Goal: Task Accomplishment & Management: Complete application form

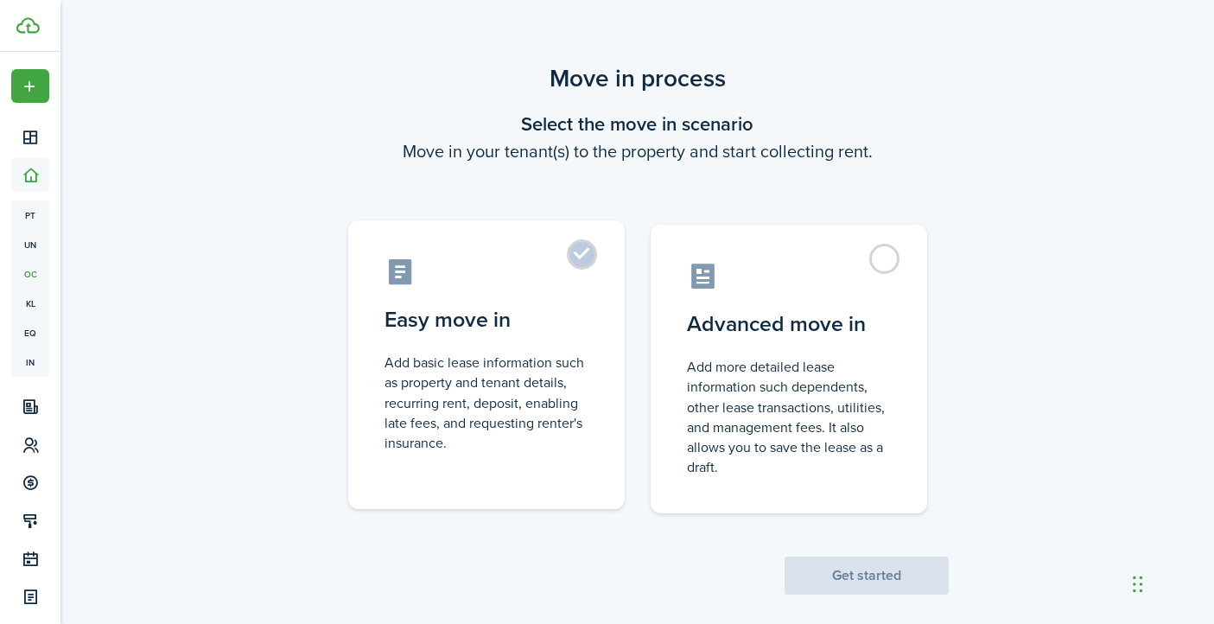
click at [510, 409] on control-radio-card-description "Add basic lease information such as property and tenant details, recurring rent…" at bounding box center [486, 402] width 204 height 100
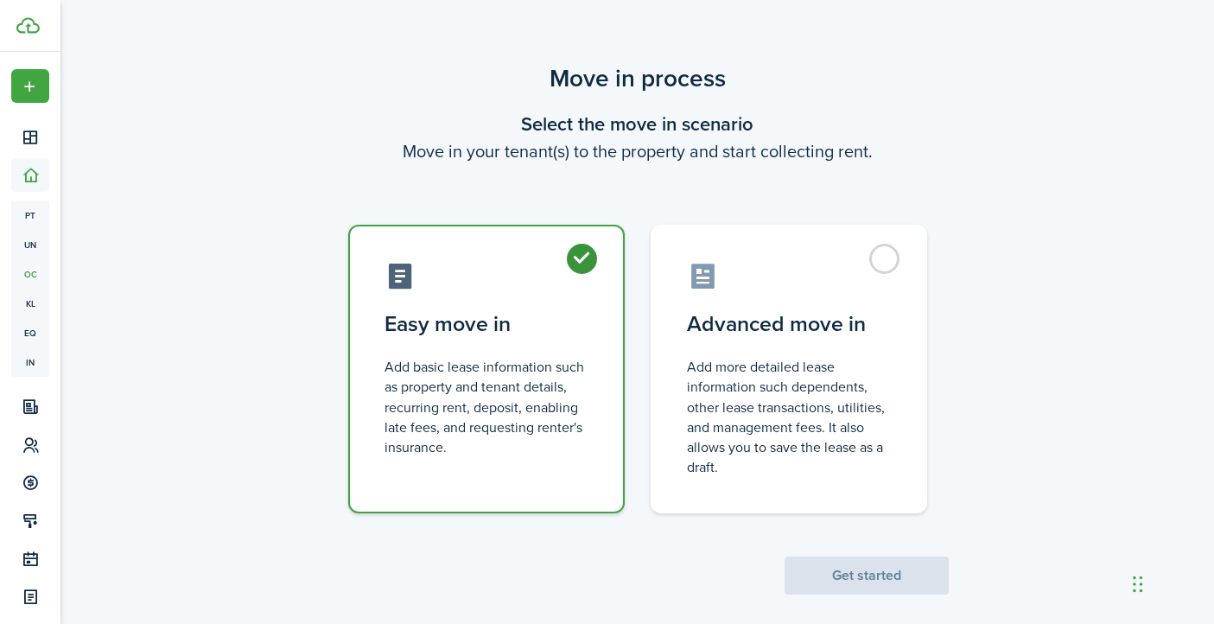
radio input "true"
click at [867, 575] on button "Get started" at bounding box center [866, 575] width 164 height 38
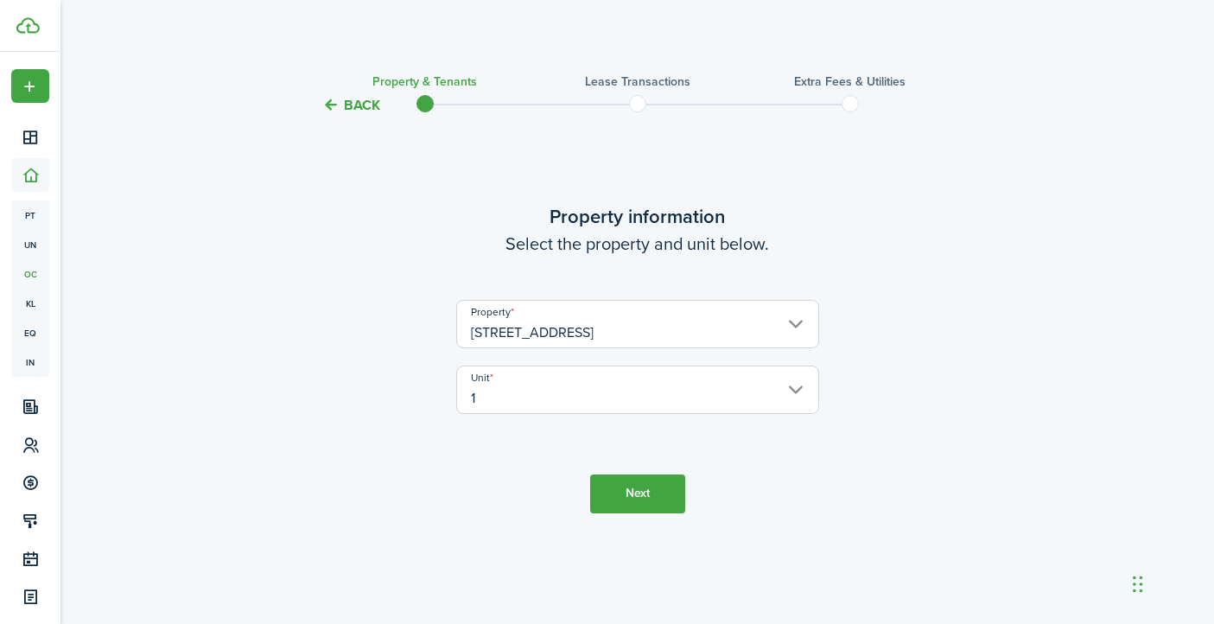
click at [805, 390] on input "1" at bounding box center [637, 389] width 363 height 48
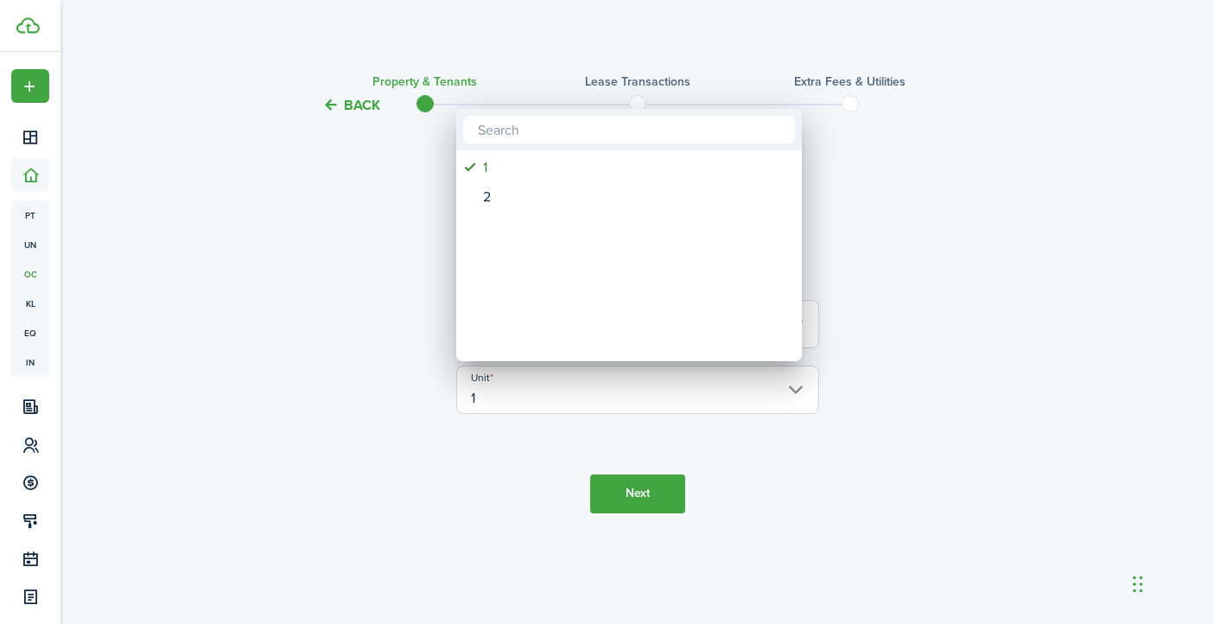
click at [916, 352] on div at bounding box center [607, 312] width 1490 height 900
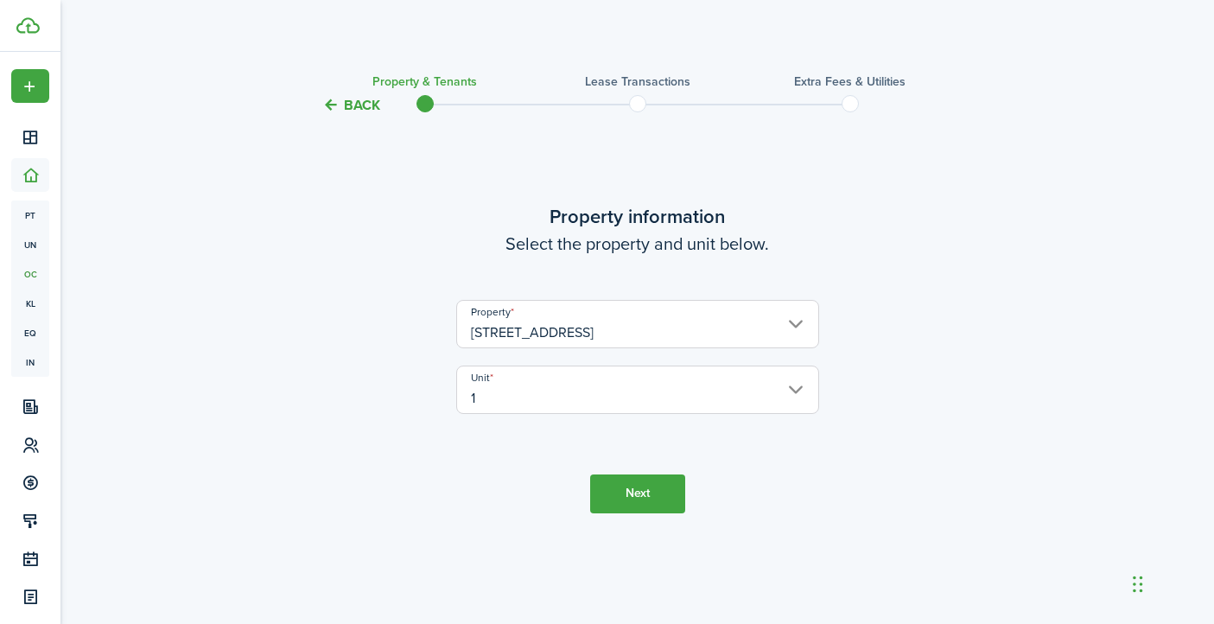
click at [660, 489] on button "Next" at bounding box center [637, 493] width 95 height 39
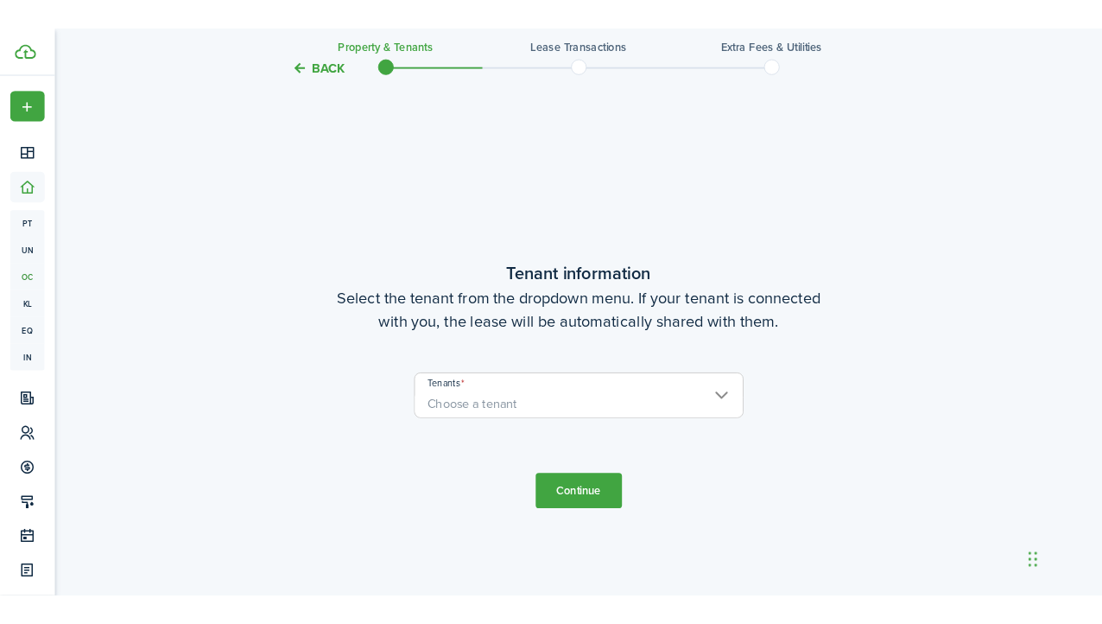
scroll to position [507, 0]
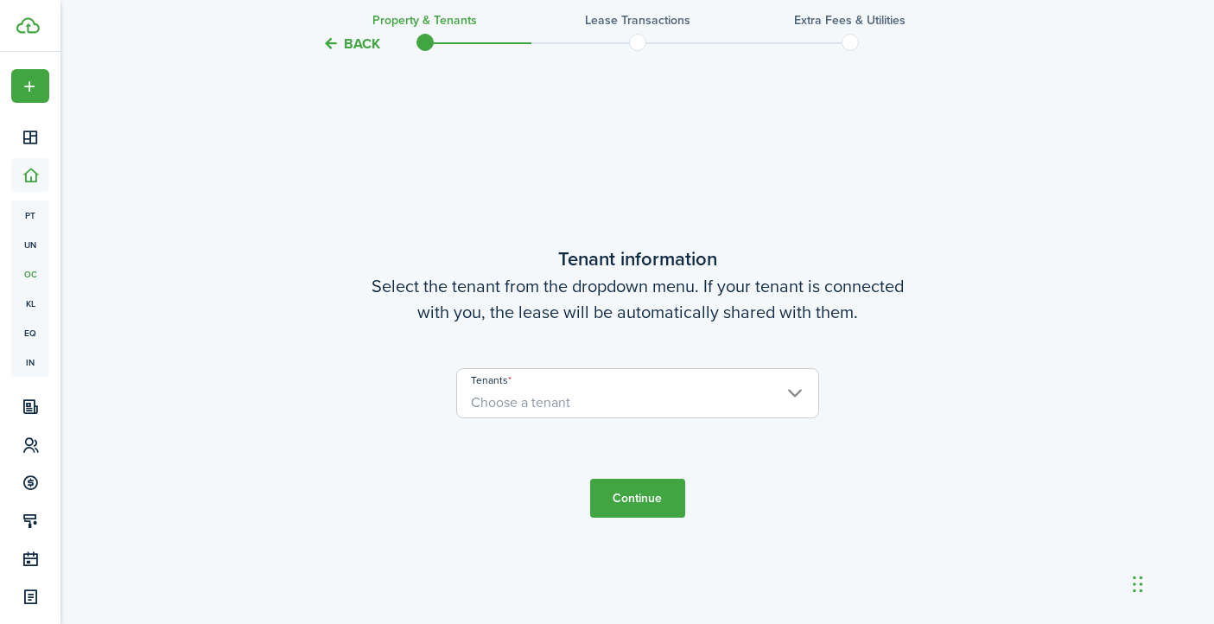
click at [671, 417] on span "Choose a tenant" at bounding box center [637, 393] width 363 height 50
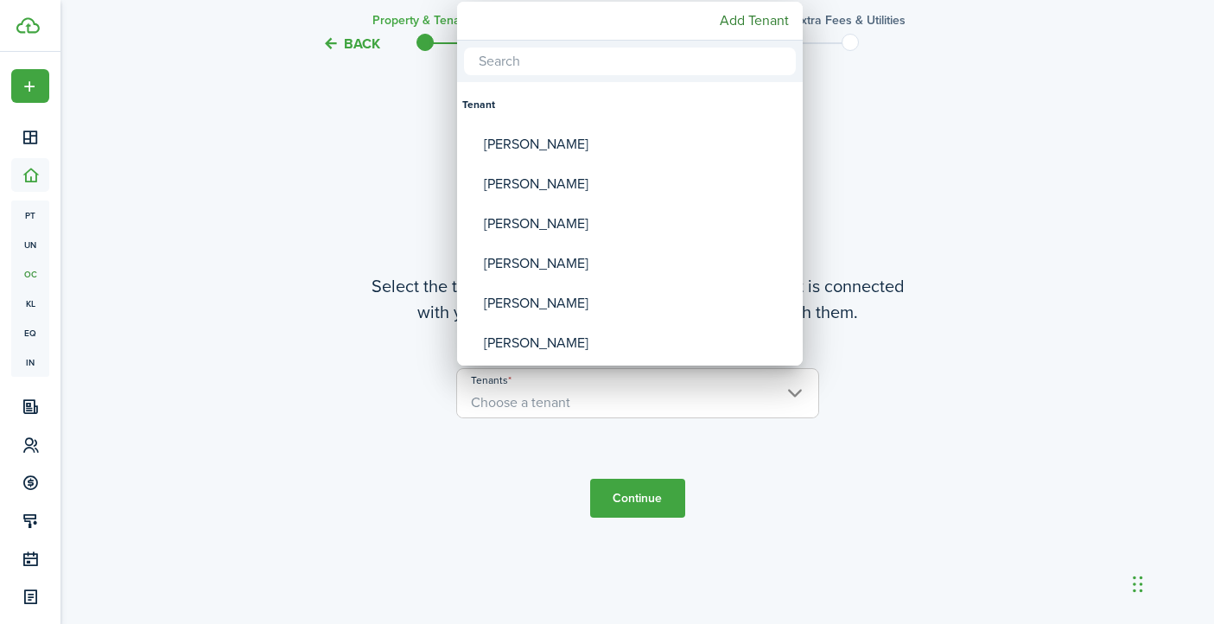
click at [676, 404] on div at bounding box center [607, 312] width 1490 height 900
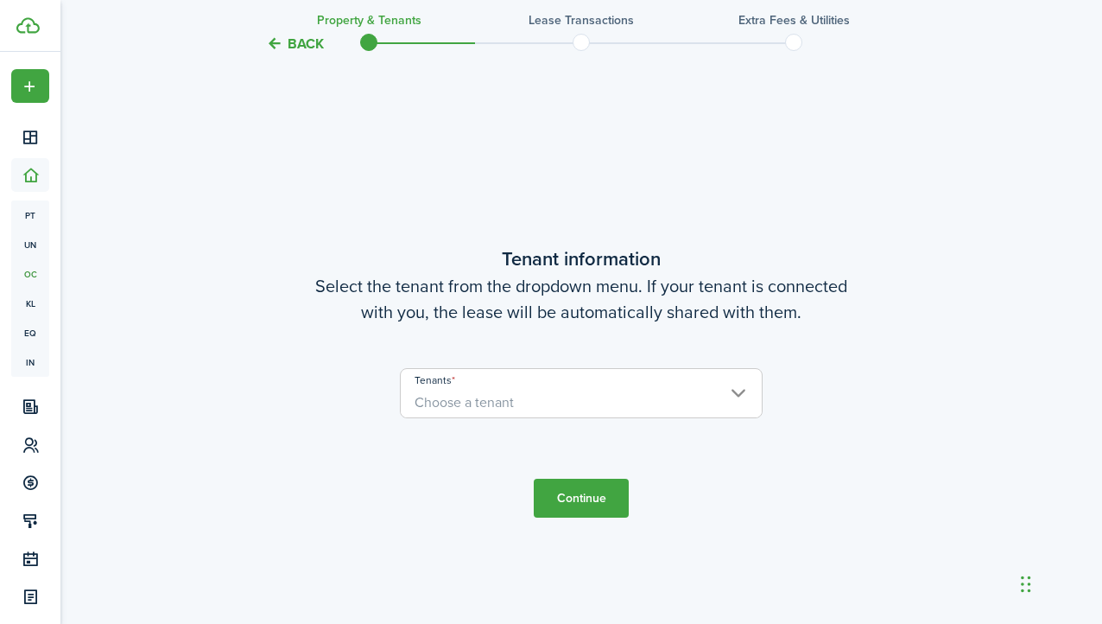
click at [483, 401] on span "Choose a tenant" at bounding box center [464, 402] width 99 height 20
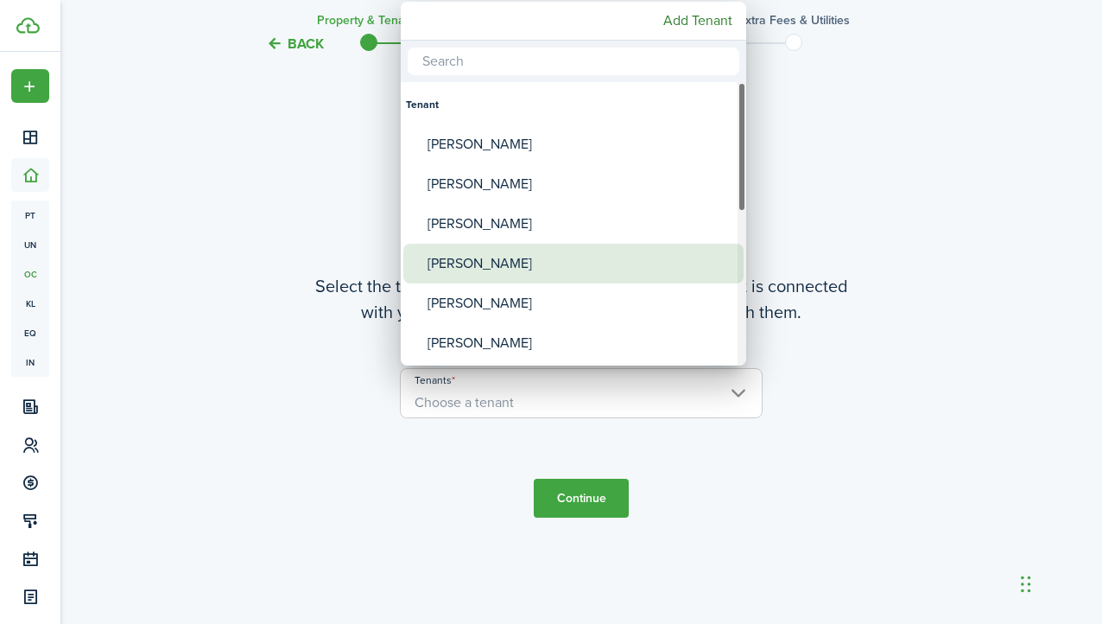
click at [571, 274] on div "[PERSON_NAME]" at bounding box center [581, 264] width 306 height 40
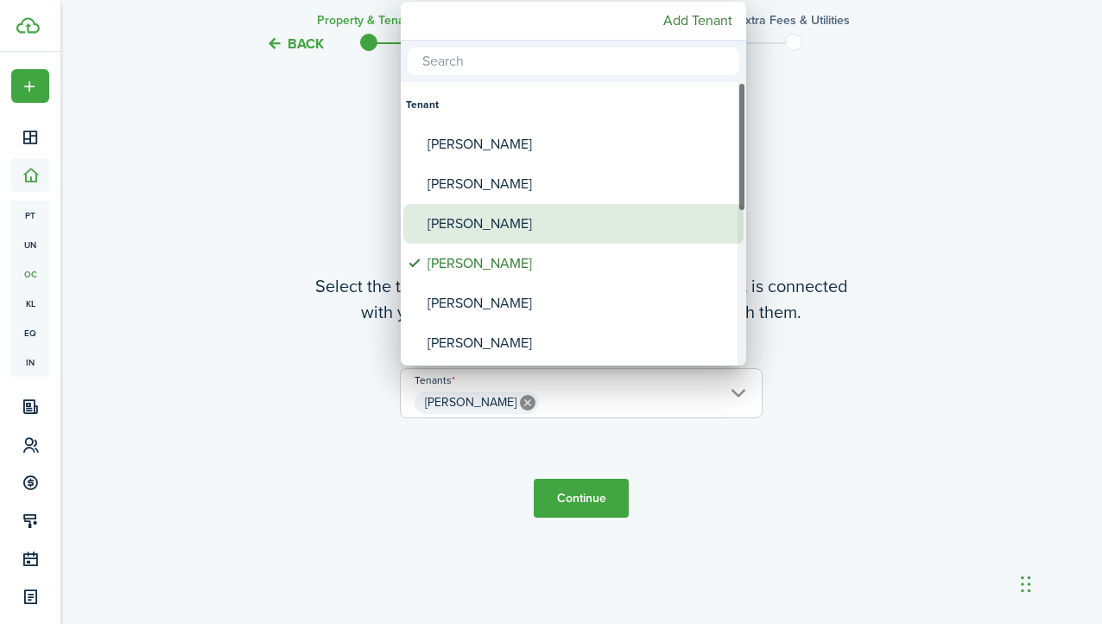
click at [572, 225] on div "[PERSON_NAME]" at bounding box center [581, 224] width 306 height 40
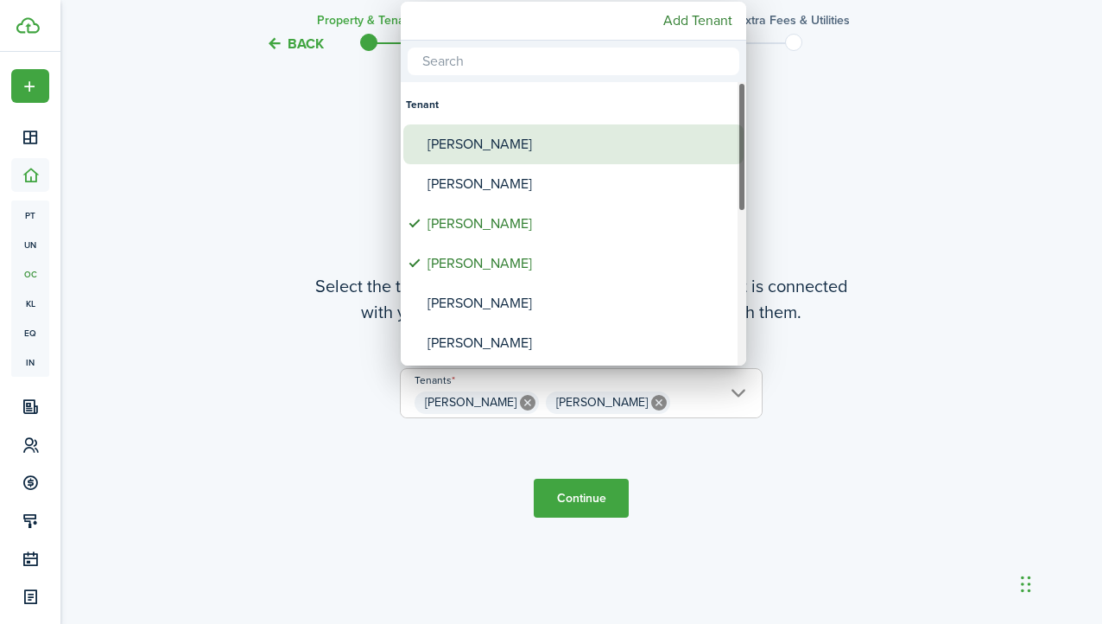
click at [564, 154] on div "[PERSON_NAME]" at bounding box center [581, 144] width 306 height 40
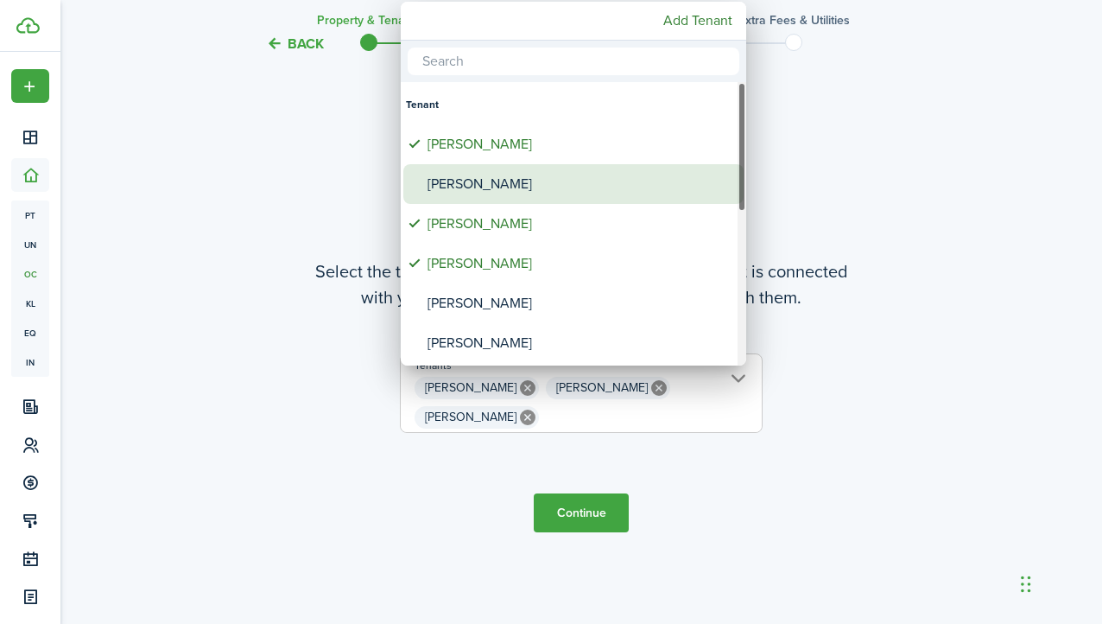
click at [556, 181] on div "[PERSON_NAME]" at bounding box center [581, 184] width 306 height 40
type input "[PERSON_NAME], [PERSON_NAME], [PERSON_NAME], [PERSON_NAME]"
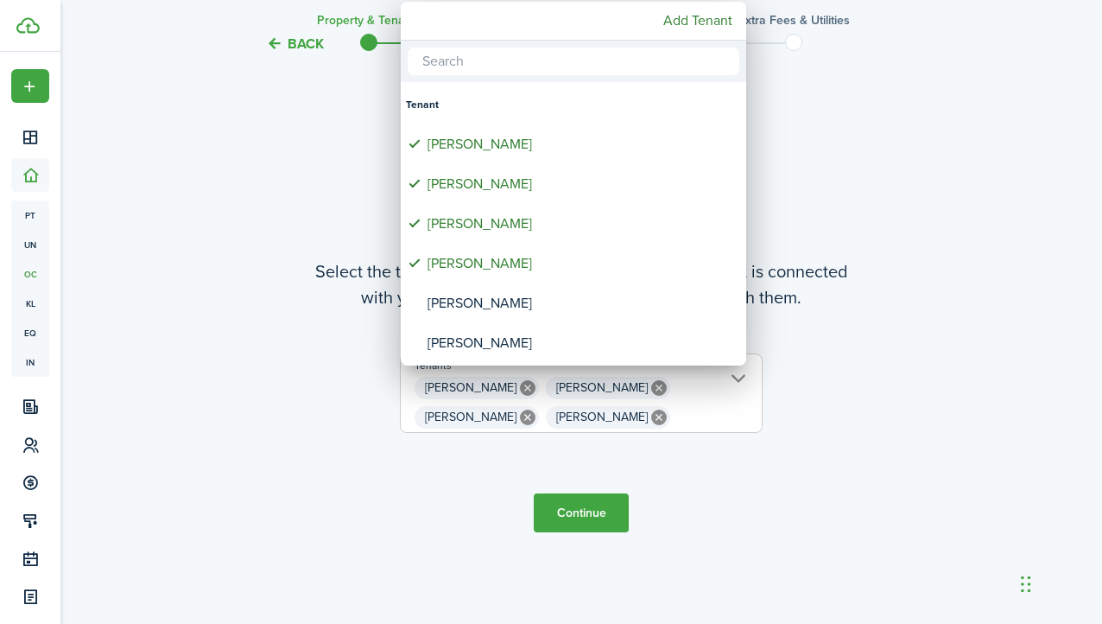
click at [730, 437] on div at bounding box center [551, 312] width 1379 height 900
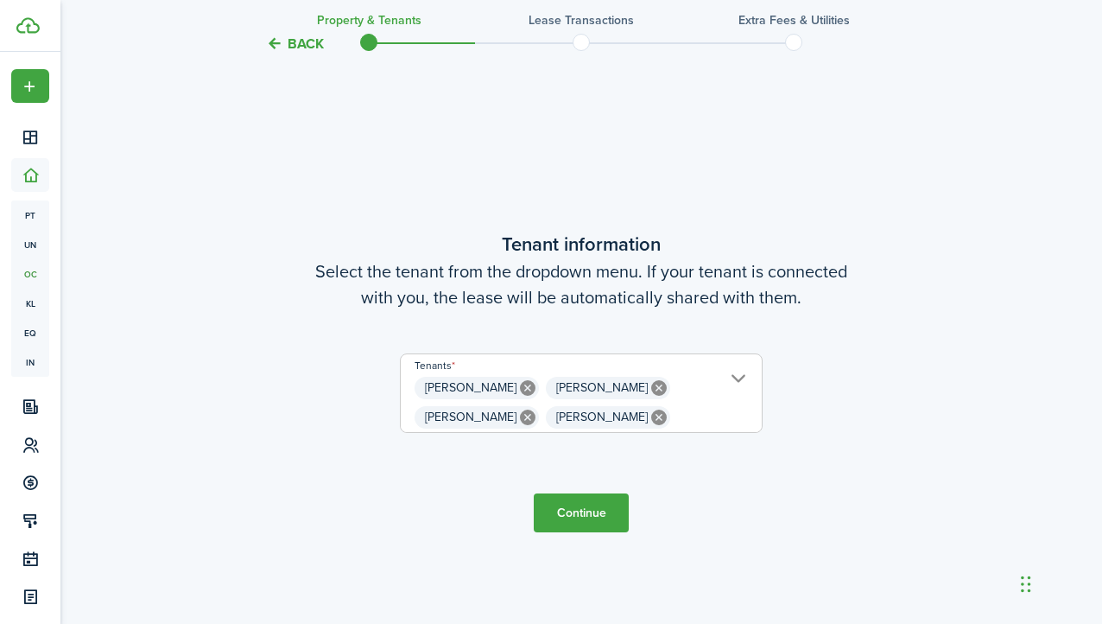
click at [592, 511] on button "Continue" at bounding box center [581, 512] width 95 height 39
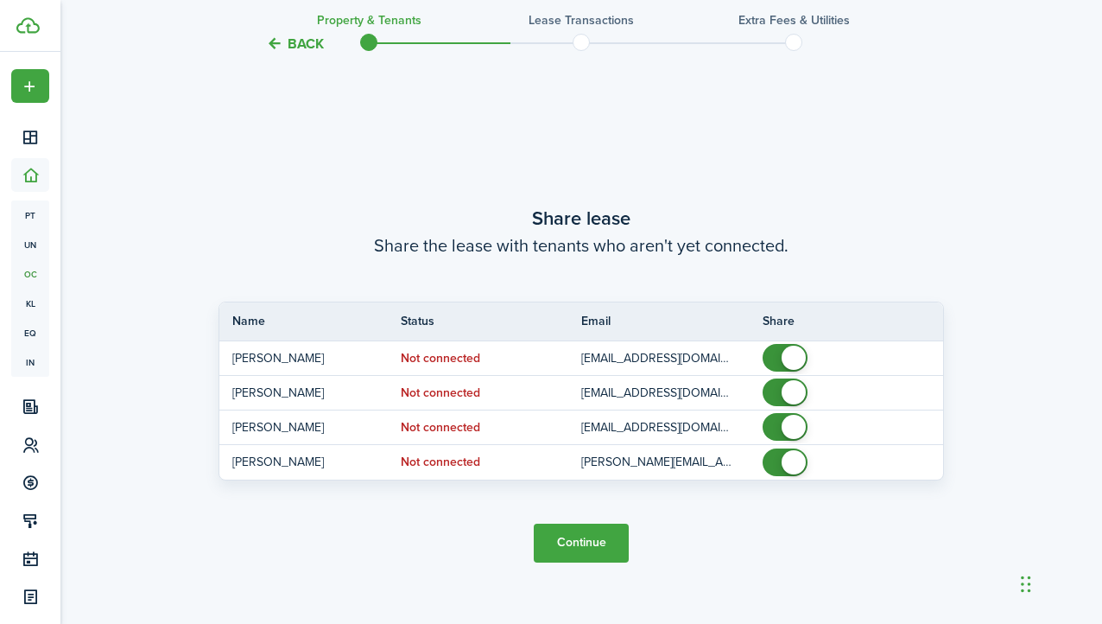
scroll to position [1131, 0]
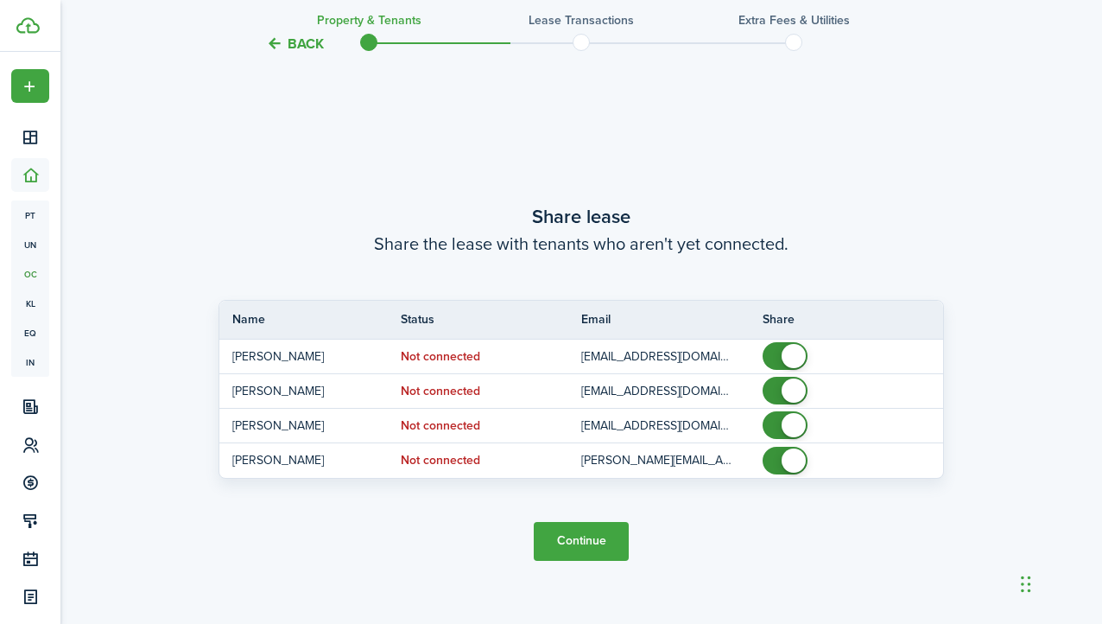
click at [588, 543] on button "Continue" at bounding box center [581, 541] width 95 height 39
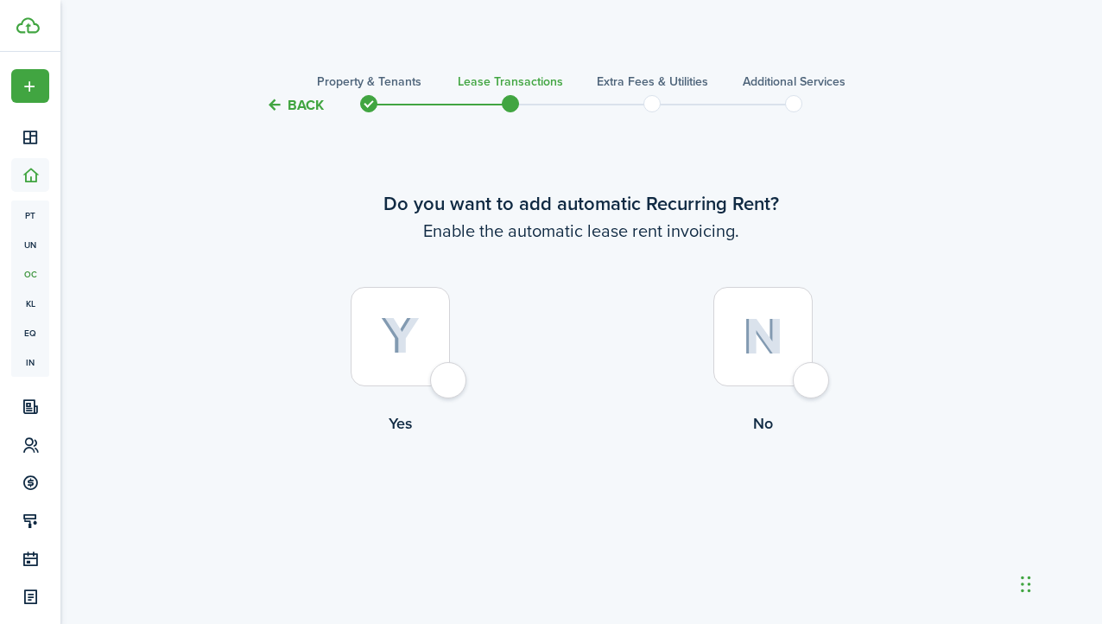
click at [388, 320] on img at bounding box center [400, 336] width 39 height 38
radio input "true"
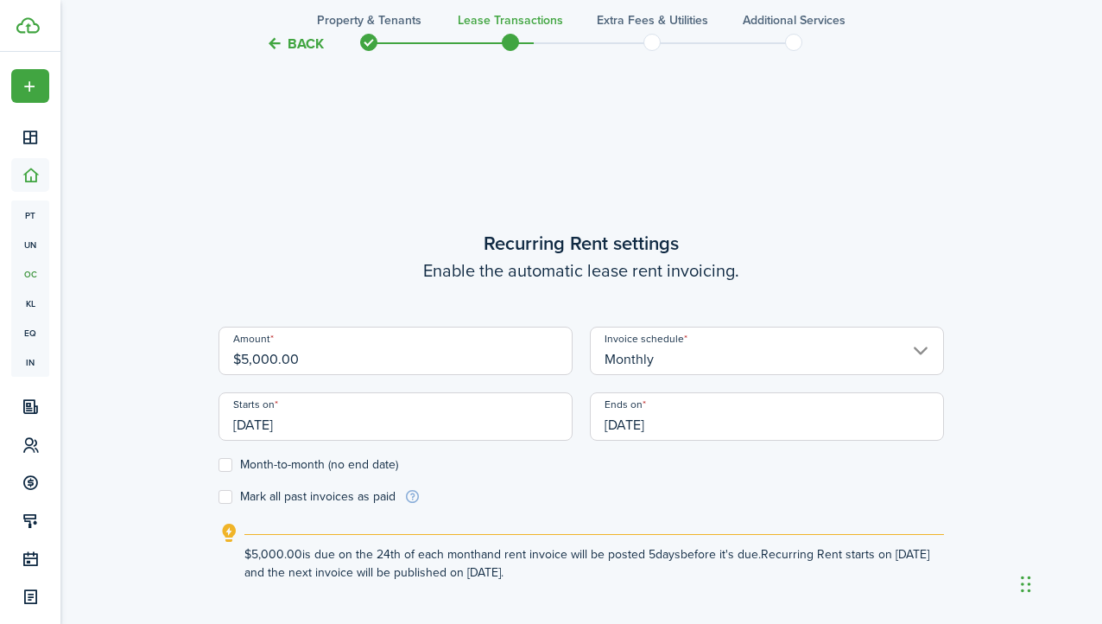
scroll to position [507, 0]
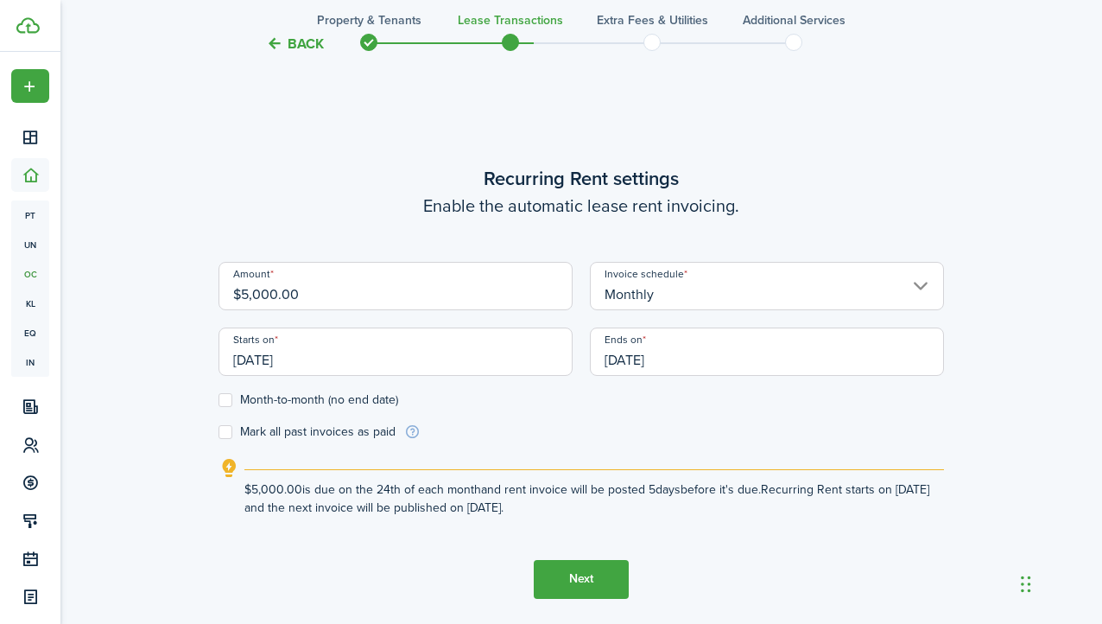
click at [396, 298] on input "$5,000.00" at bounding box center [396, 286] width 354 height 48
drag, startPoint x: 380, startPoint y: 289, endPoint x: 208, endPoint y: 287, distance: 171.9
click at [208, 287] on div "Back Property & Tenants Lease Transactions Extra fees & Utilities Additional Se…" at bounding box center [581, 123] width 1002 height 1140
type input "$4,200.00"
click at [345, 223] on lease-wizard-rent-recurring "Recurring Rent settings Enable the automatic lease rent invoicing. Amount $4,20…" at bounding box center [582, 340] width 726 height 352
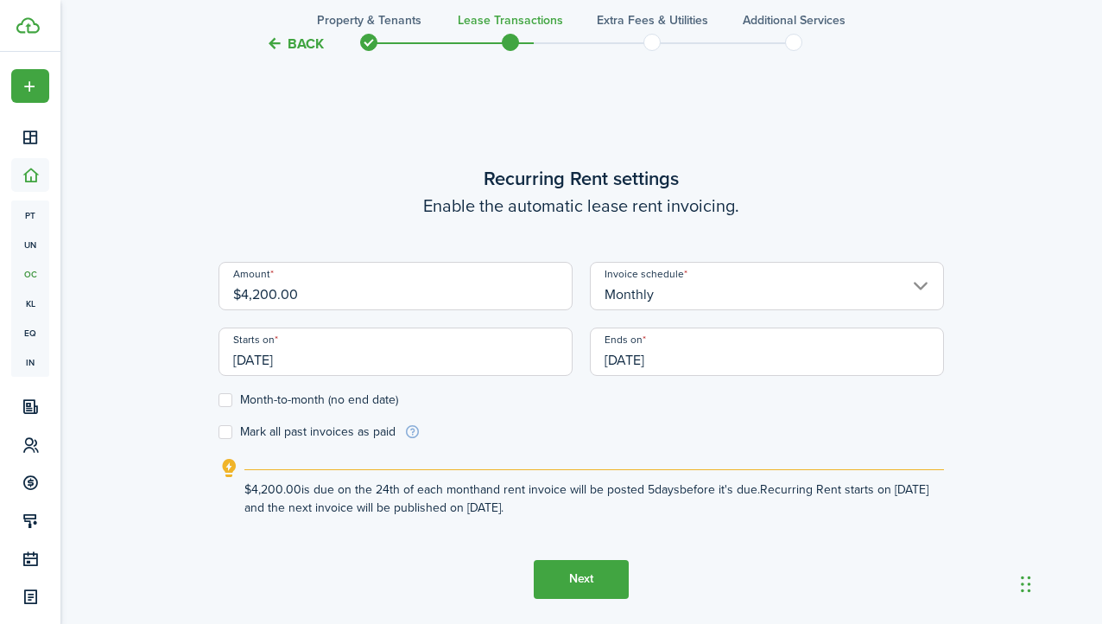
drag, startPoint x: 342, startPoint y: 354, endPoint x: 187, endPoint y: 352, distance: 154.7
click at [187, 352] on div "Back Property & Tenants Lease Transactions Extra fees & Utilities Additional Se…" at bounding box center [581, 123] width 1002 height 1140
click at [304, 359] on input "[DATE]" at bounding box center [396, 351] width 354 height 48
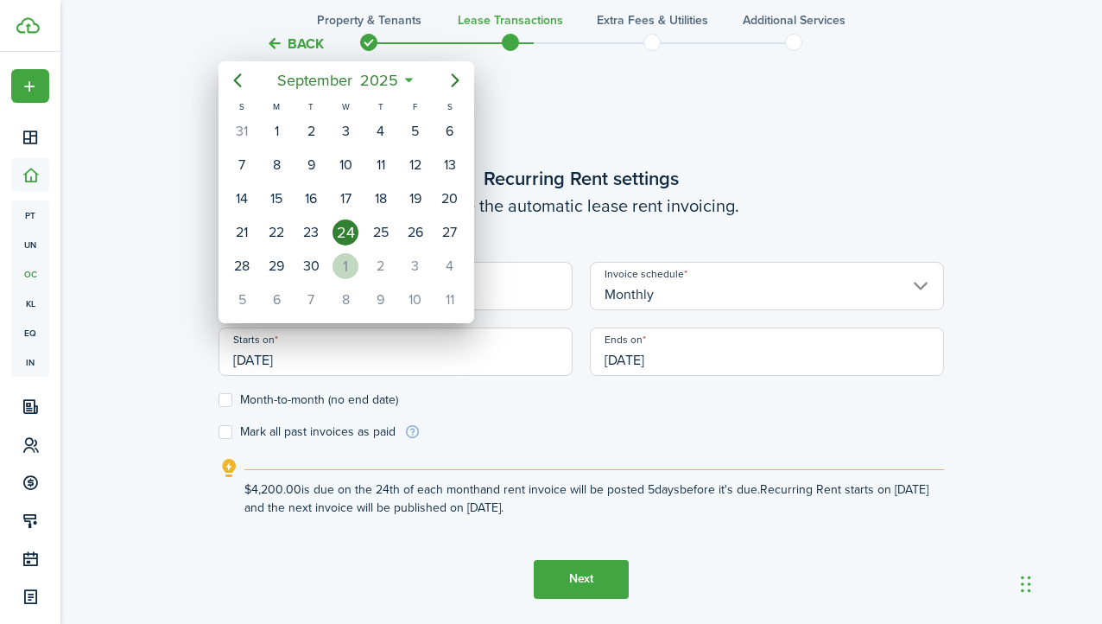
click at [352, 268] on div "1" at bounding box center [346, 266] width 26 height 26
type input "[DATE]"
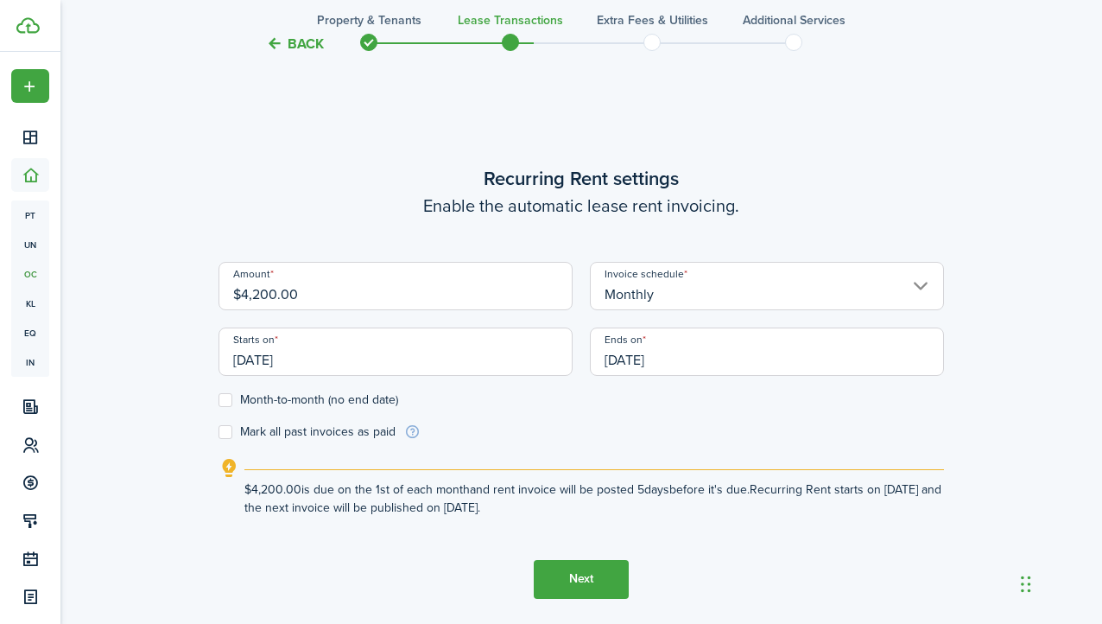
scroll to position [0, 0]
click at [623, 359] on input "[DATE]" at bounding box center [767, 351] width 354 height 48
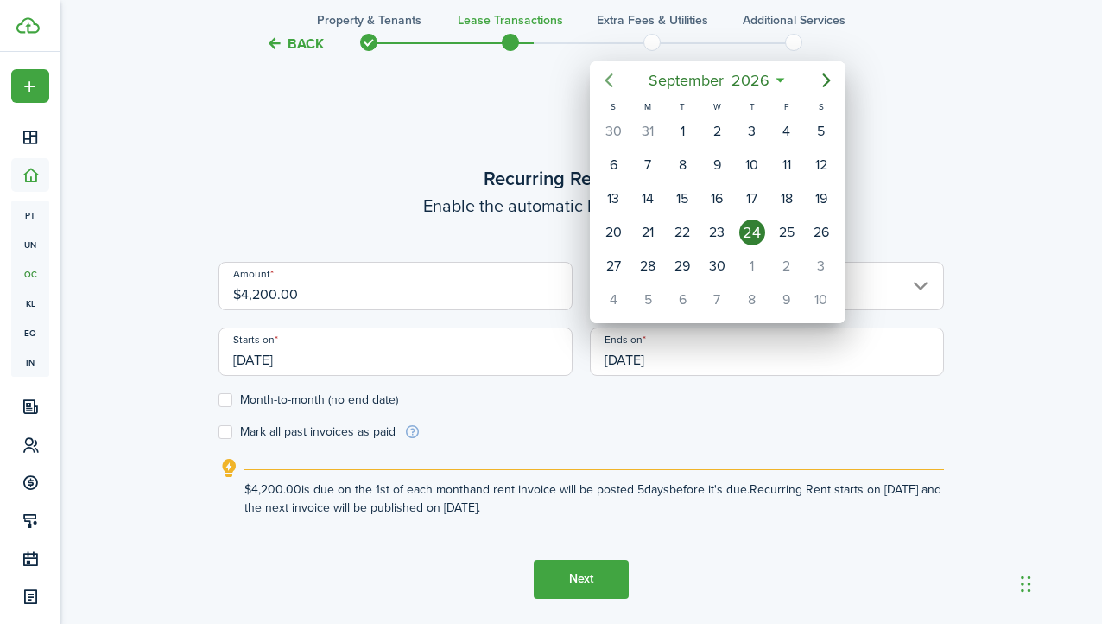
click at [619, 79] on icon "Previous page" at bounding box center [609, 80] width 21 height 21
click at [689, 262] on div "26" at bounding box center [683, 266] width 26 height 26
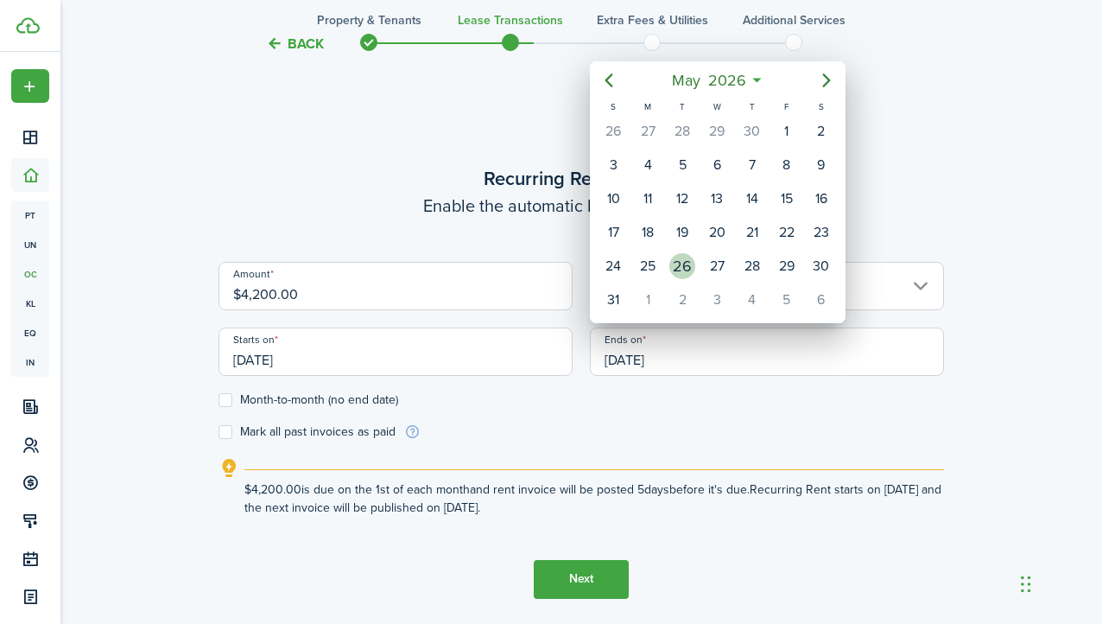
type input "[DATE]"
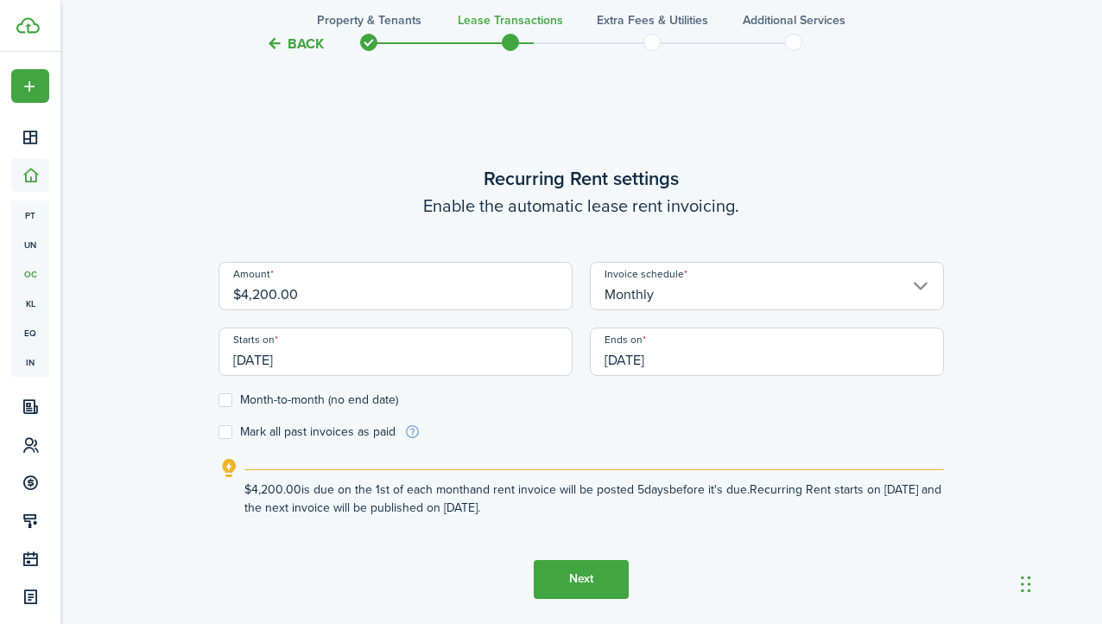
click at [676, 422] on form "Amount $4,200.00 Invoice schedule Monthly Starts on [DATE] Ends on [DATE] Month…" at bounding box center [582, 351] width 726 height 179
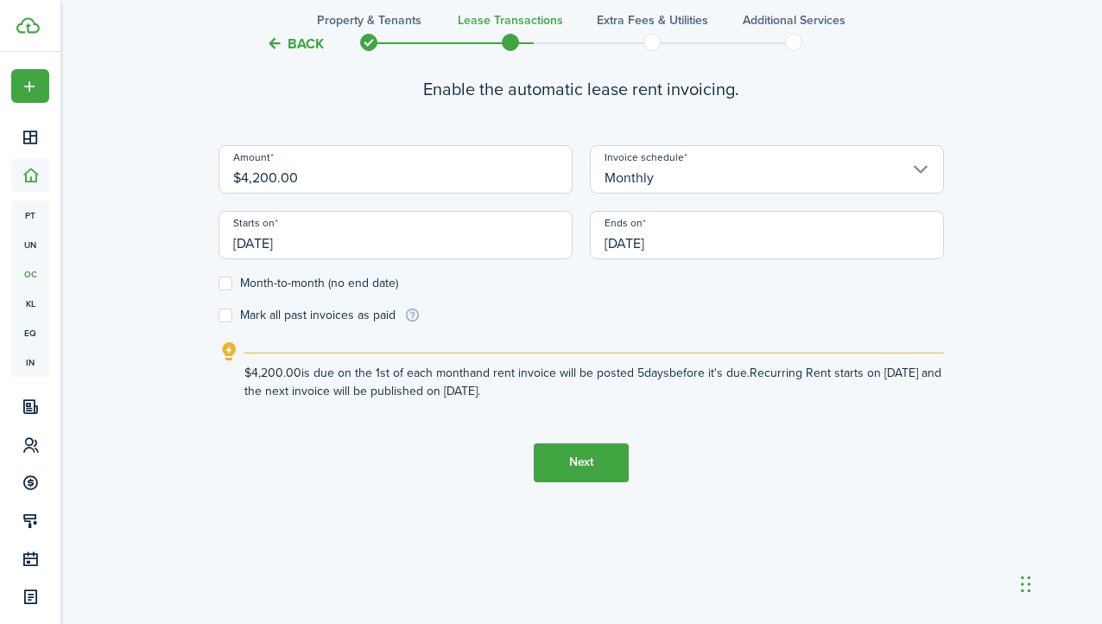
scroll to position [624, 0]
click at [558, 467] on button "Next" at bounding box center [581, 462] width 95 height 39
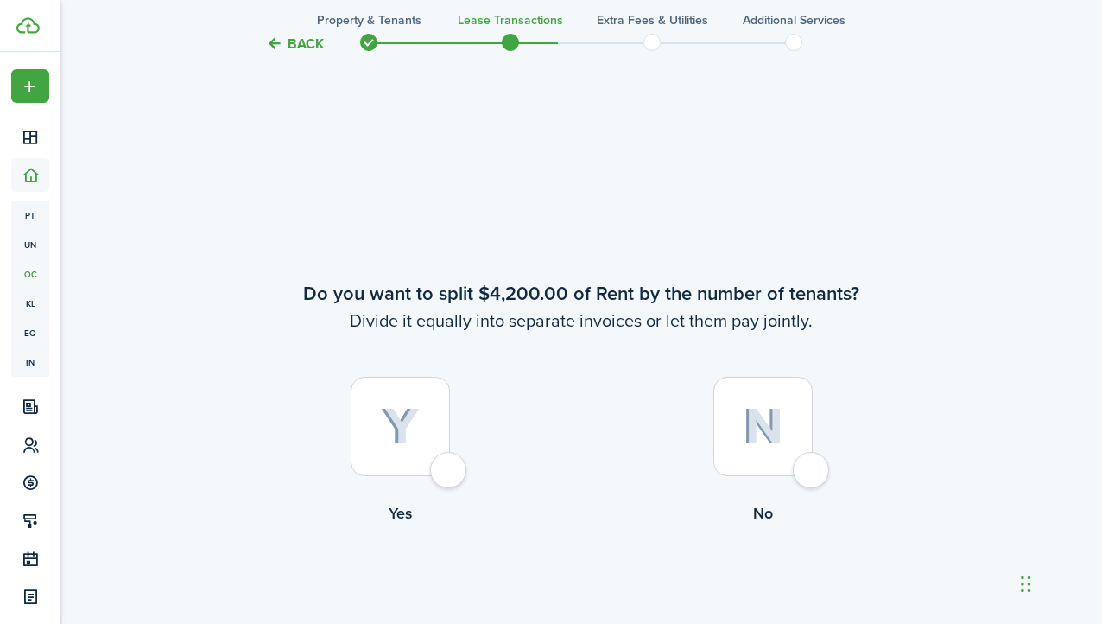
scroll to position [1131, 0]
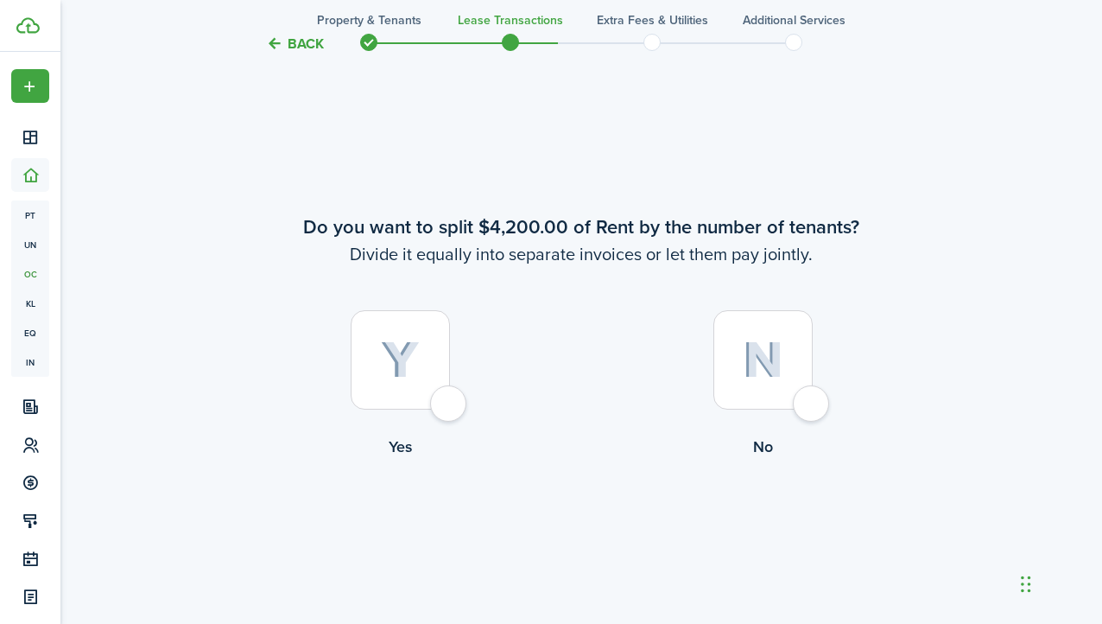
click at [389, 361] on img at bounding box center [400, 360] width 39 height 38
radio input "true"
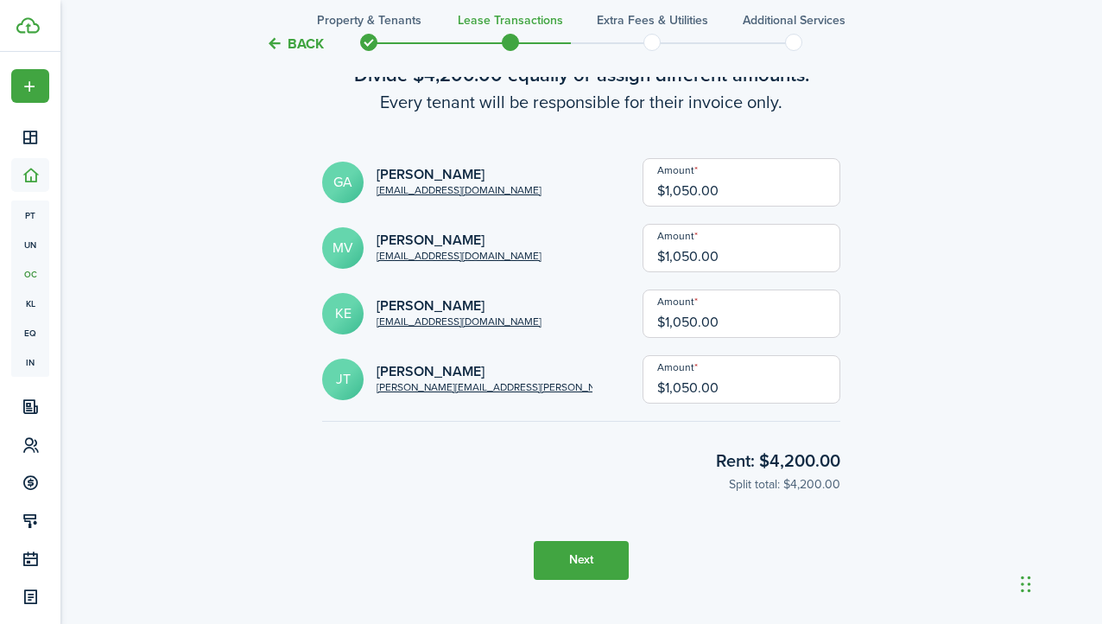
scroll to position [1819, 0]
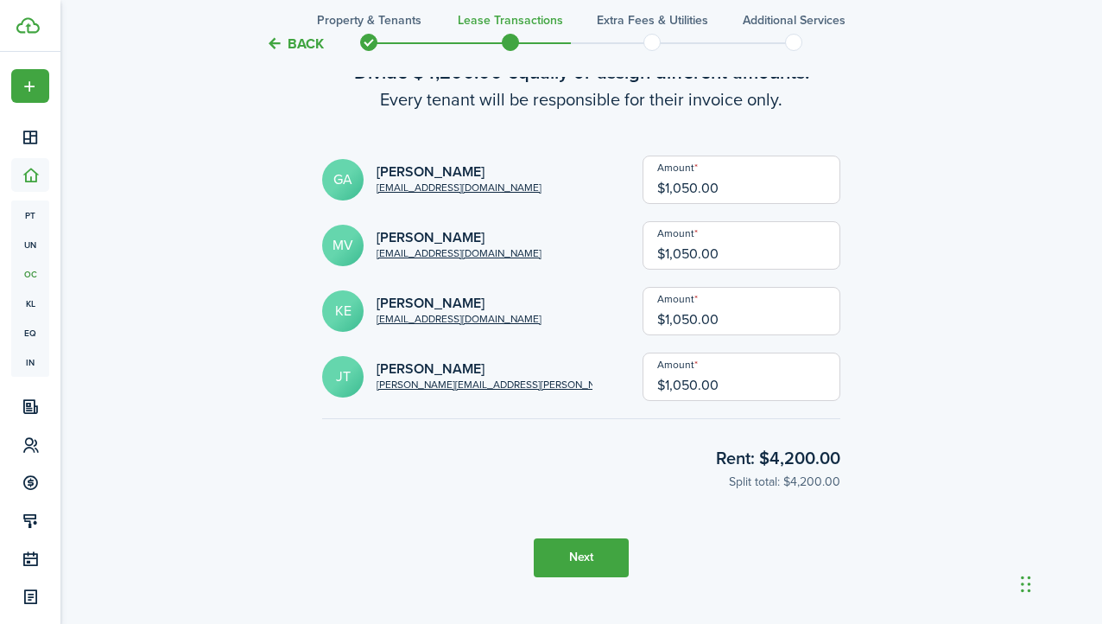
click at [585, 562] on button "Next" at bounding box center [581, 557] width 95 height 39
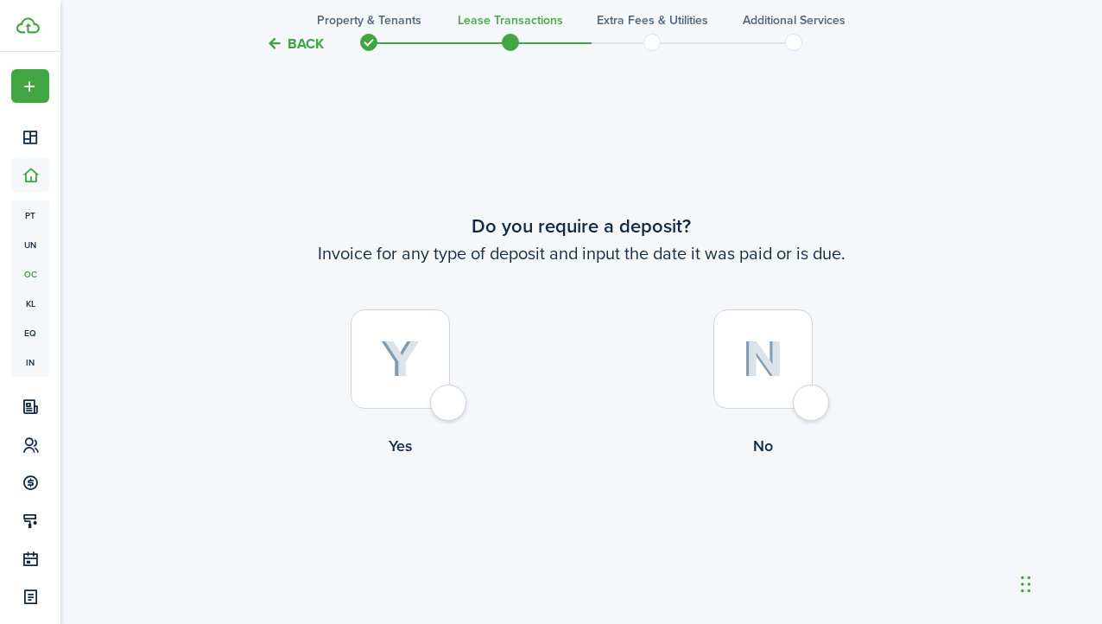
scroll to position [2378, 0]
click at [781, 363] on img at bounding box center [763, 359] width 41 height 37
radio input "true"
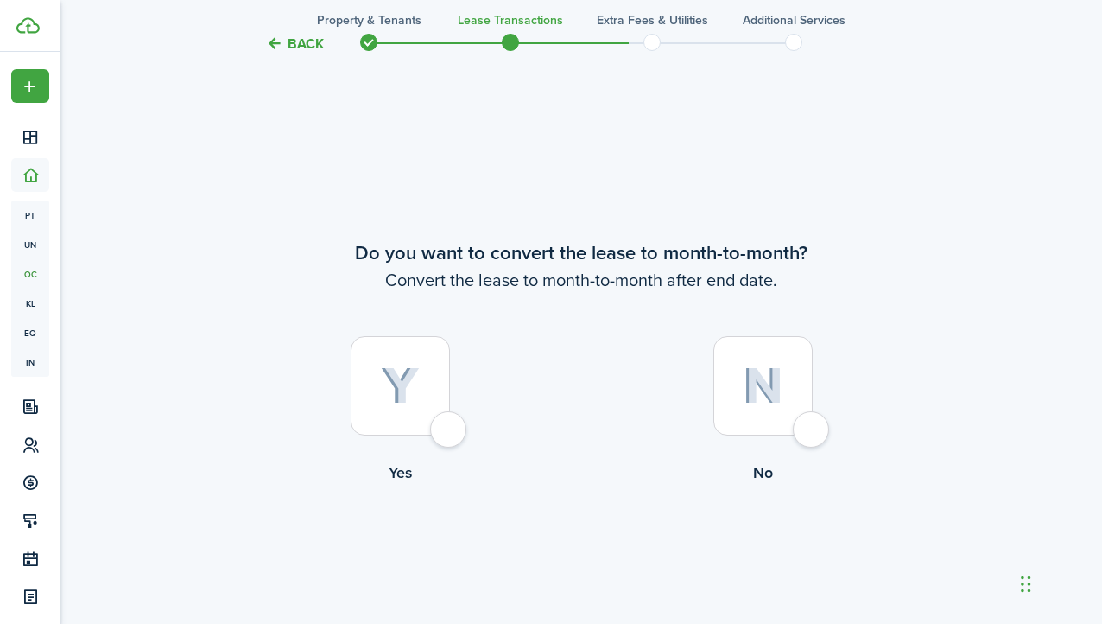
scroll to position [3002, 0]
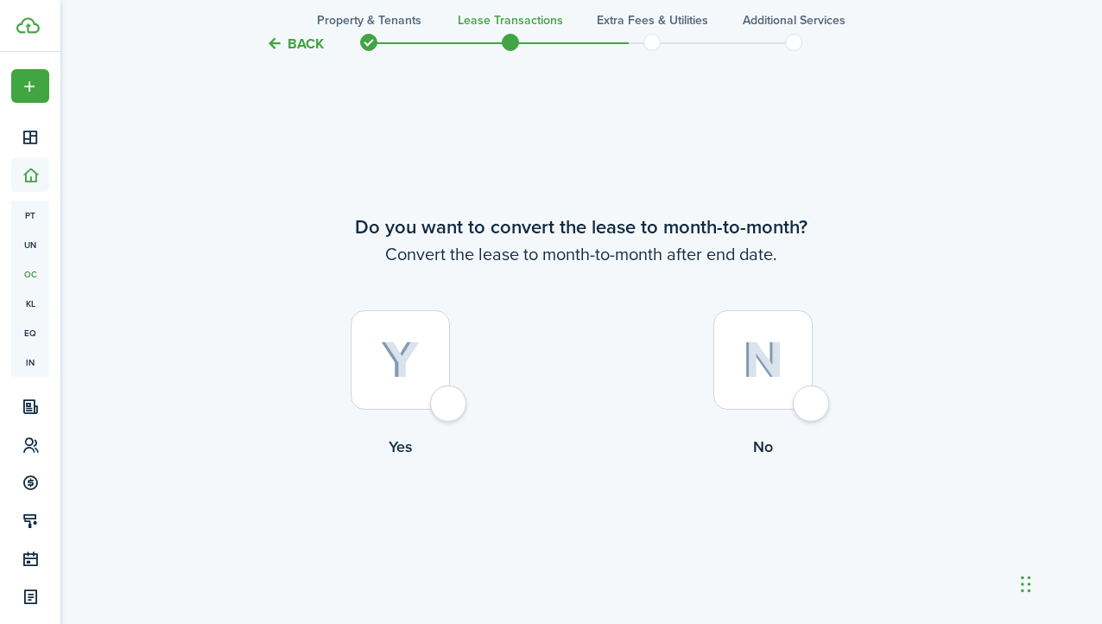
click at [755, 384] on div at bounding box center [763, 359] width 99 height 99
radio input "true"
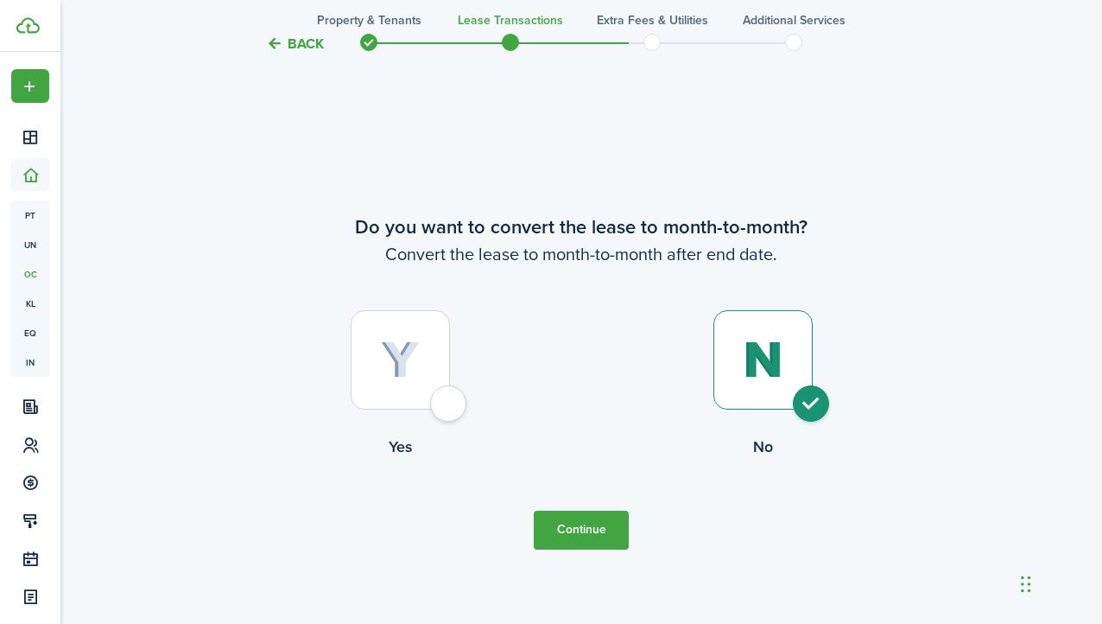
click at [575, 537] on button "Continue" at bounding box center [581, 530] width 95 height 39
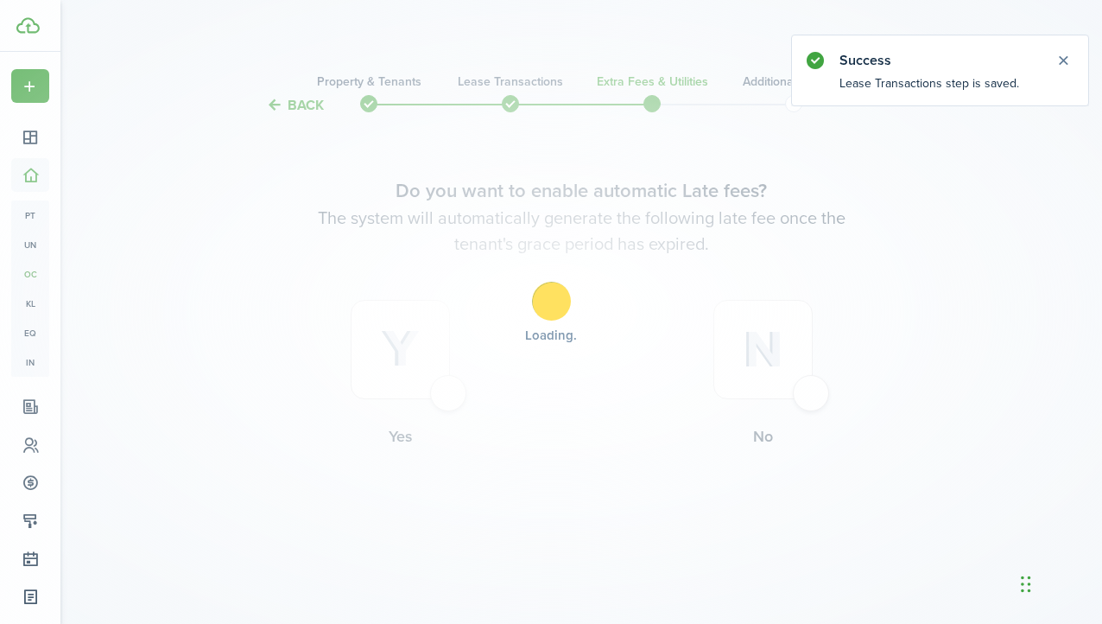
scroll to position [0, 0]
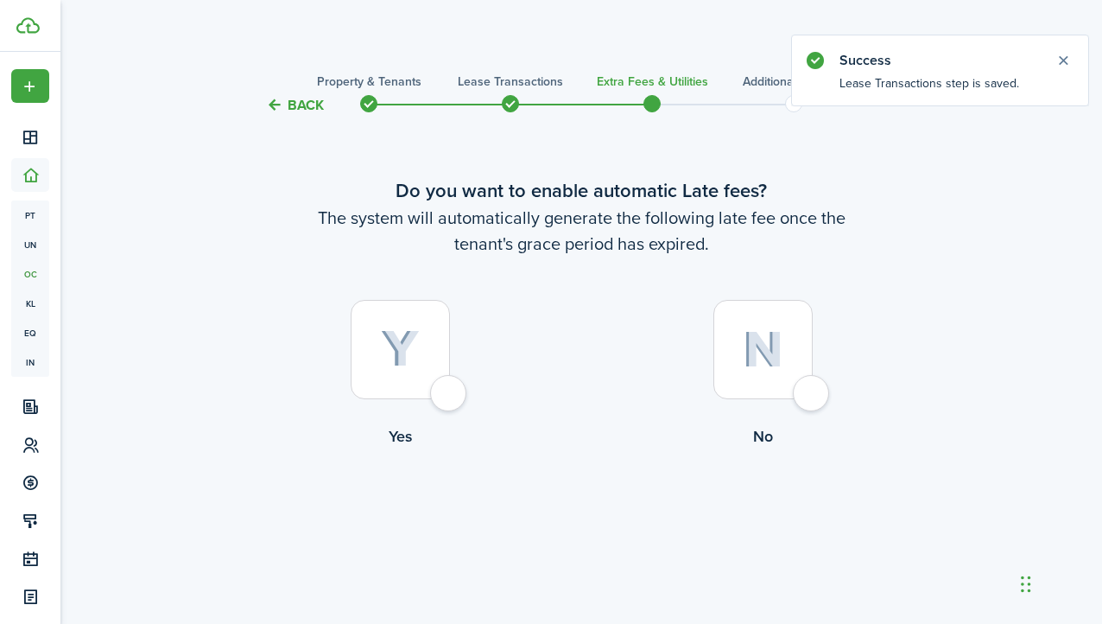
click at [397, 352] on img at bounding box center [400, 349] width 39 height 38
radio input "true"
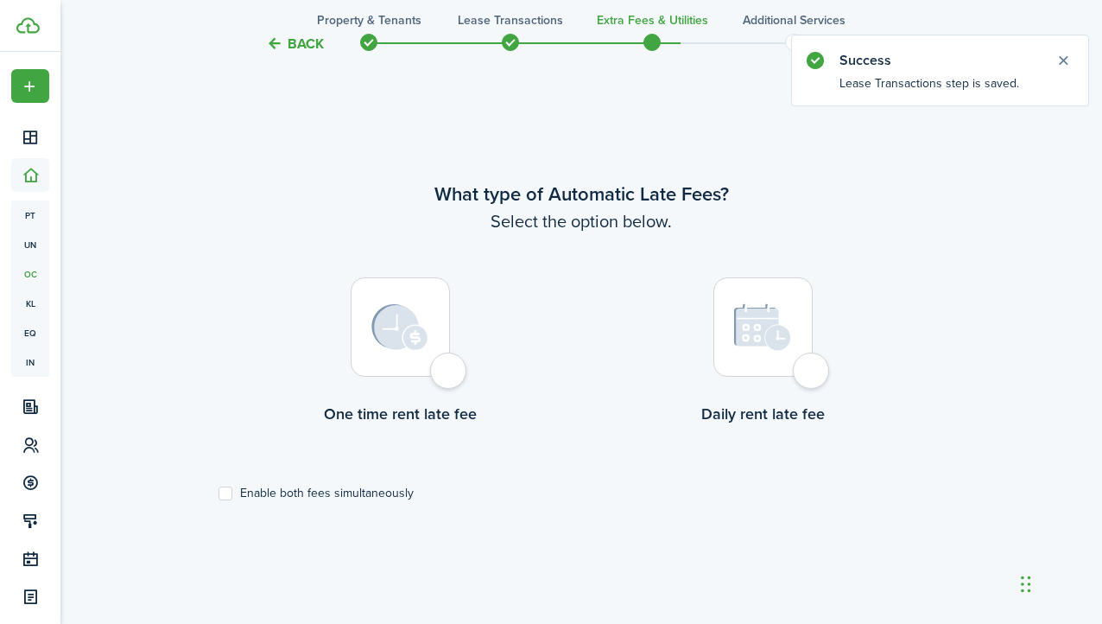
click at [408, 329] on img at bounding box center [399, 327] width 57 height 47
radio input "true"
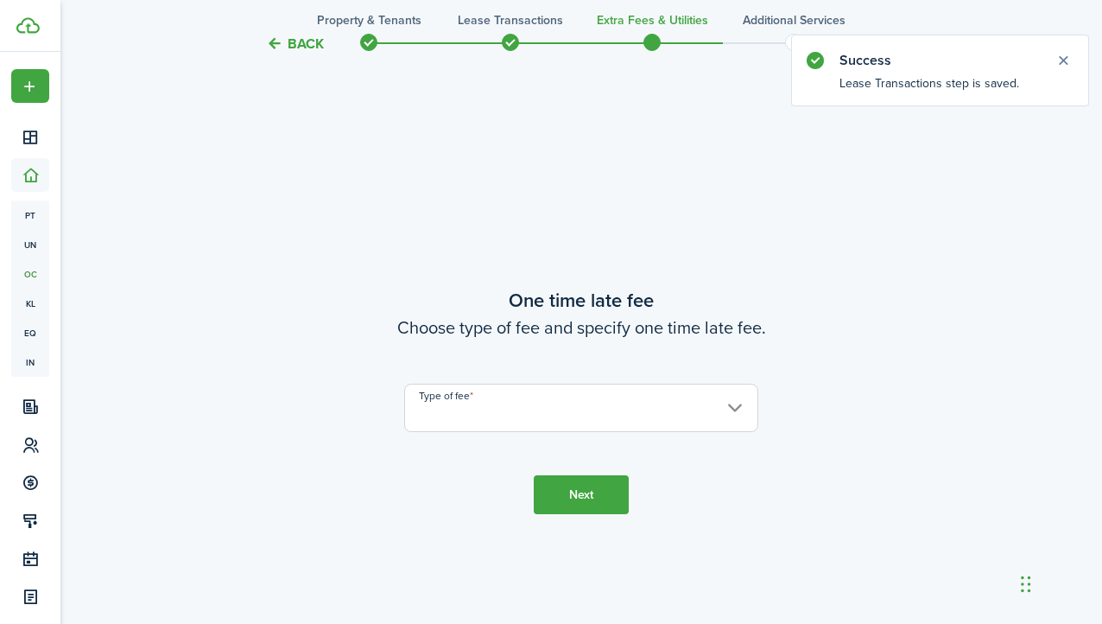
scroll to position [1131, 0]
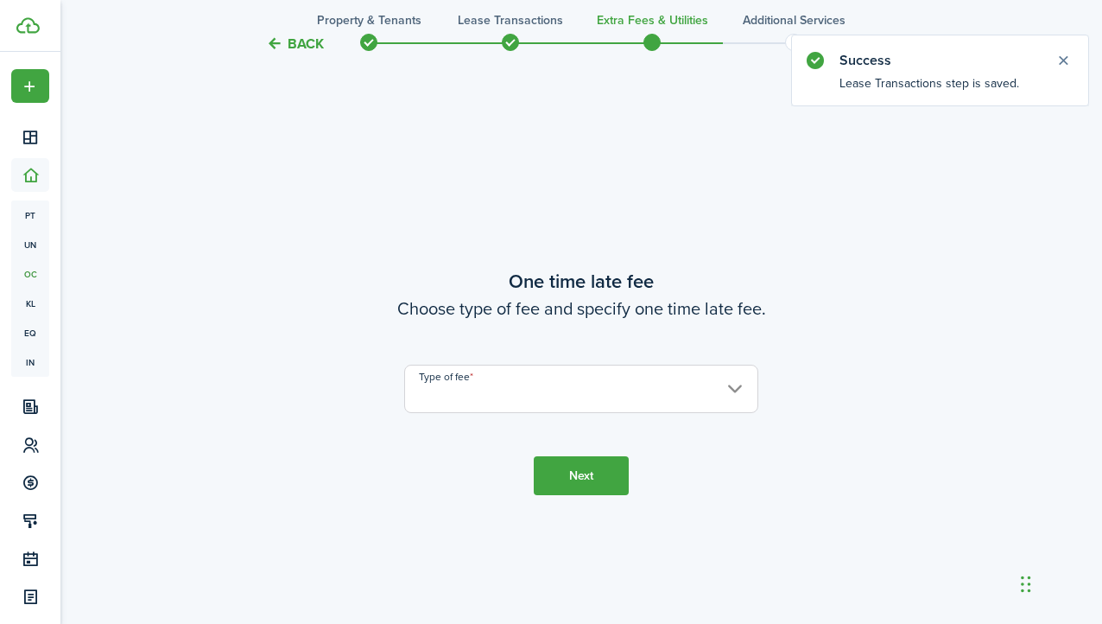
click at [499, 391] on input "Type of fee" at bounding box center [581, 389] width 354 height 48
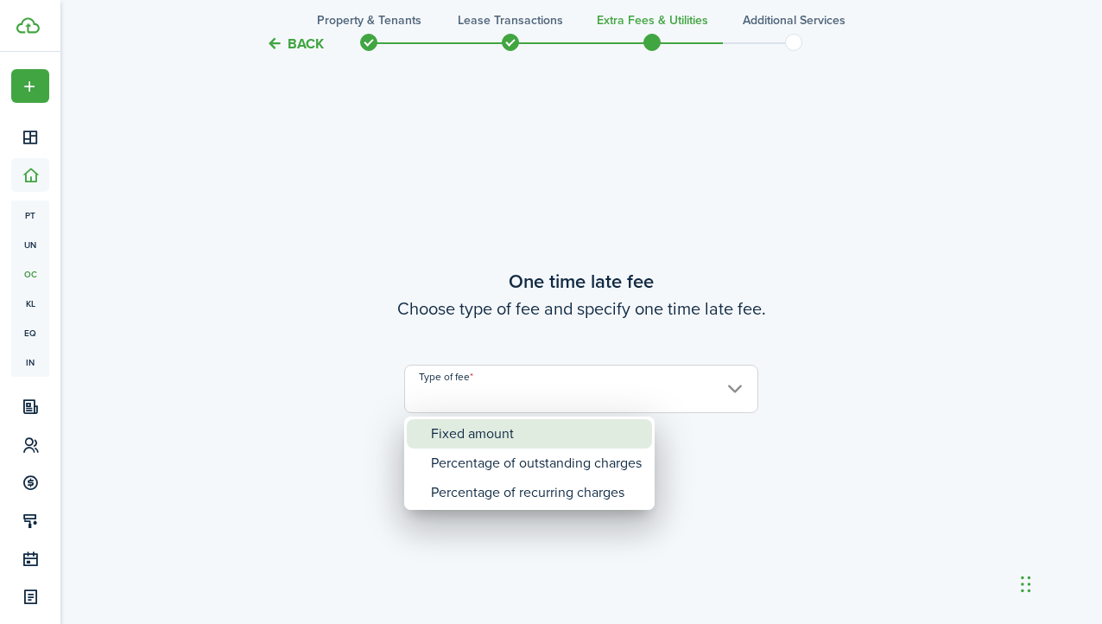
click at [492, 431] on div "Fixed amount" at bounding box center [536, 433] width 211 height 29
type input "Fixed amount"
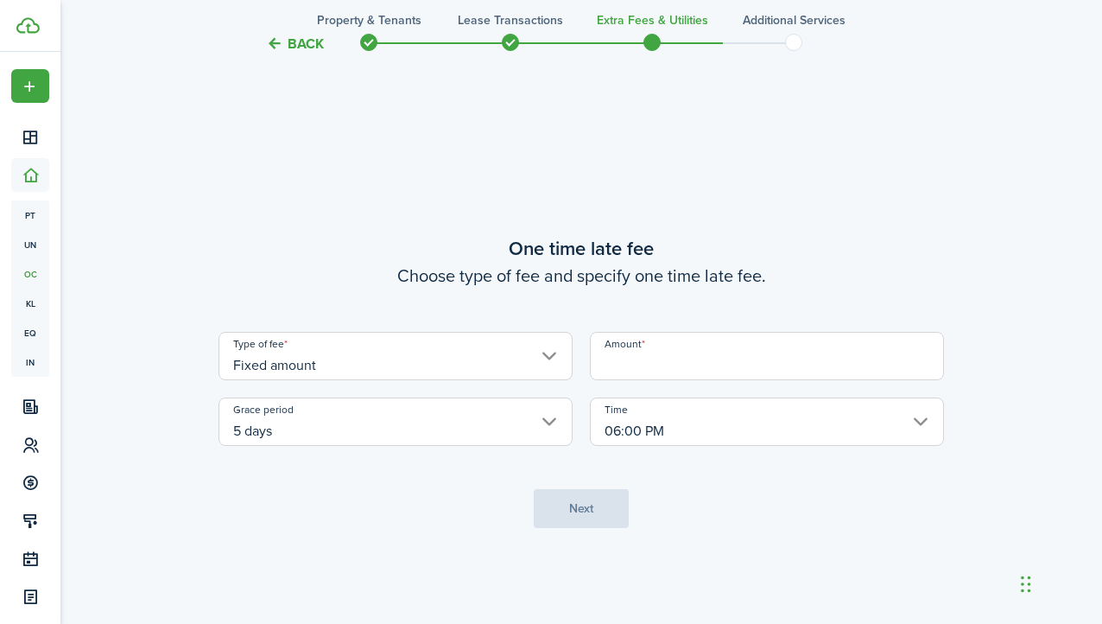
click at [654, 349] on input "Amount" at bounding box center [767, 356] width 354 height 48
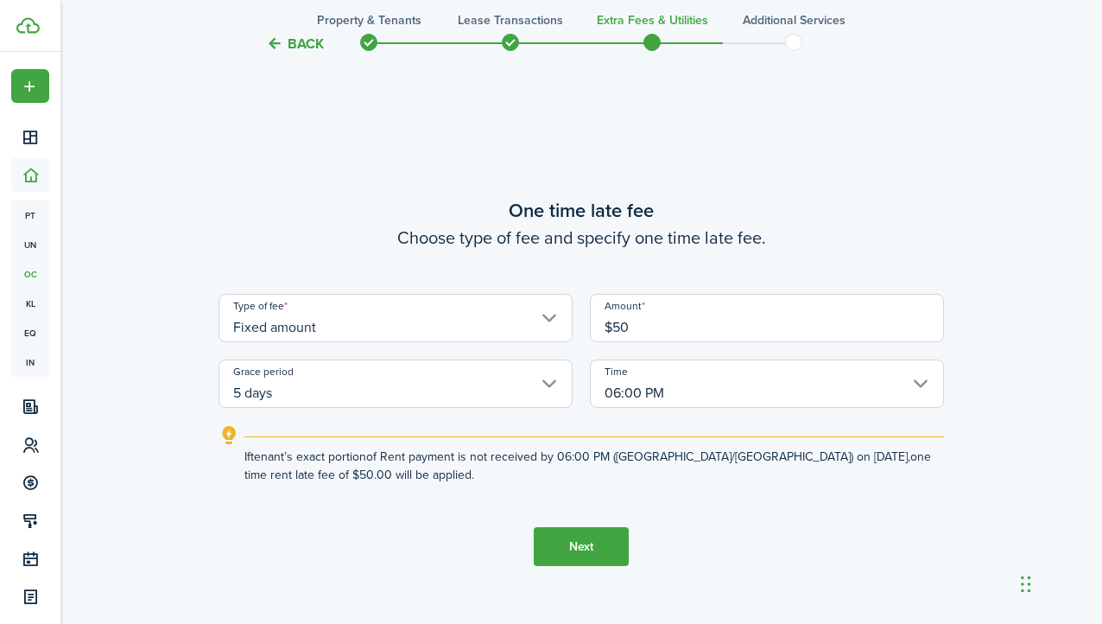
type input "$50.00"
click at [761, 559] on tc-wizard-step "One time late fee Choose type of fee and specify one time late fee. Type of fee…" at bounding box center [582, 381] width 726 height 624
click at [594, 539] on button "Next" at bounding box center [581, 546] width 95 height 39
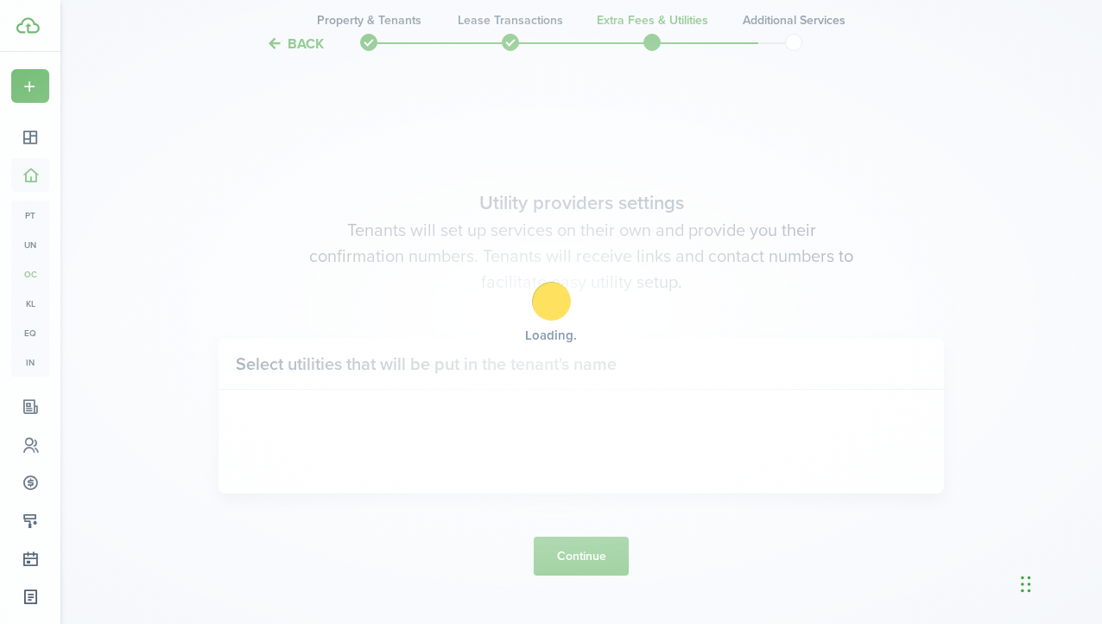
scroll to position [1755, 0]
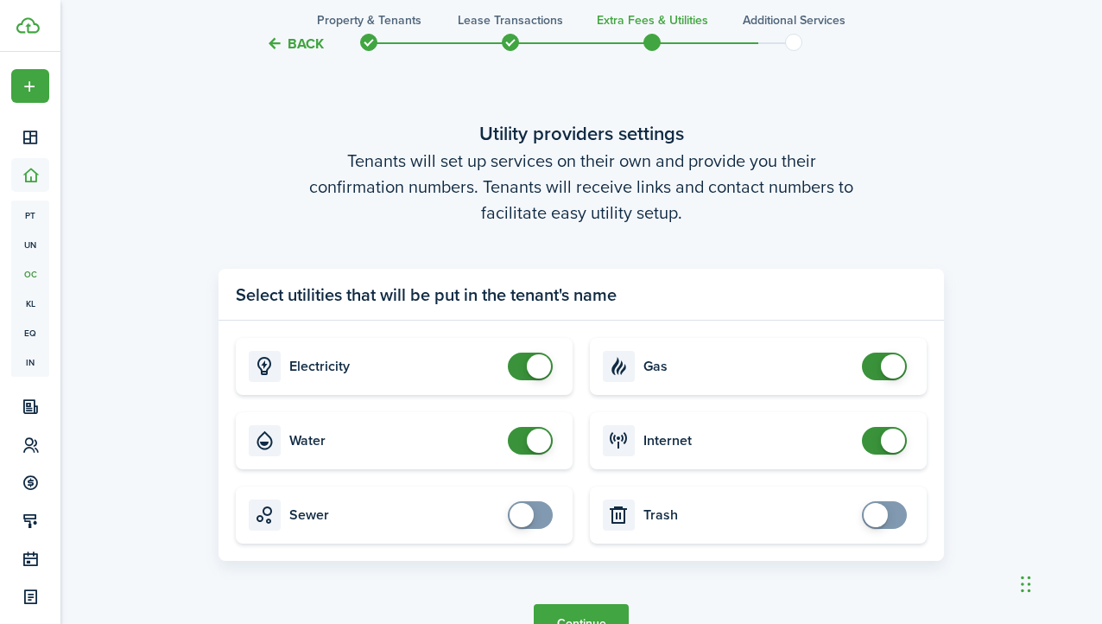
checkbox input "false"
click at [889, 432] on span at bounding box center [893, 441] width 24 height 24
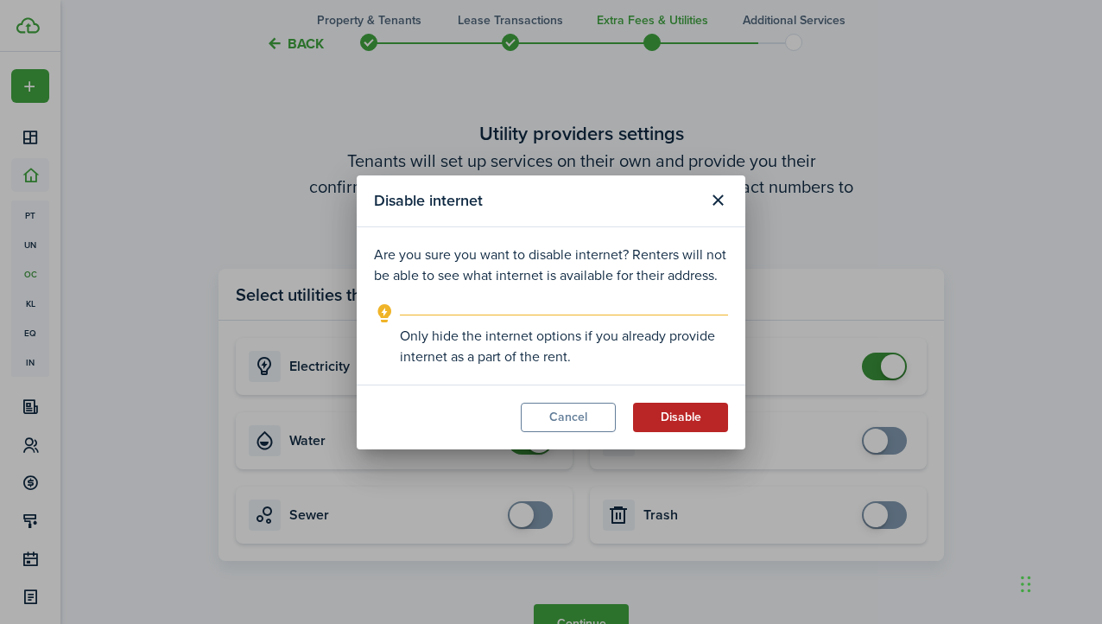
click at [683, 414] on button "Disable" at bounding box center [680, 417] width 95 height 29
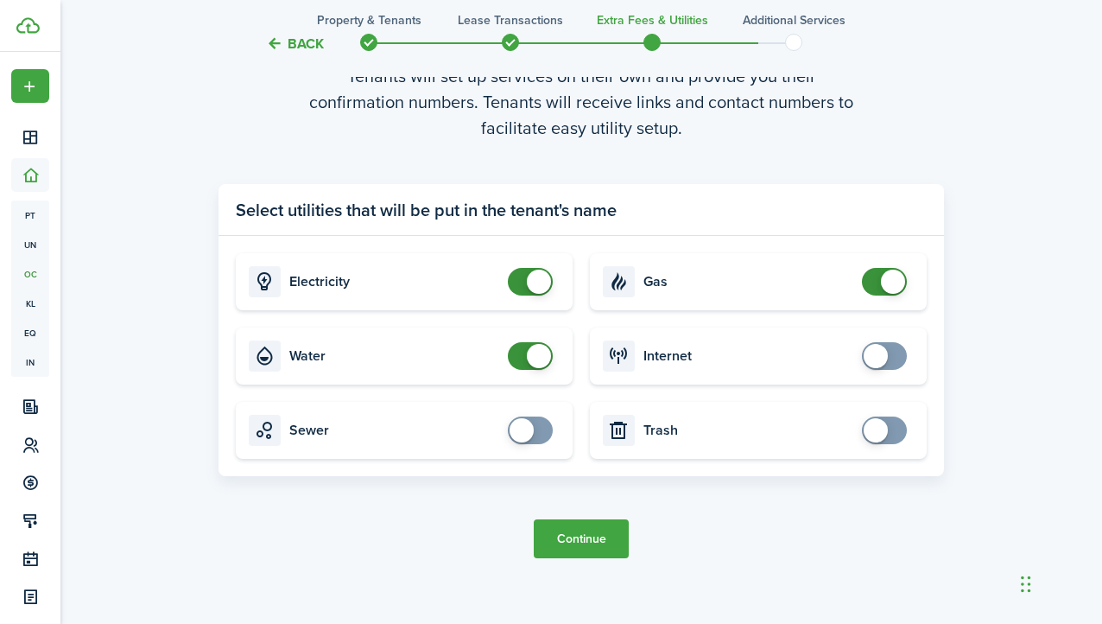
scroll to position [1838, 0]
click at [591, 532] on button "Continue" at bounding box center [581, 539] width 95 height 39
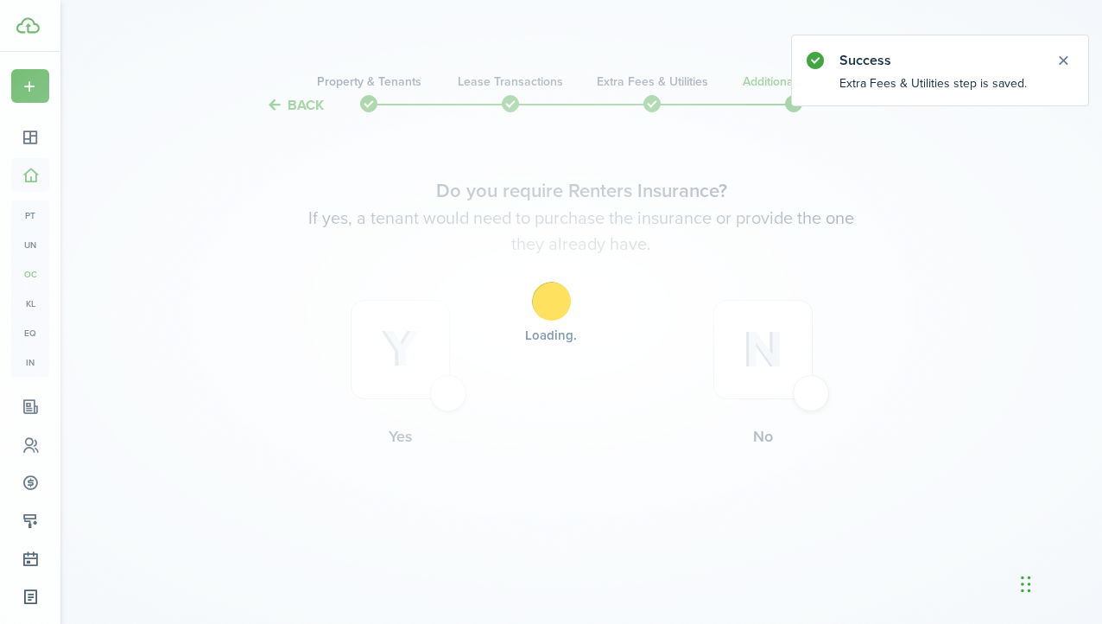
scroll to position [0, 0]
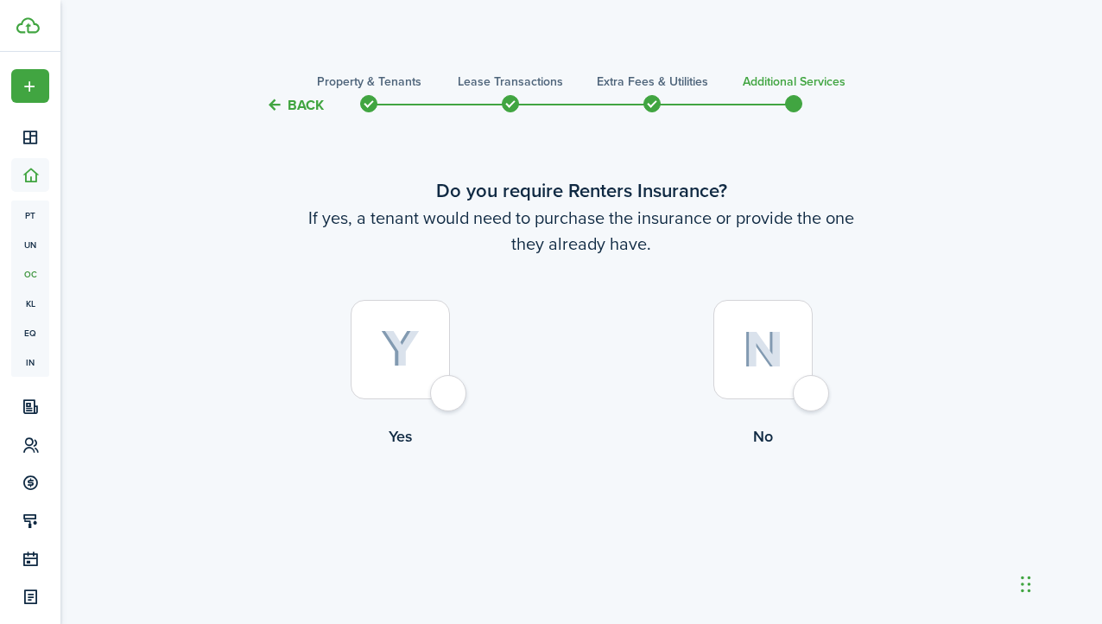
click at [758, 337] on img at bounding box center [763, 349] width 41 height 37
radio input "true"
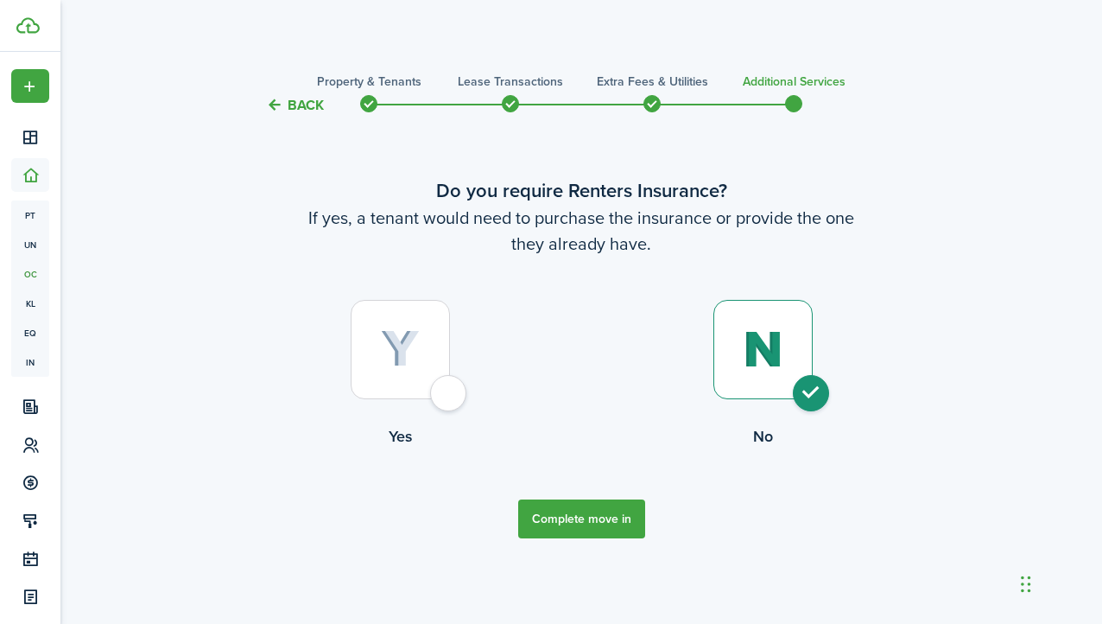
click at [589, 518] on button "Complete move in" at bounding box center [581, 518] width 127 height 39
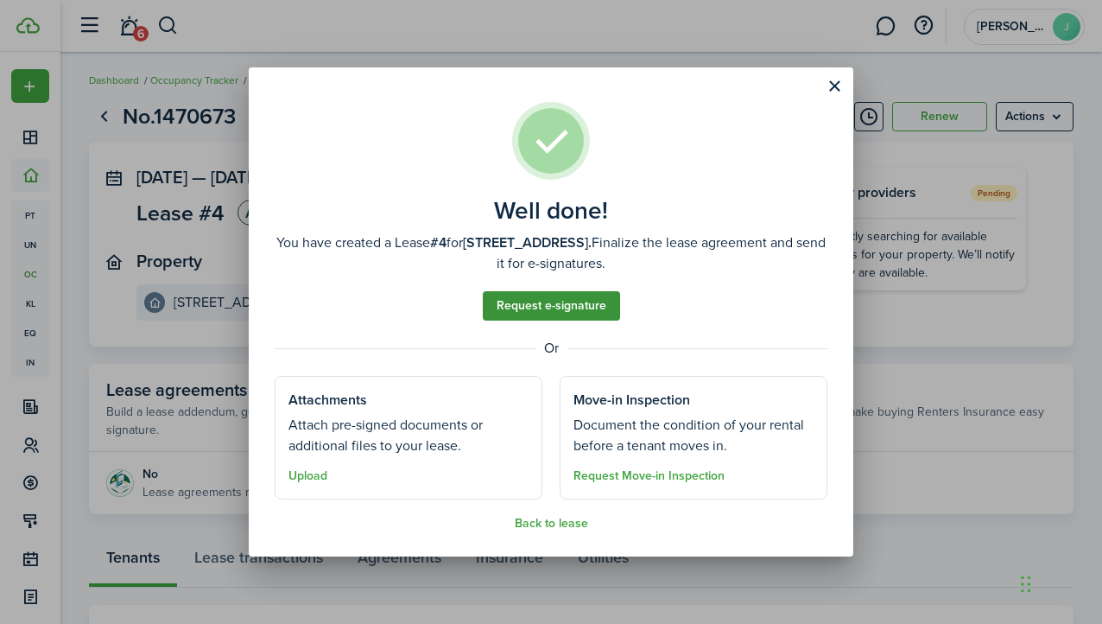
click at [552, 310] on link "Request e-signature" at bounding box center [551, 305] width 137 height 29
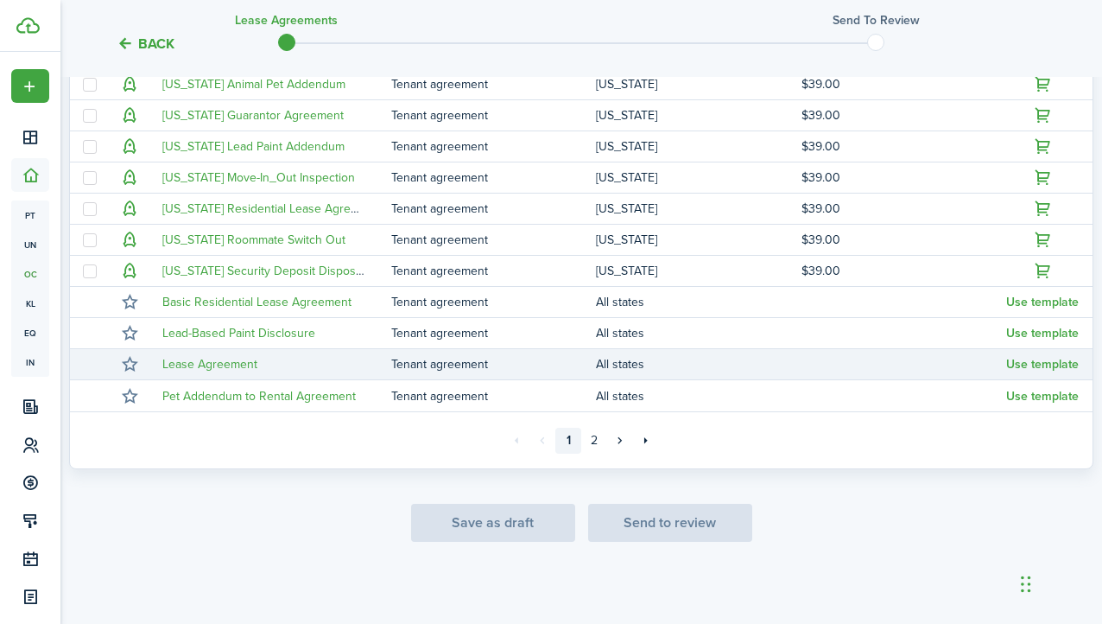
scroll to position [467, 0]
click at [232, 365] on link "Lease Agreement" at bounding box center [209, 364] width 95 height 18
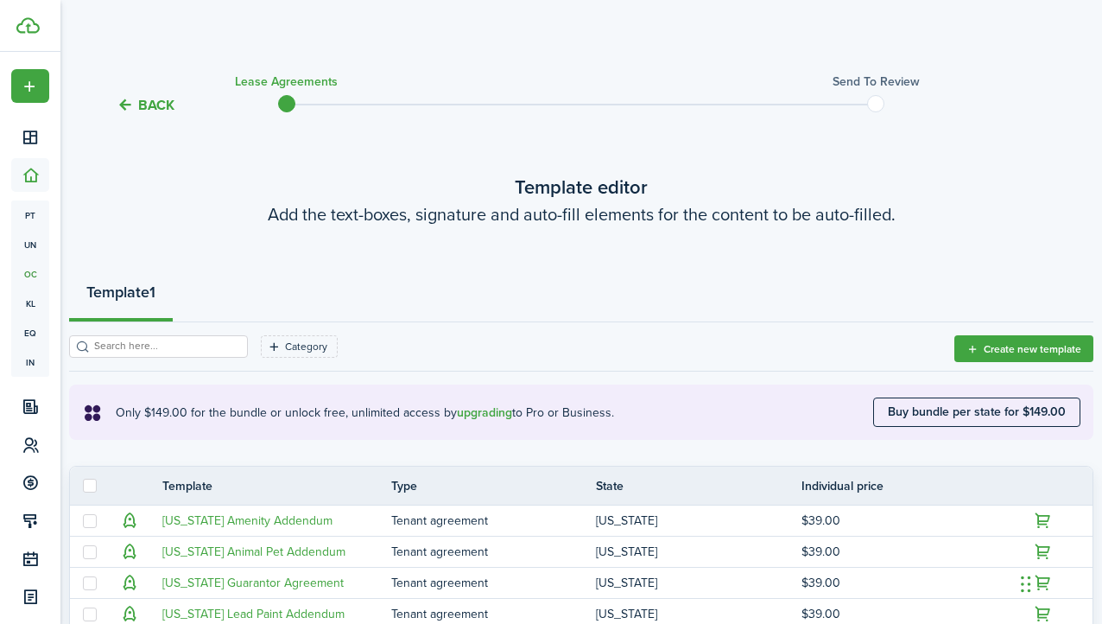
scroll to position [0, 0]
click at [146, 100] on button "Back" at bounding box center [146, 105] width 58 height 18
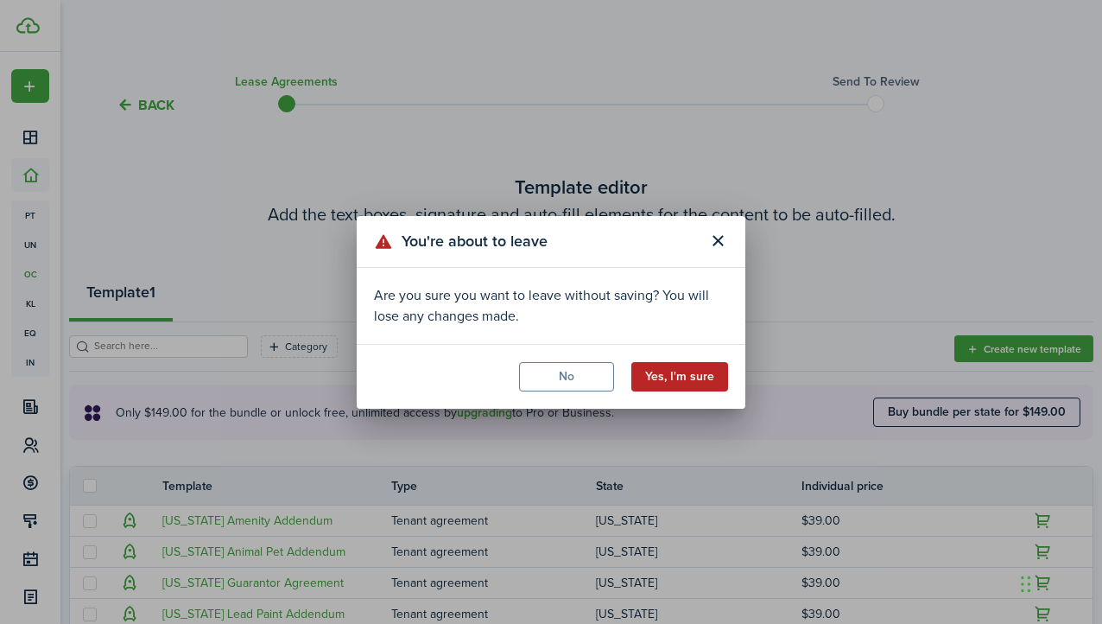
click at [688, 382] on button "Yes, I'm sure" at bounding box center [680, 376] width 97 height 29
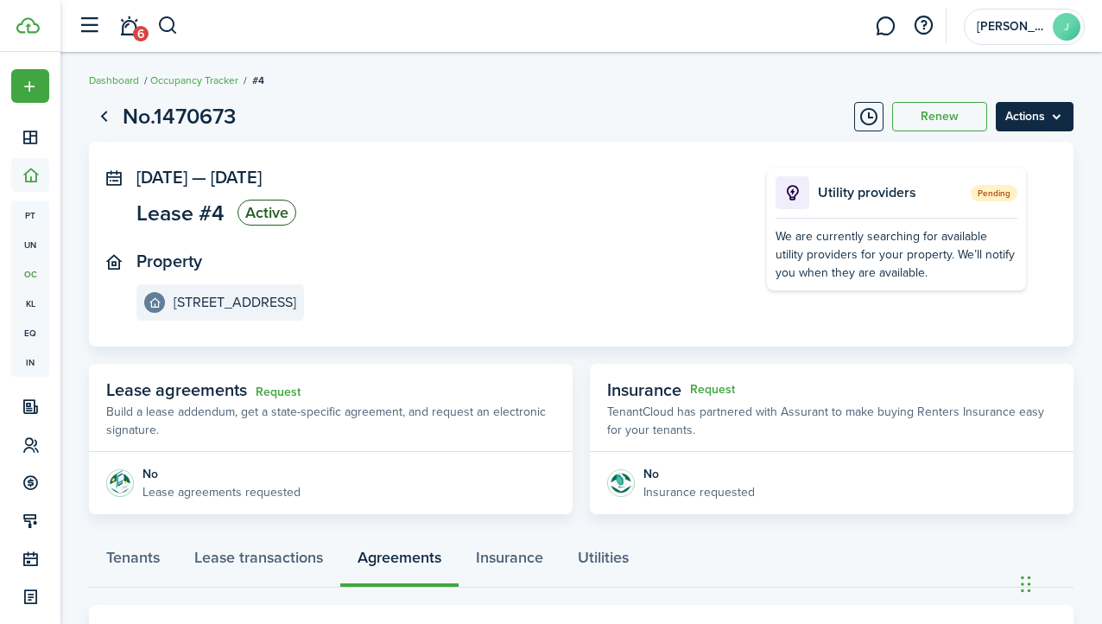
click at [1040, 120] on menu-btn "Actions" at bounding box center [1035, 116] width 78 height 29
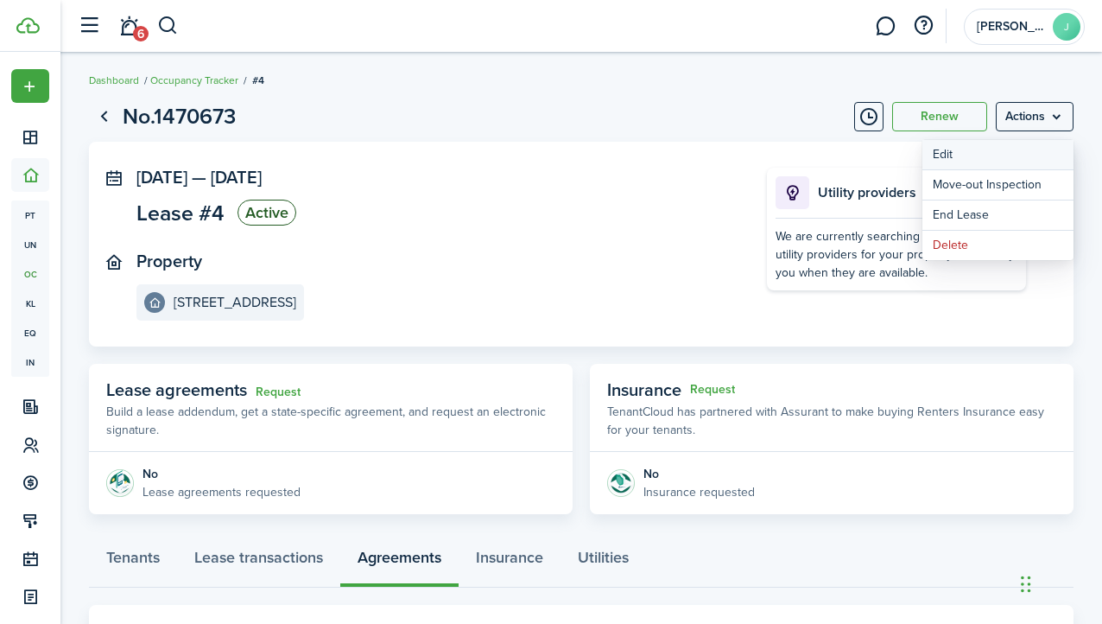
click at [951, 157] on button "Edit" at bounding box center [998, 154] width 151 height 29
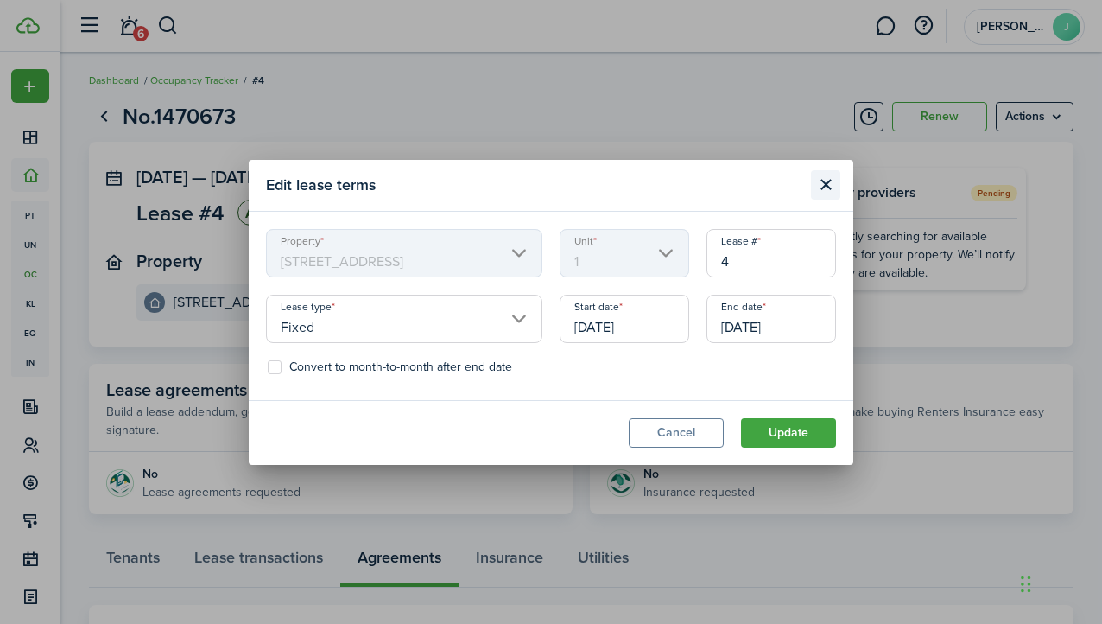
click at [822, 185] on button "Close modal" at bounding box center [825, 184] width 29 height 29
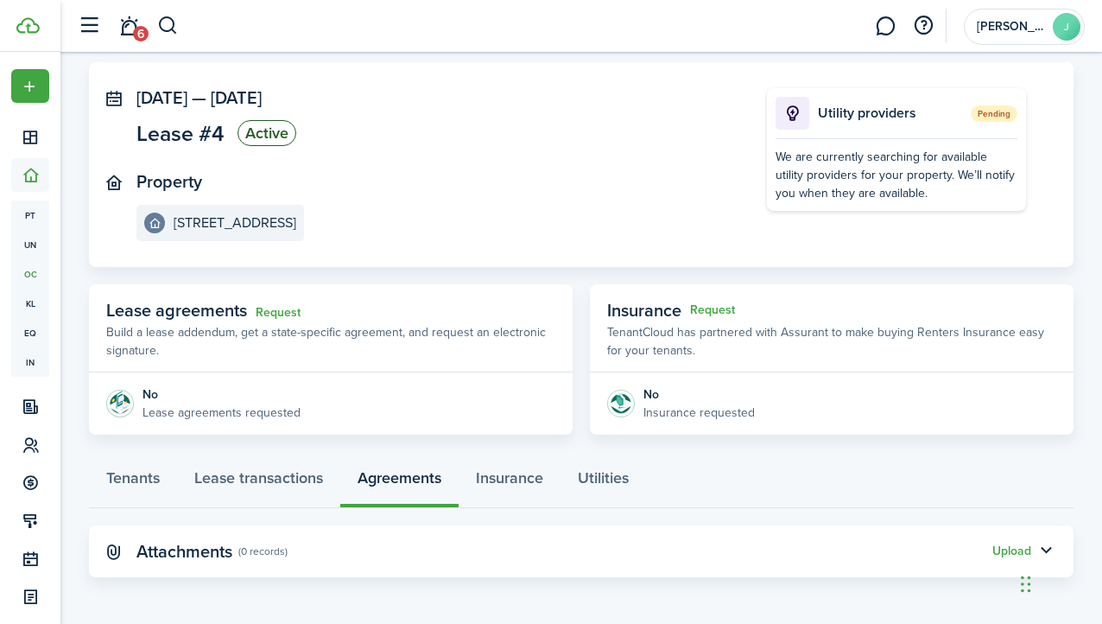
scroll to position [79, 0]
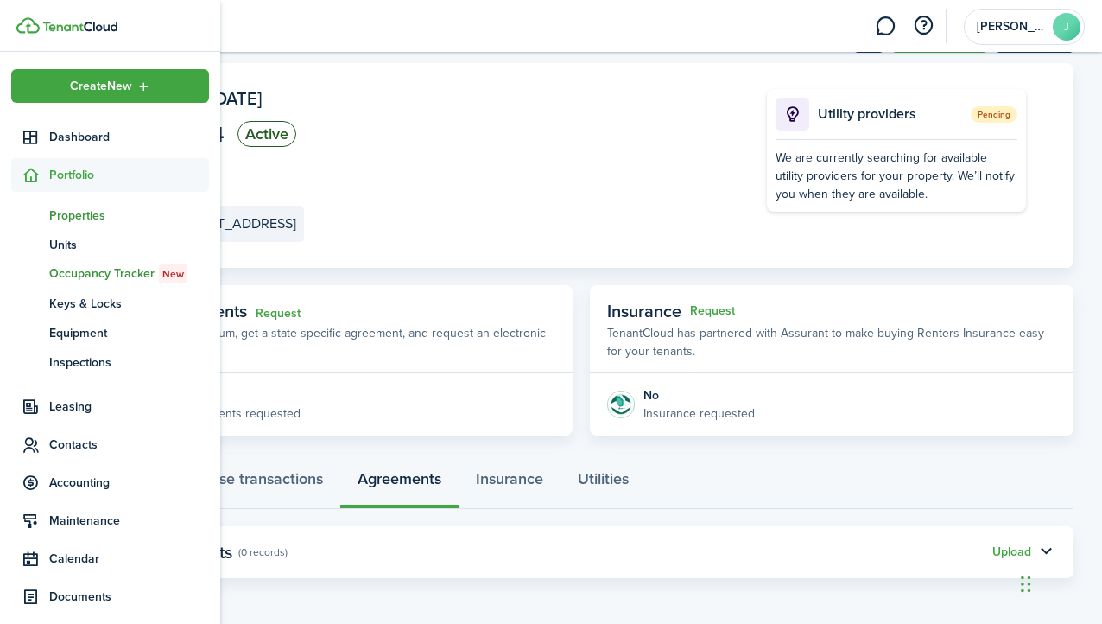
click at [80, 210] on span "Properties" at bounding box center [129, 215] width 160 height 18
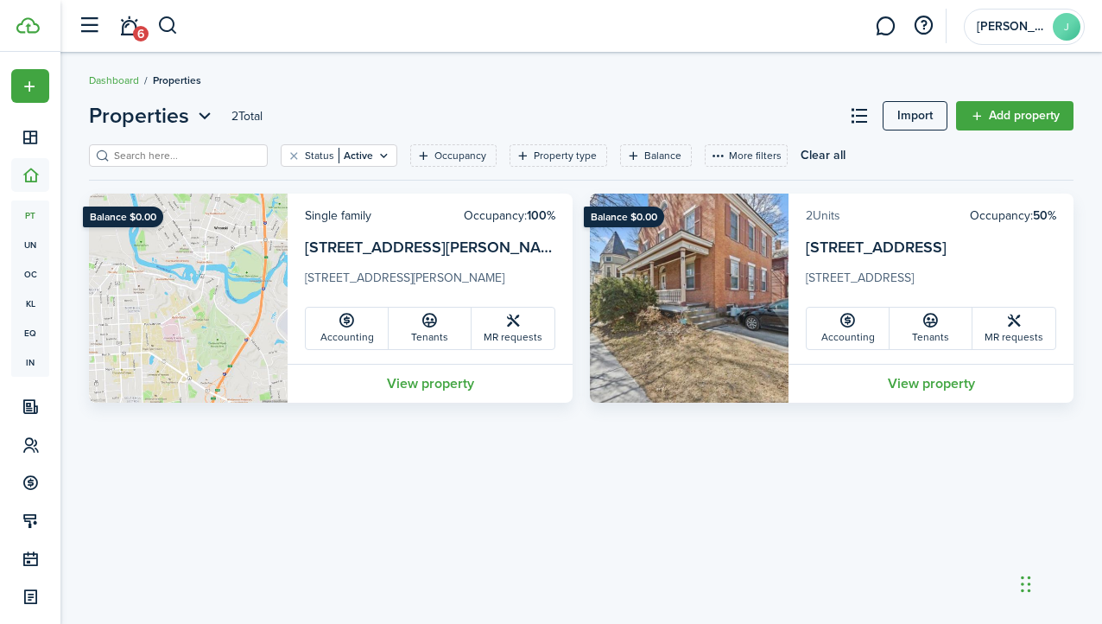
click at [820, 213] on link "2 Units" at bounding box center [823, 215] width 35 height 18
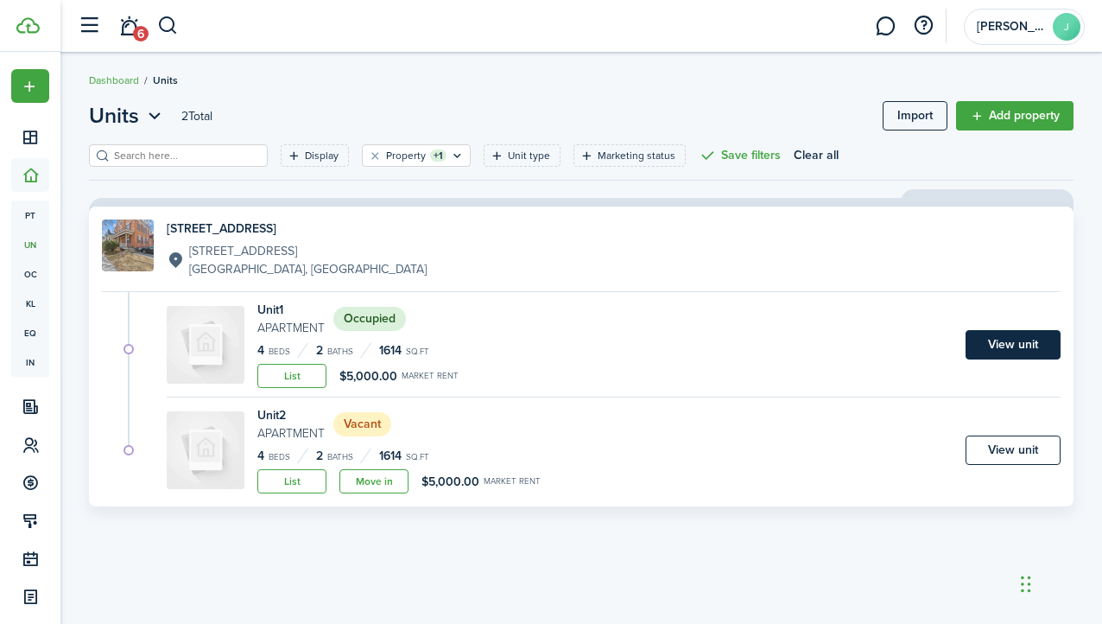
click at [1022, 340] on link "View unit" at bounding box center [1013, 344] width 95 height 29
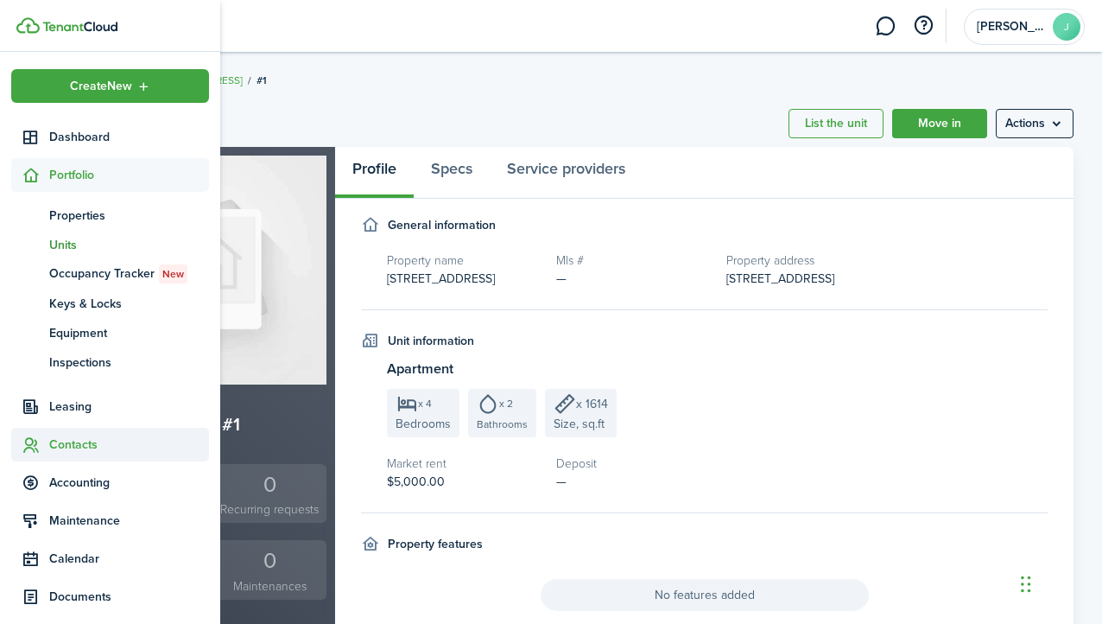
click at [70, 438] on span "Contacts" at bounding box center [129, 444] width 160 height 18
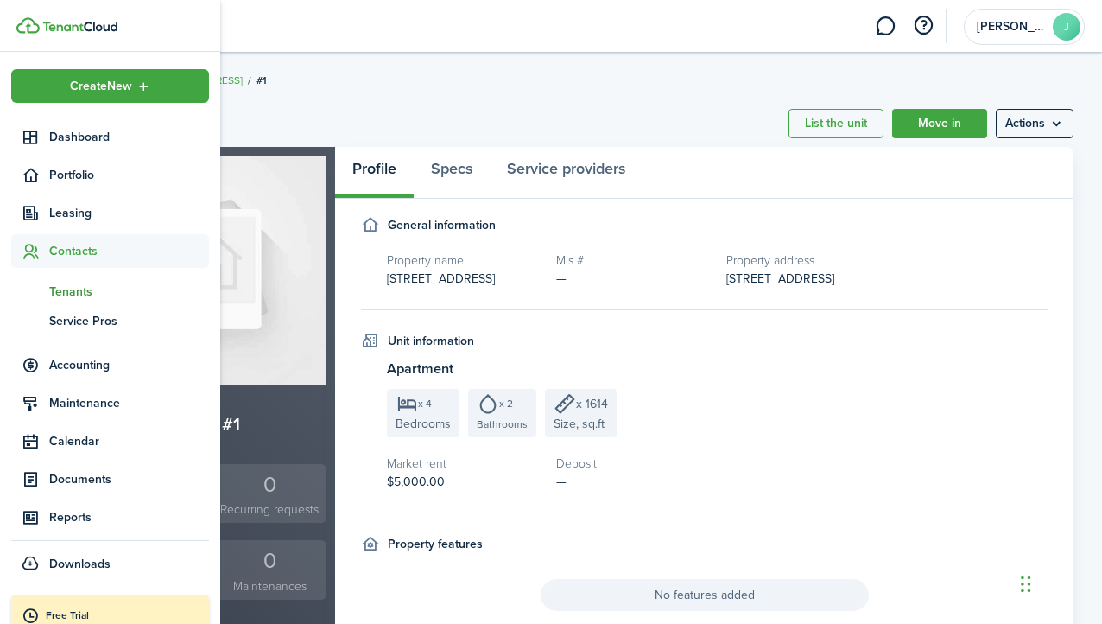
click at [67, 288] on span "Tenants" at bounding box center [129, 292] width 160 height 18
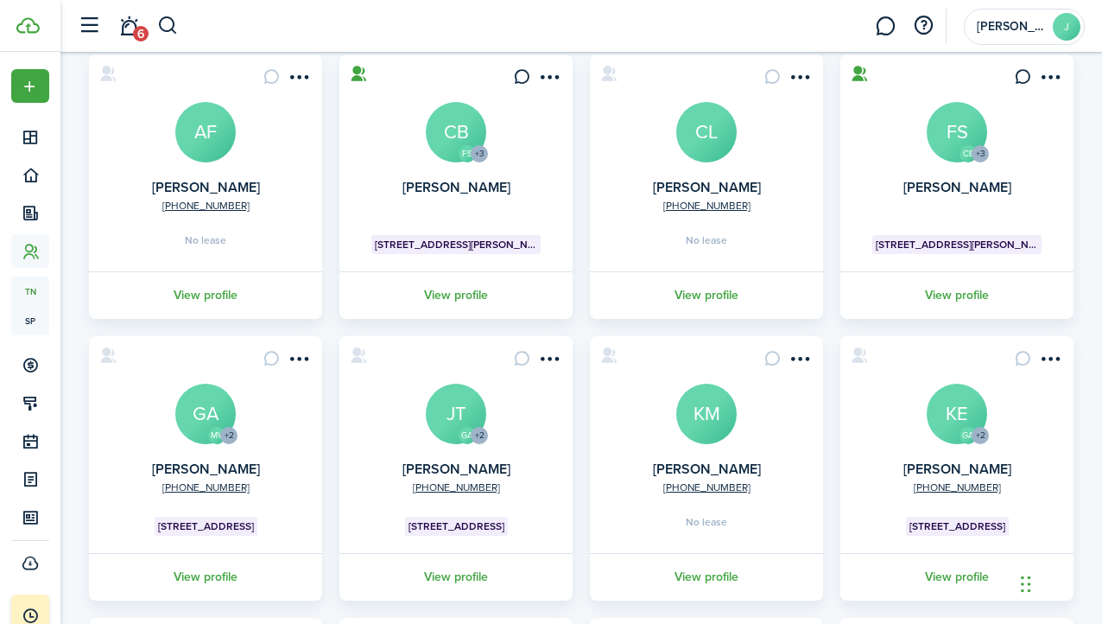
scroll to position [141, 0]
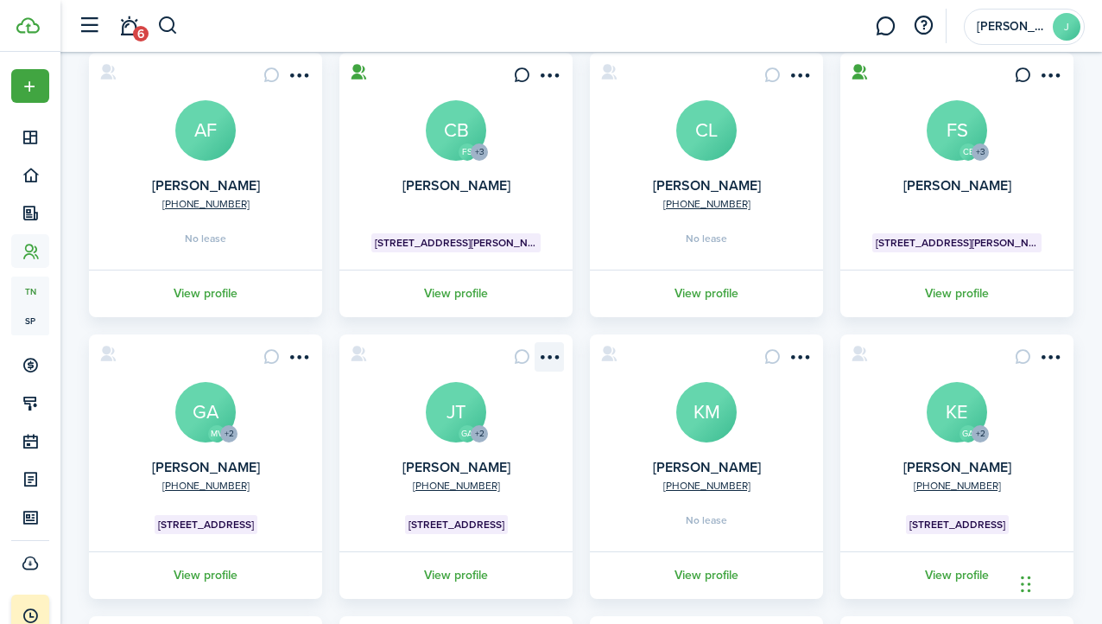
click at [552, 355] on menu-btn-icon "Open menu" at bounding box center [549, 356] width 29 height 29
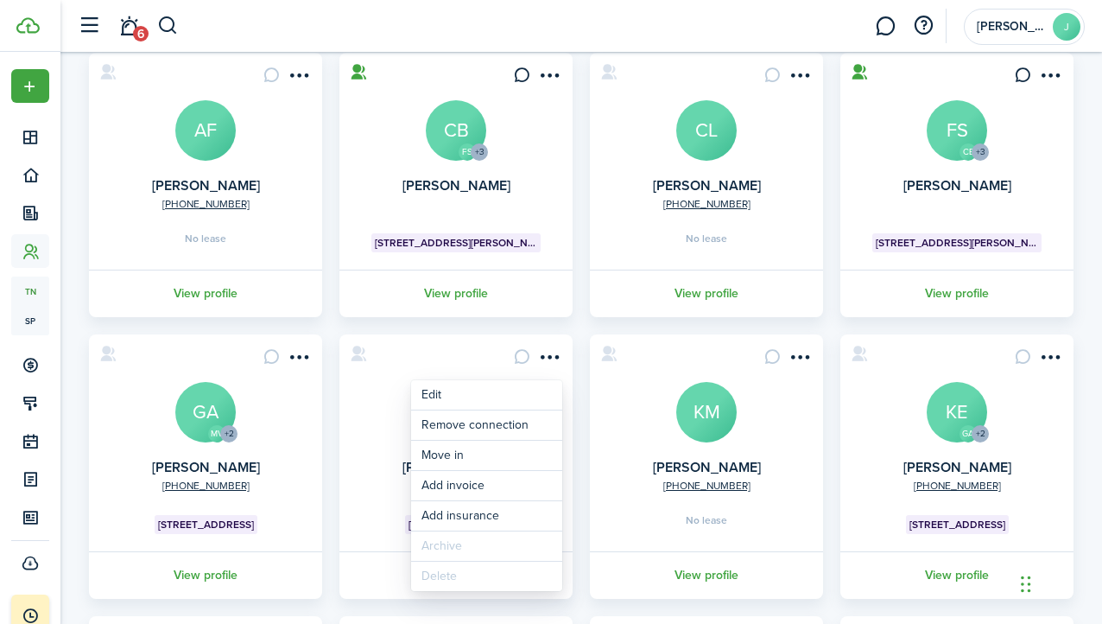
click at [467, 328] on div "[PHONE_NUMBER] [PERSON_NAME] AF No lease View profile FS +3 [PERSON_NAME] CB [S…" at bounding box center [581, 467] width 1002 height 828
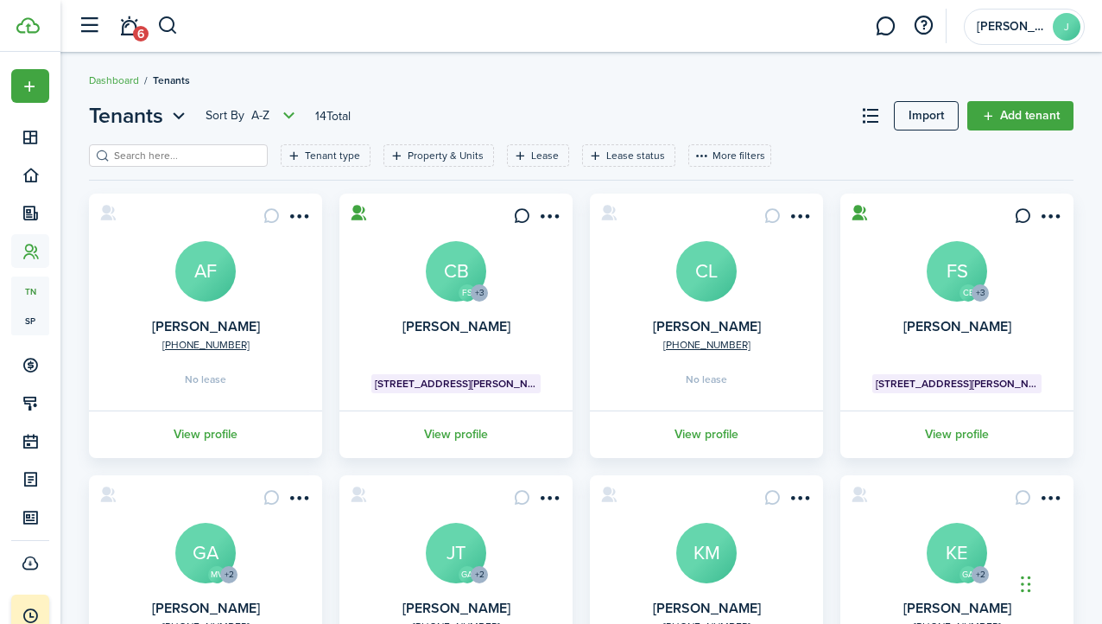
scroll to position [0, 0]
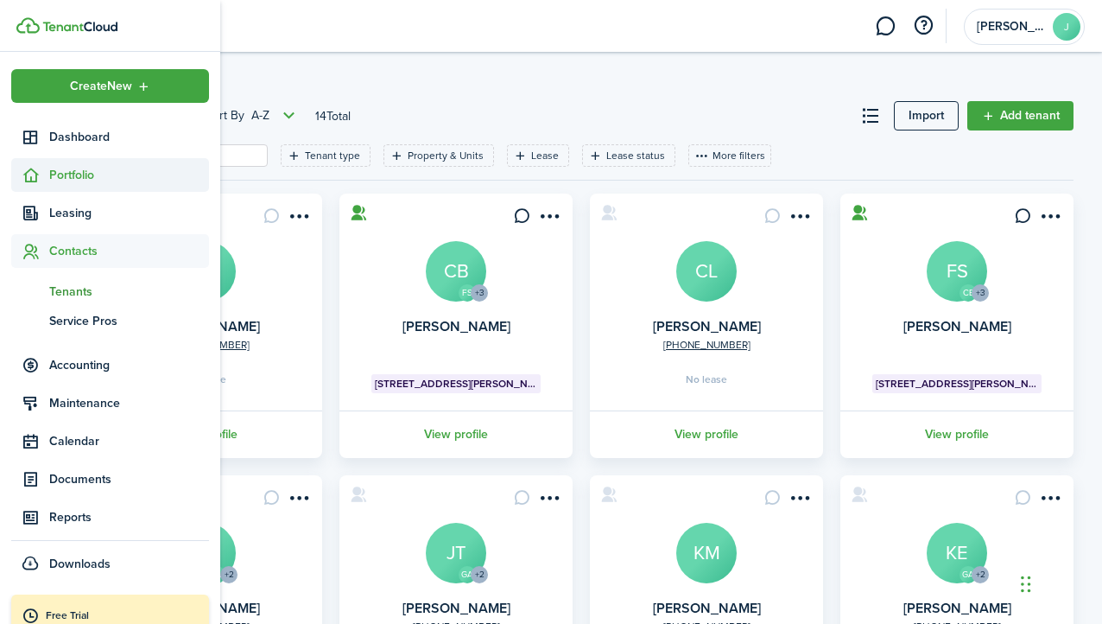
click at [83, 177] on span "Portfolio" at bounding box center [129, 175] width 160 height 18
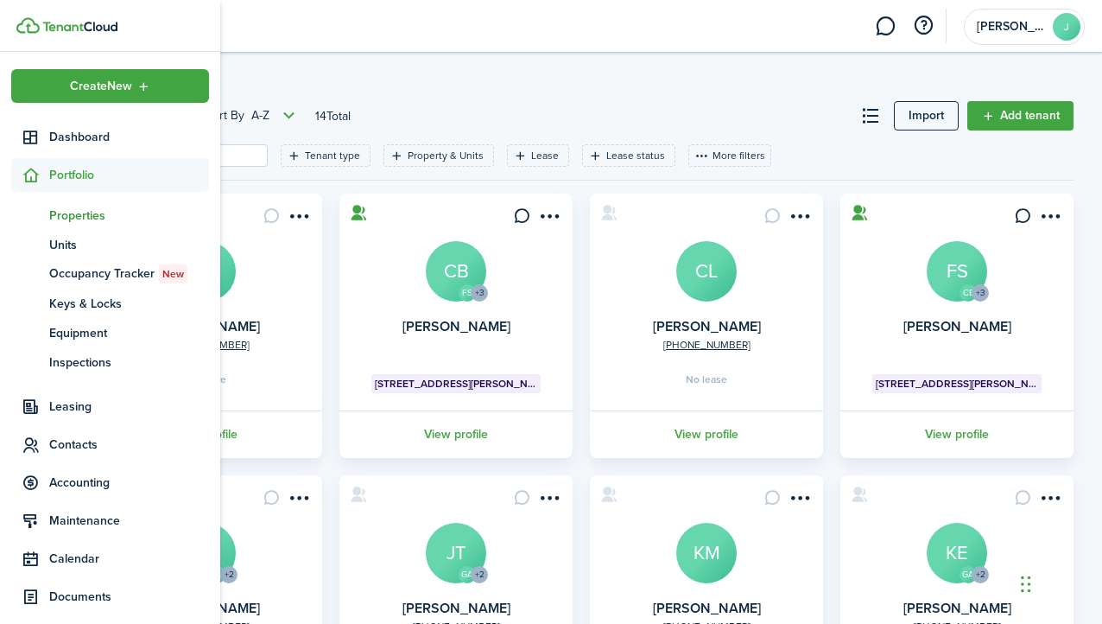
click at [73, 215] on span "Properties" at bounding box center [129, 215] width 160 height 18
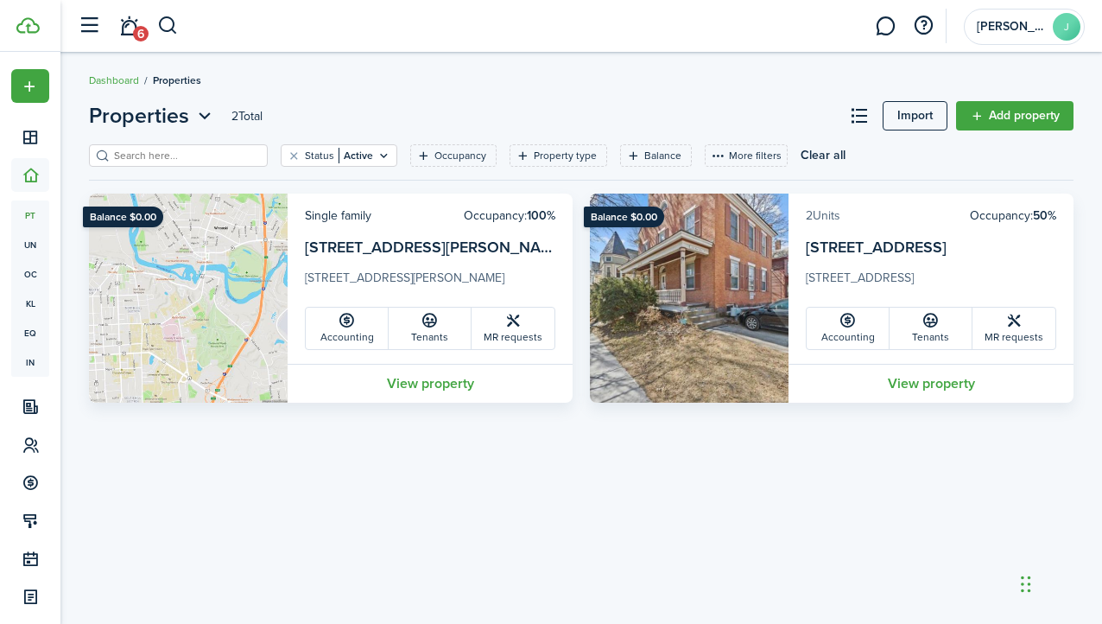
click at [820, 215] on link "2 Units" at bounding box center [823, 215] width 35 height 18
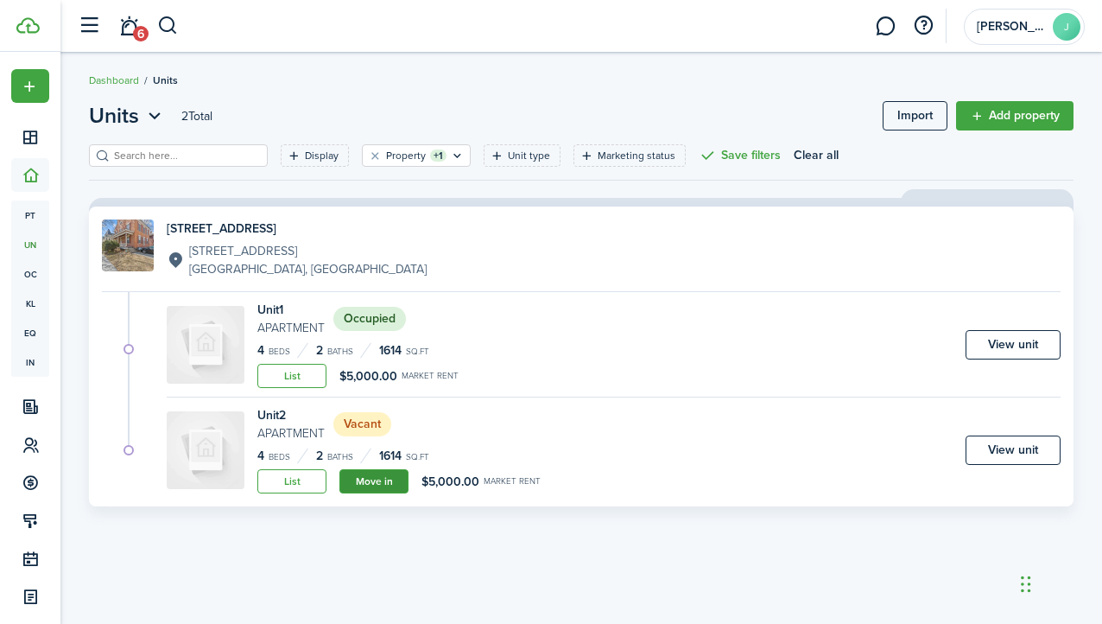
click at [369, 480] on link "Move in" at bounding box center [374, 481] width 69 height 24
click at [447, 379] on small "Market rent" at bounding box center [430, 375] width 57 height 9
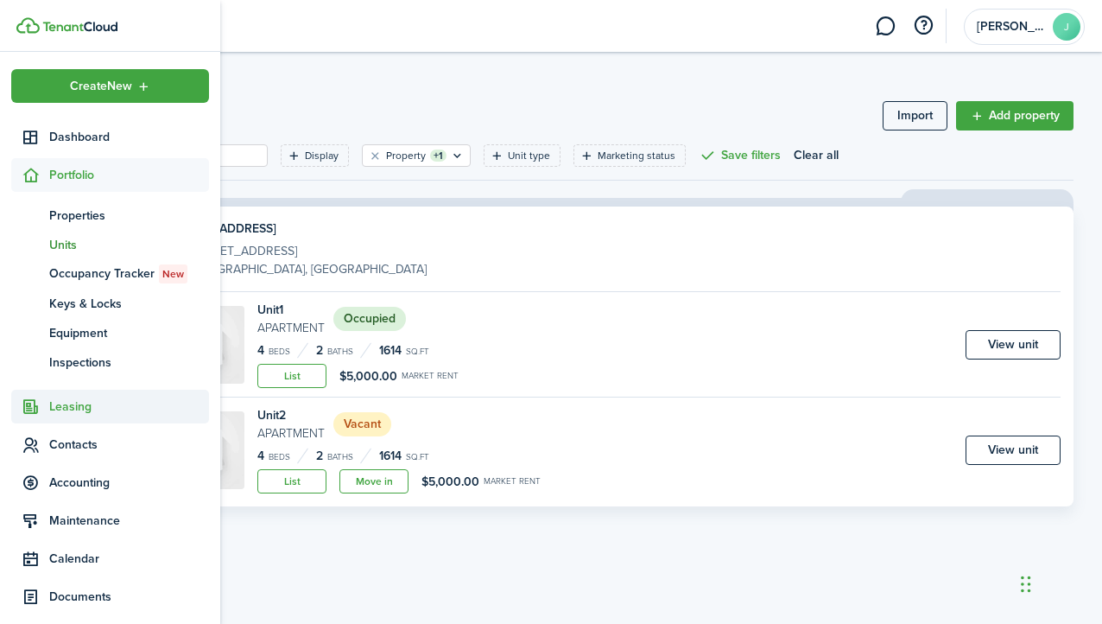
click at [71, 397] on span "Leasing" at bounding box center [129, 406] width 160 height 18
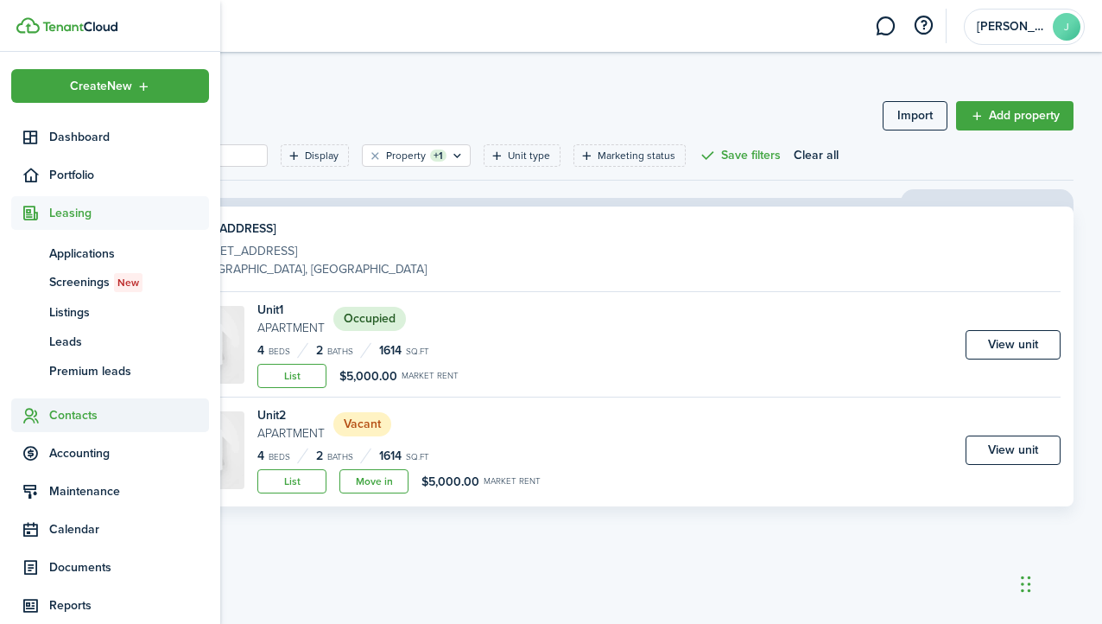
click at [68, 411] on span "Contacts" at bounding box center [129, 415] width 160 height 18
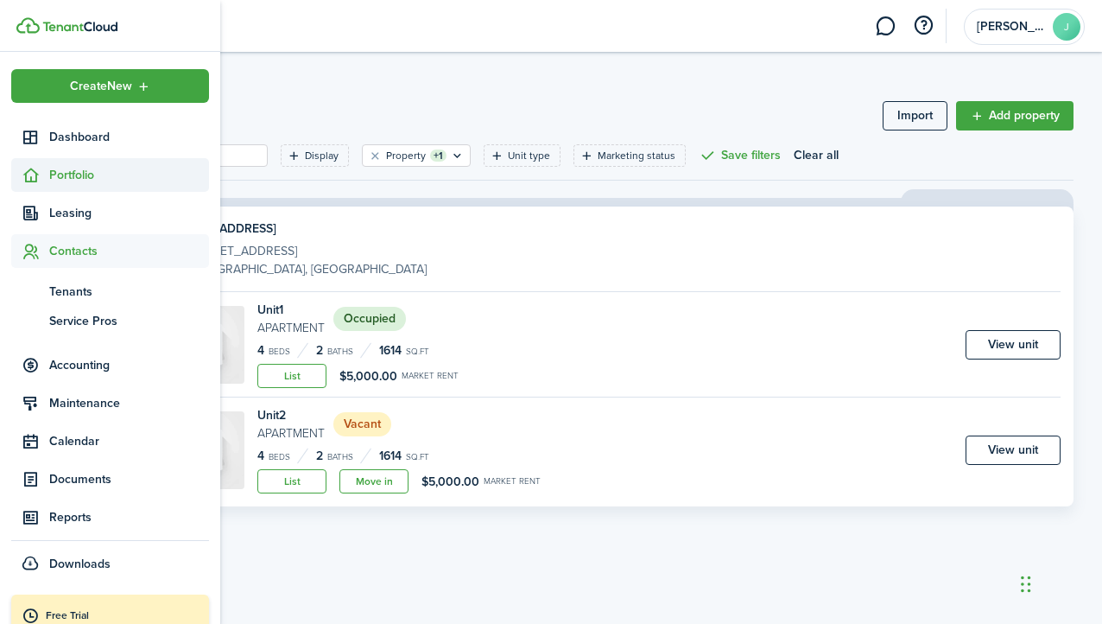
click at [75, 175] on span "Portfolio" at bounding box center [129, 175] width 160 height 18
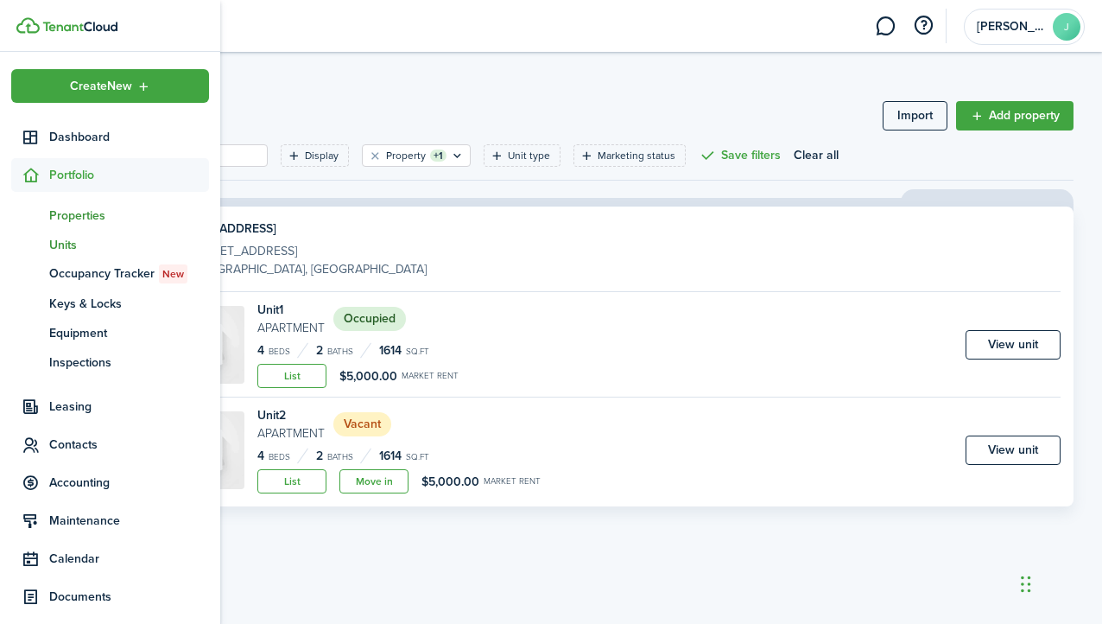
click at [69, 215] on span "Properties" at bounding box center [129, 215] width 160 height 18
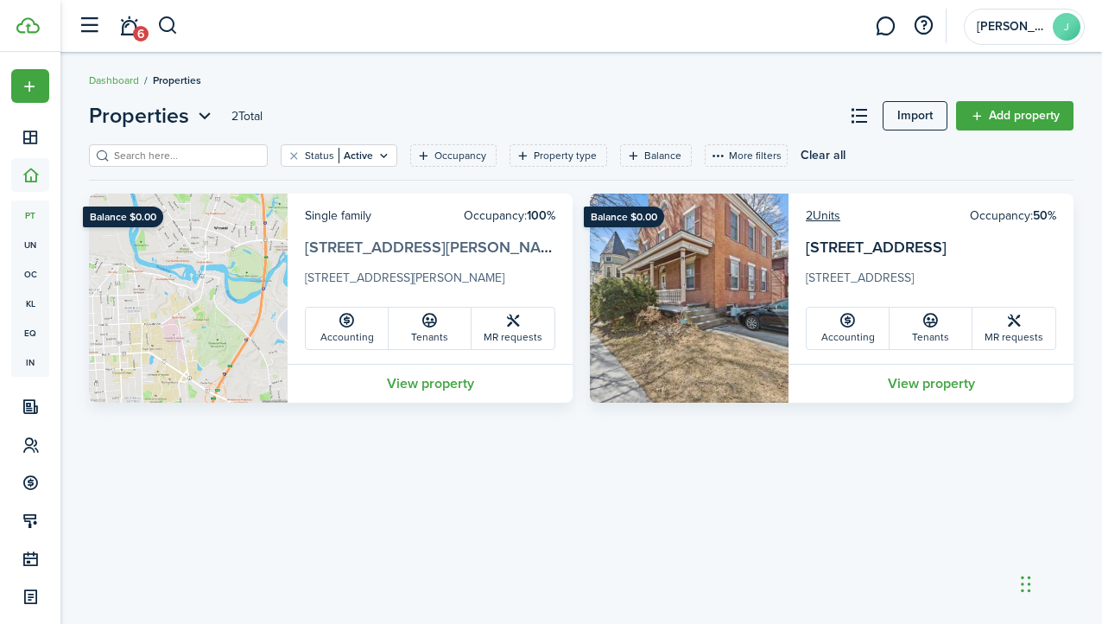
click at [328, 248] on link "[STREET_ADDRESS][PERSON_NAME]" at bounding box center [436, 247] width 262 height 22
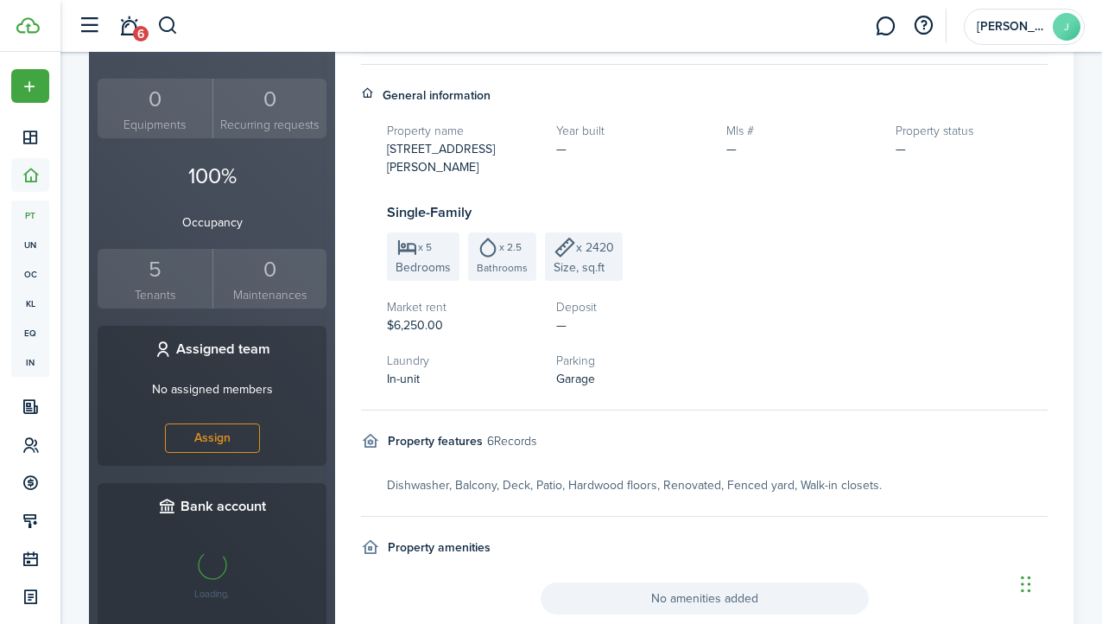
scroll to position [476, 0]
click at [417, 314] on span "$6,250.00" at bounding box center [415, 323] width 56 height 18
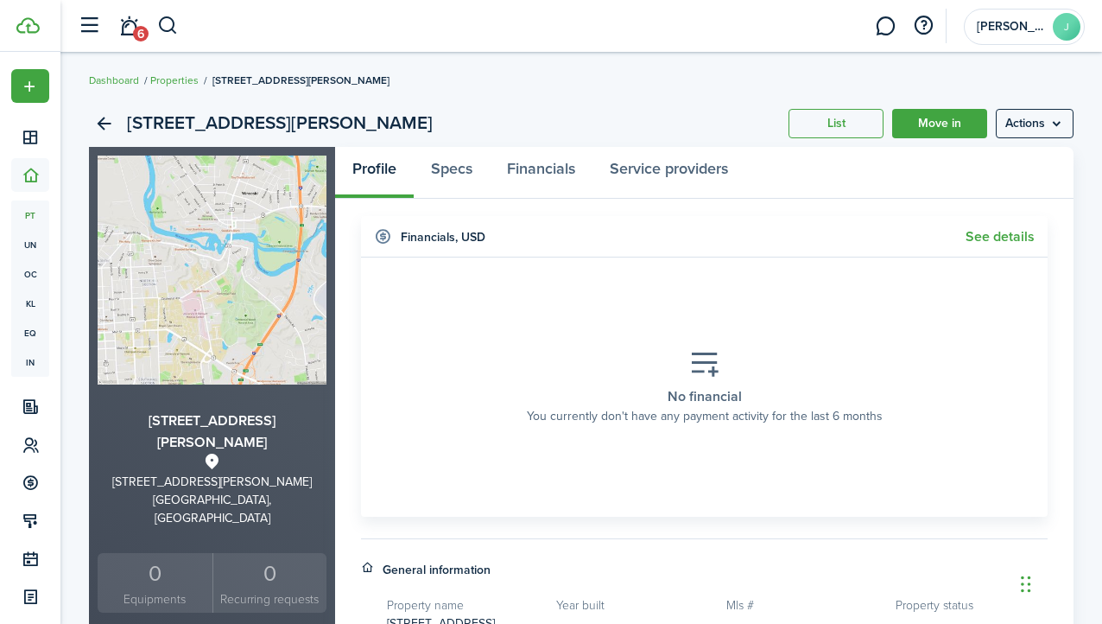
scroll to position [0, 0]
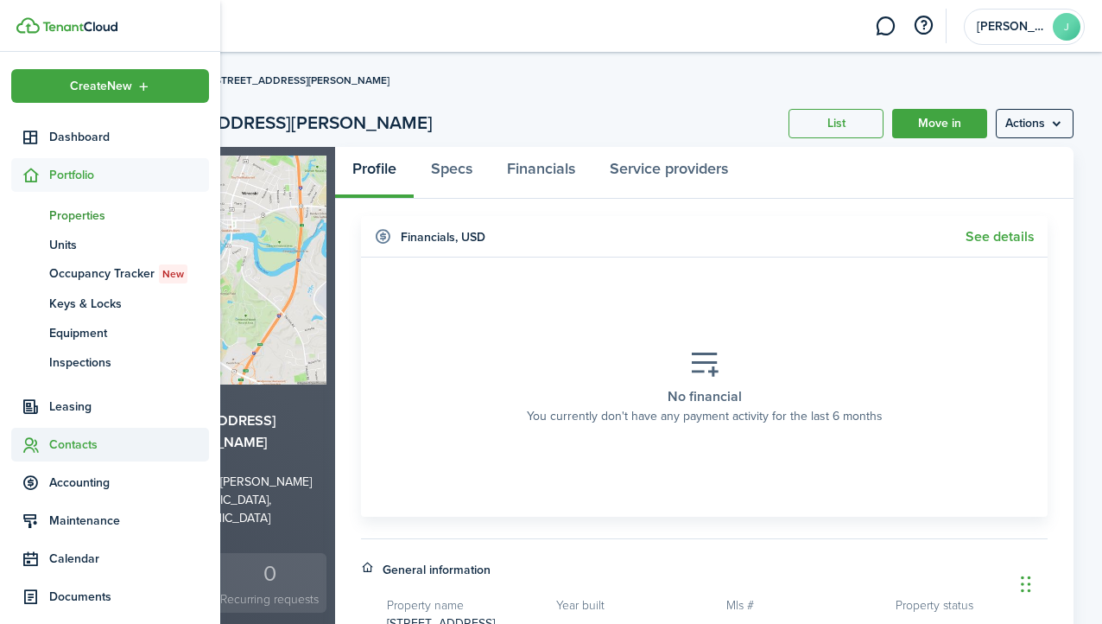
click at [68, 448] on span "Contacts" at bounding box center [129, 444] width 160 height 18
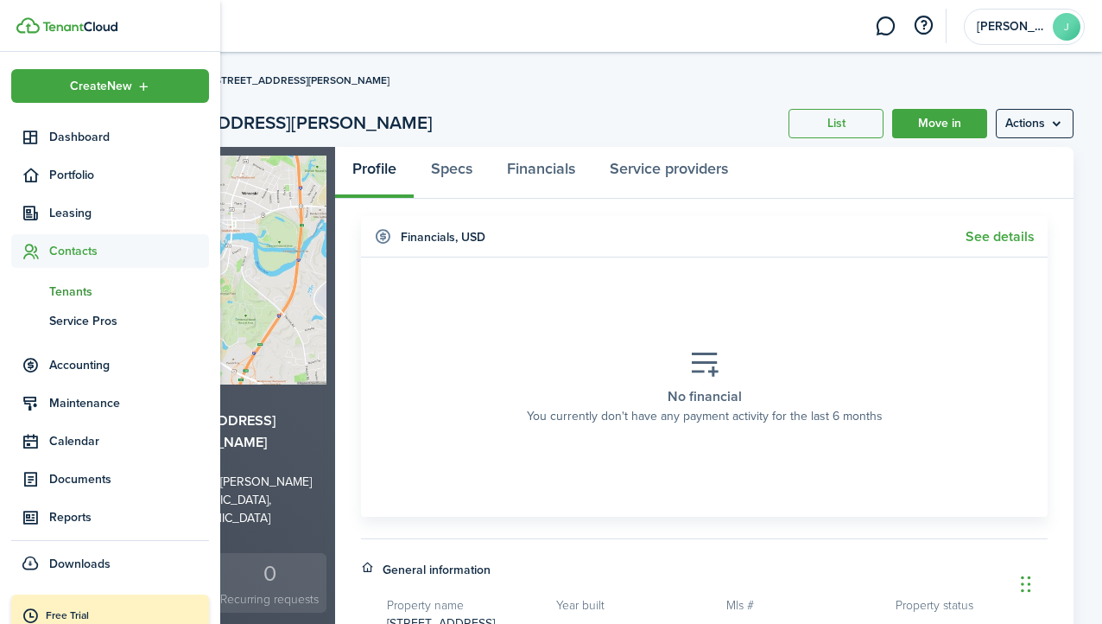
click at [70, 290] on span "Tenants" at bounding box center [129, 292] width 160 height 18
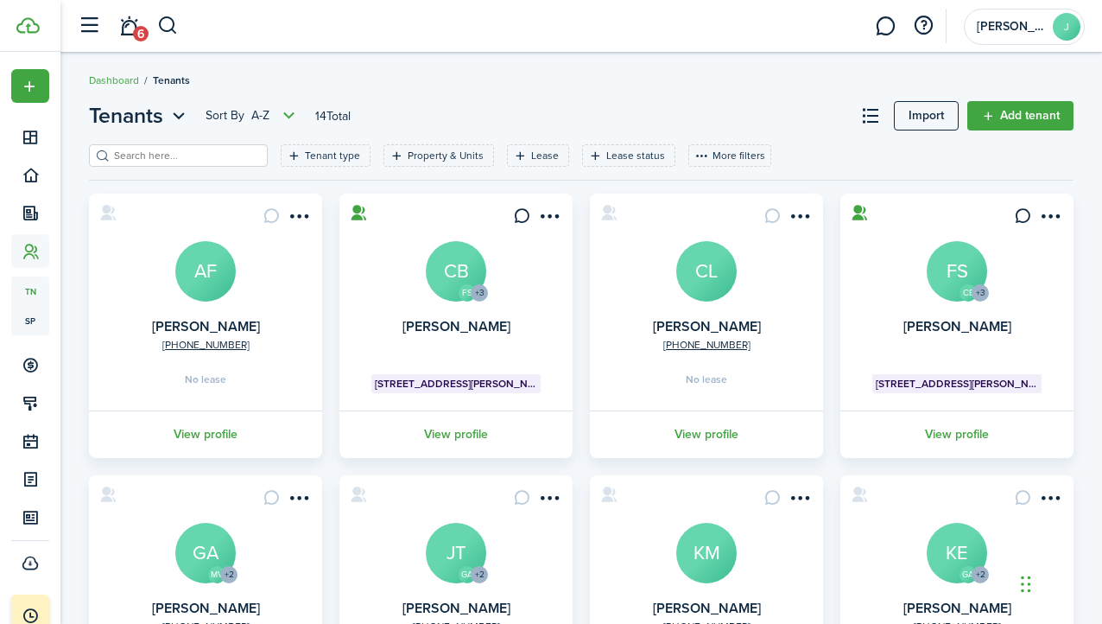
click at [961, 270] on avatar-text "FS" at bounding box center [957, 271] width 60 height 60
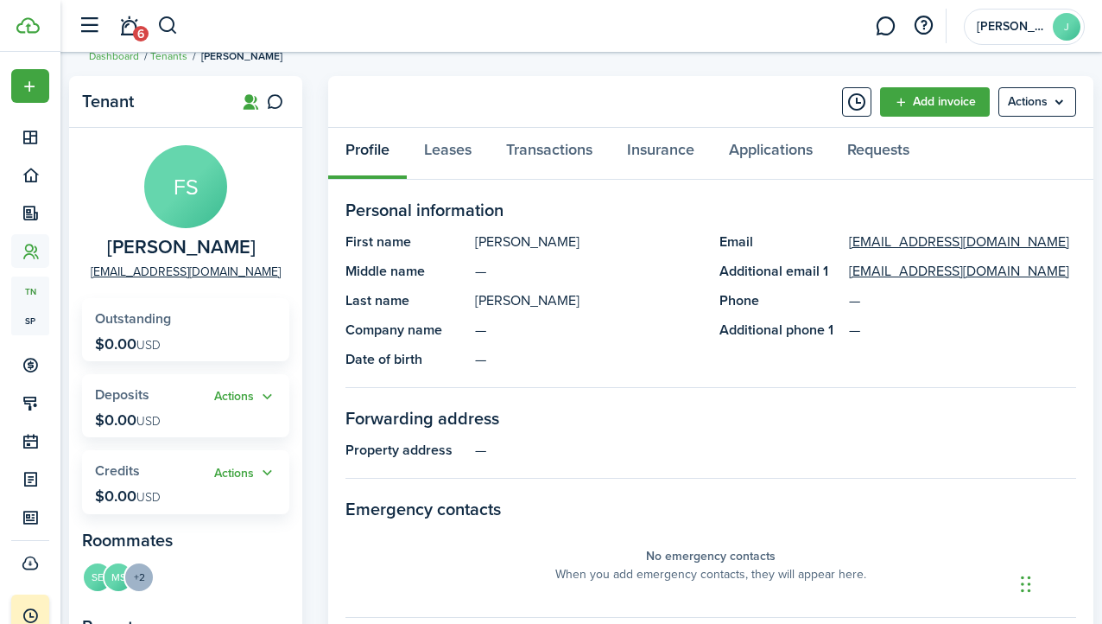
scroll to position [25, 0]
click at [446, 149] on link "Leases" at bounding box center [448, 153] width 82 height 52
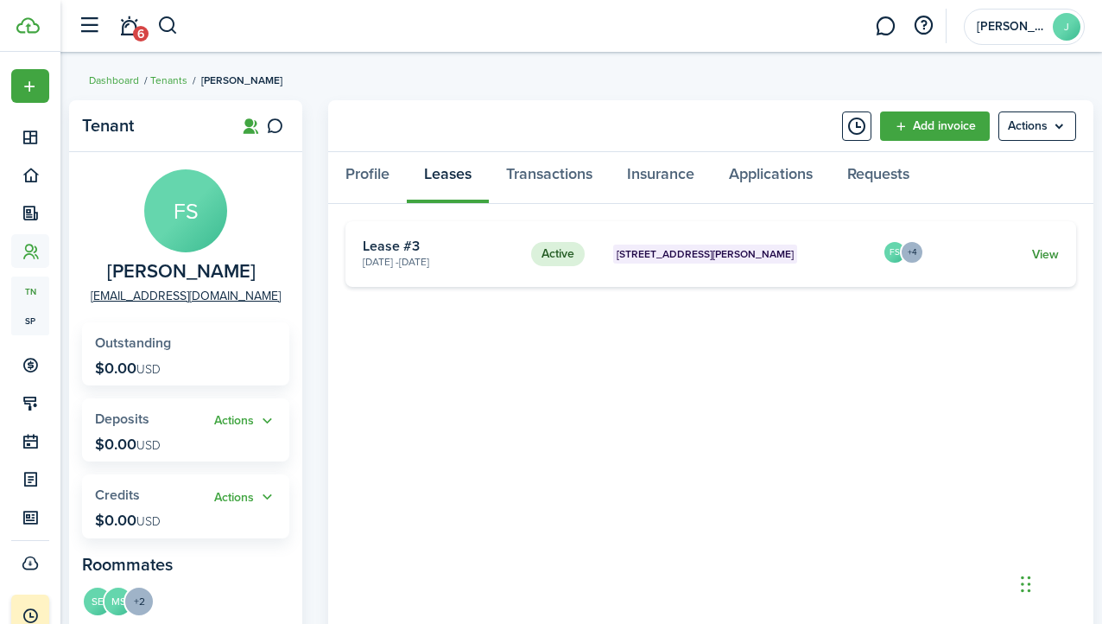
click at [1051, 256] on link "View" at bounding box center [1045, 254] width 27 height 18
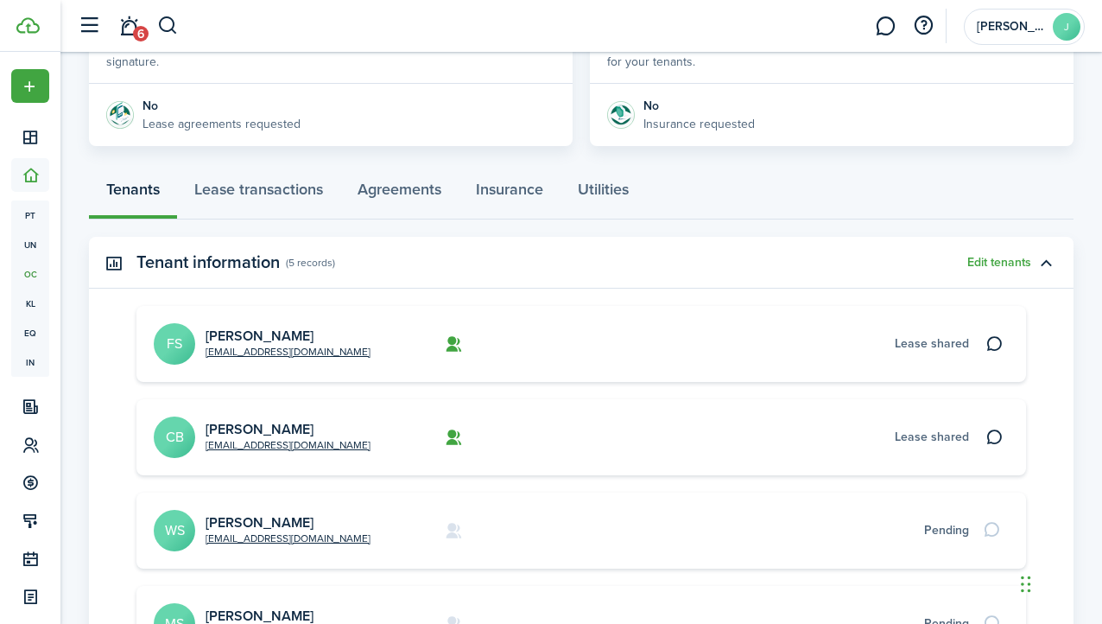
scroll to position [306, 0]
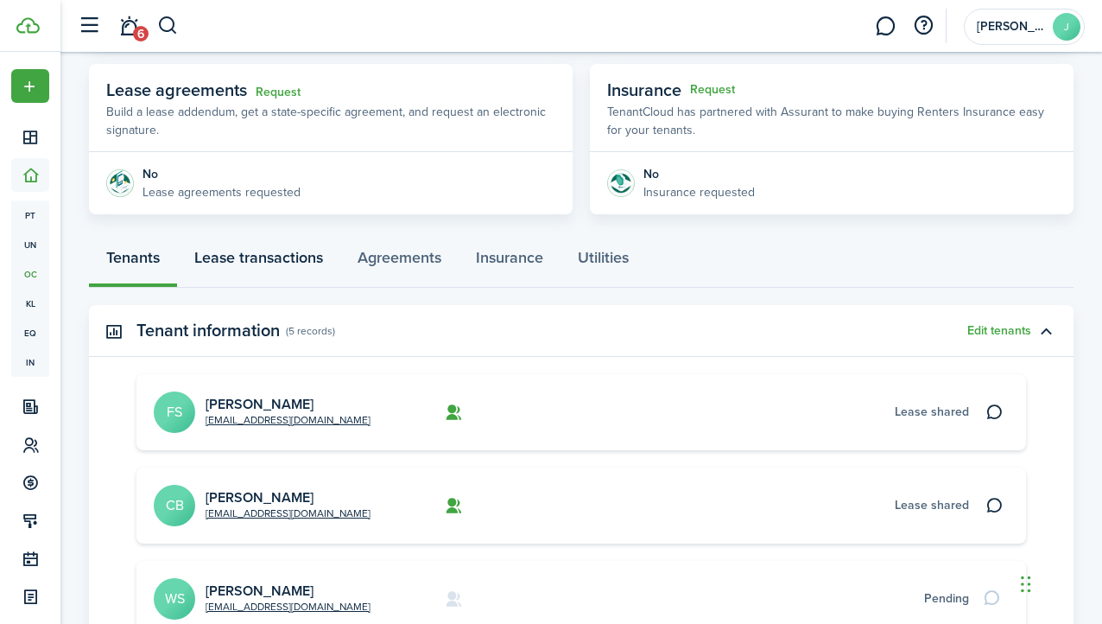
click at [287, 265] on link "Lease transactions" at bounding box center [258, 262] width 163 height 52
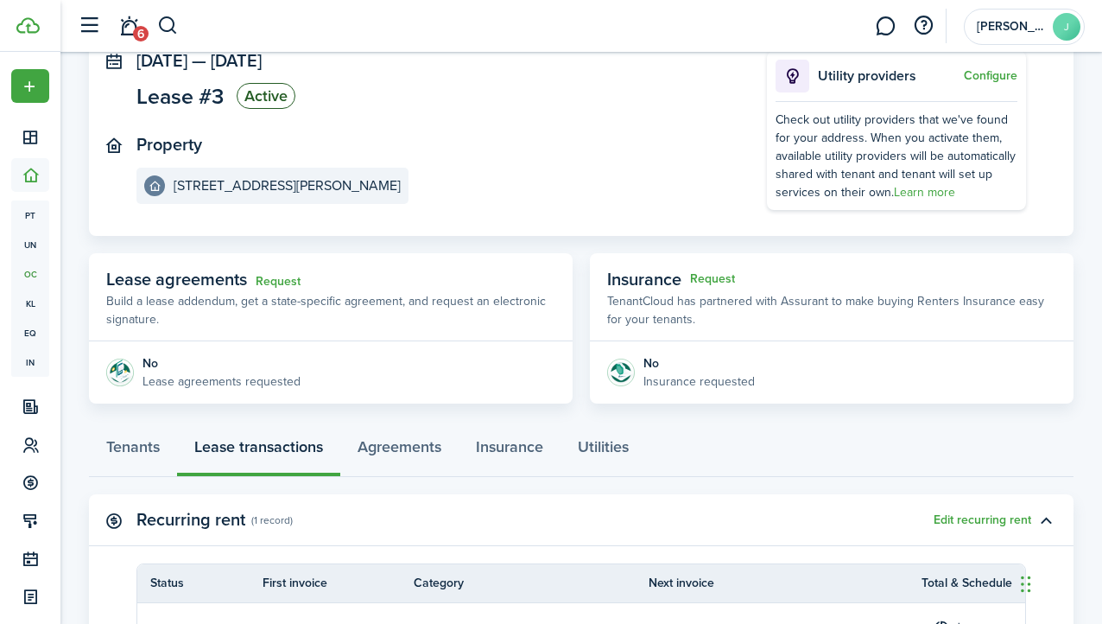
scroll to position [155, 0]
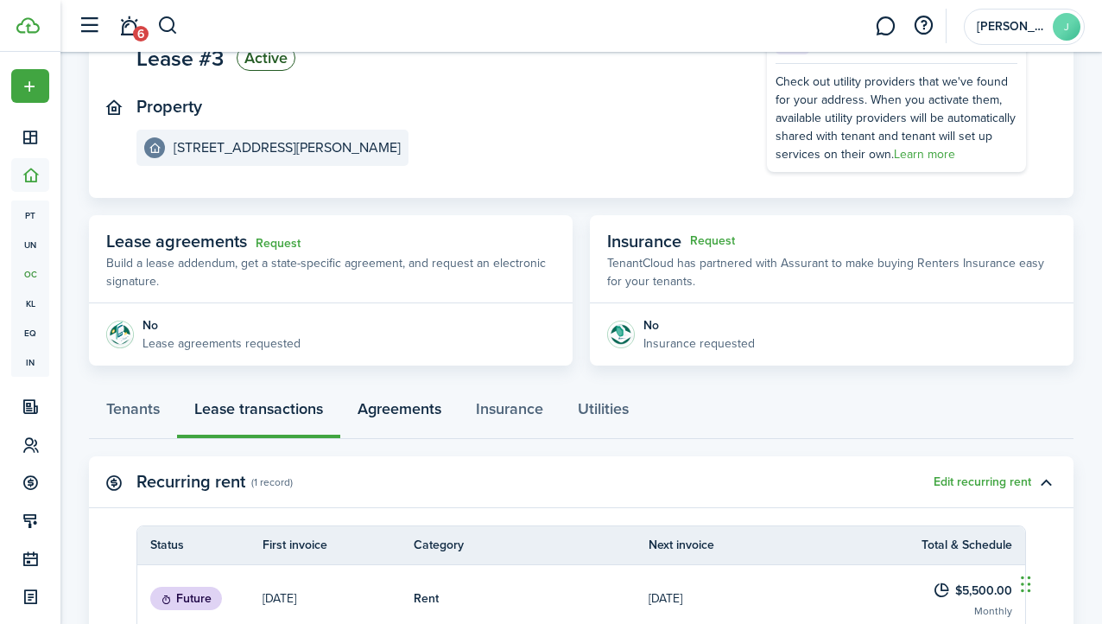
click at [395, 406] on link "Agreements" at bounding box center [399, 413] width 118 height 52
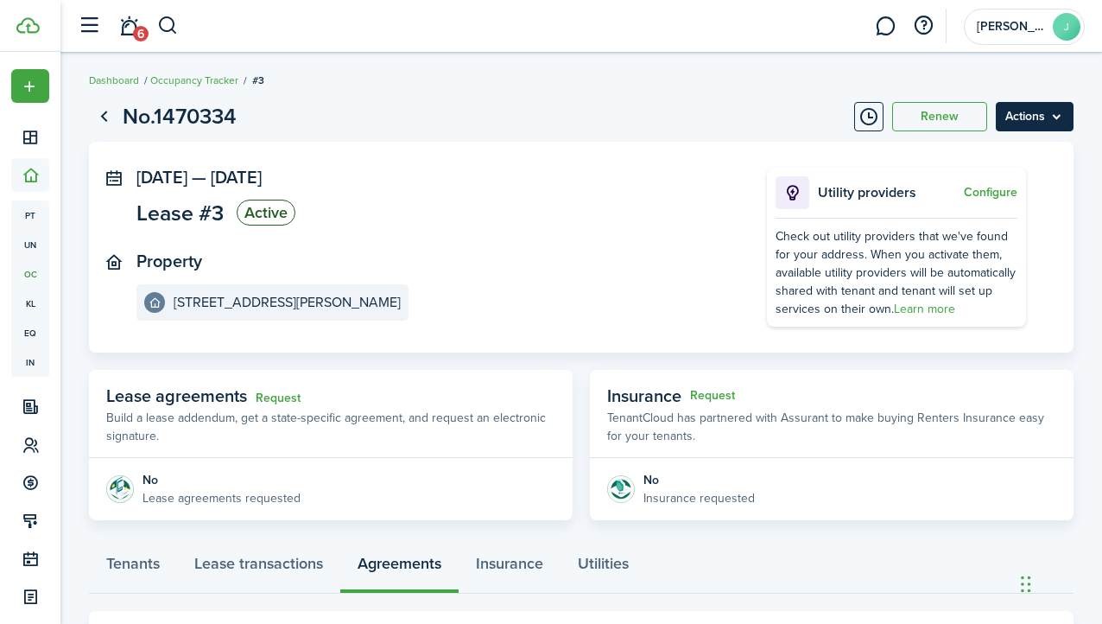
click at [1050, 123] on menu-btn "Actions" at bounding box center [1035, 116] width 78 height 29
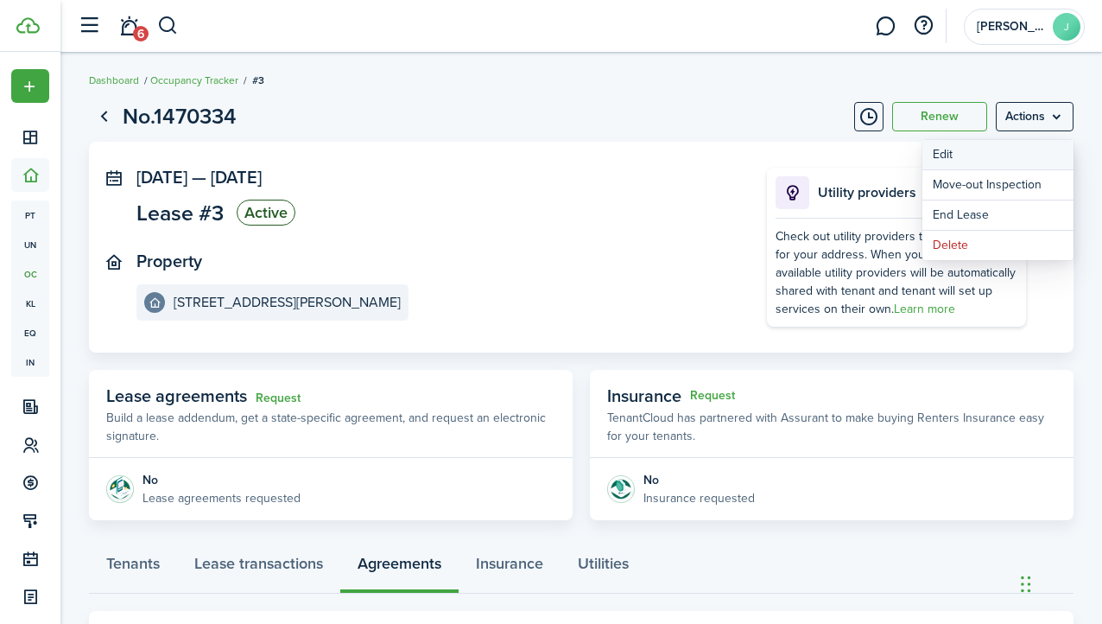
click at [948, 155] on button "Edit" at bounding box center [998, 154] width 151 height 29
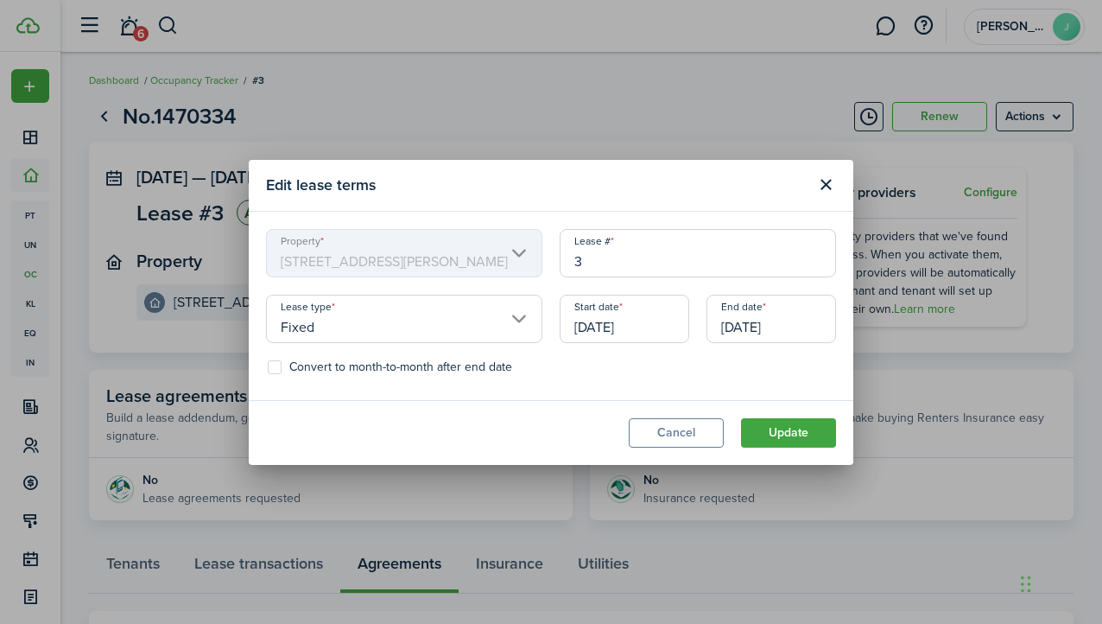
click at [498, 262] on mbsc-scroller "Property [STREET_ADDRESS][PERSON_NAME]" at bounding box center [404, 253] width 276 height 48
click at [493, 313] on input "Fixed" at bounding box center [404, 319] width 276 height 48
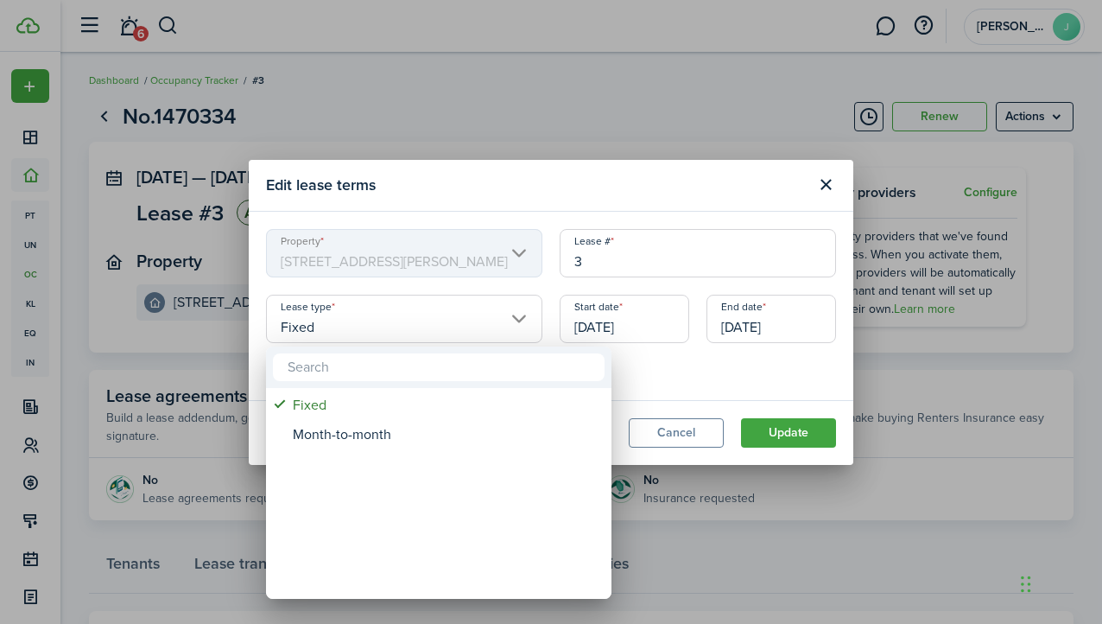
click at [534, 194] on div at bounding box center [551, 312] width 1379 height 900
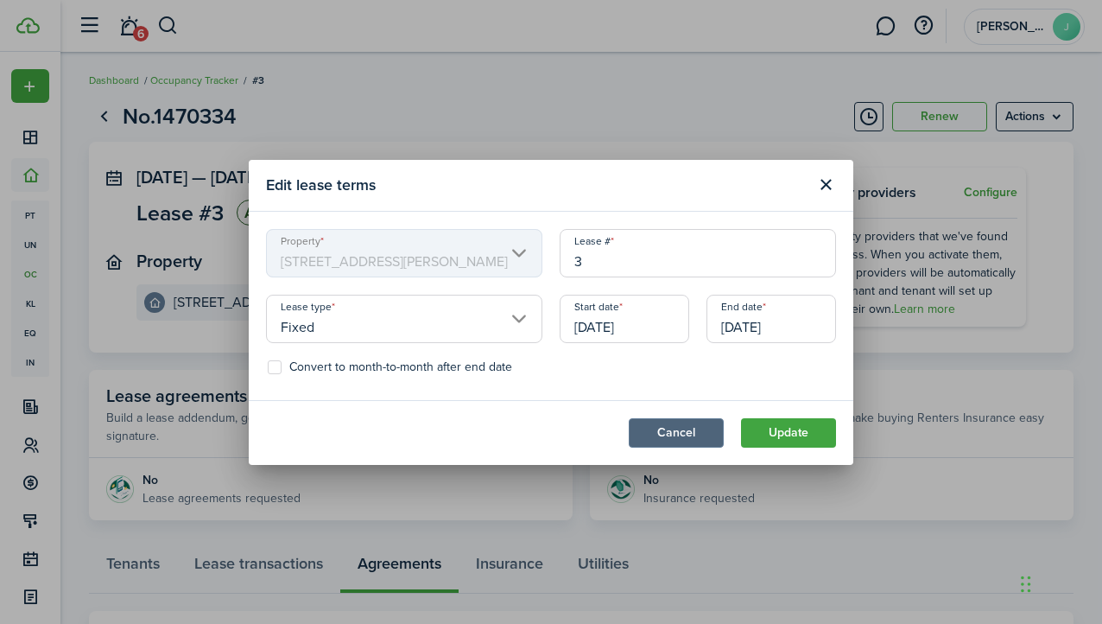
click at [684, 442] on button "Cancel" at bounding box center [676, 432] width 95 height 29
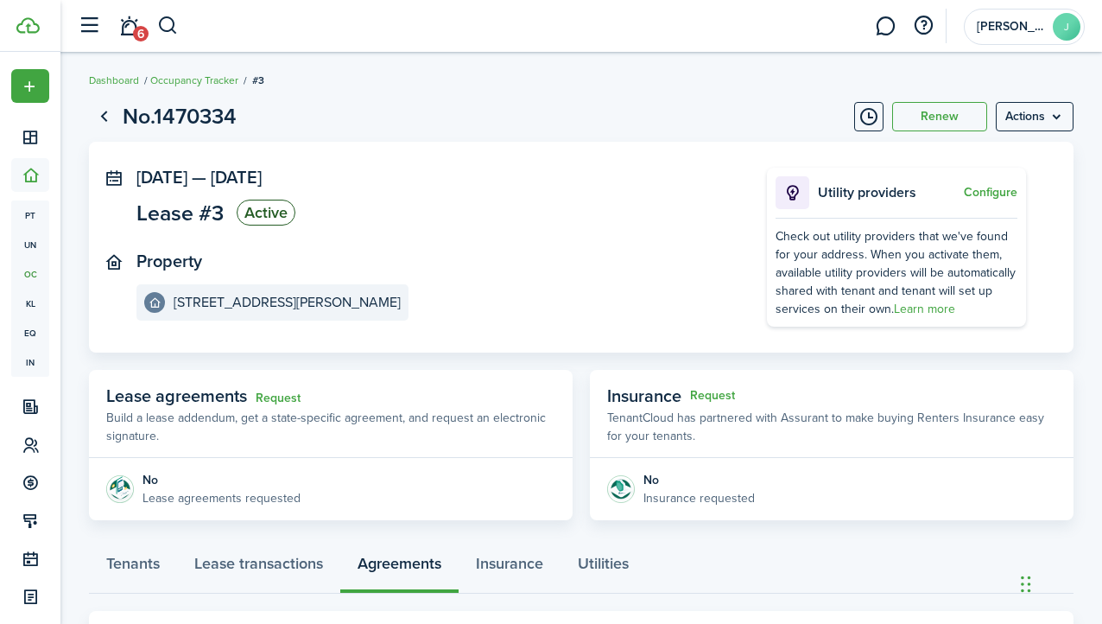
click at [165, 272] on panel-main-section "Property [STREET_ADDRESS][PERSON_NAME]" at bounding box center [426, 285] width 579 height 69
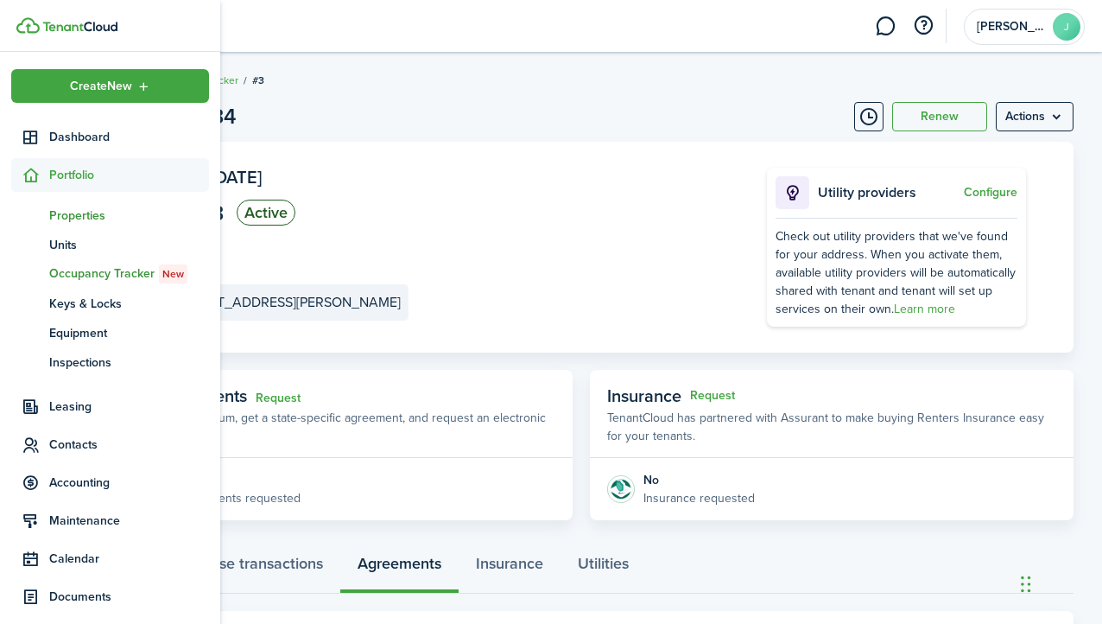
click at [77, 220] on span "Properties" at bounding box center [129, 215] width 160 height 18
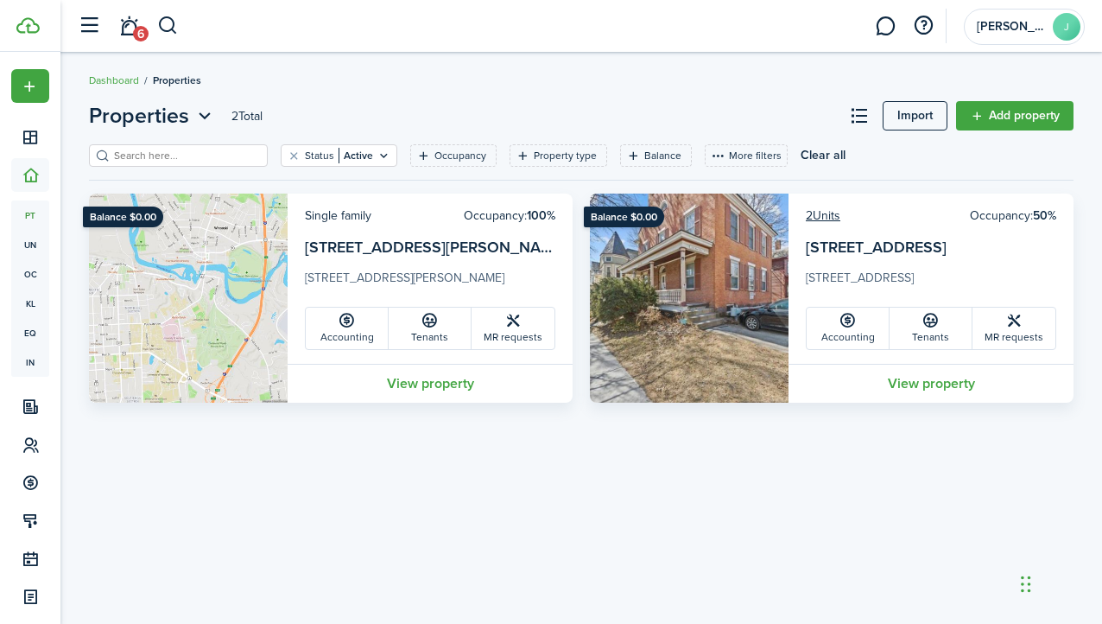
click at [691, 272] on img at bounding box center [689, 298] width 199 height 209
click at [844, 247] on link "[STREET_ADDRESS]" at bounding box center [876, 247] width 141 height 22
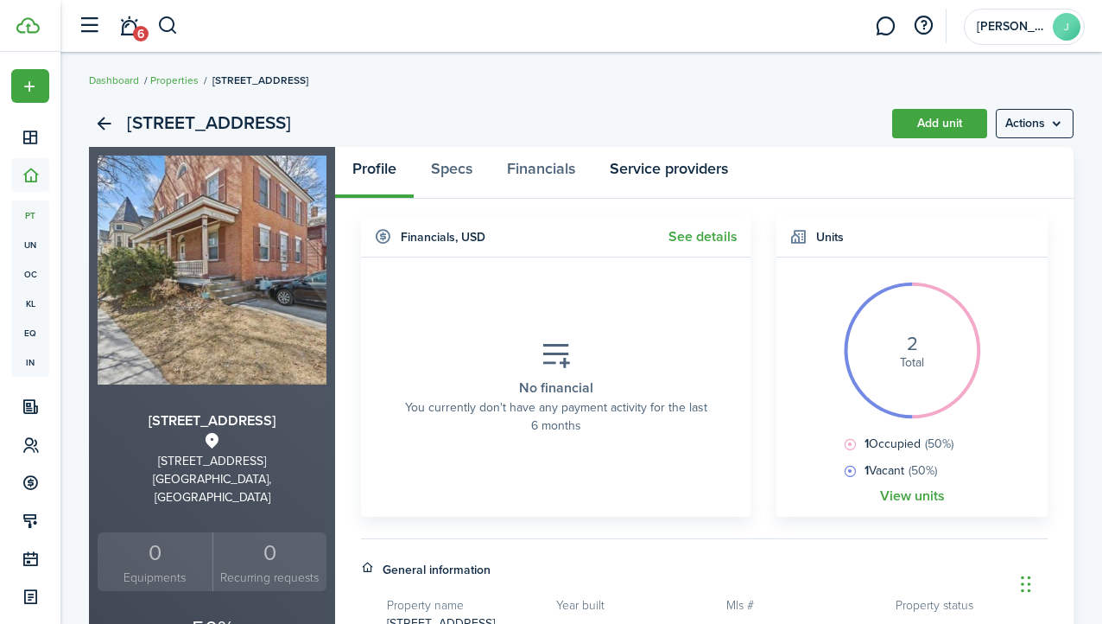
click at [669, 173] on link "Service providers" at bounding box center [669, 173] width 153 height 52
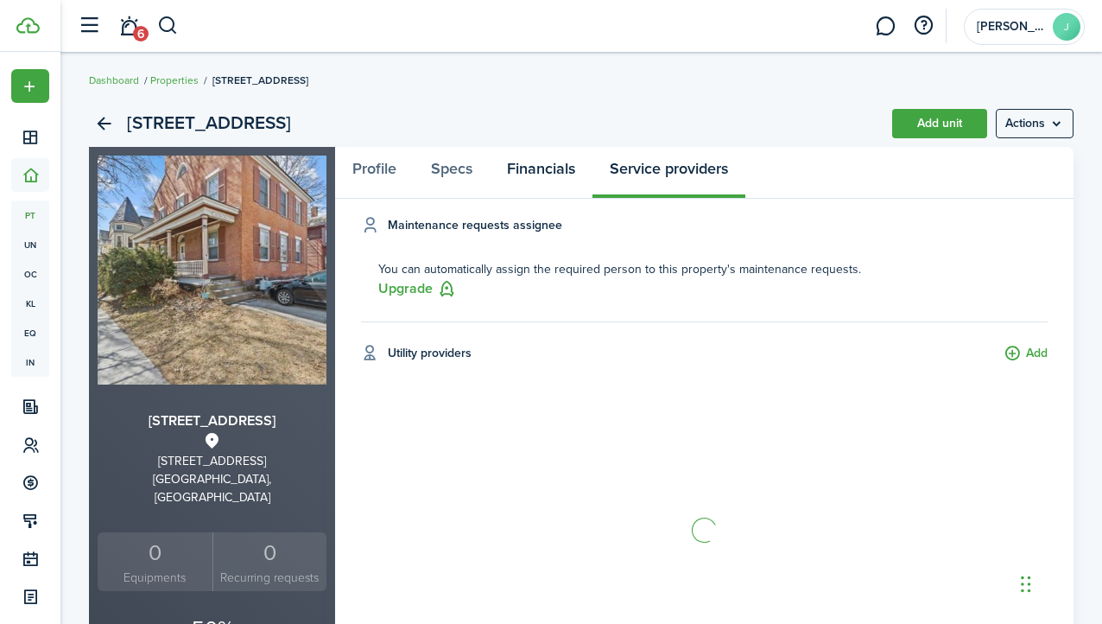
click at [551, 179] on link "Financials" at bounding box center [541, 173] width 103 height 52
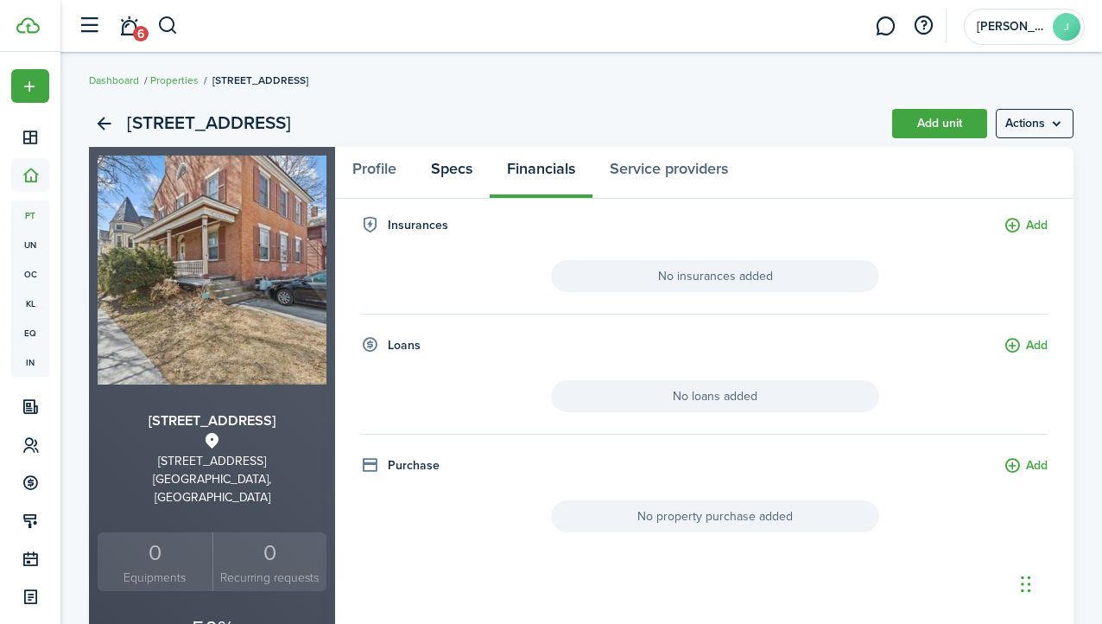
click at [460, 175] on link "Specs" at bounding box center [452, 173] width 76 height 52
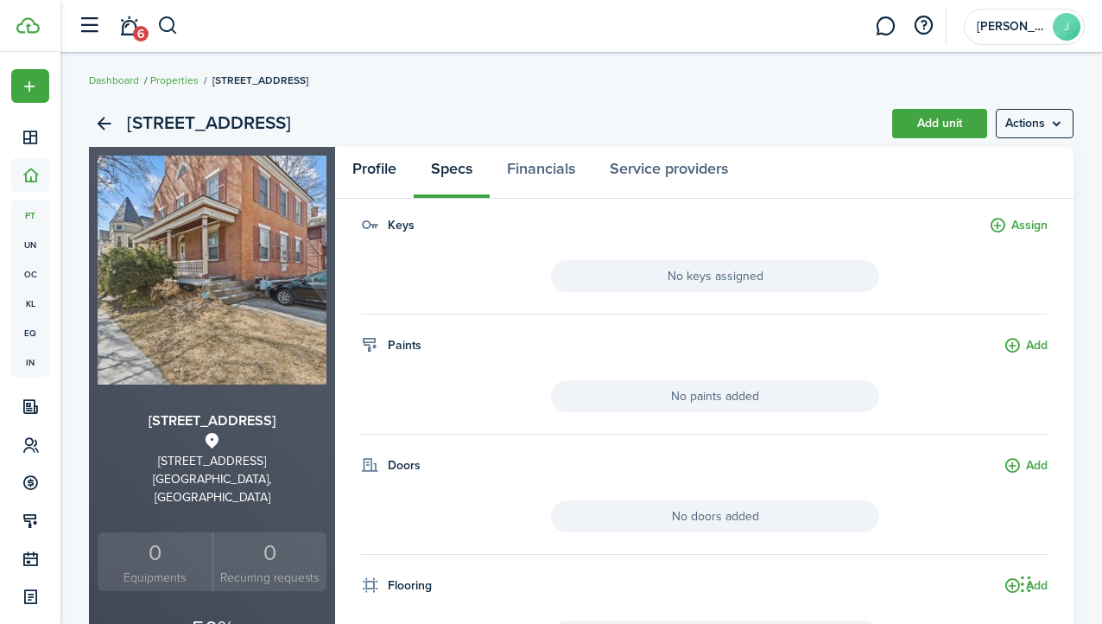
click at [379, 171] on link "Profile" at bounding box center [374, 173] width 79 height 52
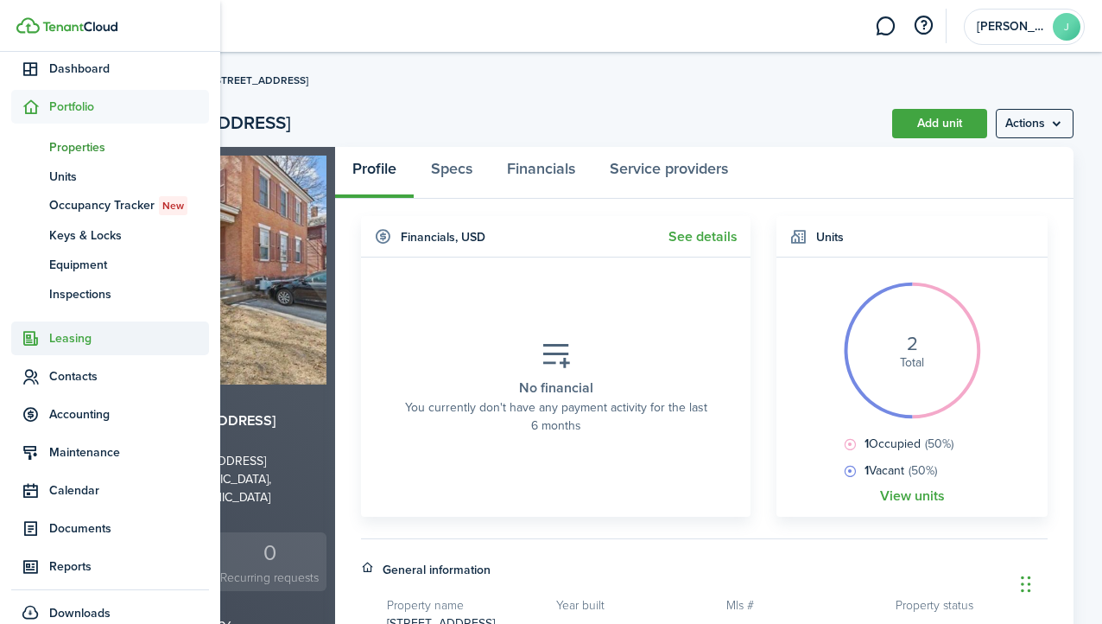
scroll to position [73, 0]
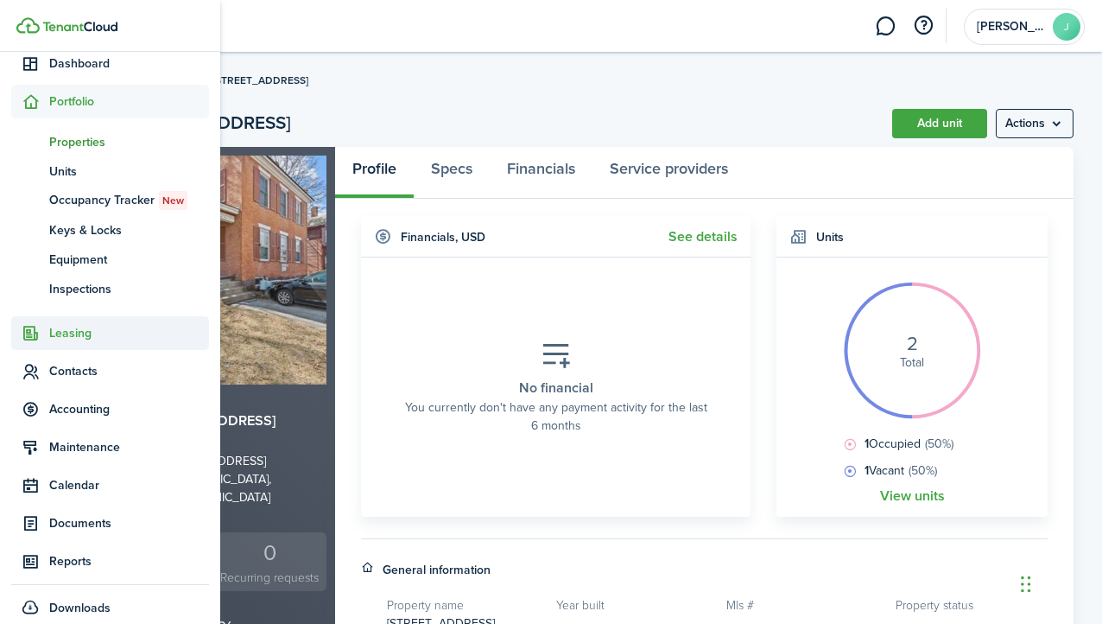
click at [76, 331] on span "Leasing" at bounding box center [129, 333] width 160 height 18
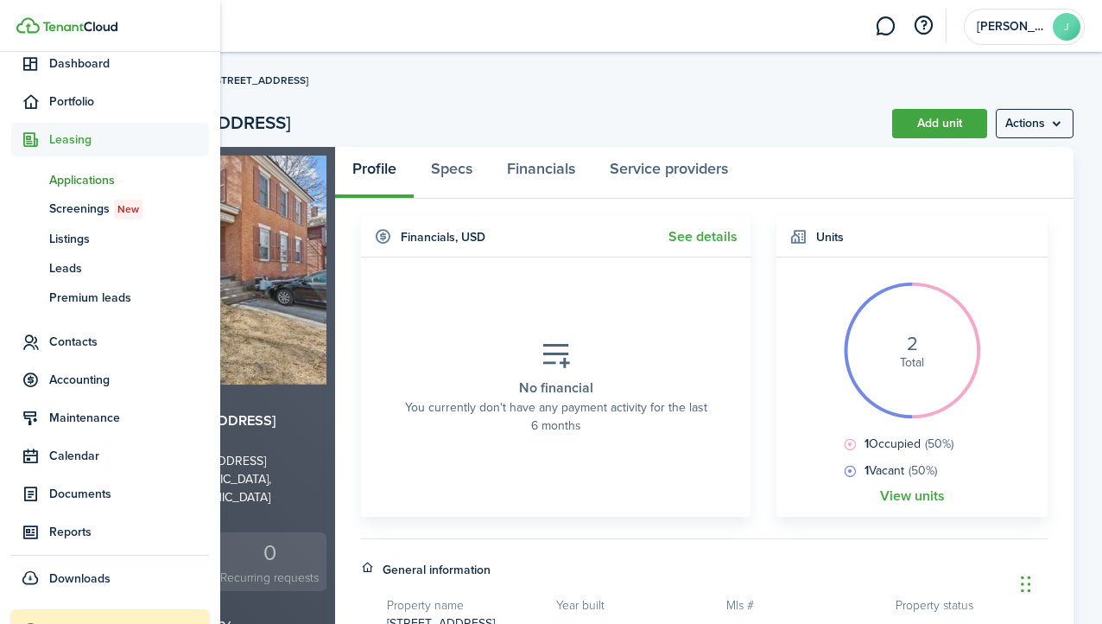
click at [84, 171] on span "Applications" at bounding box center [129, 180] width 160 height 18
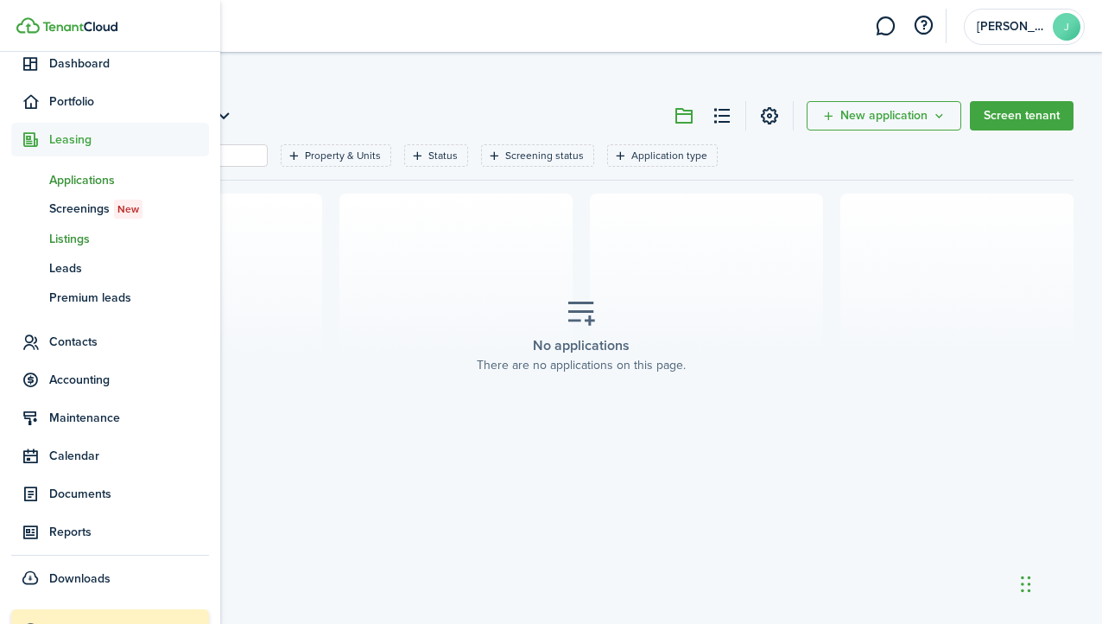
click at [73, 239] on span "Listings" at bounding box center [129, 239] width 160 height 18
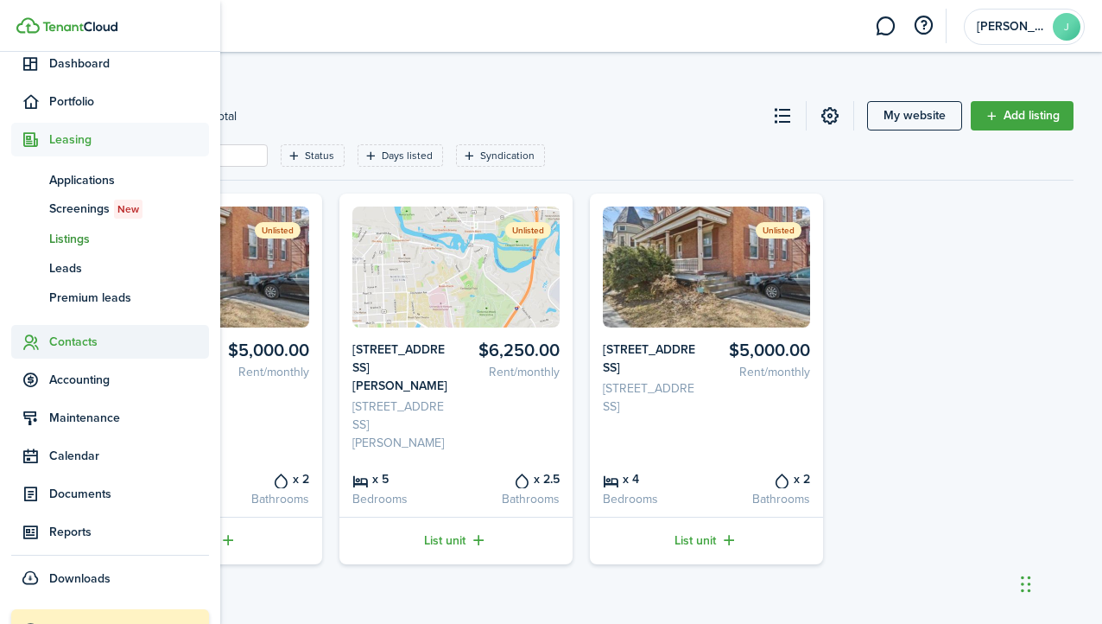
click at [67, 345] on span "Contacts" at bounding box center [129, 342] width 160 height 18
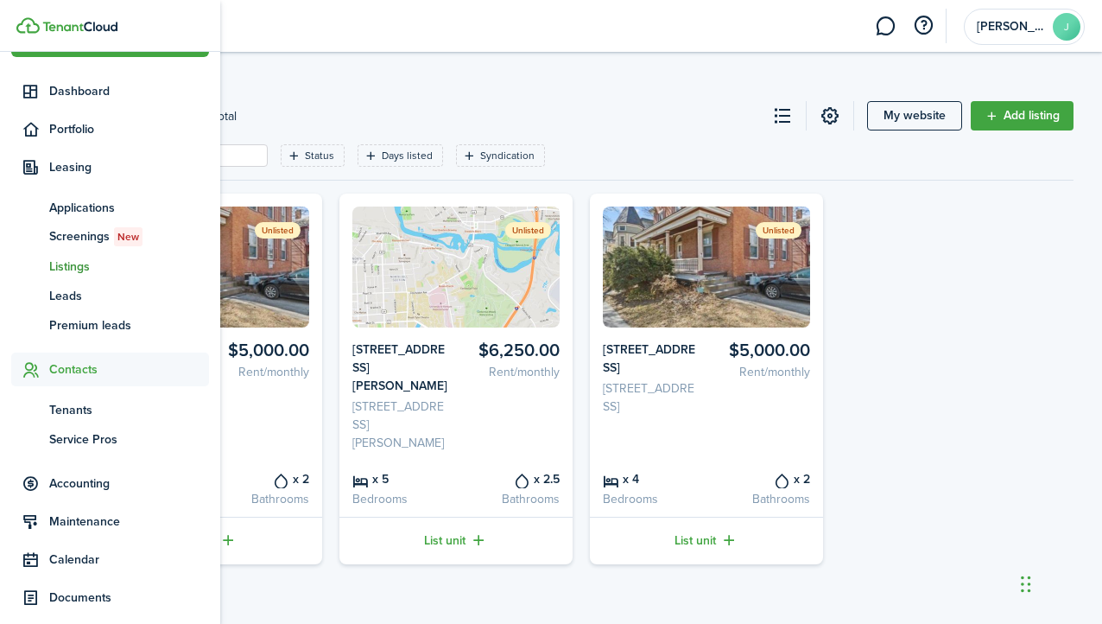
scroll to position [41, 0]
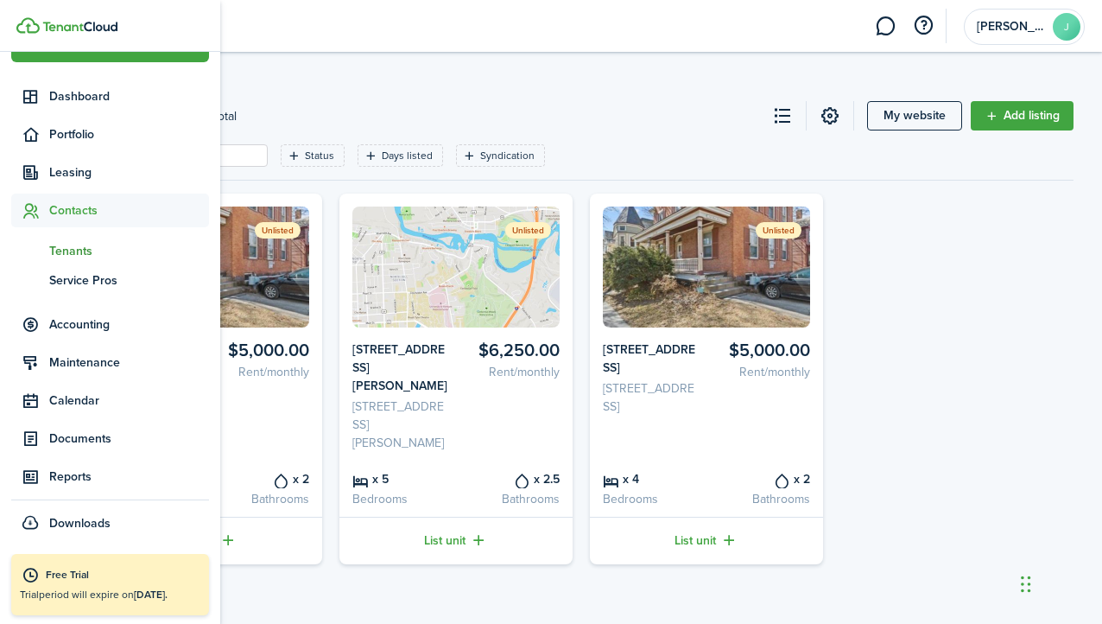
click at [79, 252] on span "Tenants" at bounding box center [129, 251] width 160 height 18
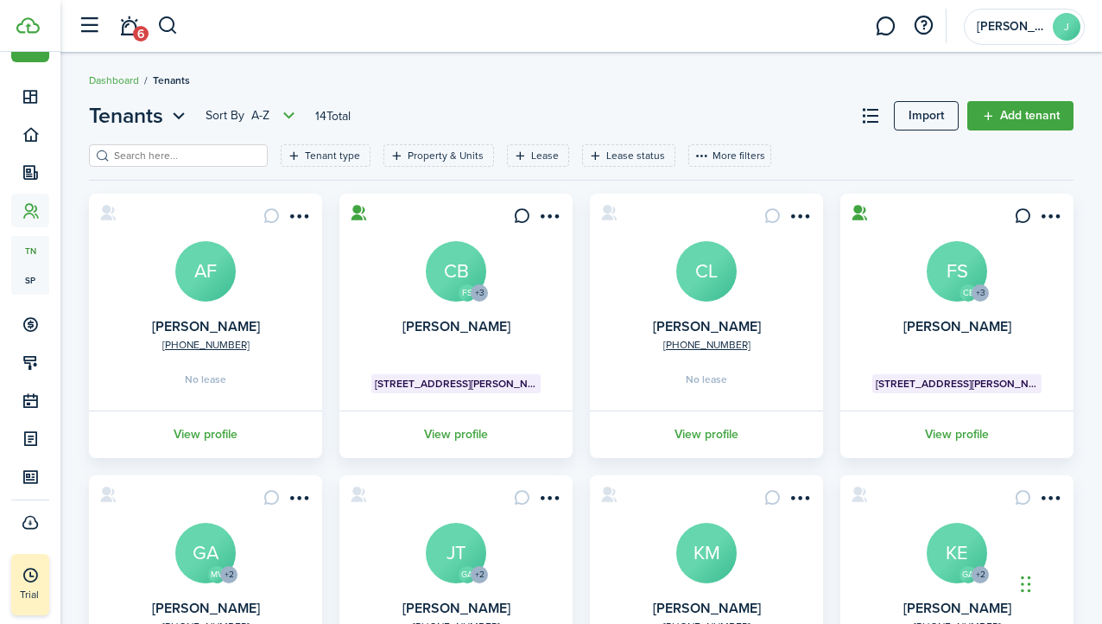
click at [591, 69] on breadcrumb "Dashboard Tenants" at bounding box center [581, 72] width 985 height 40
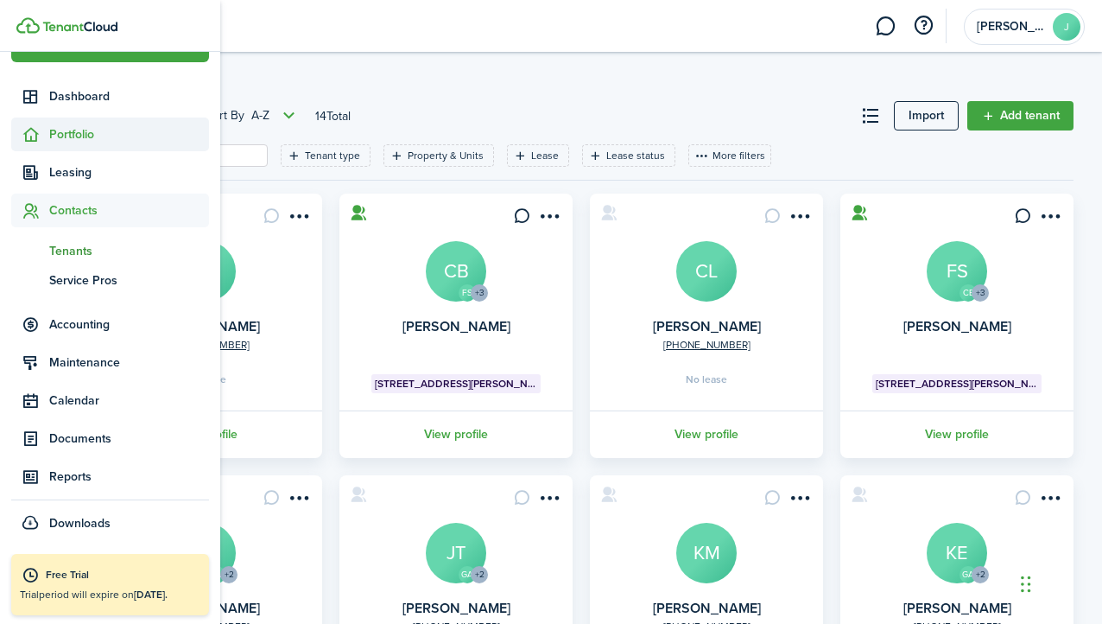
click at [54, 128] on span "Portfolio" at bounding box center [129, 134] width 160 height 18
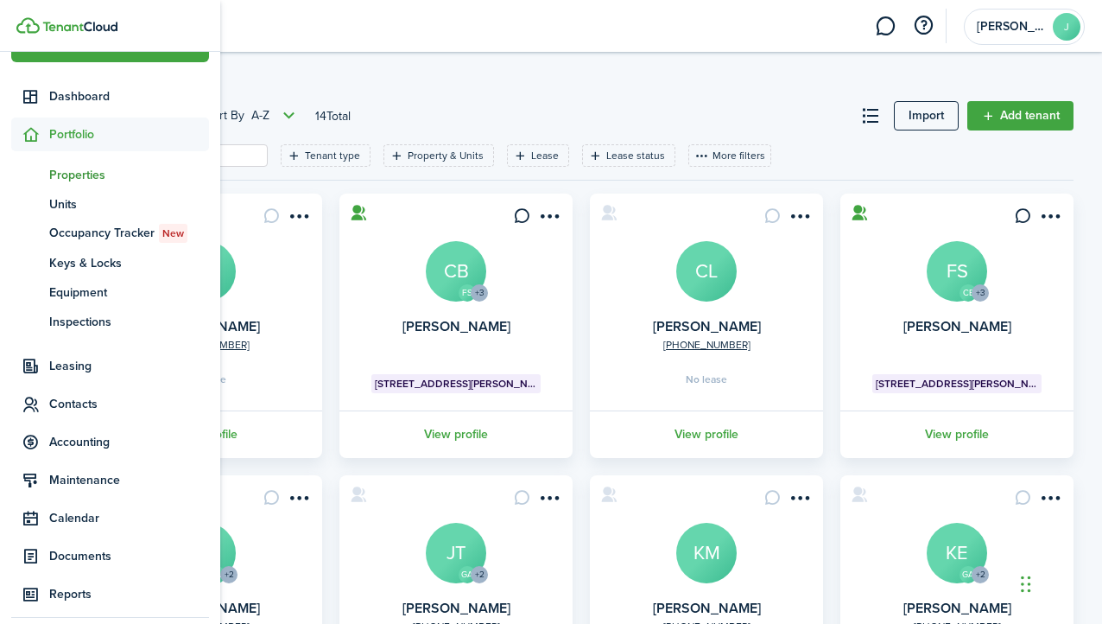
click at [81, 171] on span "Properties" at bounding box center [129, 175] width 160 height 18
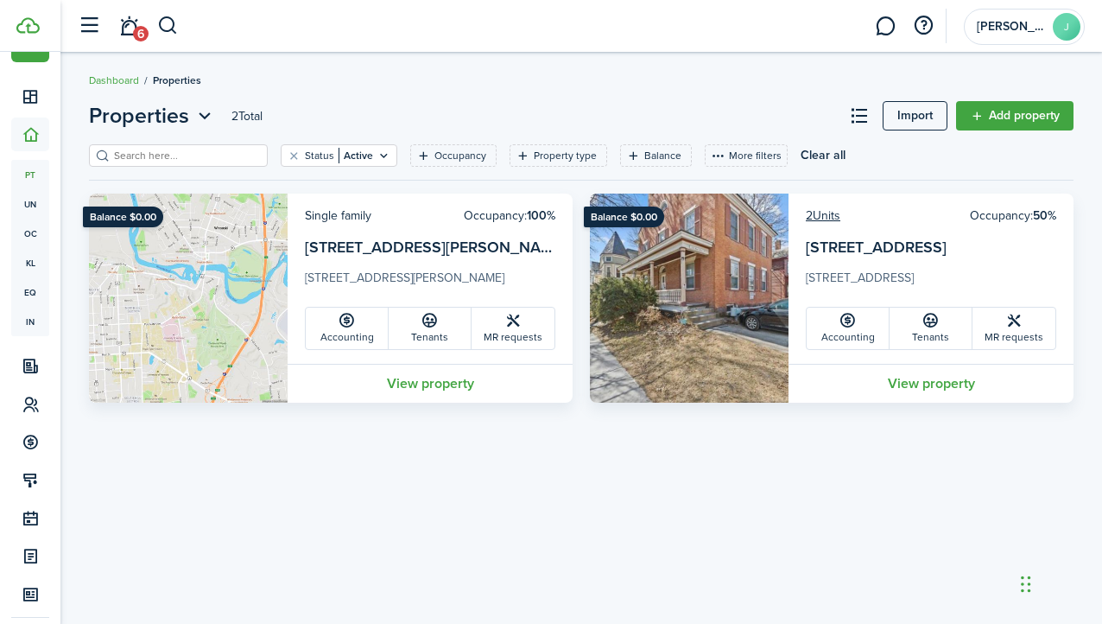
click at [702, 475] on div "Properties 2 Total Import Add property Status Active Occupancy Property type Ba…" at bounding box center [581, 338] width 1042 height 493
click at [822, 216] on link "2 Units" at bounding box center [823, 215] width 35 height 18
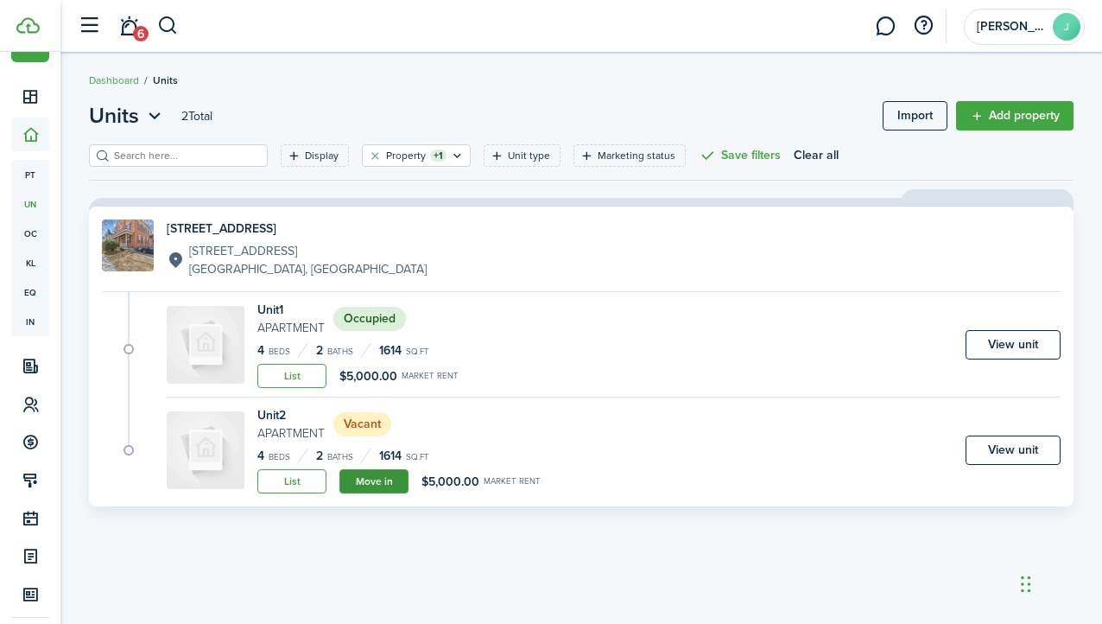
click at [367, 484] on link "Move in" at bounding box center [374, 481] width 69 height 24
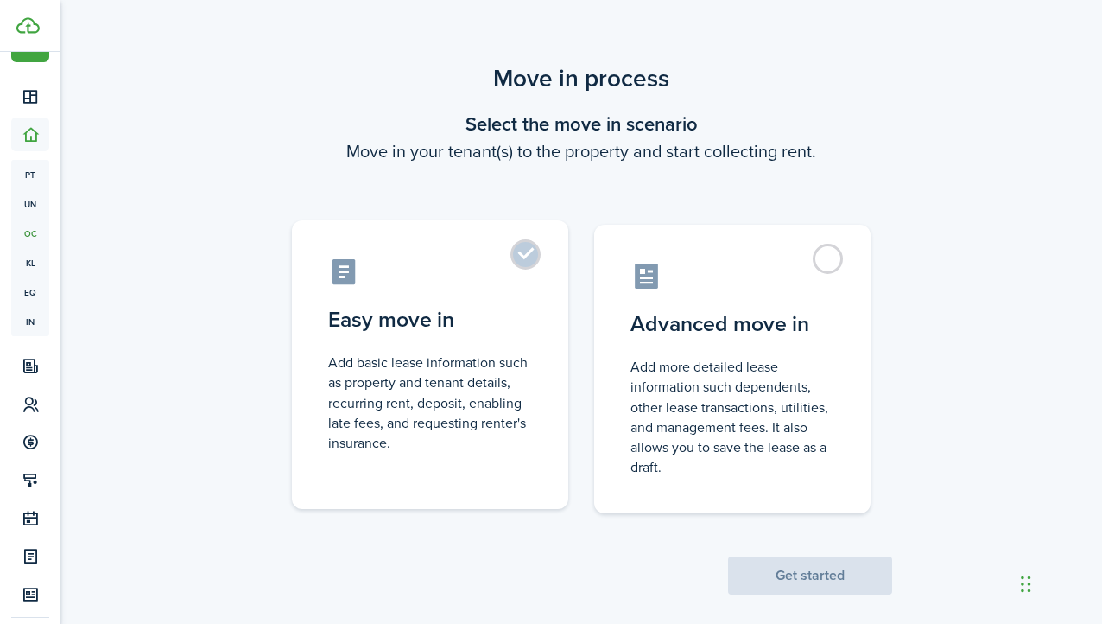
click at [403, 385] on control-radio-card-description "Add basic lease information such as property and tenant details, recurring rent…" at bounding box center [430, 402] width 204 height 100
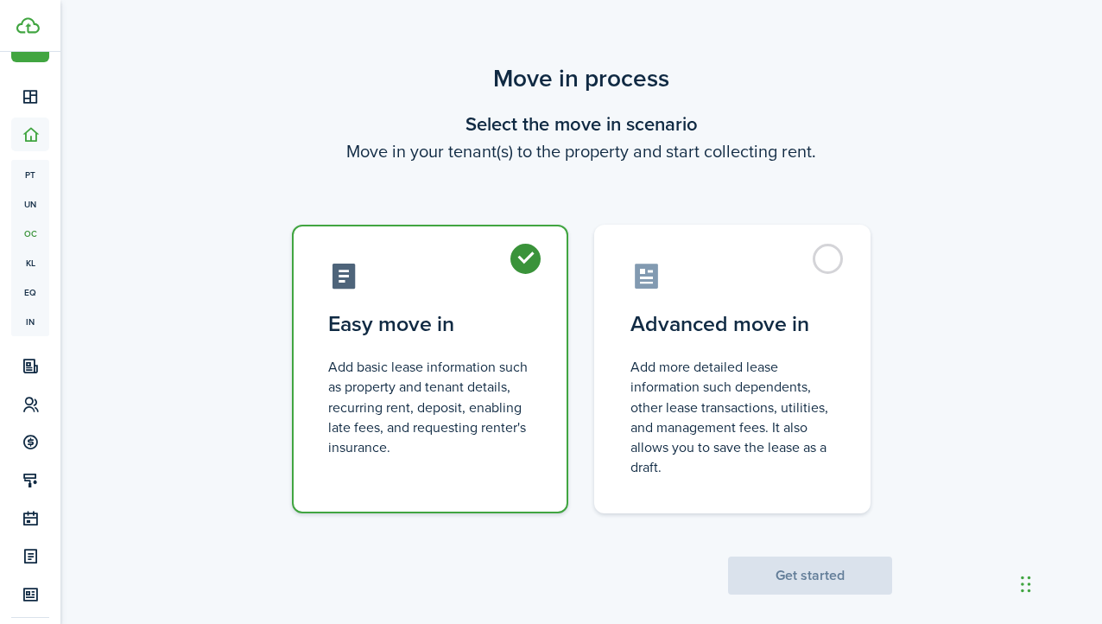
radio input "true"
click at [771, 575] on button "Get started" at bounding box center [810, 575] width 164 height 38
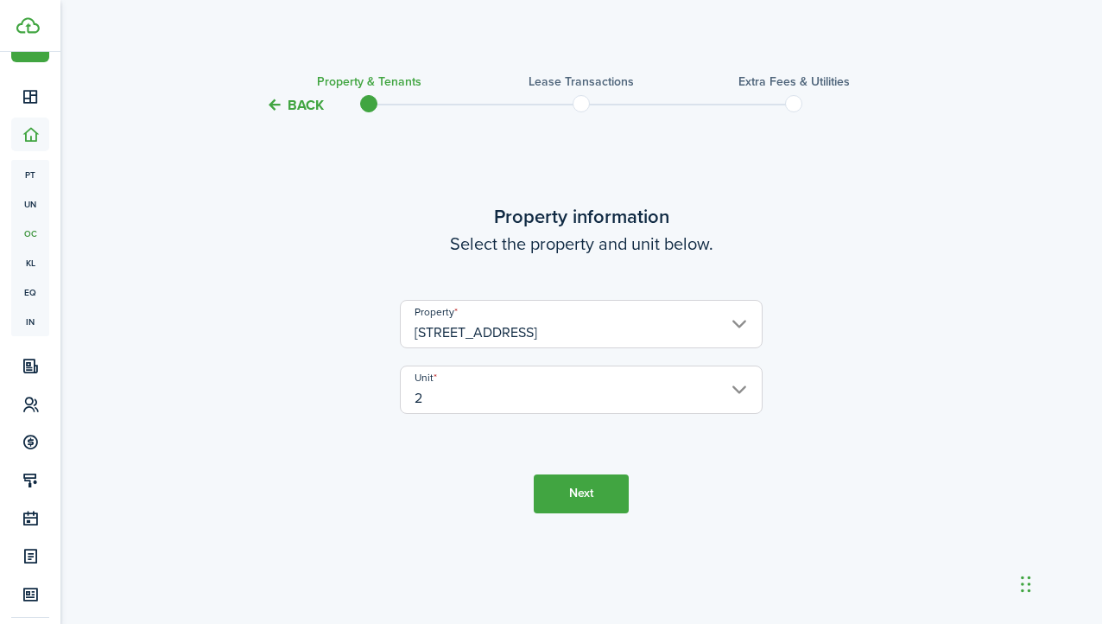
click at [594, 490] on button "Next" at bounding box center [581, 493] width 95 height 39
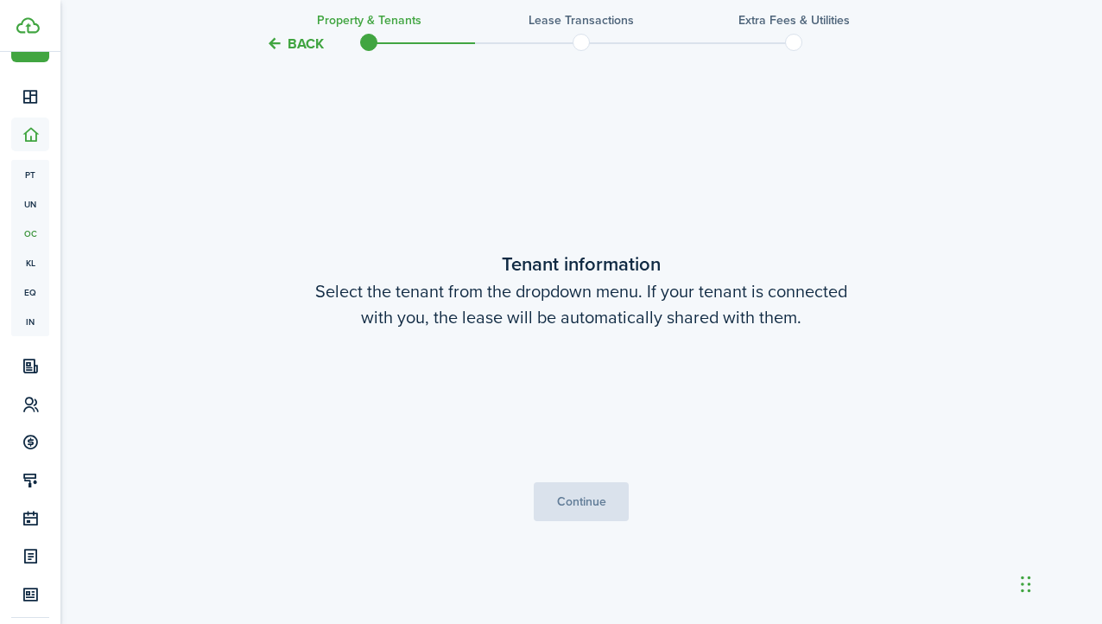
scroll to position [507, 0]
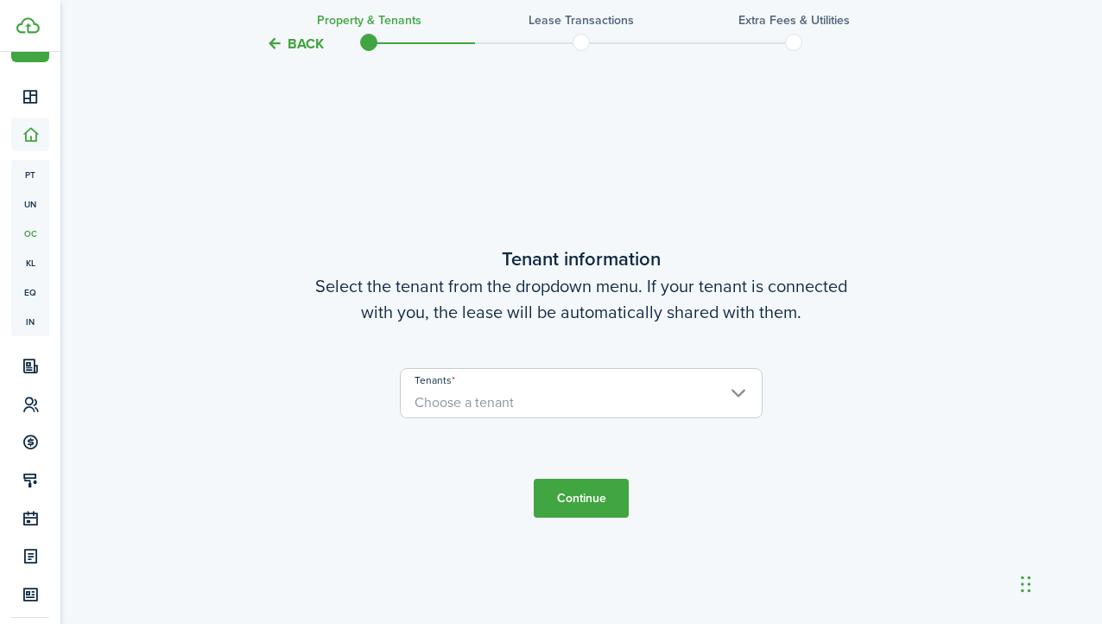
click at [597, 405] on span "Choose a tenant" at bounding box center [581, 402] width 361 height 29
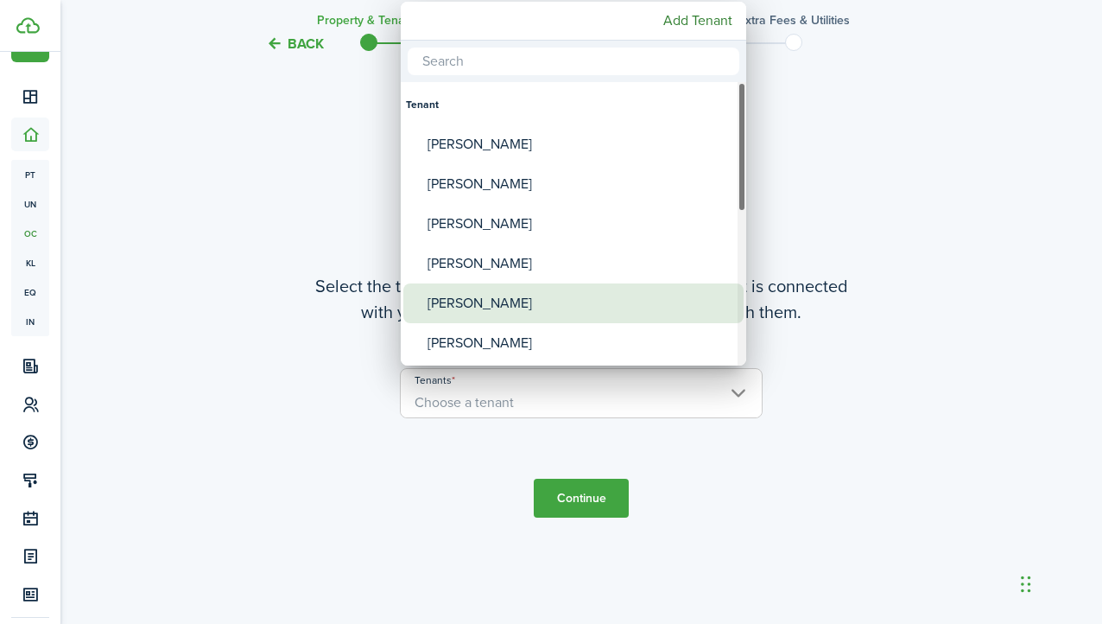
click at [516, 292] on div "[PERSON_NAME]" at bounding box center [581, 303] width 306 height 40
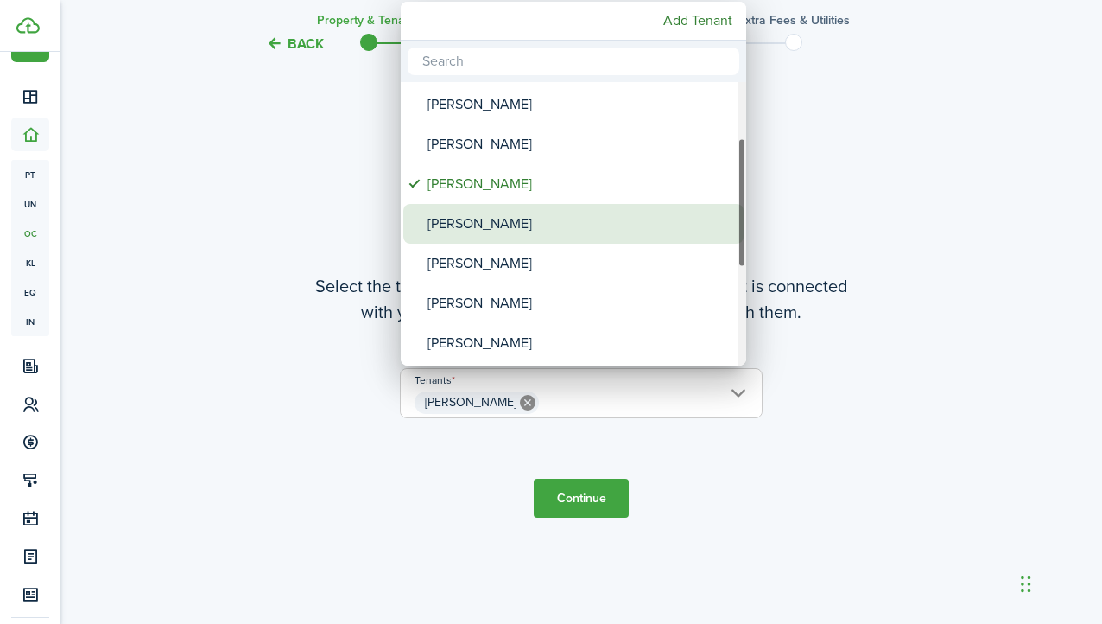
click at [528, 228] on div "[PERSON_NAME]" at bounding box center [581, 224] width 306 height 40
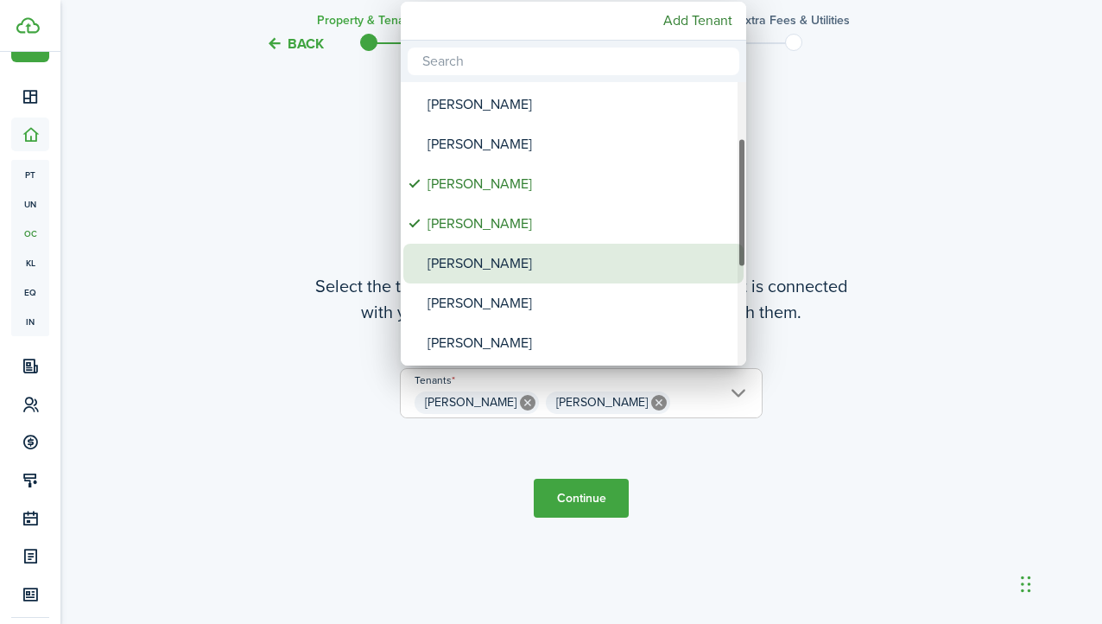
click at [515, 258] on div "[PERSON_NAME]" at bounding box center [581, 264] width 306 height 40
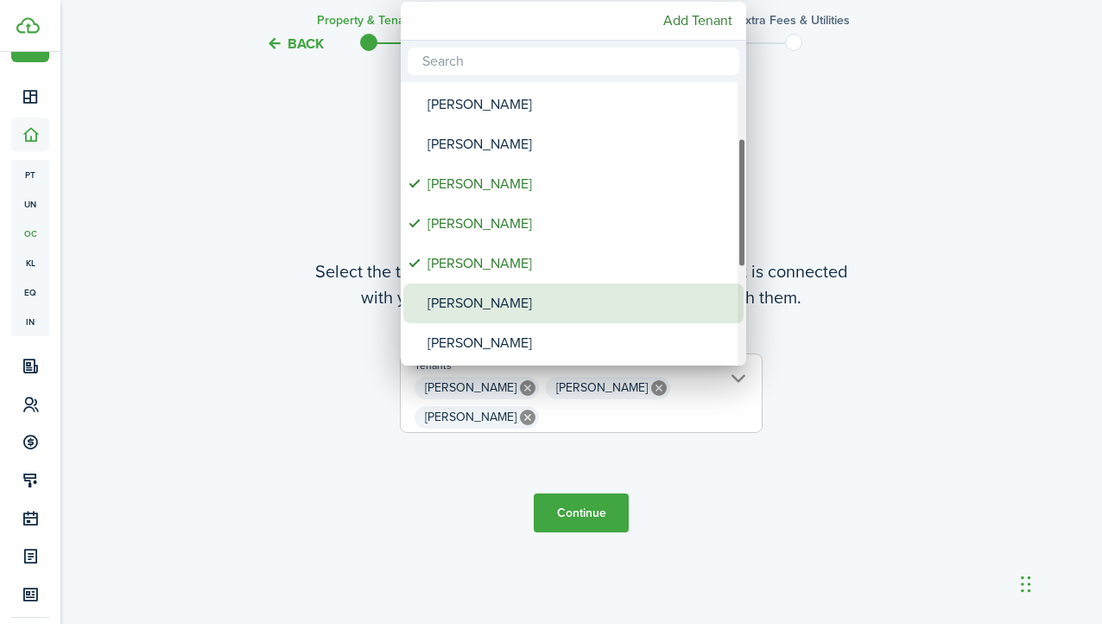
click at [510, 308] on div "[PERSON_NAME]" at bounding box center [581, 303] width 306 height 40
type input "[PERSON_NAME], [PERSON_NAME], [PERSON_NAME], [PERSON_NAME]"
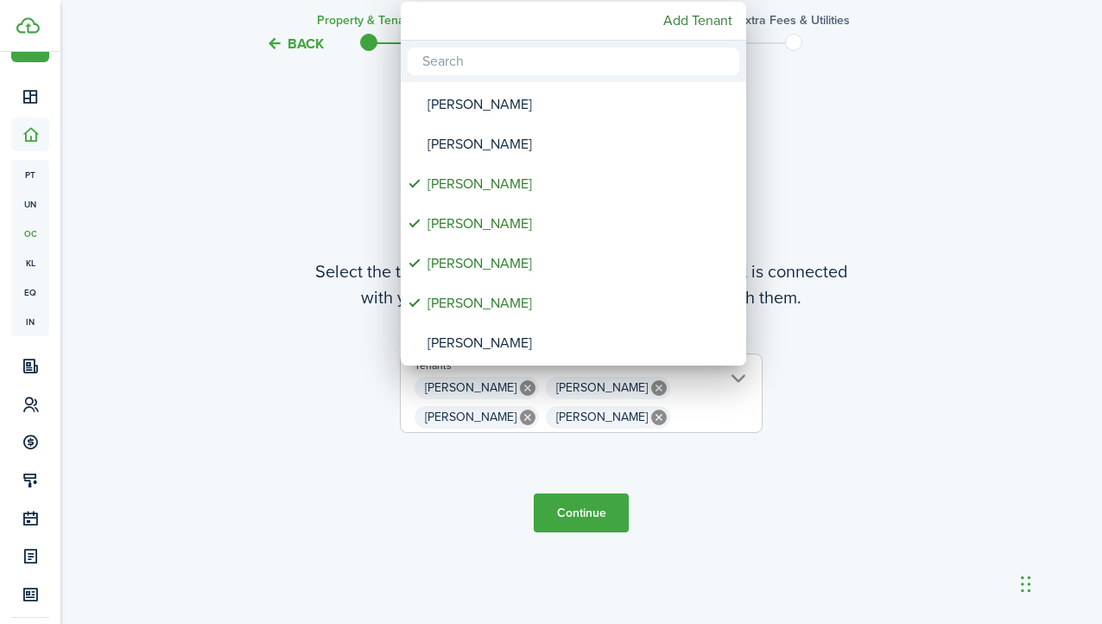
click at [714, 515] on div at bounding box center [551, 312] width 1379 height 900
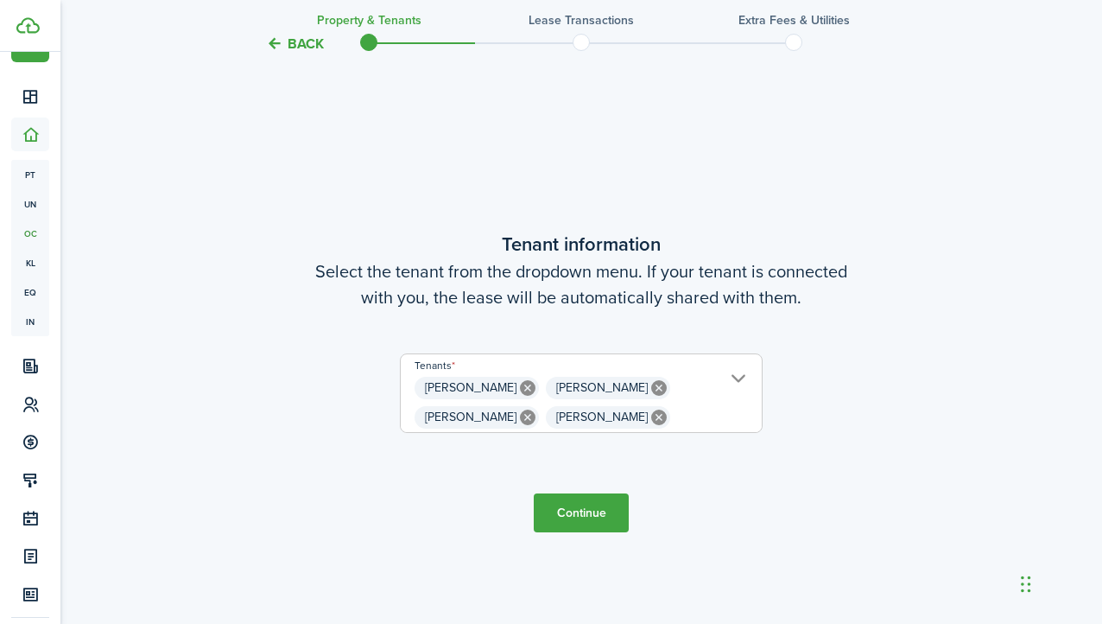
click at [587, 506] on button "Continue" at bounding box center [581, 512] width 95 height 39
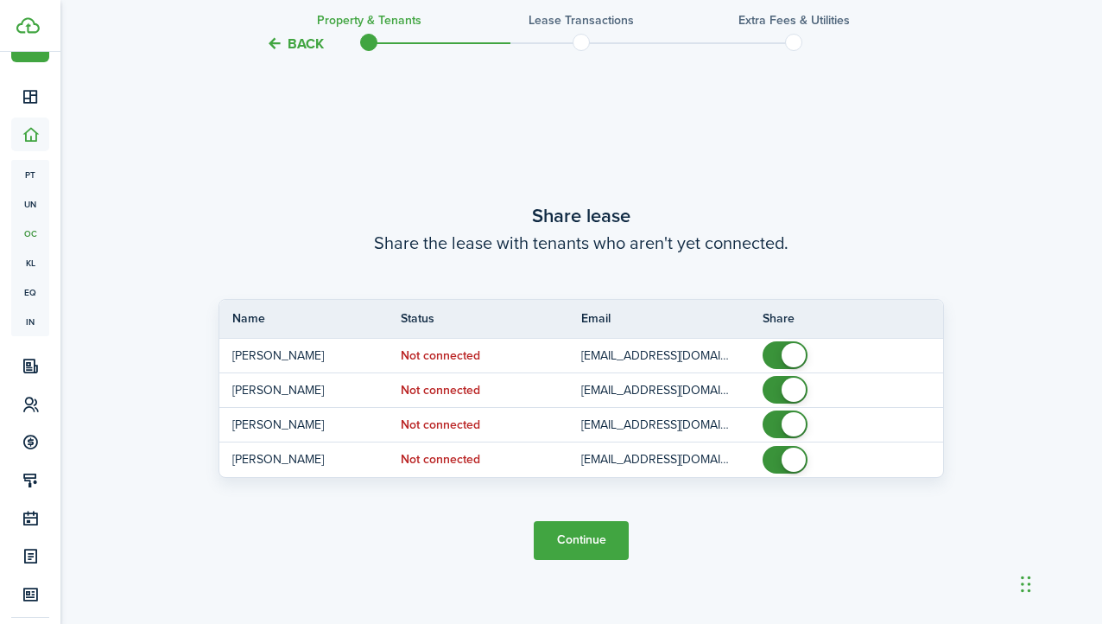
scroll to position [1131, 0]
click at [581, 532] on button "Continue" at bounding box center [581, 541] width 95 height 39
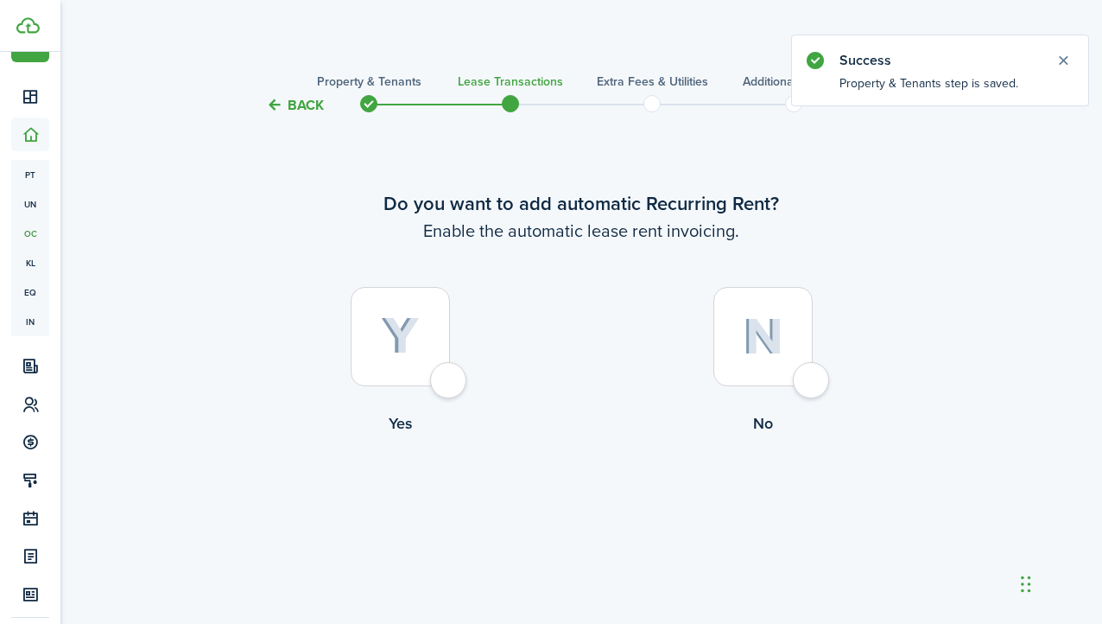
click at [393, 336] on img at bounding box center [400, 336] width 39 height 38
radio input "true"
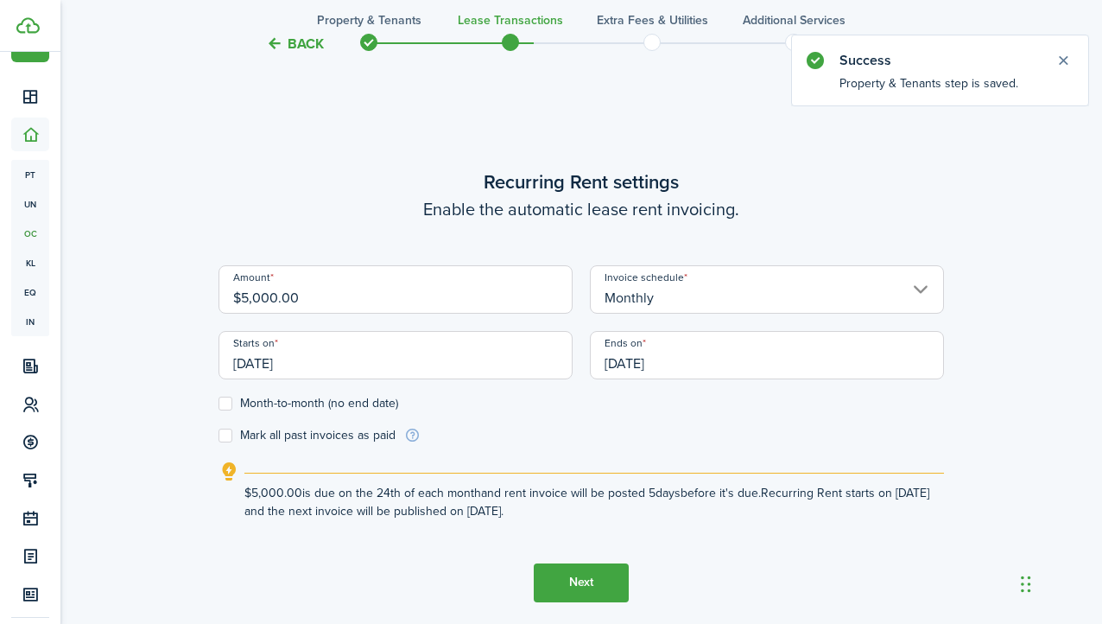
scroll to position [507, 0]
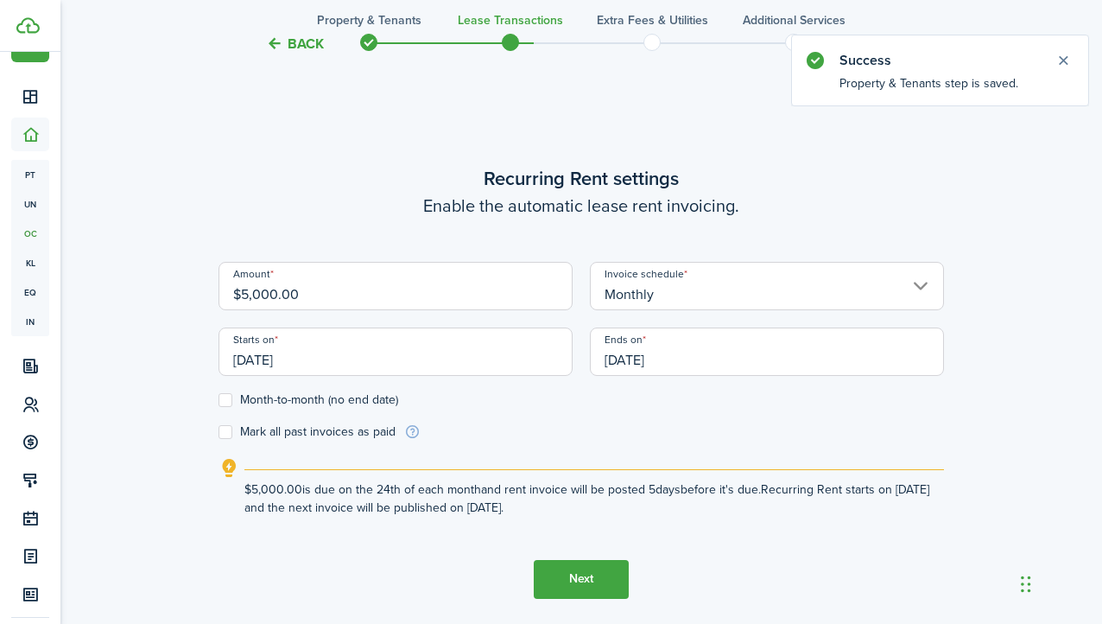
drag, startPoint x: 396, startPoint y: 297, endPoint x: 219, endPoint y: 299, distance: 176.3
click at [219, 299] on input "$5,000.00" at bounding box center [396, 286] width 354 height 48
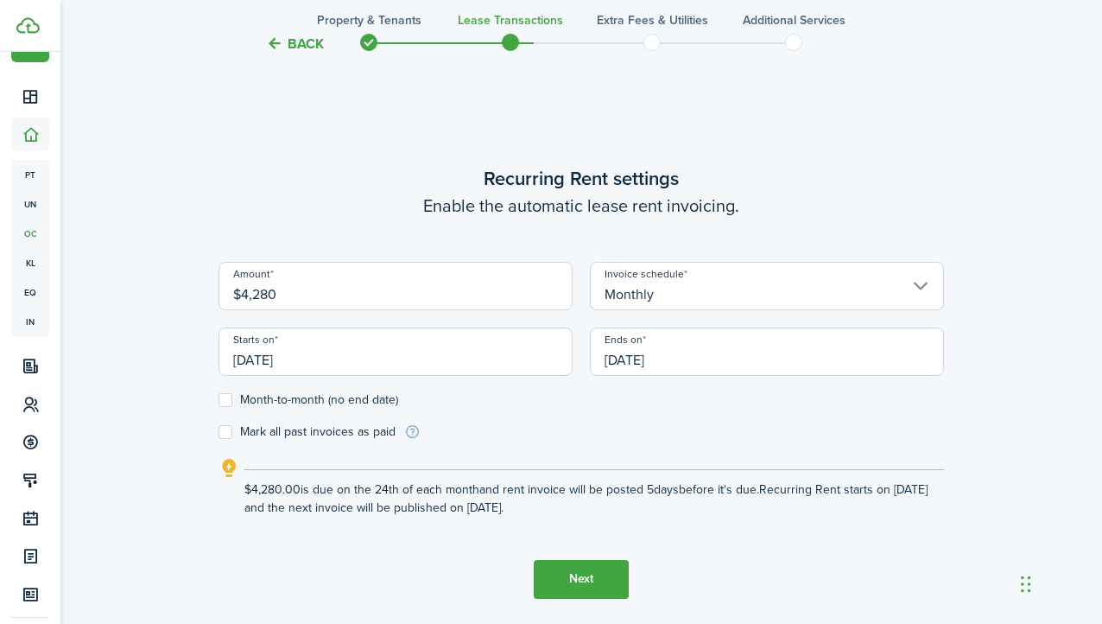
type input "$4,280.00"
click at [283, 164] on wizard-step-header-title "Recurring Rent settings" at bounding box center [582, 178] width 726 height 29
click at [260, 359] on input "[DATE]" at bounding box center [396, 351] width 354 height 48
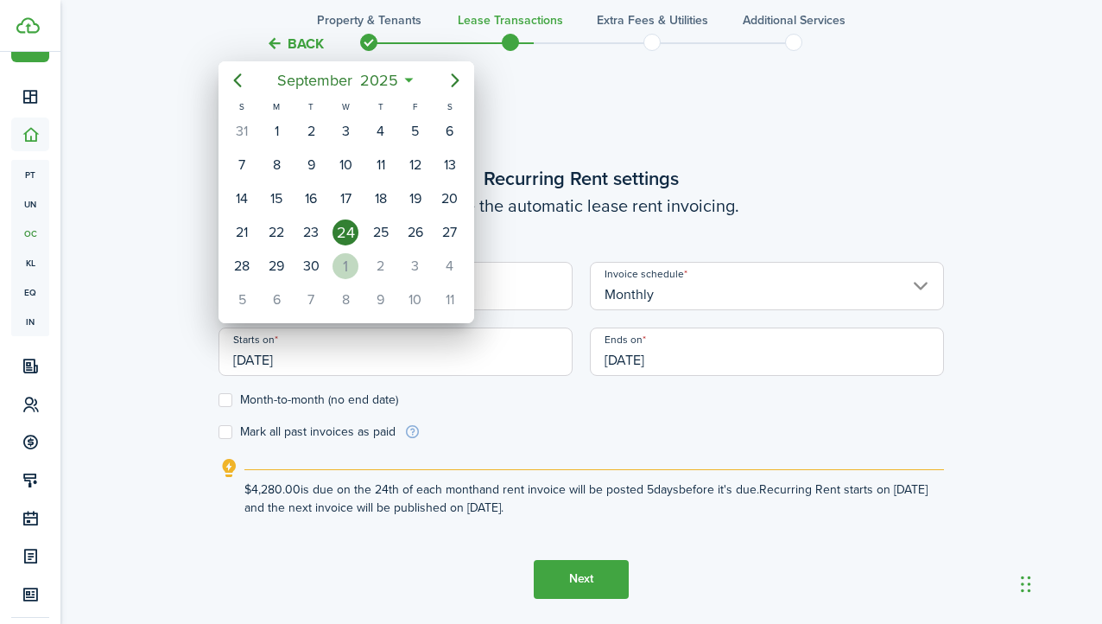
click at [345, 271] on div "1" at bounding box center [346, 266] width 26 height 26
type input "[DATE]"
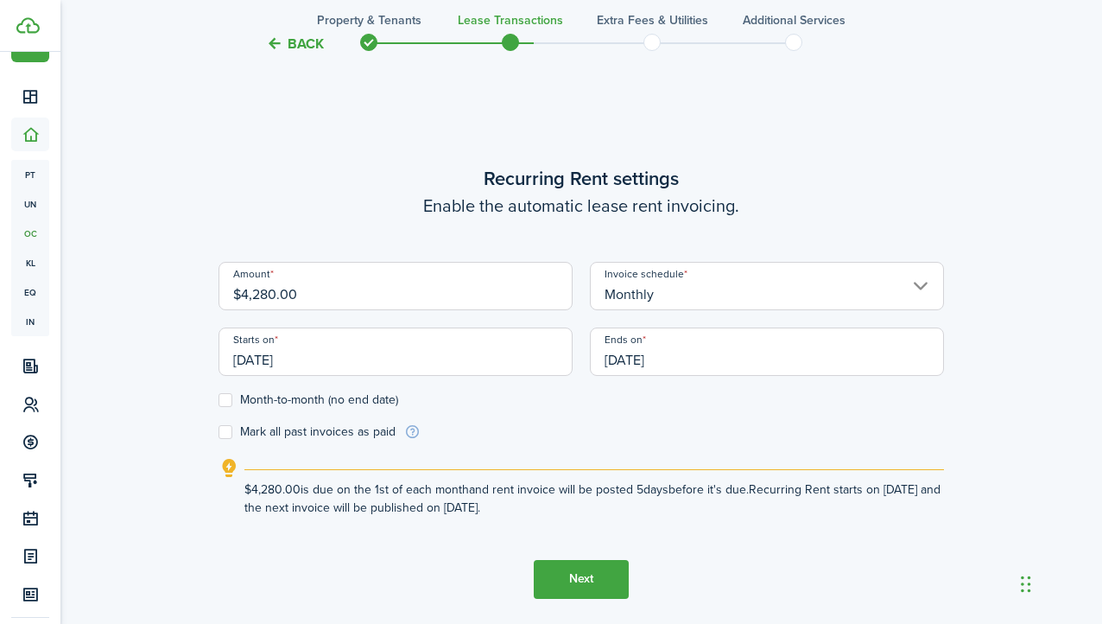
click at [673, 360] on input "[DATE]" at bounding box center [767, 351] width 354 height 48
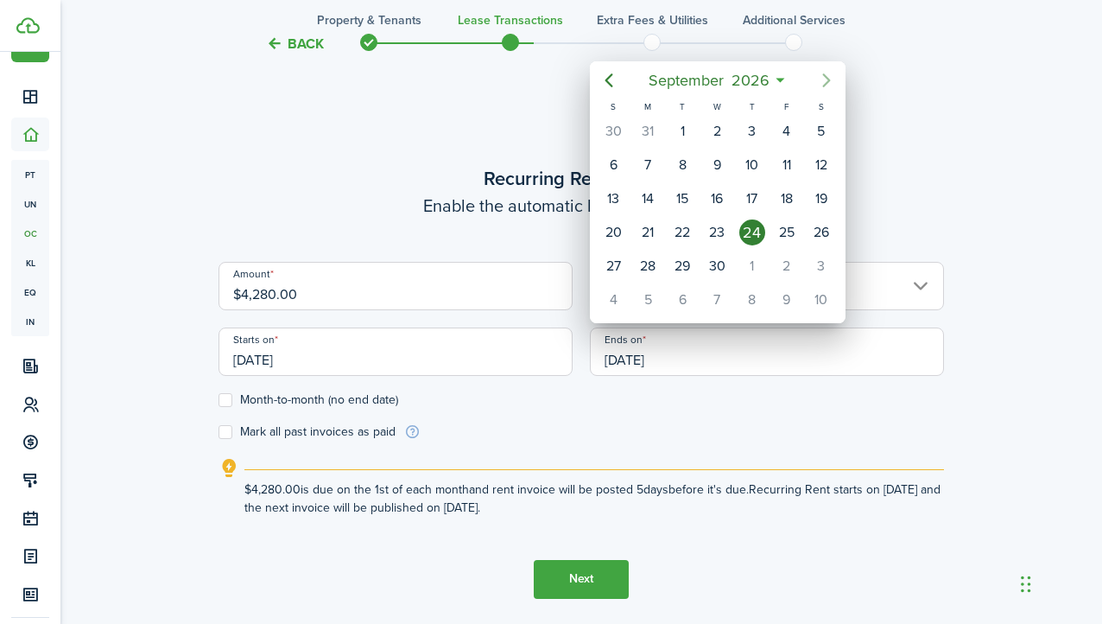
click at [824, 82] on icon "Next page" at bounding box center [826, 80] width 21 height 21
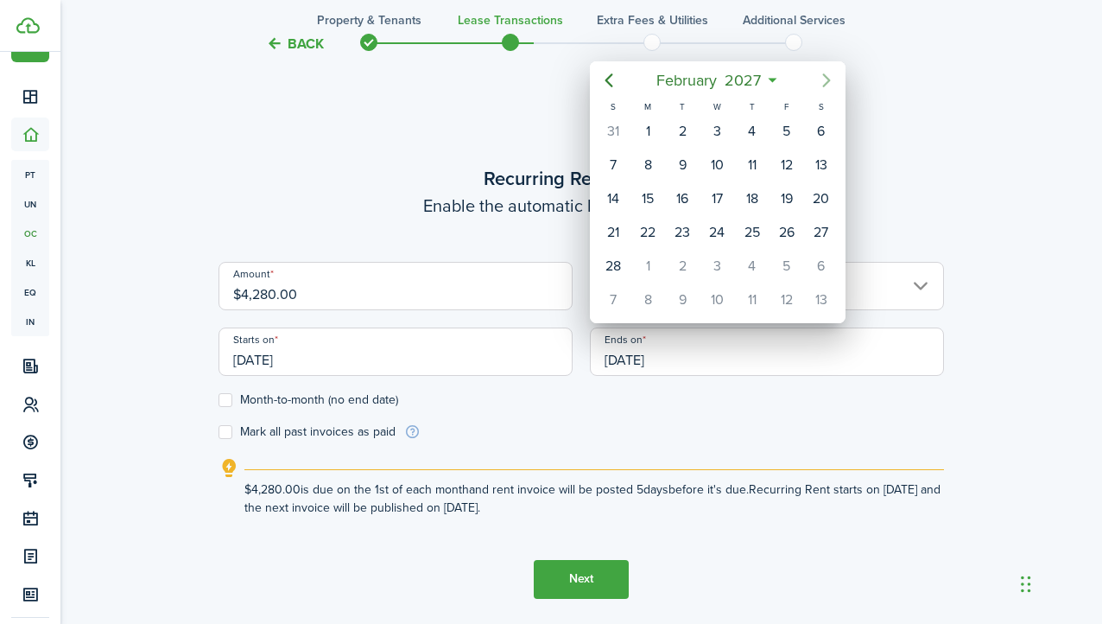
click at [824, 82] on icon "Next page" at bounding box center [826, 80] width 21 height 21
click at [610, 85] on icon "Previous page" at bounding box center [610, 81] width 8 height 14
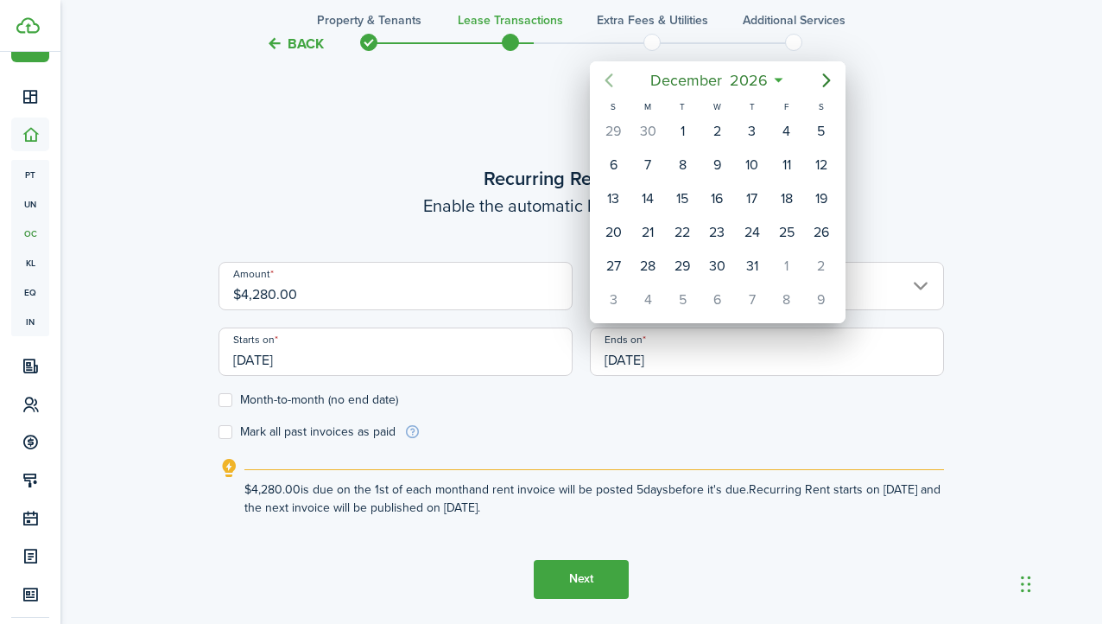
click at [610, 85] on icon "Previous page" at bounding box center [610, 81] width 8 height 14
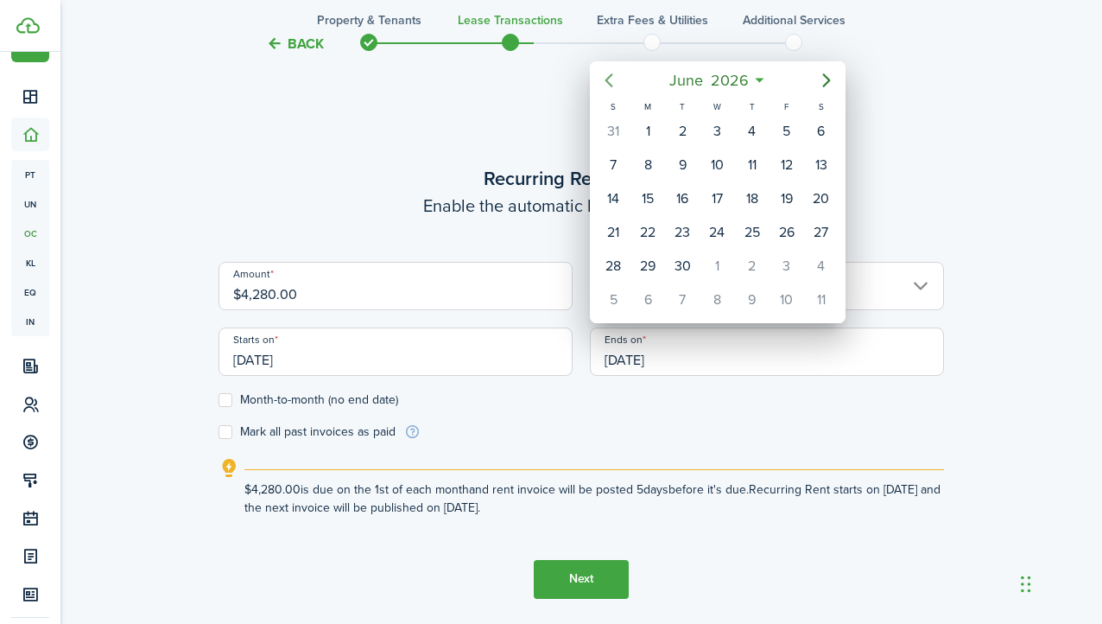
click at [610, 85] on icon "Previous page" at bounding box center [610, 81] width 8 height 14
click at [690, 263] on div "26" at bounding box center [683, 266] width 26 height 26
type input "[DATE]"
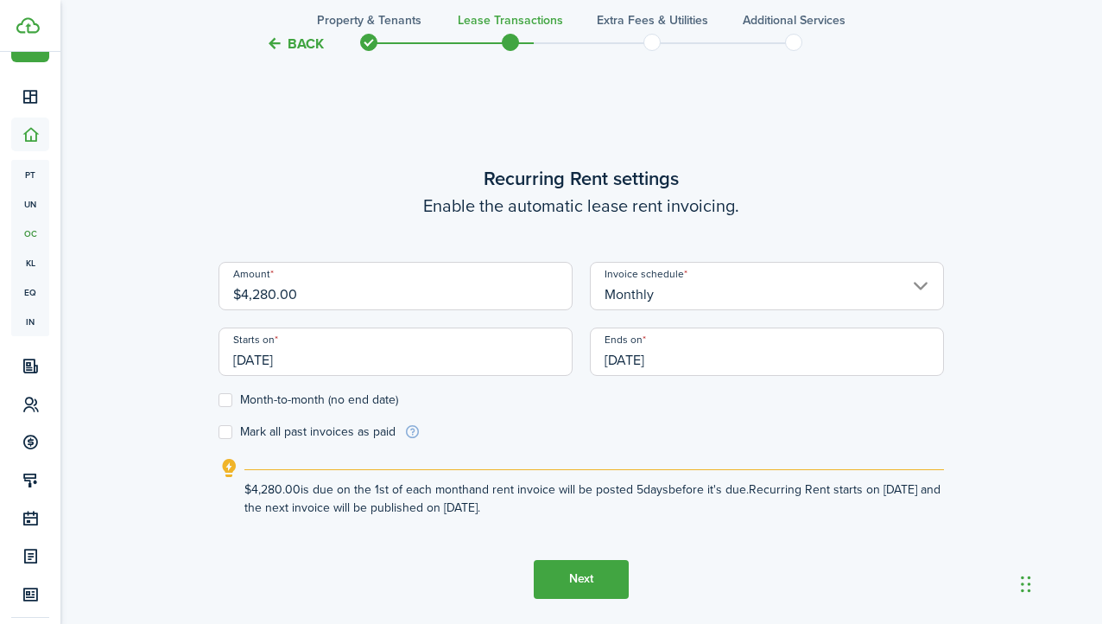
click at [679, 435] on form "Amount $4,280.00 Invoice schedule Monthly Starts on [DATE] Ends on [DATE] Month…" at bounding box center [582, 351] width 726 height 179
click at [588, 585] on button "Next" at bounding box center [581, 579] width 95 height 39
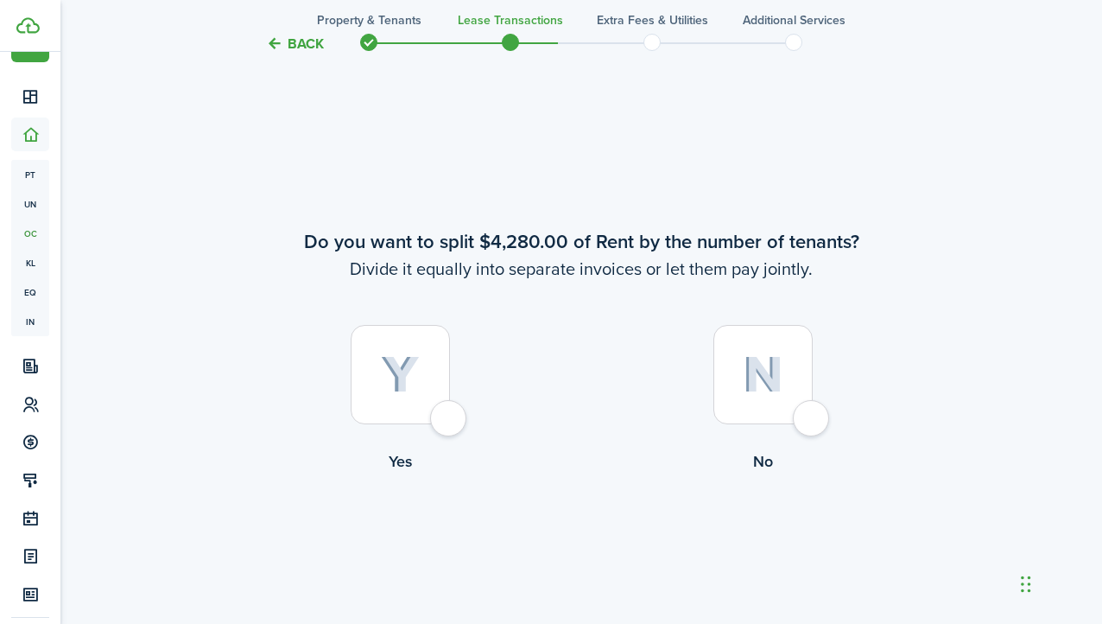
scroll to position [1131, 0]
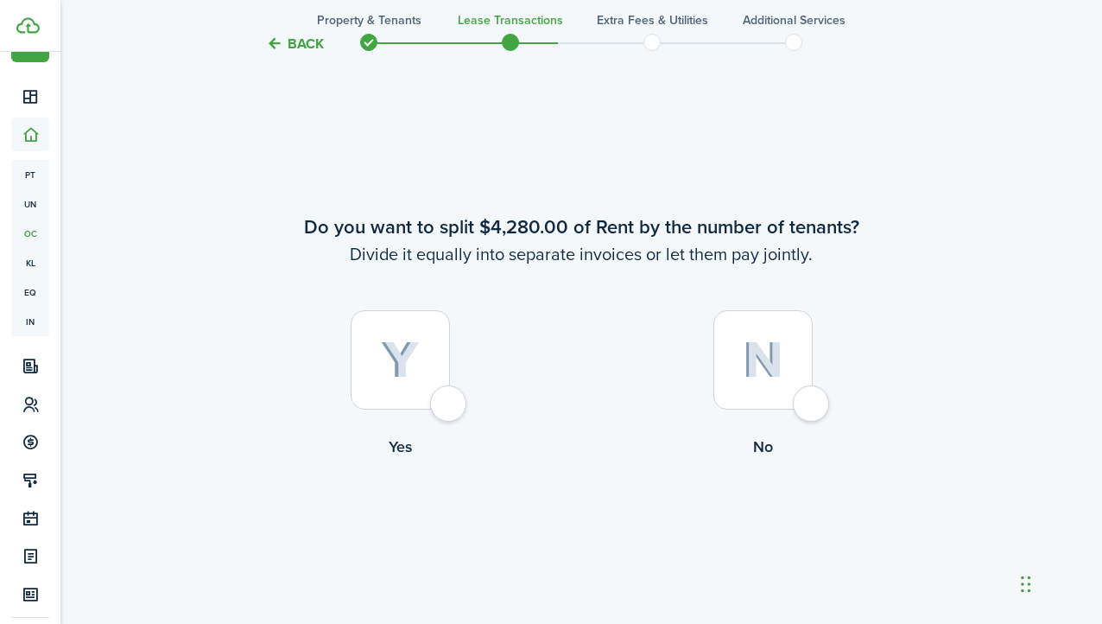
click at [403, 343] on img at bounding box center [400, 360] width 39 height 38
radio input "true"
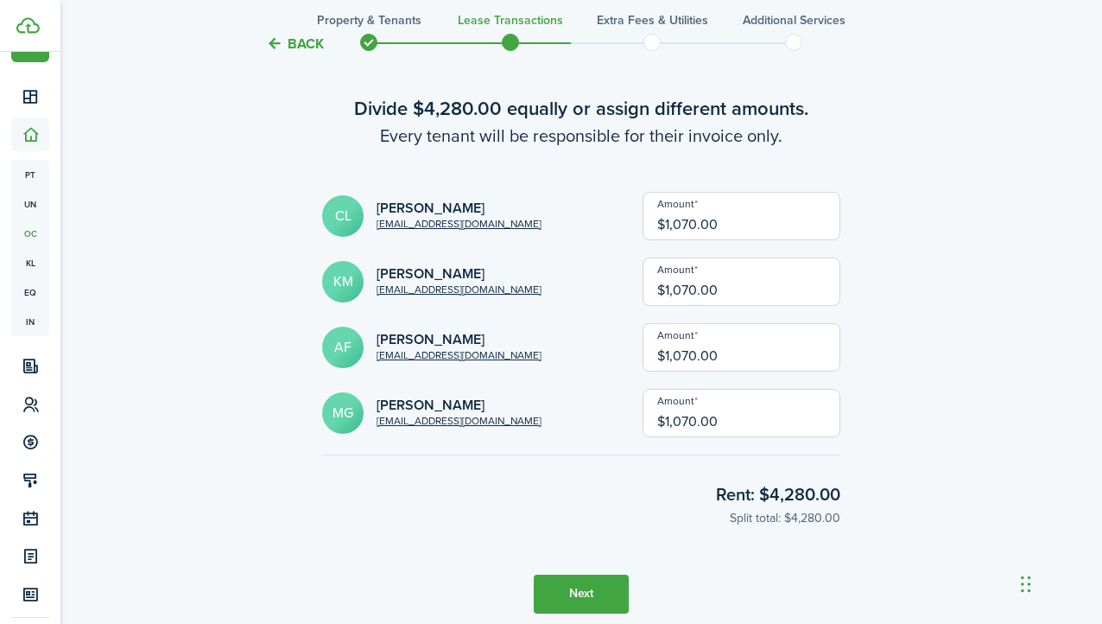
scroll to position [1819, 0]
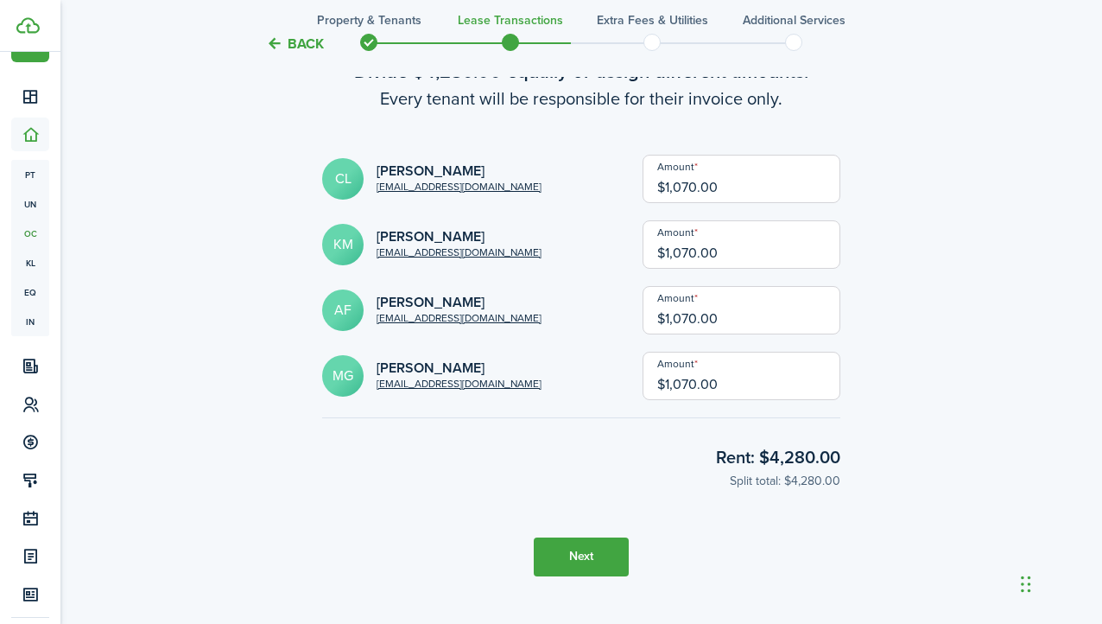
click at [579, 552] on button "Next" at bounding box center [581, 556] width 95 height 39
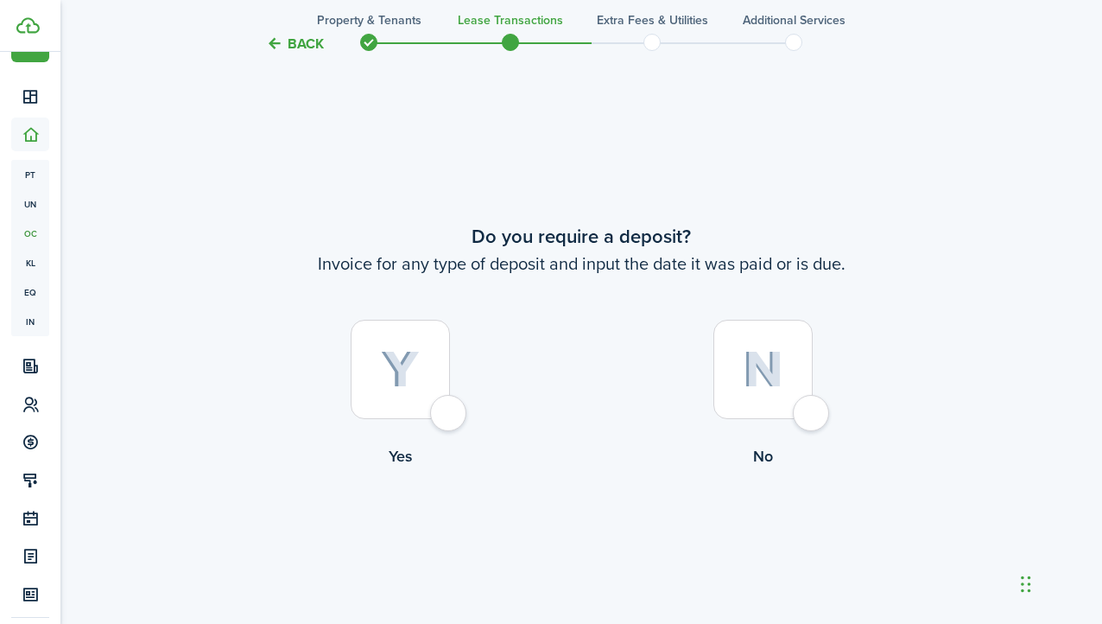
scroll to position [2378, 0]
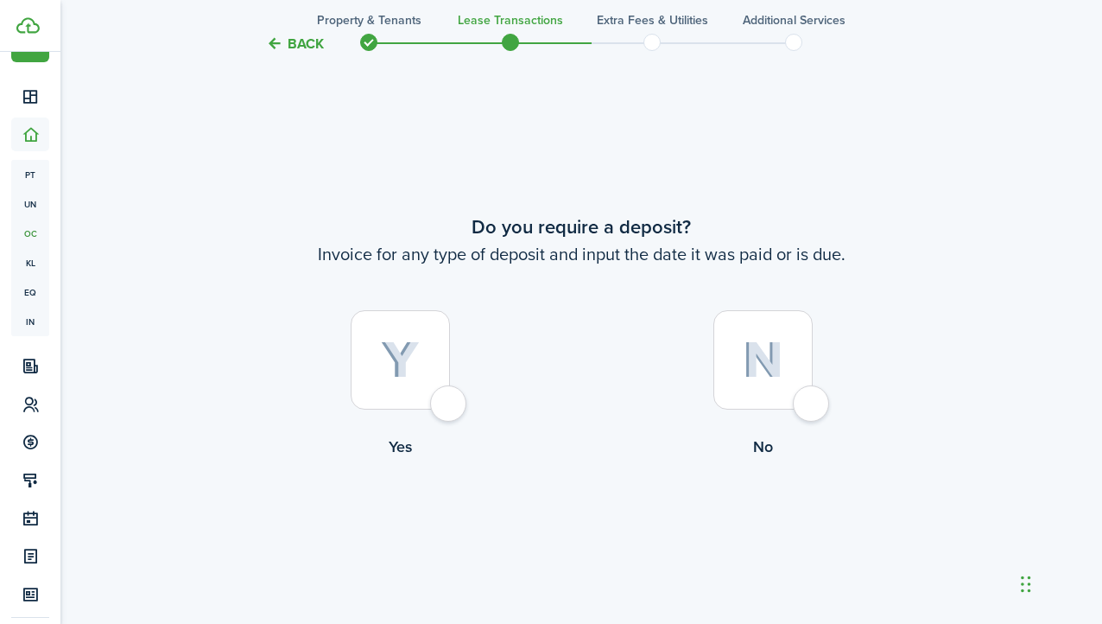
click at [750, 363] on img at bounding box center [763, 359] width 41 height 37
radio input "true"
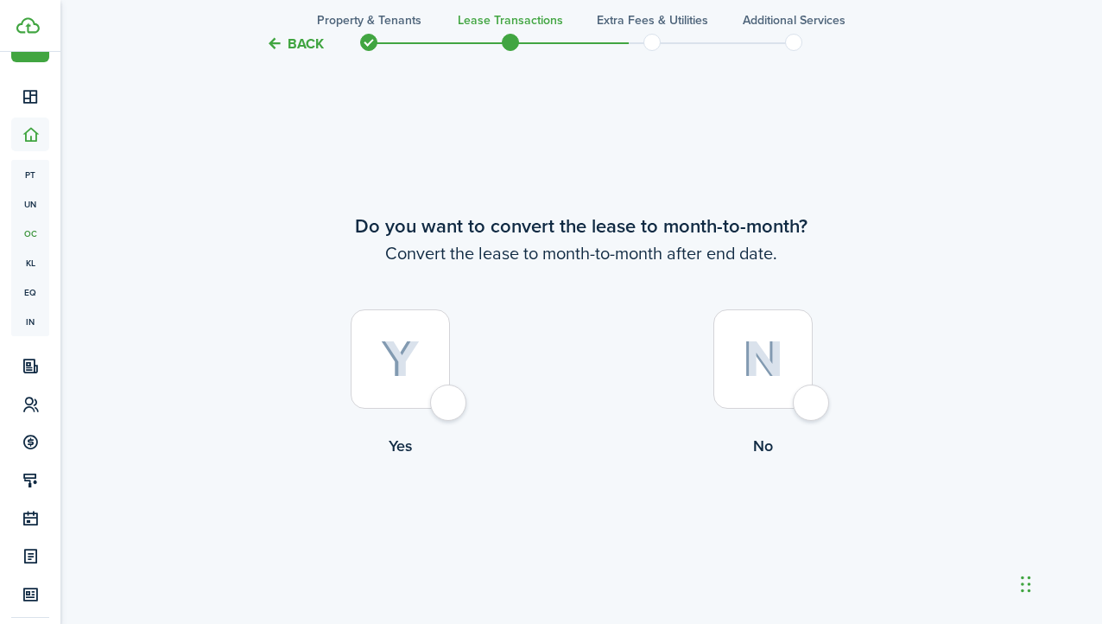
scroll to position [3002, 0]
click at [762, 374] on img at bounding box center [763, 359] width 41 height 37
radio input "true"
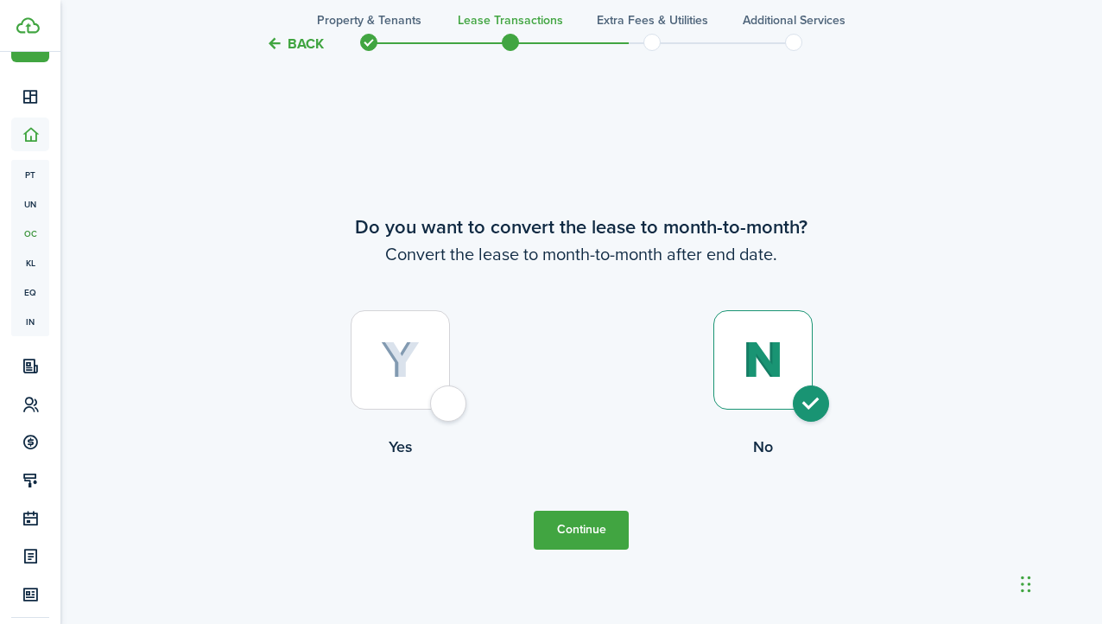
click at [590, 506] on tc-wizard-step "Do you want to convert the lease to month-to-month? Convert the lease to month-…" at bounding box center [582, 381] width 726 height 624
click at [586, 523] on button "Continue" at bounding box center [581, 530] width 95 height 39
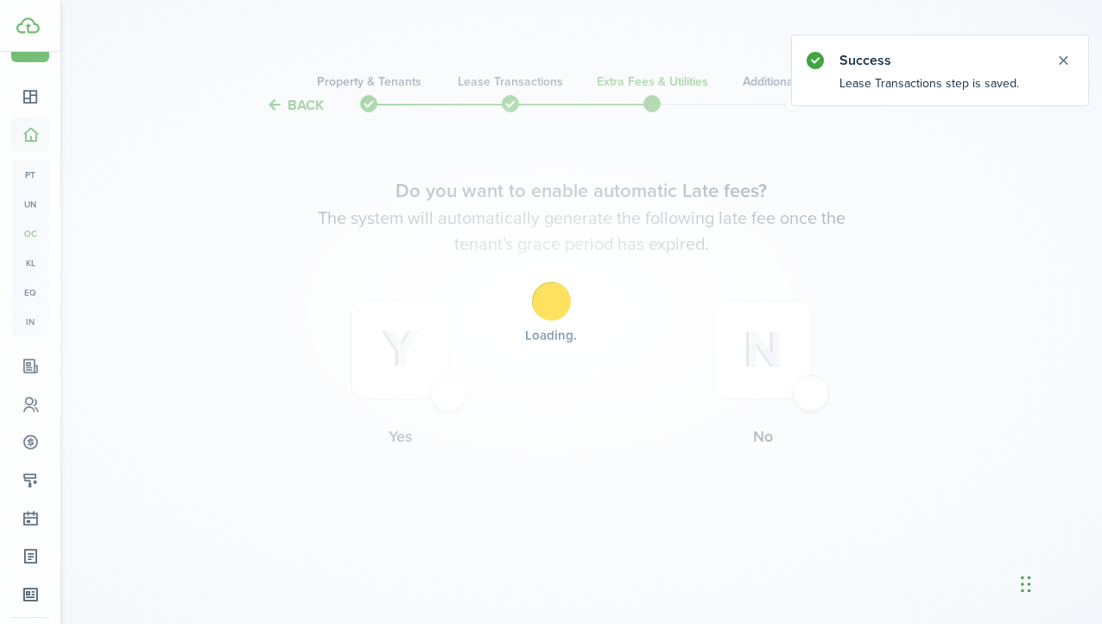
scroll to position [0, 0]
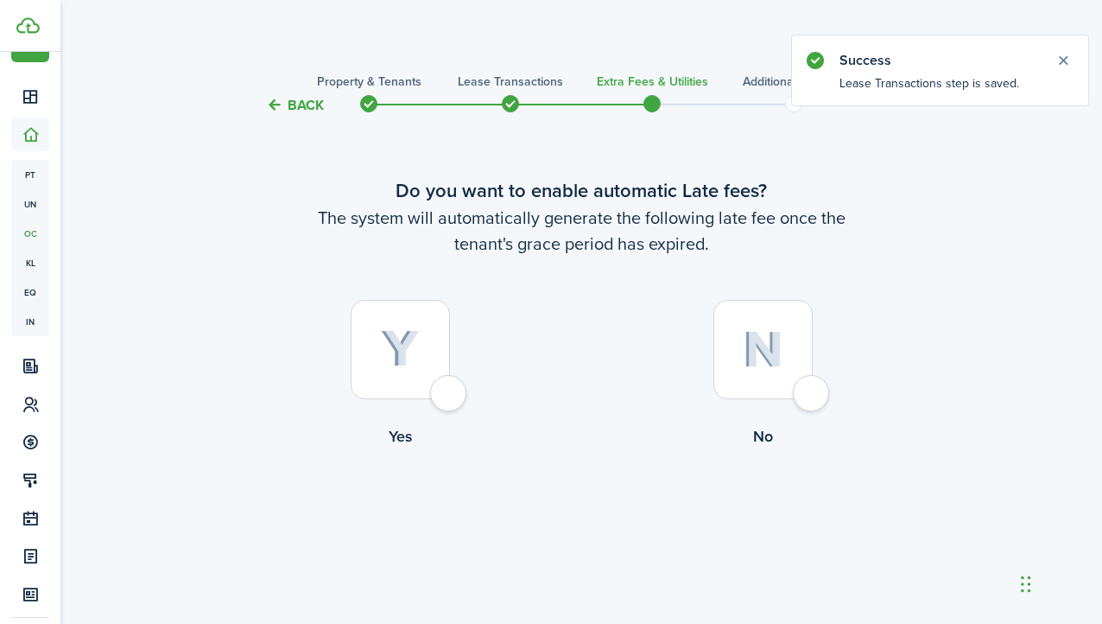
click at [389, 352] on img at bounding box center [400, 349] width 39 height 38
radio input "true"
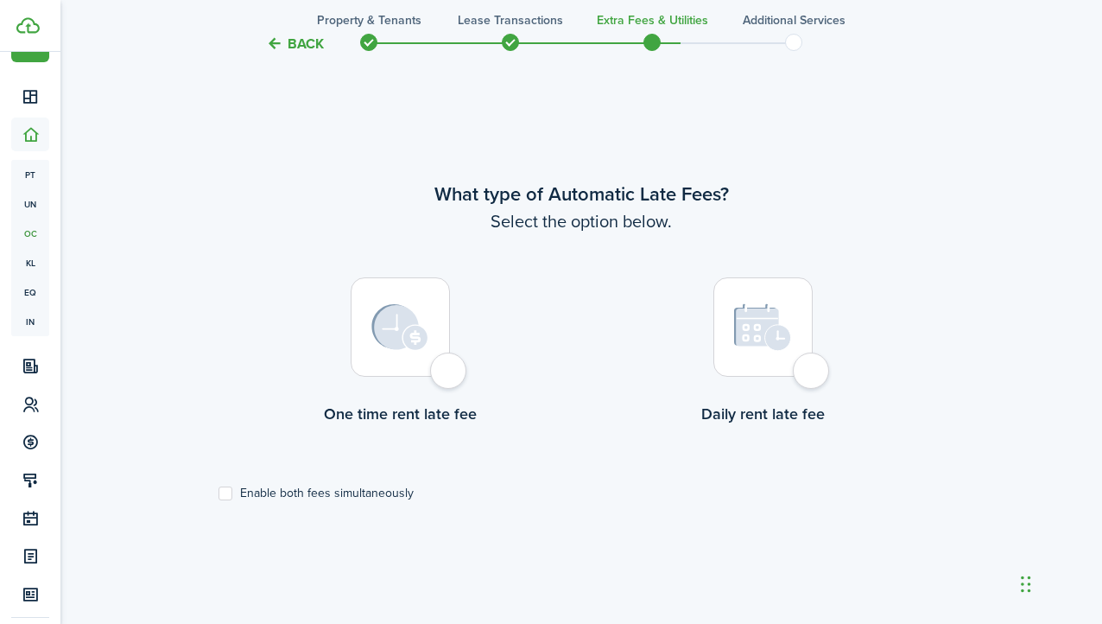
click at [414, 342] on img at bounding box center [399, 327] width 57 height 47
radio input "true"
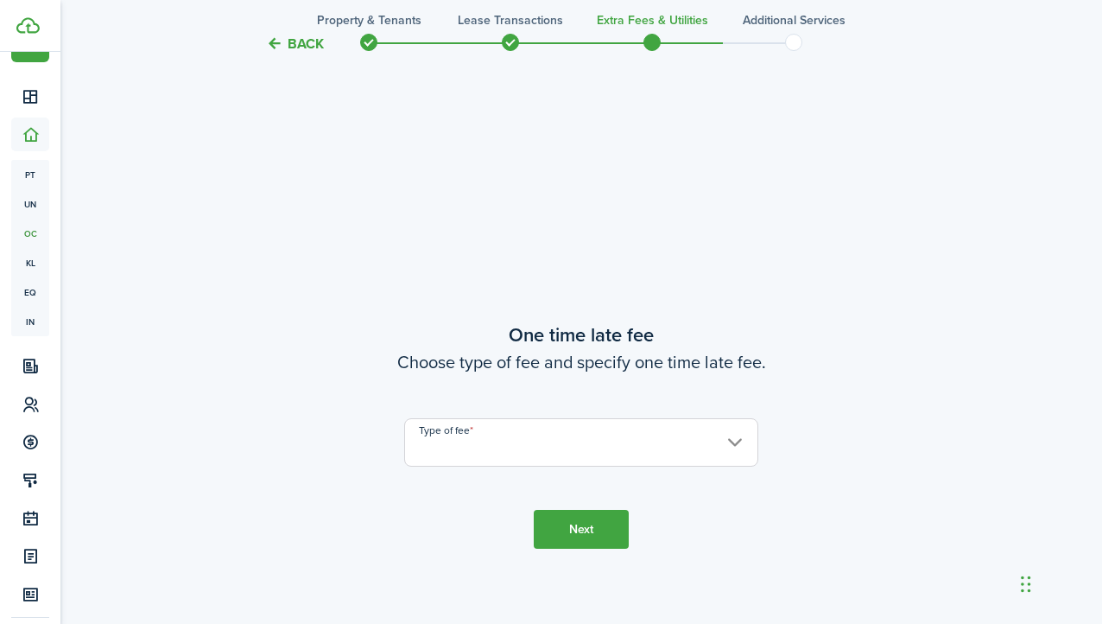
scroll to position [1131, 0]
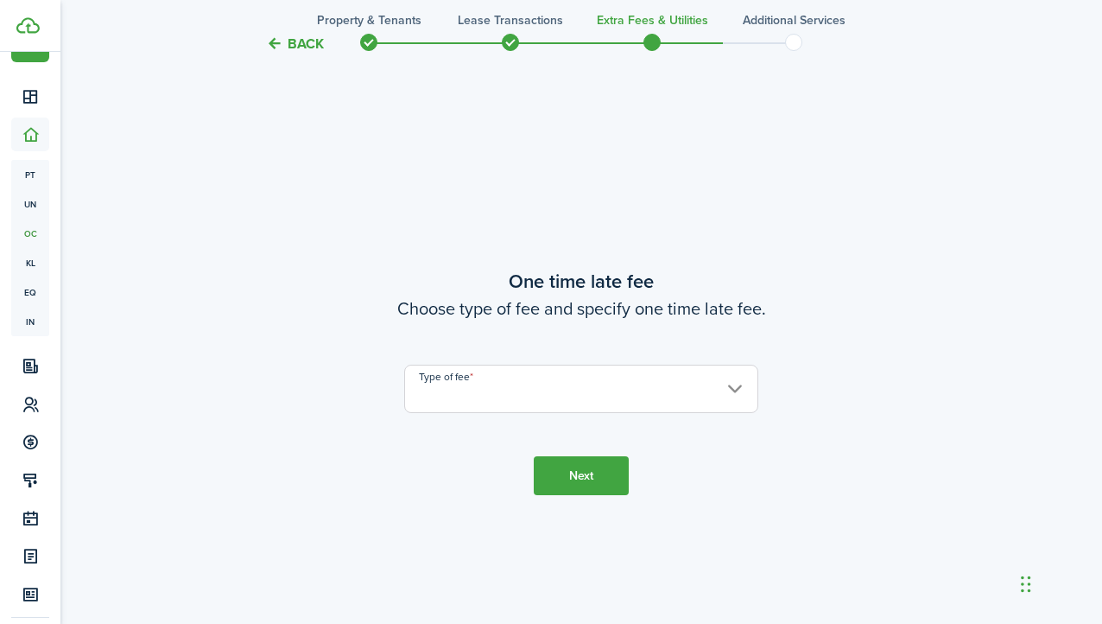
click at [555, 399] on input "Type of fee" at bounding box center [581, 389] width 354 height 48
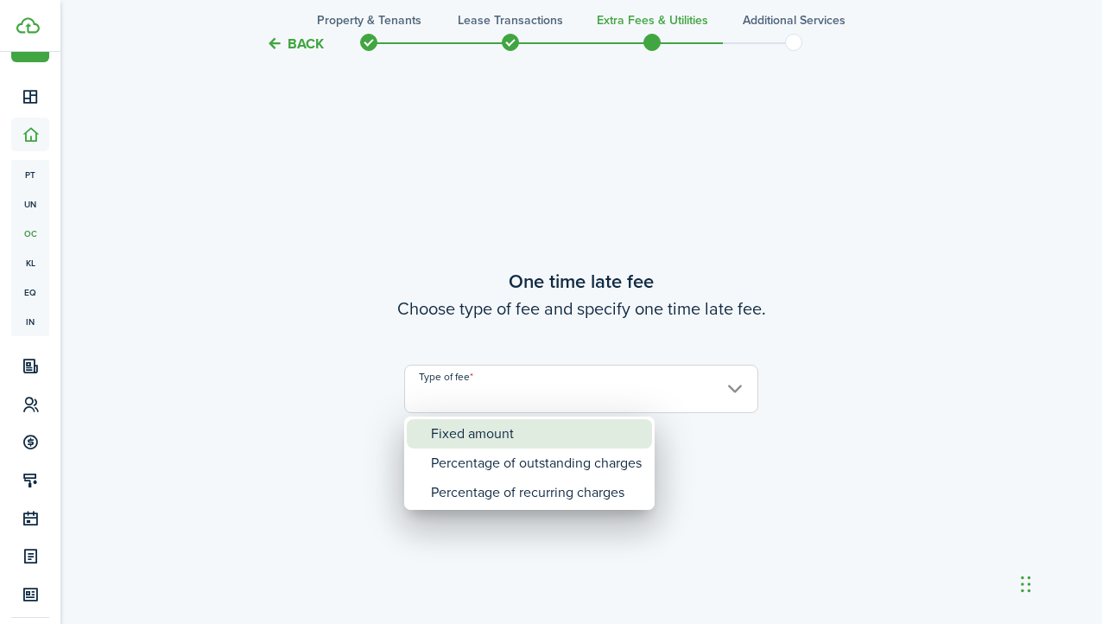
click at [581, 429] on div "Fixed amount" at bounding box center [536, 433] width 211 height 29
type input "Fixed amount"
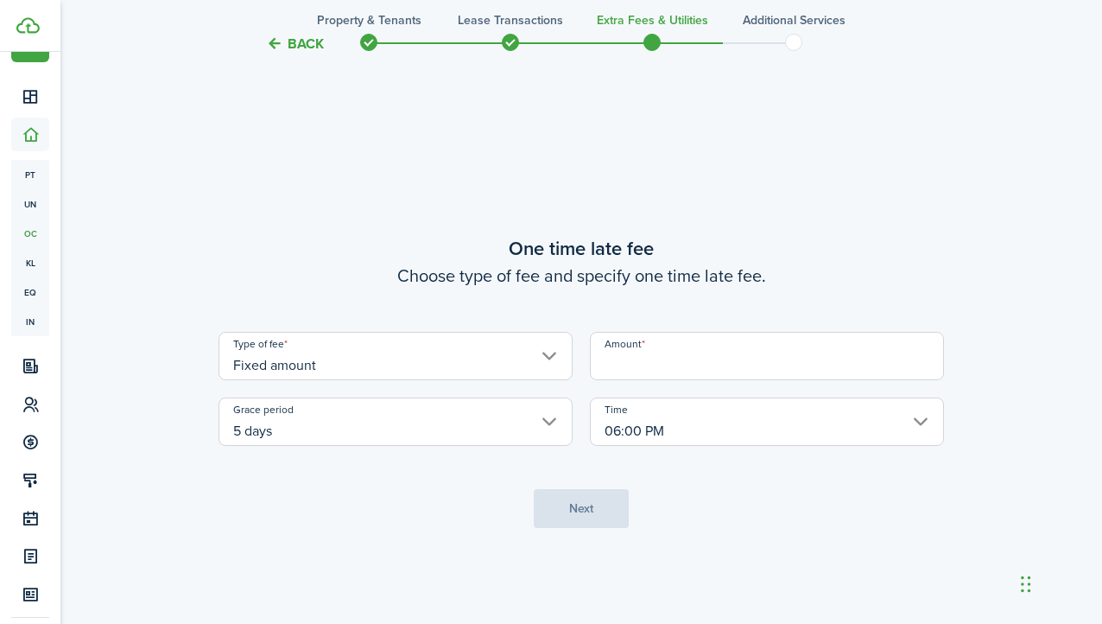
click at [674, 357] on input "Amount" at bounding box center [767, 356] width 354 height 48
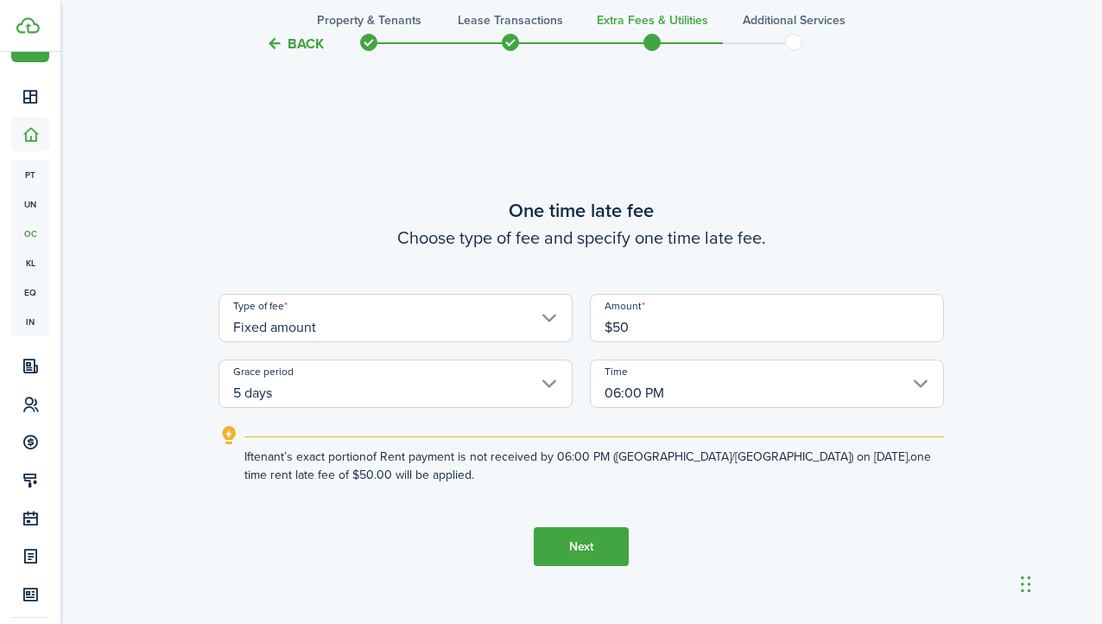
type input "$50.00"
click at [822, 542] on tc-wizard-step "One time late fee Choose type of fee and specify one time late fee. Type of fee…" at bounding box center [582, 381] width 726 height 624
click at [606, 542] on button "Next" at bounding box center [581, 546] width 95 height 39
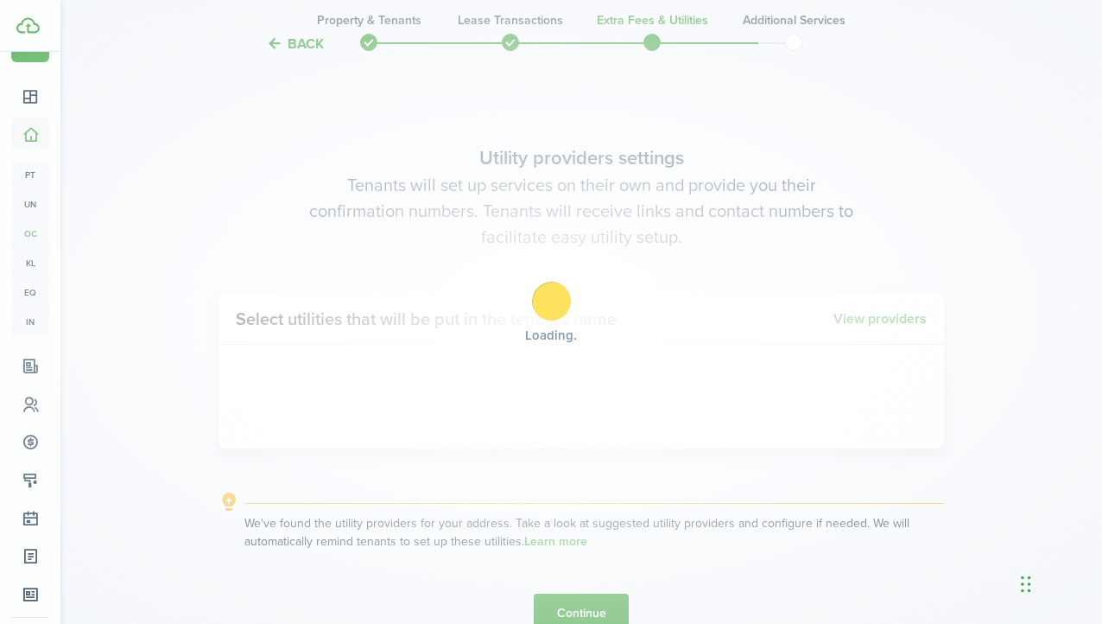
scroll to position [1755, 0]
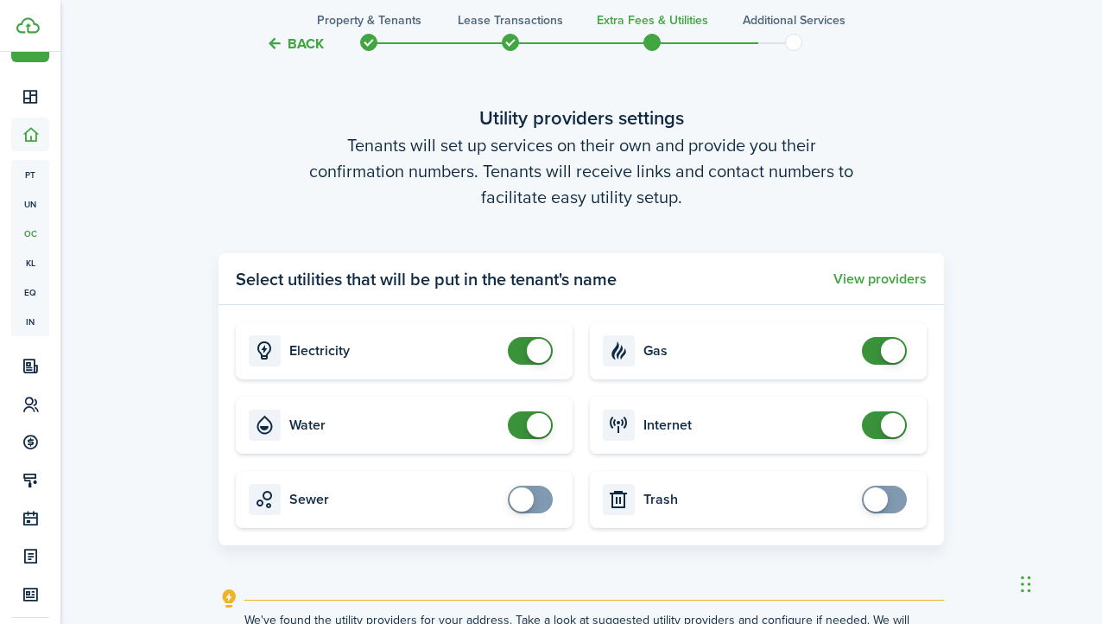
checkbox input "false"
click at [886, 423] on span at bounding box center [893, 425] width 24 height 24
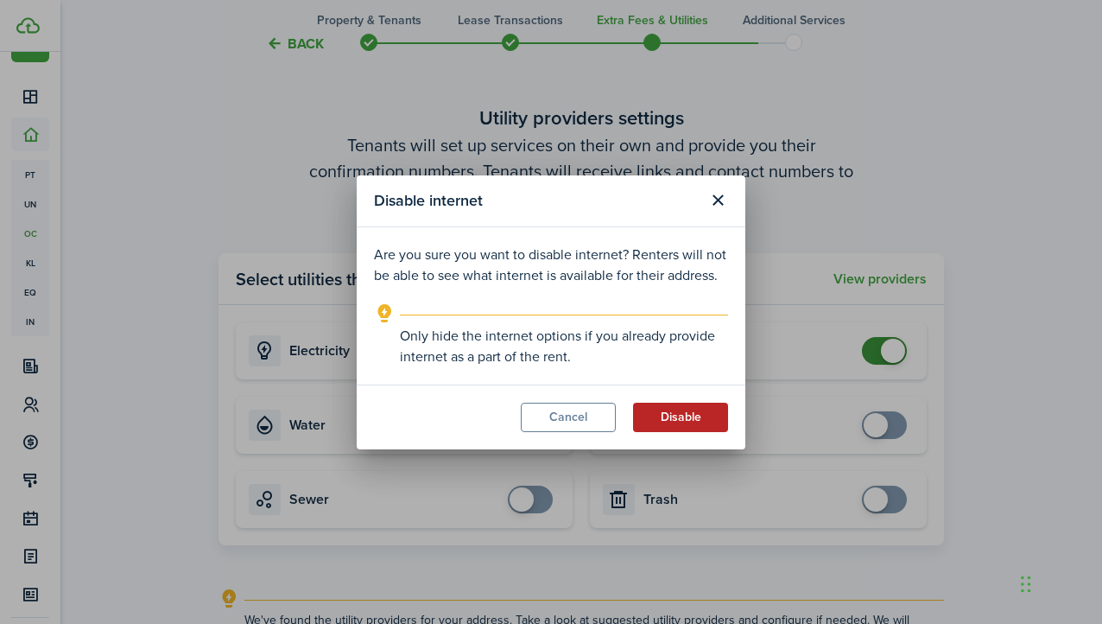
click at [705, 416] on button "Disable" at bounding box center [680, 417] width 95 height 29
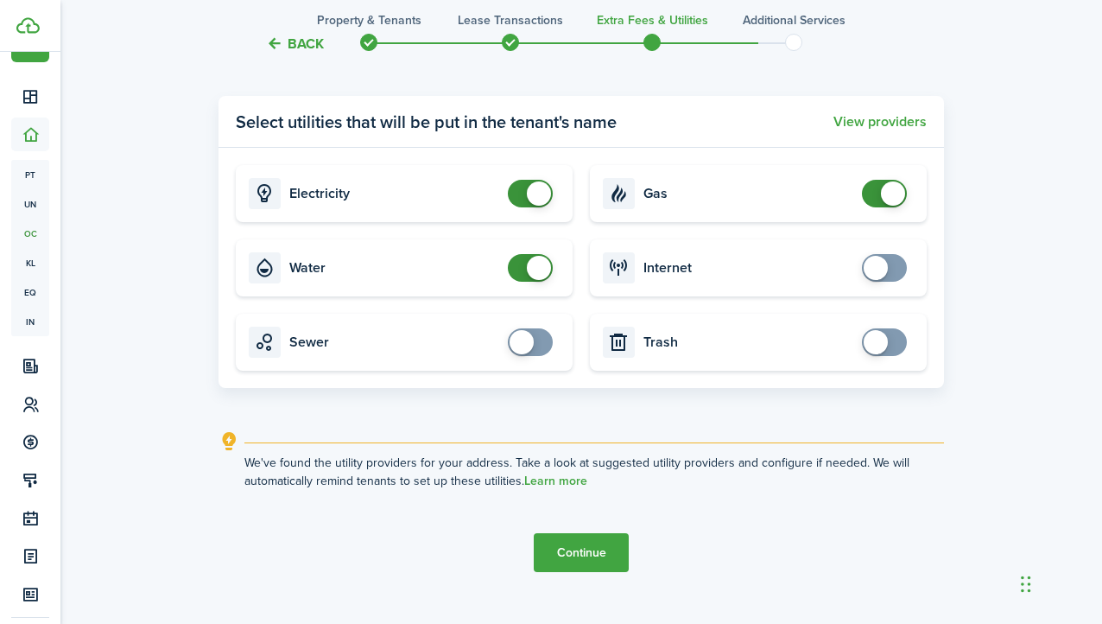
scroll to position [1927, 0]
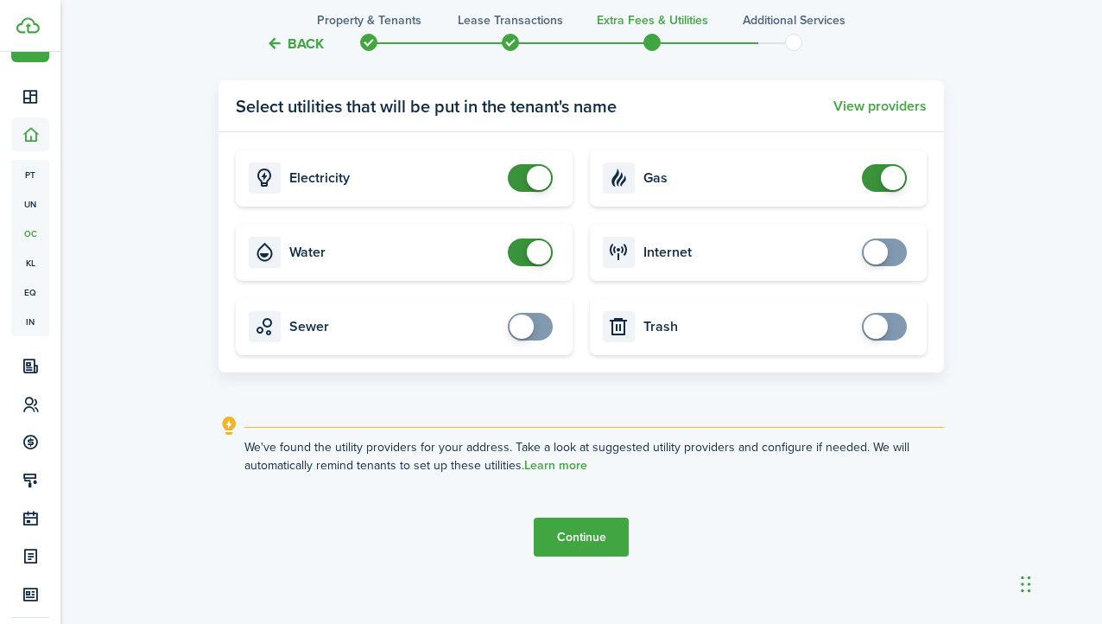
click at [604, 530] on button "Continue" at bounding box center [581, 537] width 95 height 39
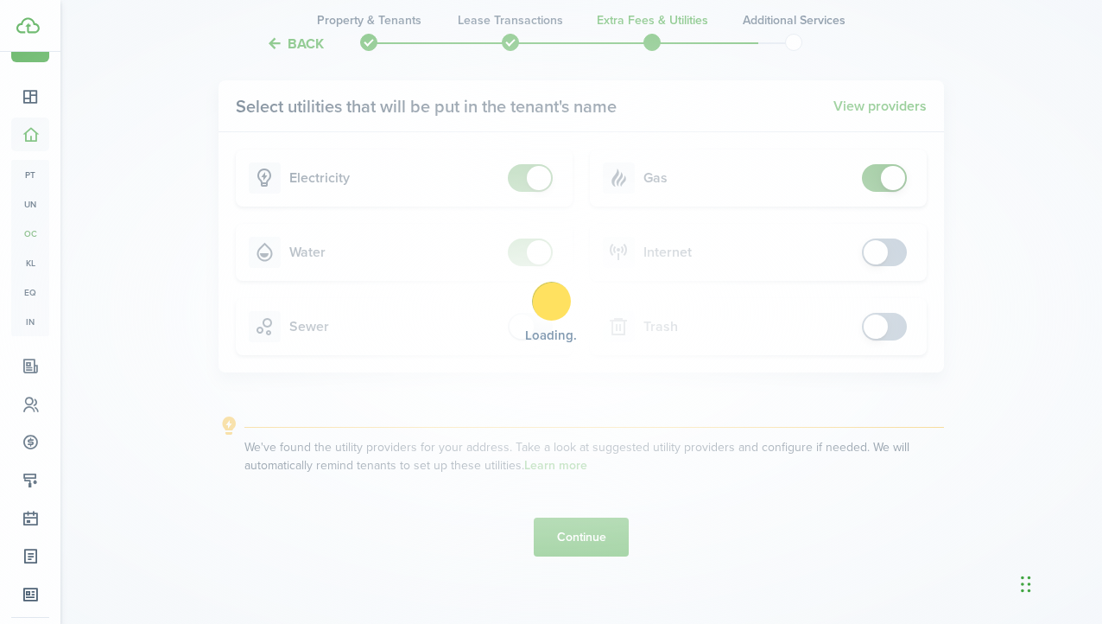
scroll to position [0, 0]
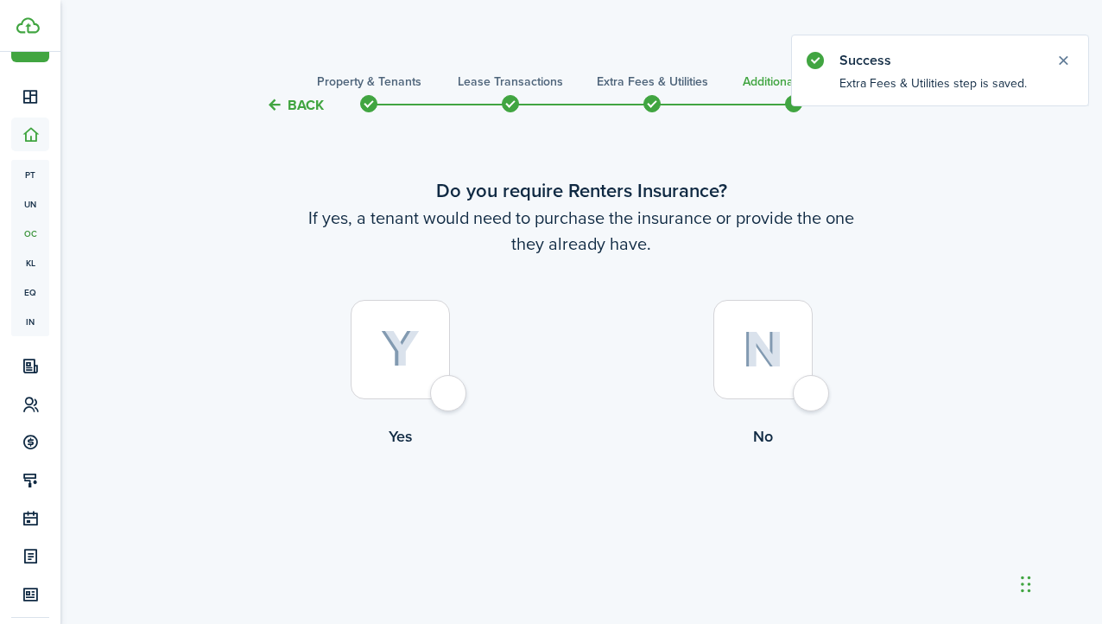
click at [745, 377] on div at bounding box center [763, 349] width 99 height 99
radio input "true"
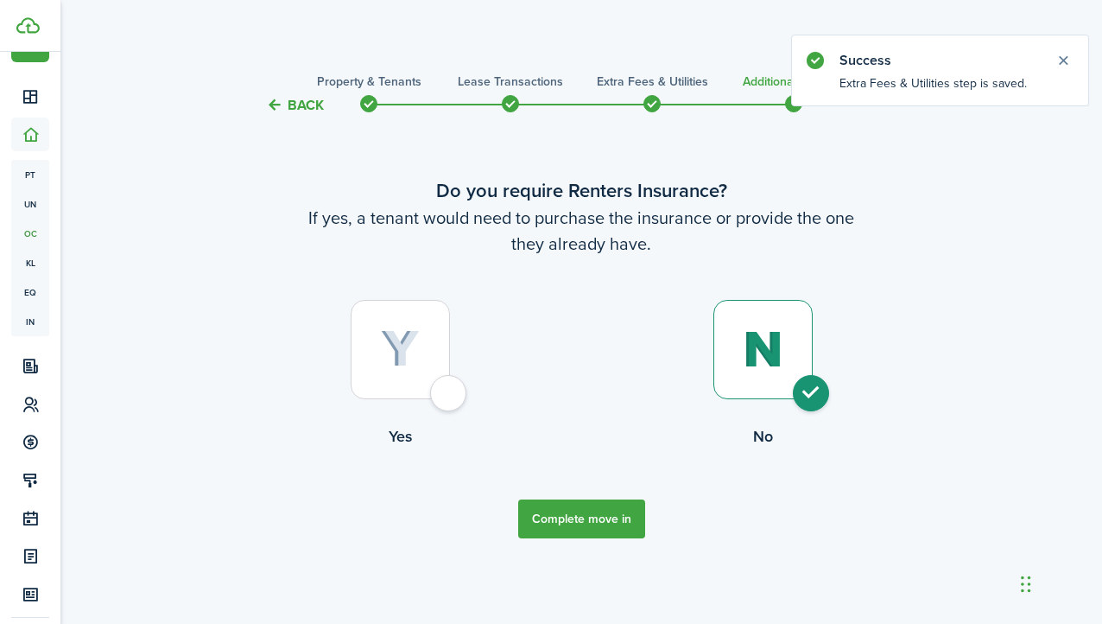
click at [596, 531] on button "Complete move in" at bounding box center [581, 518] width 127 height 39
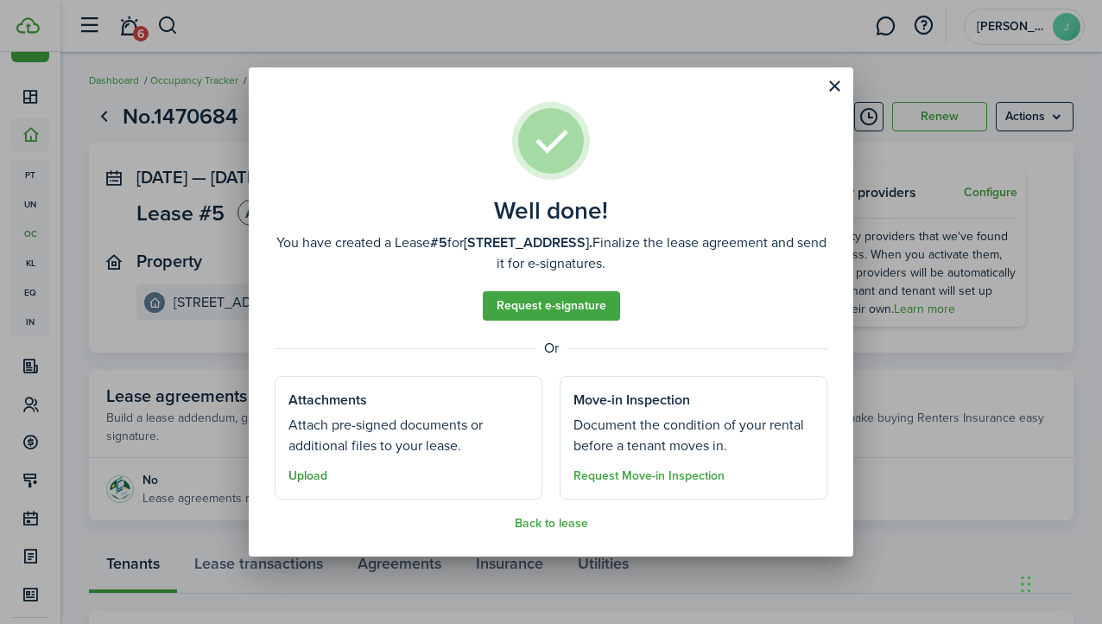
click at [303, 479] on button "Upload" at bounding box center [308, 476] width 39 height 14
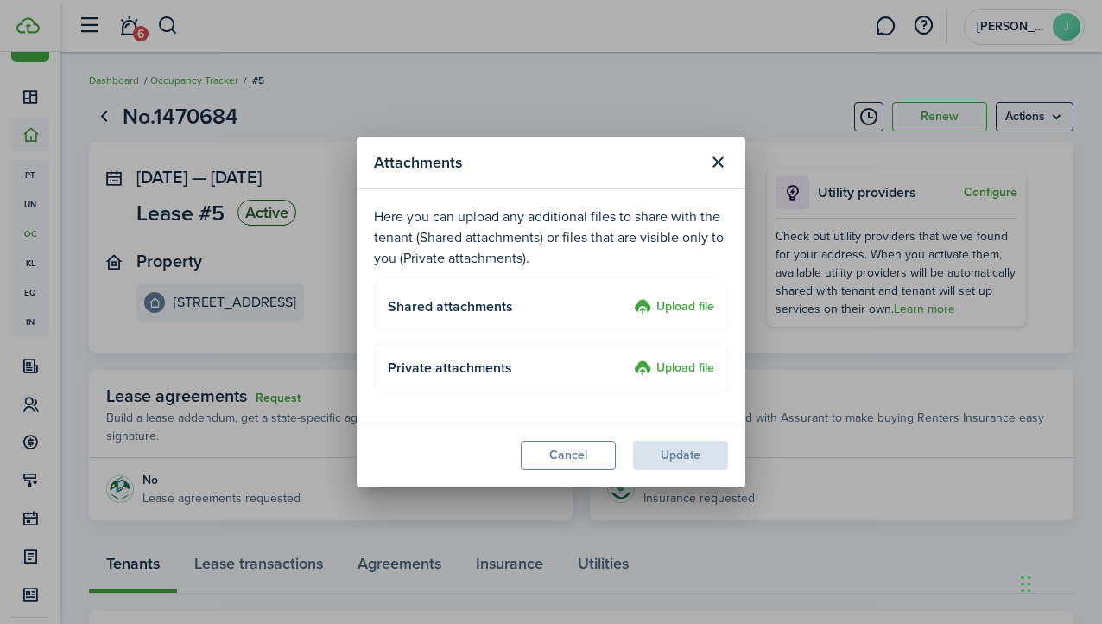
click at [475, 312] on h4 "Shared attachments" at bounding box center [508, 306] width 240 height 21
click at [651, 306] on label "Upload file" at bounding box center [674, 307] width 80 height 21
click at [628, 297] on input "Upload file" at bounding box center [628, 297] width 0 height 0
click at [685, 363] on label "Upload file" at bounding box center [674, 369] width 80 height 21
click at [628, 359] on input "Upload file" at bounding box center [628, 359] width 0 height 0
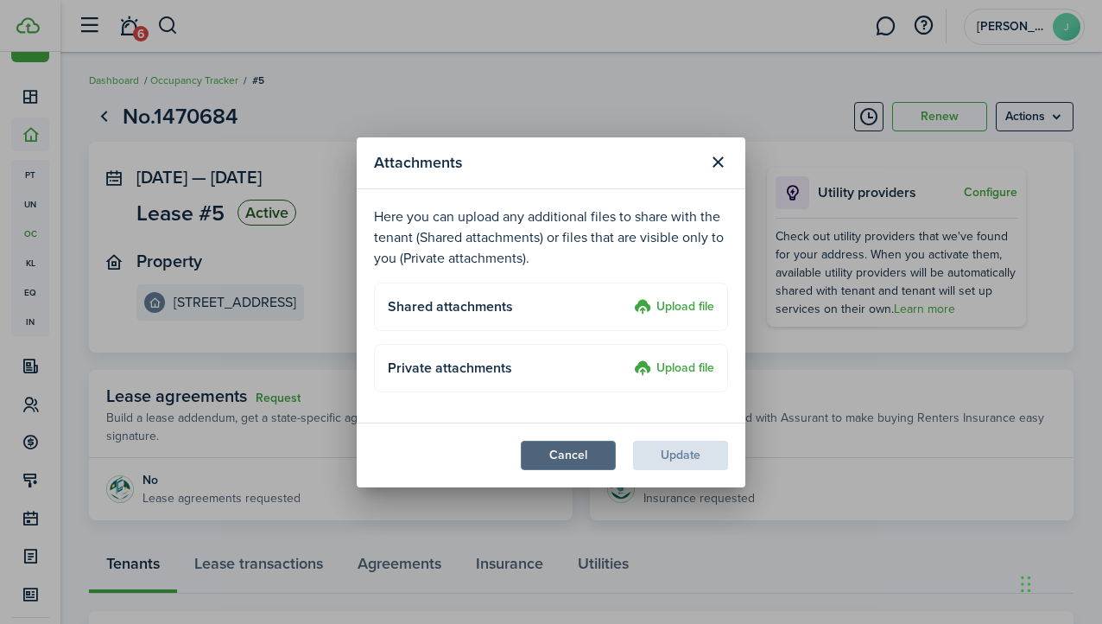
click at [575, 450] on button "Cancel" at bounding box center [568, 455] width 95 height 29
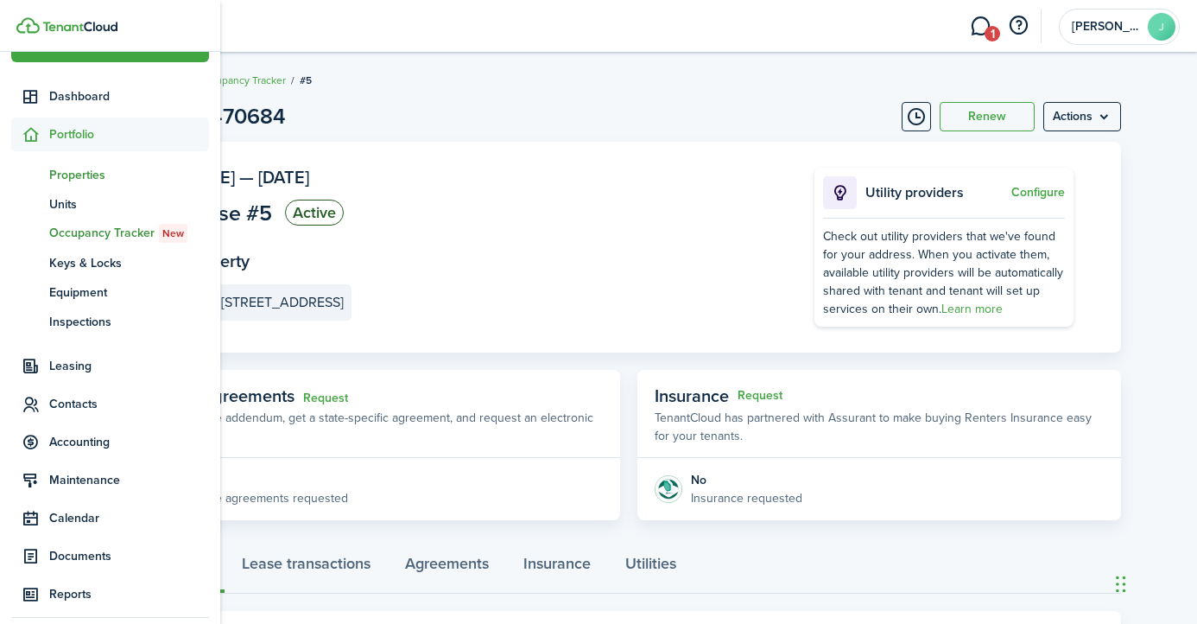
click at [89, 178] on span "Properties" at bounding box center [129, 175] width 160 height 18
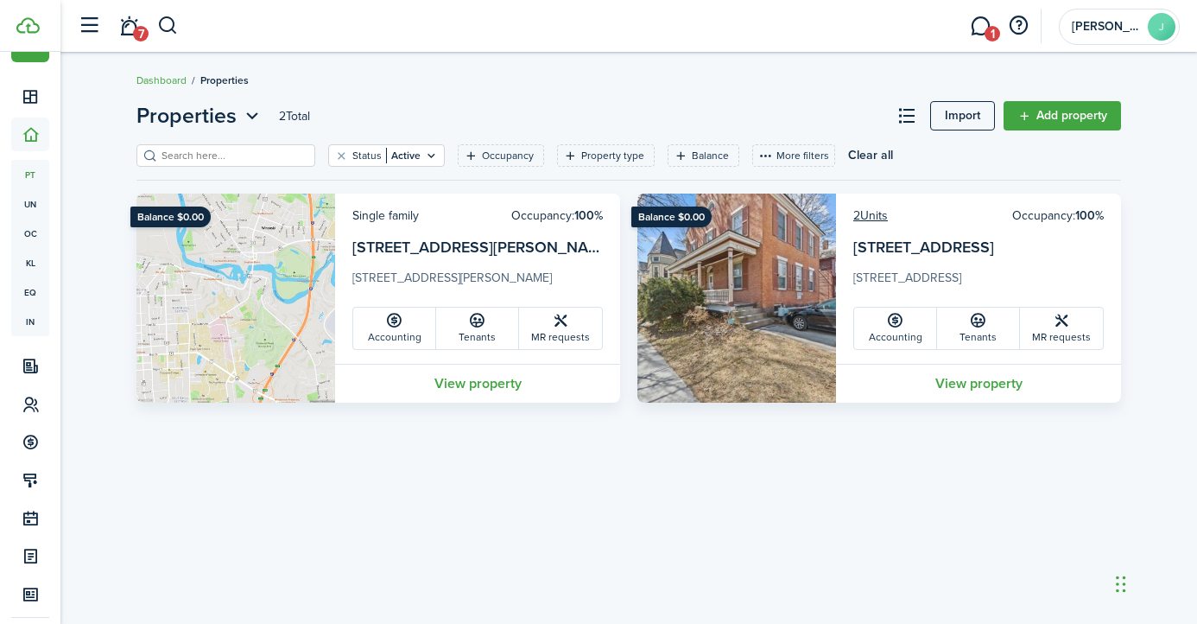
click at [477, 65] on breadcrumb "Dashboard Properties" at bounding box center [629, 72] width 985 height 40
click at [1042, 116] on link "Add property" at bounding box center [1062, 115] width 117 height 29
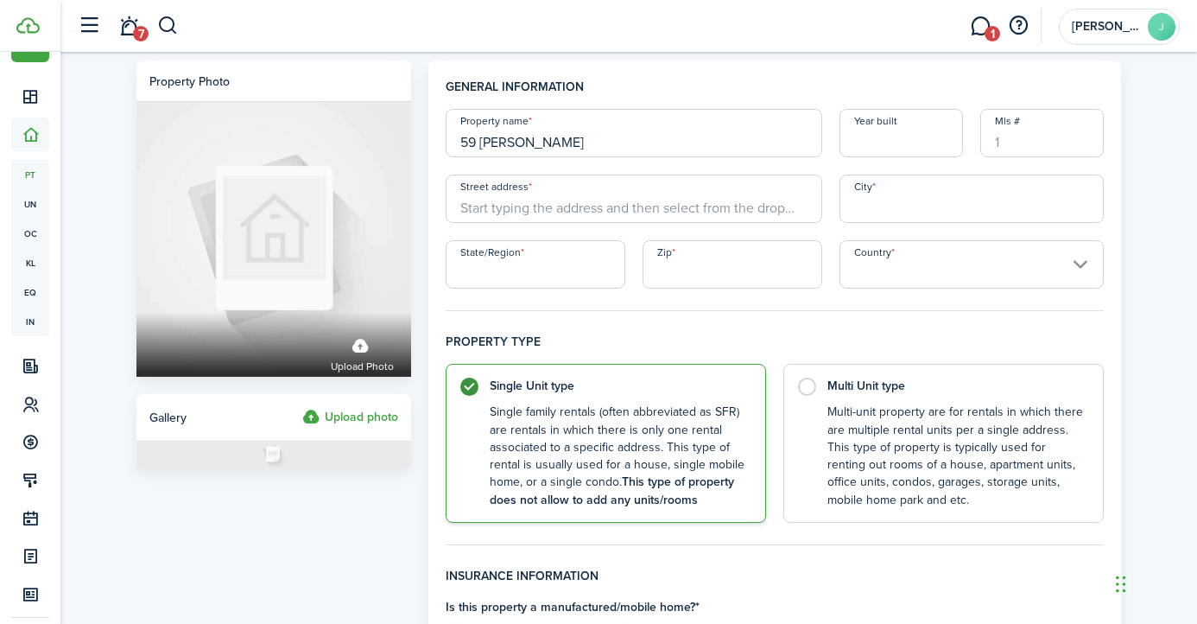
type input "59 [PERSON_NAME]"
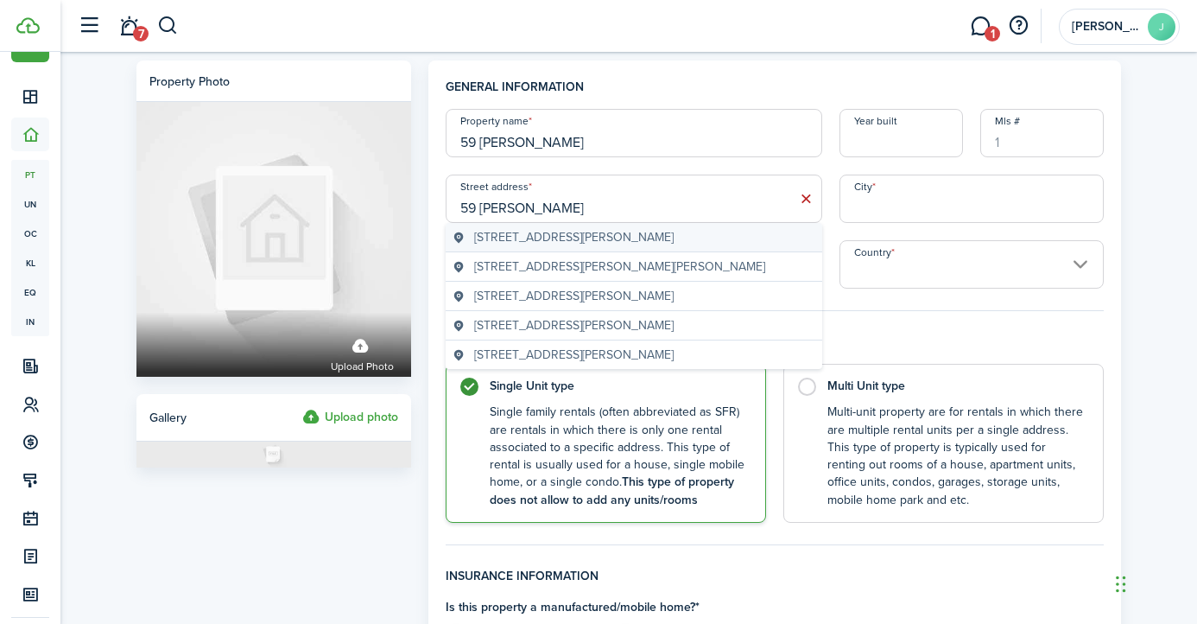
click at [556, 239] on span "[STREET_ADDRESS][PERSON_NAME]" at bounding box center [574, 237] width 200 height 18
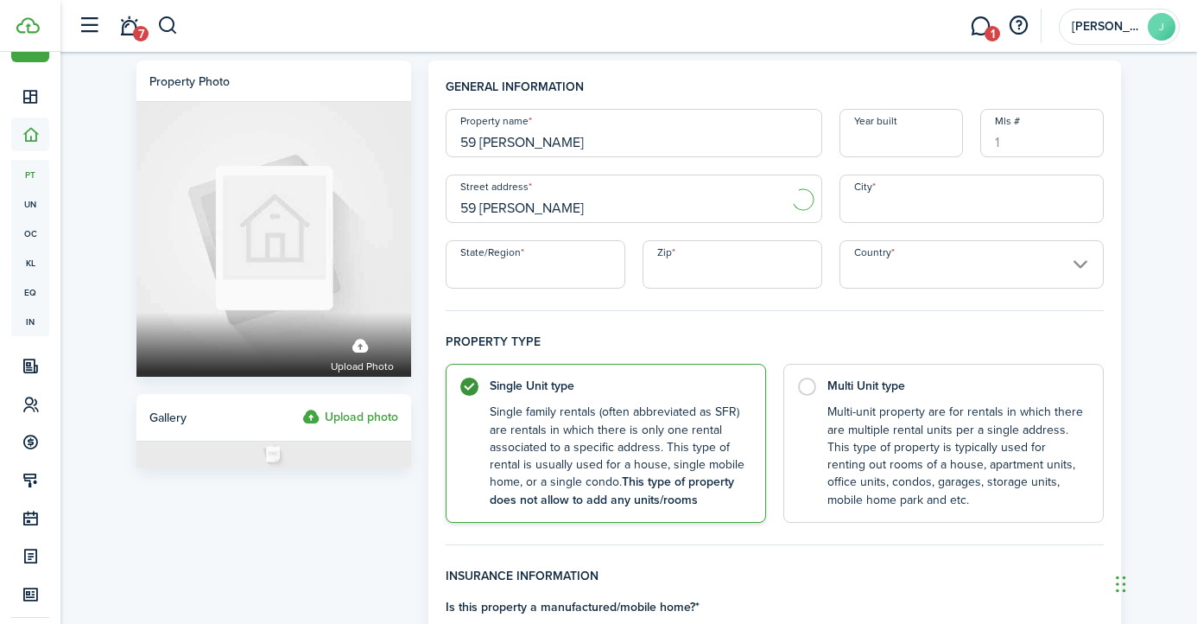
type input "[STREET_ADDRESS][PERSON_NAME]"
type input "Winooski"
type input "VT"
type input "05404"
type input "[GEOGRAPHIC_DATA]"
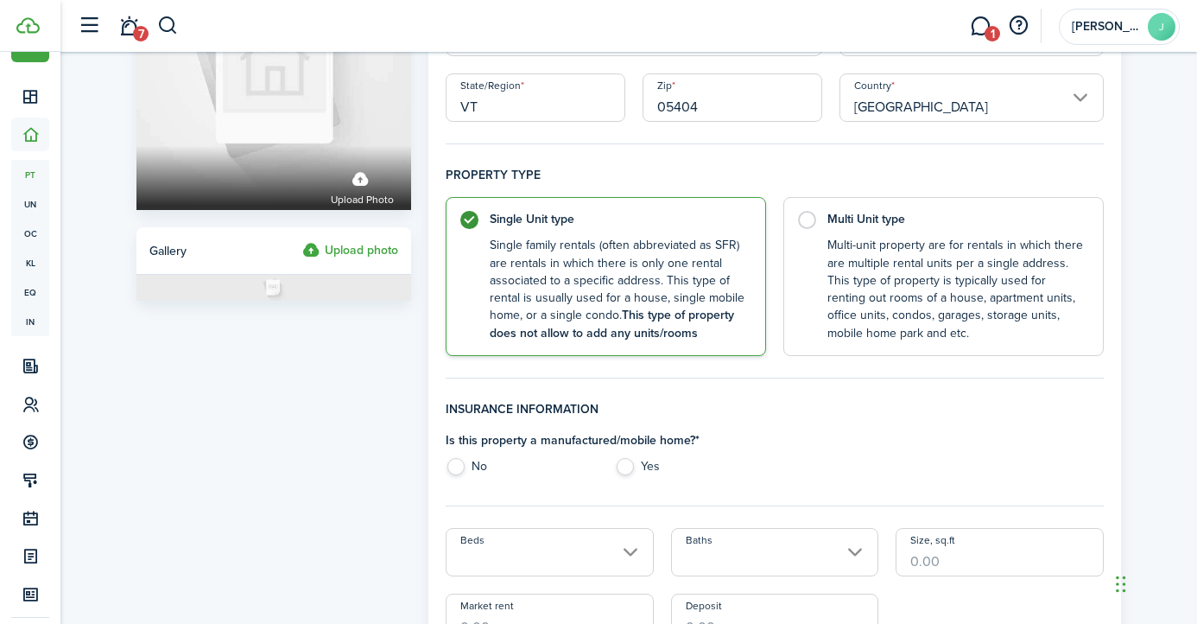
scroll to position [166, 0]
click at [896, 277] on control-radio-card-description "Multi-unit property are for rentals in which there are multiple rental units pe…" at bounding box center [957, 285] width 258 height 105
radio input "false"
radio input "true"
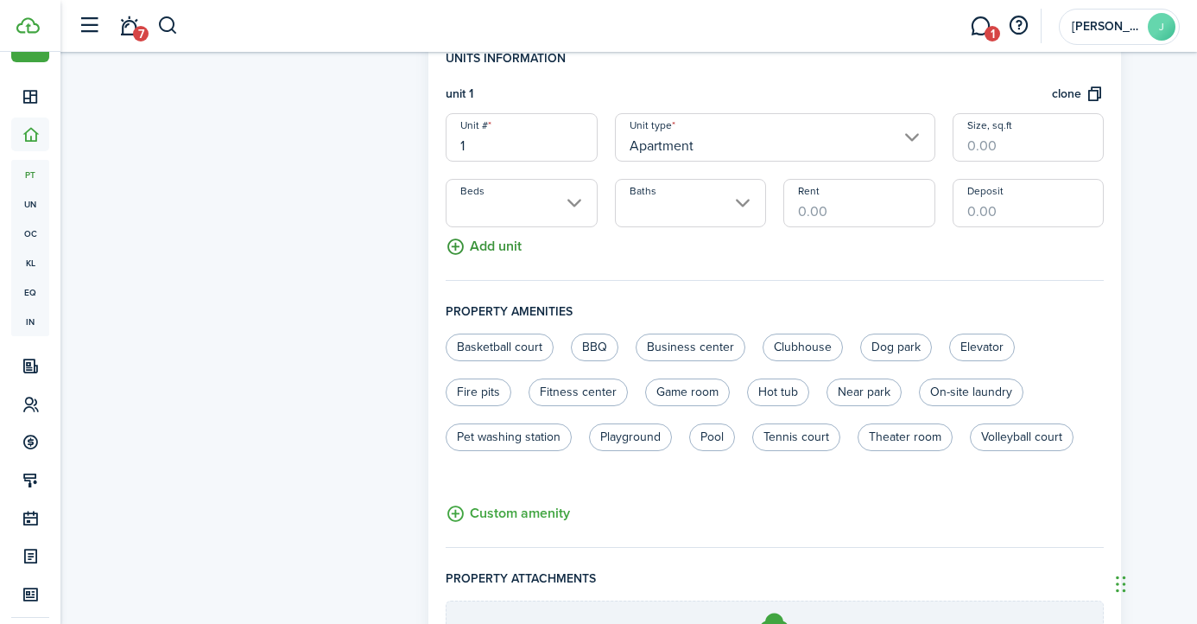
scroll to position [518, 0]
click at [499, 245] on button "Add unit" at bounding box center [484, 242] width 76 height 30
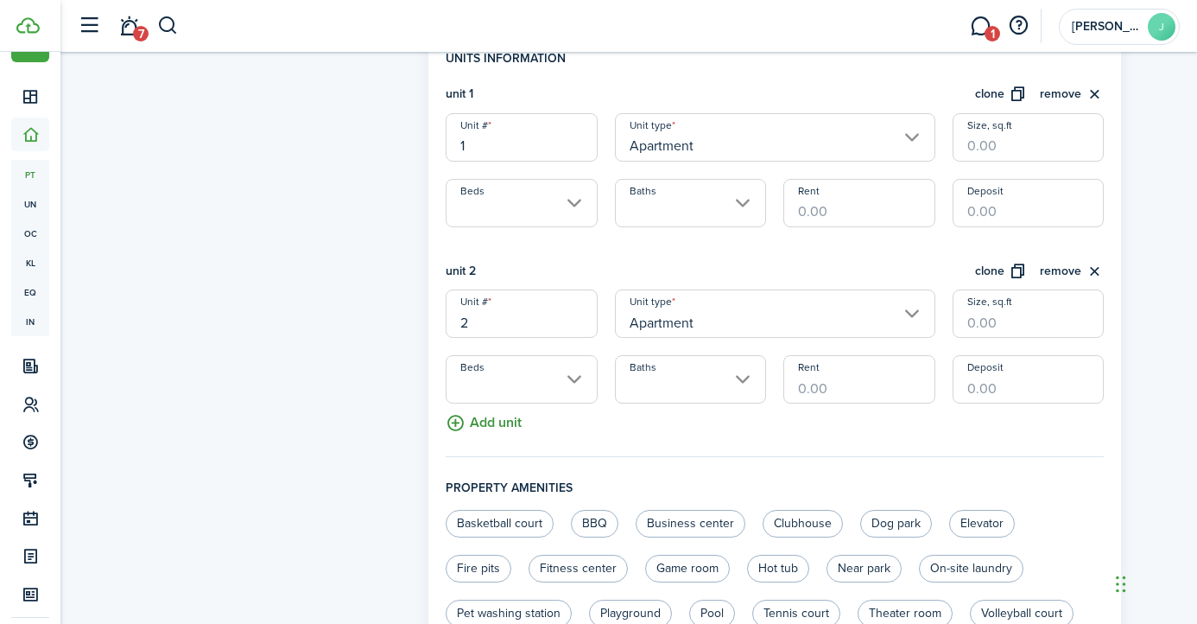
click at [492, 423] on button "Add unit" at bounding box center [484, 418] width 76 height 30
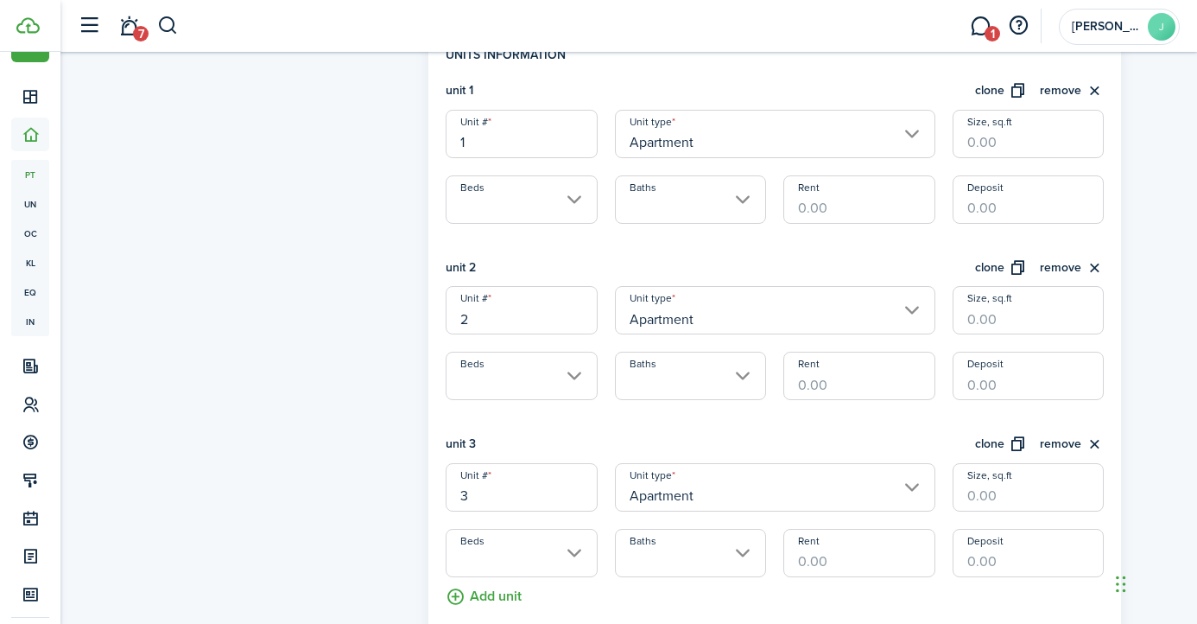
scroll to position [523, 0]
click at [701, 312] on input "Apartment" at bounding box center [775, 308] width 321 height 48
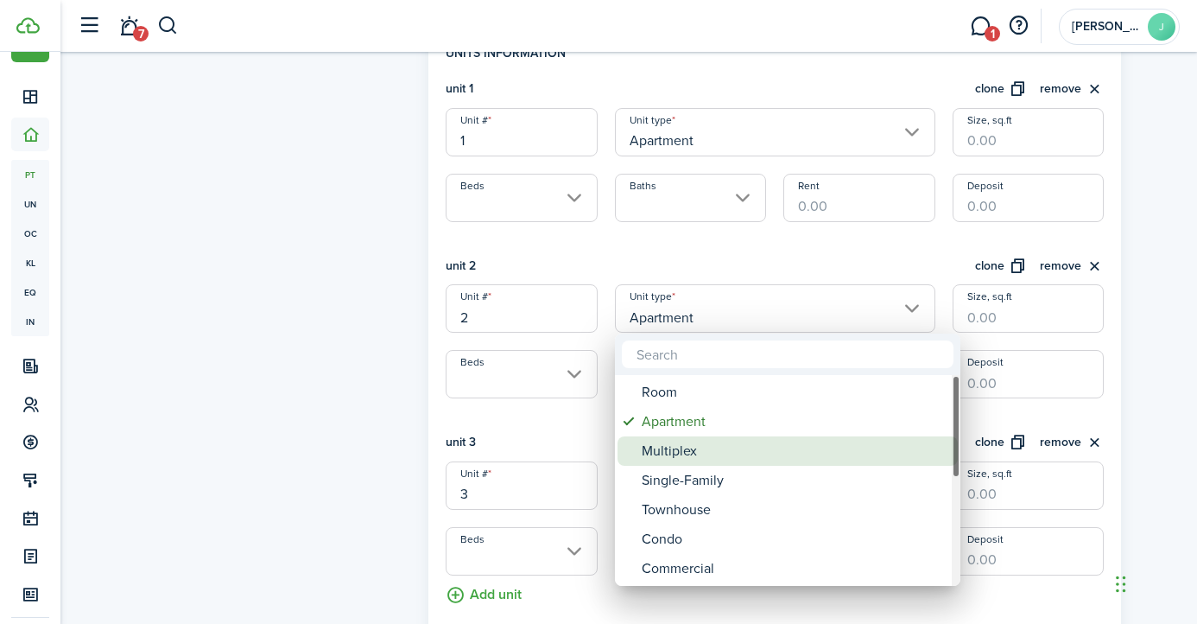
click at [695, 445] on div "Multiplex" at bounding box center [795, 450] width 306 height 29
type input "Multiplex"
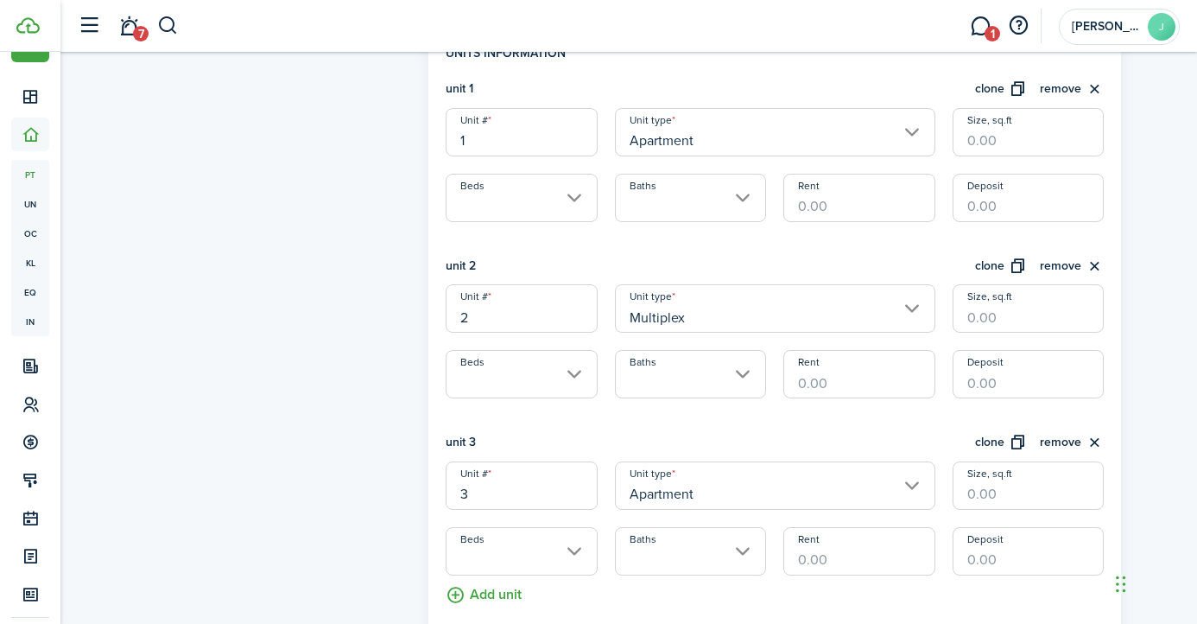
click at [849, 137] on input "Apartment" at bounding box center [775, 132] width 321 height 48
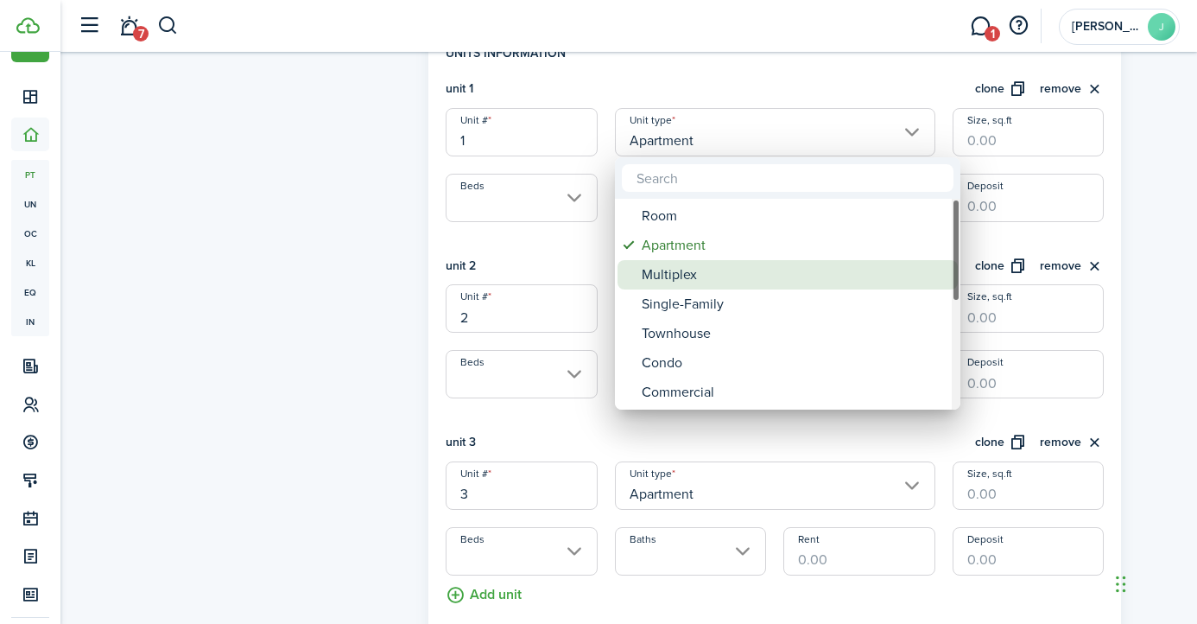
click at [733, 264] on div "Multiplex" at bounding box center [795, 274] width 306 height 29
type input "Multiplex"
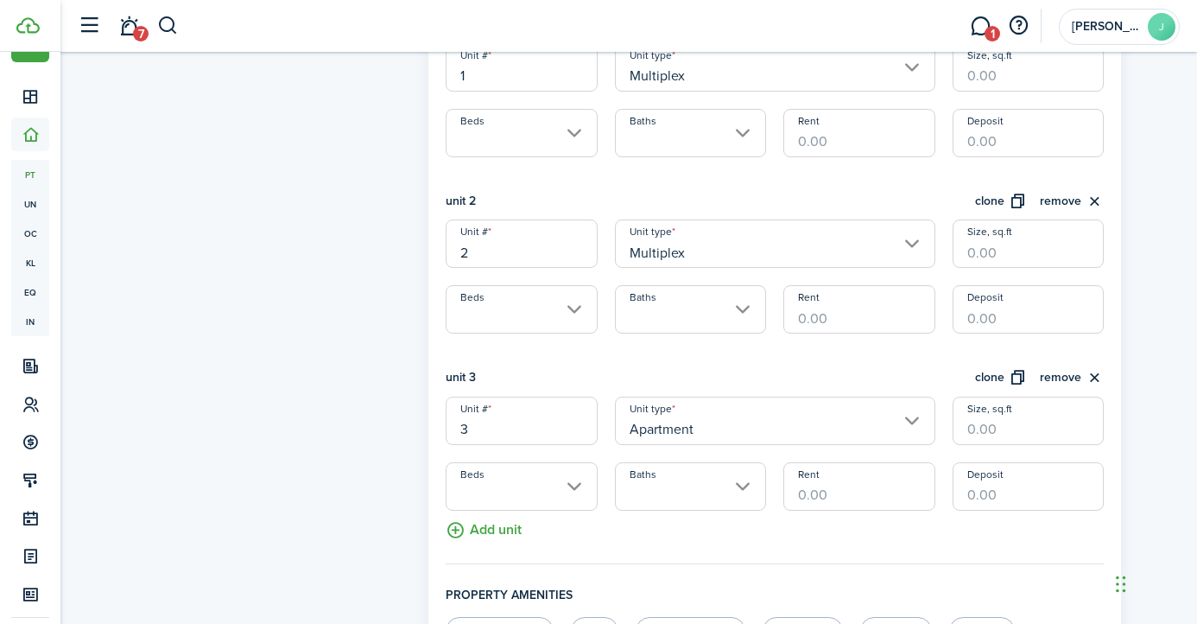
scroll to position [587, 0]
click at [700, 416] on input "Apartment" at bounding box center [775, 421] width 321 height 48
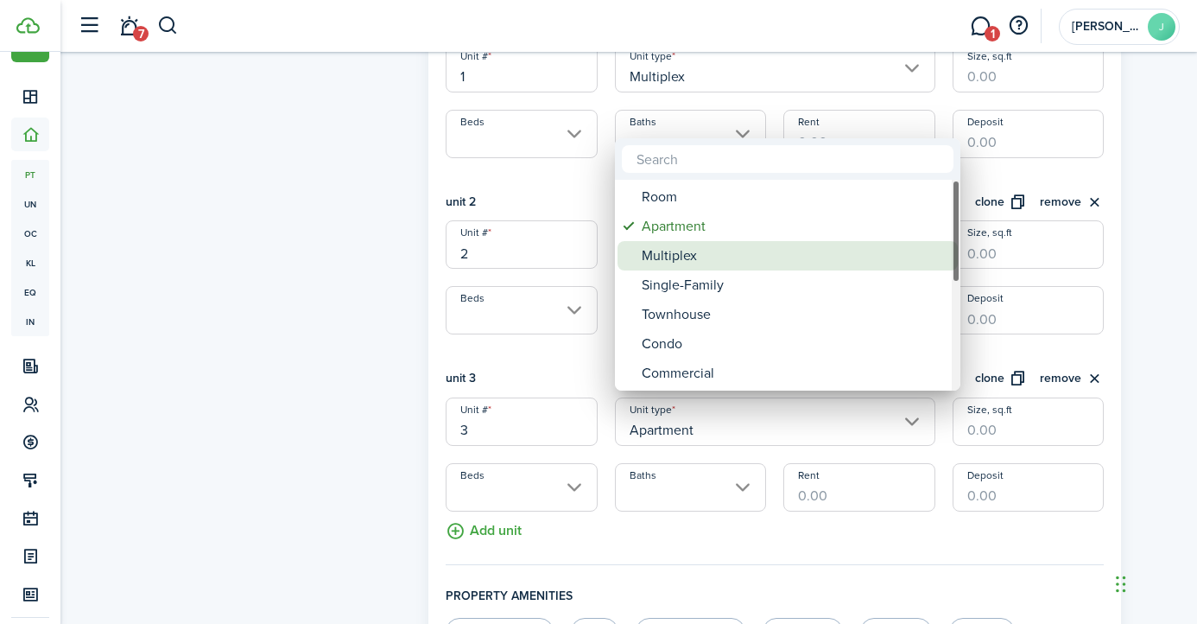
click at [666, 248] on div "Multiplex" at bounding box center [795, 255] width 306 height 29
type input "Multiplex"
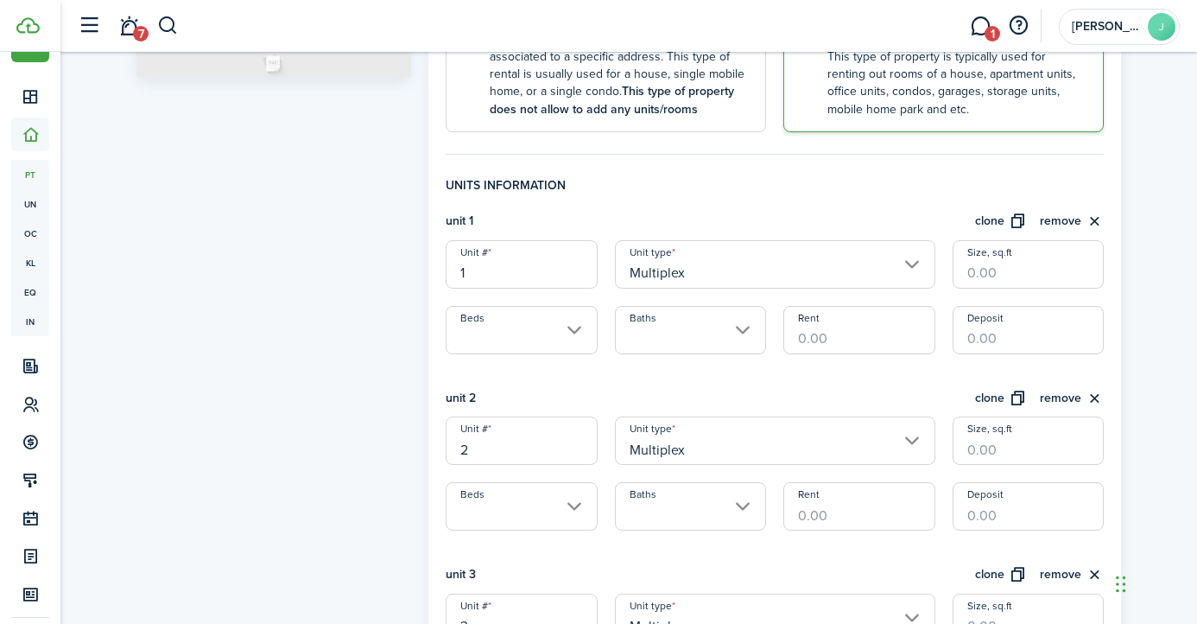
scroll to position [389, 0]
click at [829, 343] on input "Rent" at bounding box center [859, 332] width 151 height 48
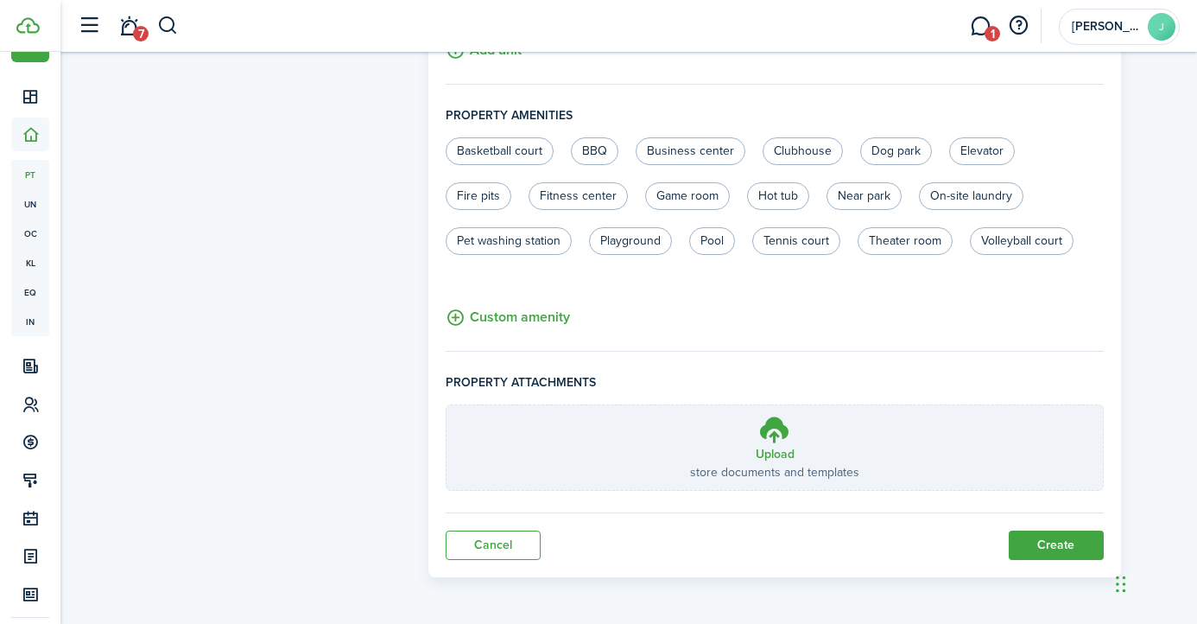
scroll to position [1064, 0]
click at [1068, 547] on button "Create" at bounding box center [1056, 547] width 95 height 29
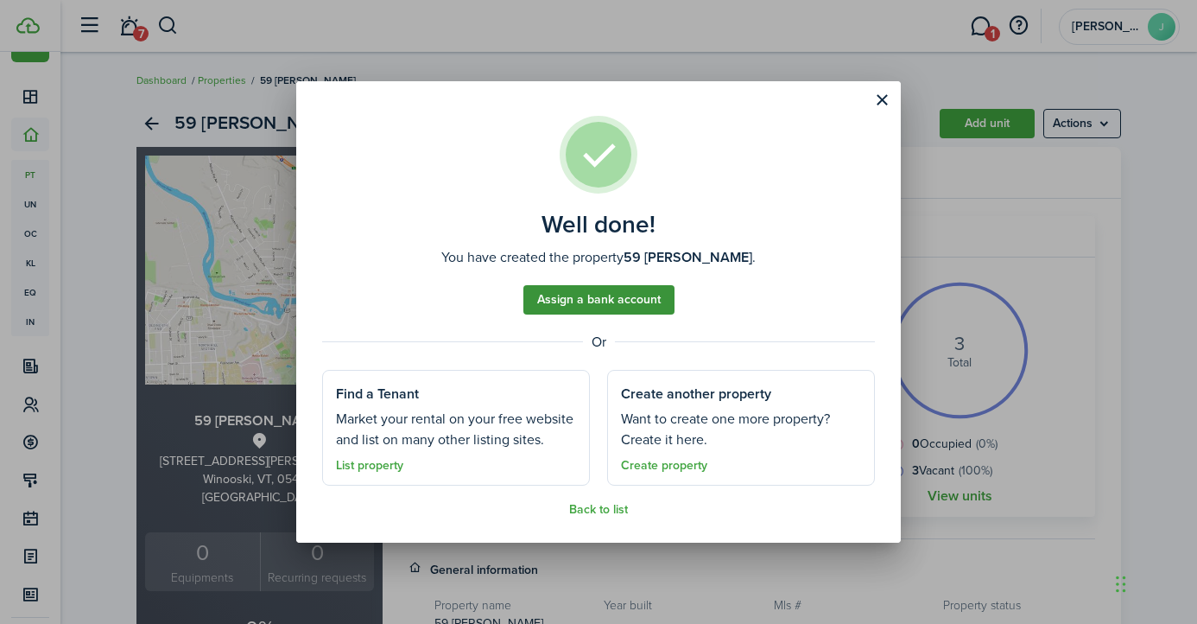
click at [632, 299] on link "Assign a bank account" at bounding box center [599, 299] width 151 height 29
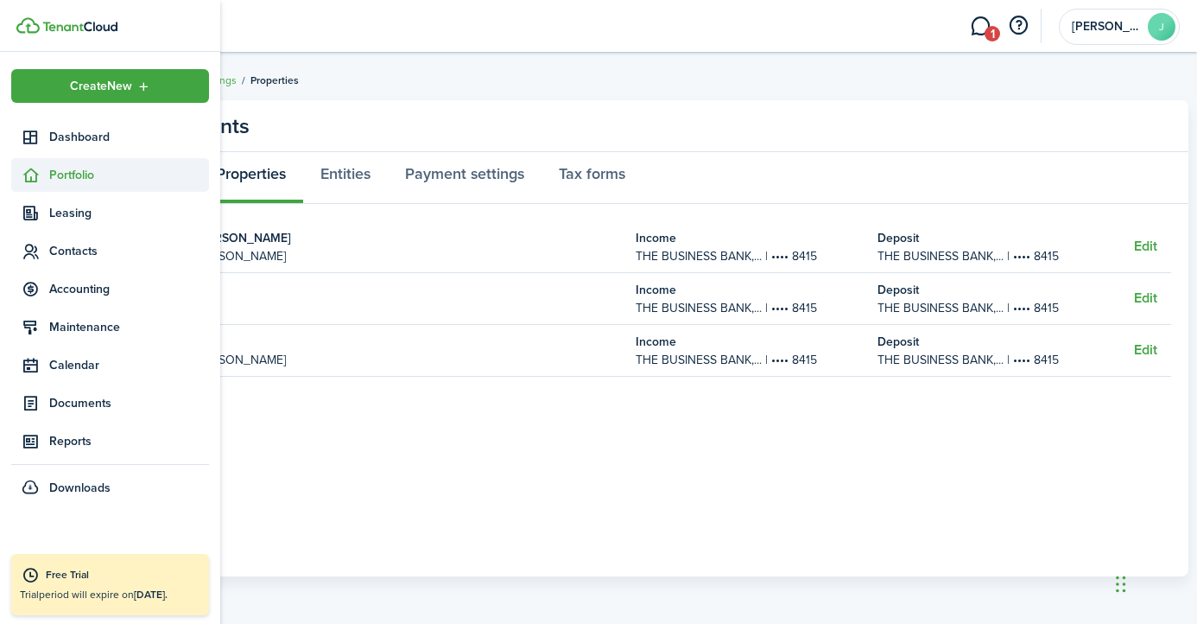
click at [75, 168] on span "Portfolio" at bounding box center [129, 175] width 160 height 18
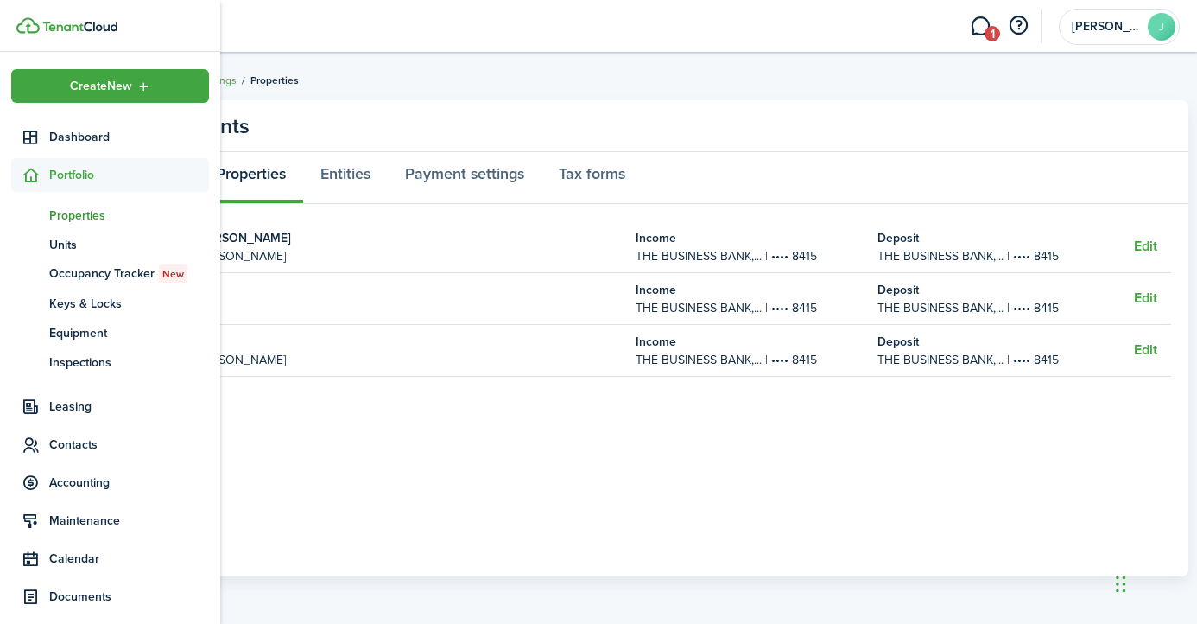
click at [79, 212] on span "Properties" at bounding box center [129, 215] width 160 height 18
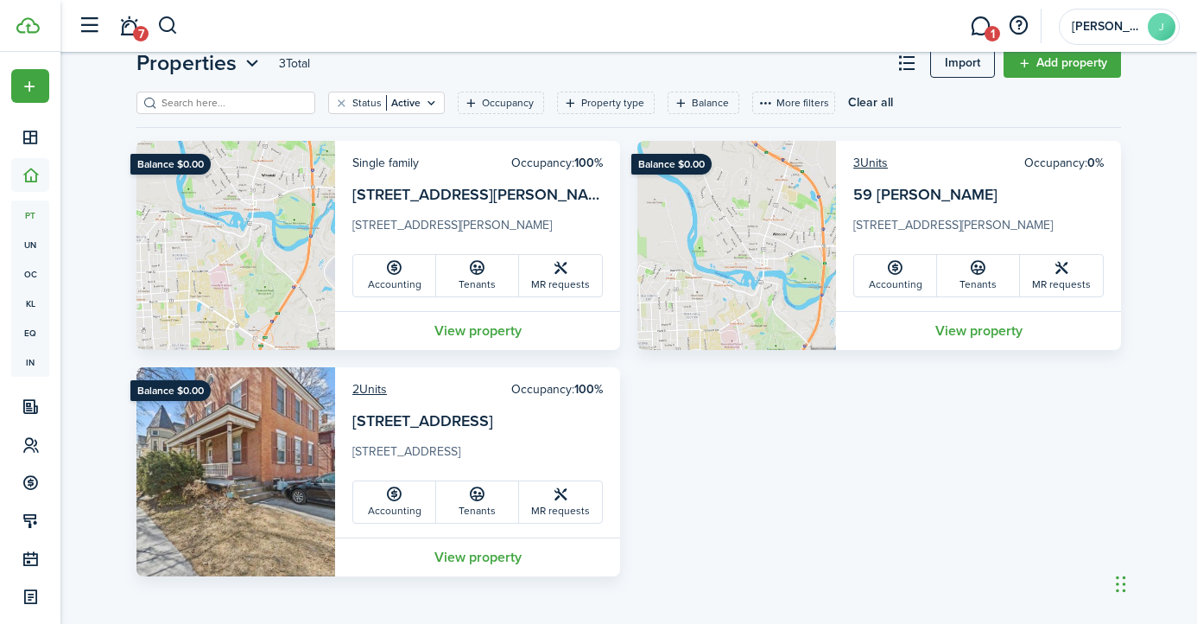
scroll to position [53, 0]
click at [874, 167] on link "3 Units" at bounding box center [871, 163] width 35 height 18
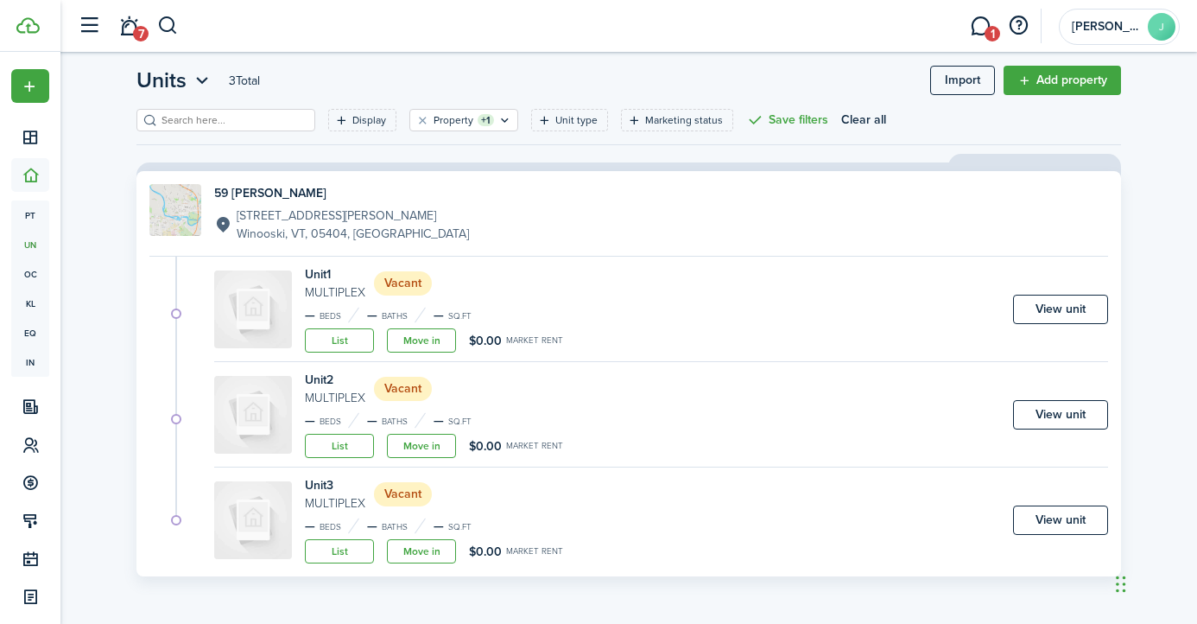
scroll to position [35, 0]
click at [417, 345] on link "Move in" at bounding box center [421, 340] width 69 height 24
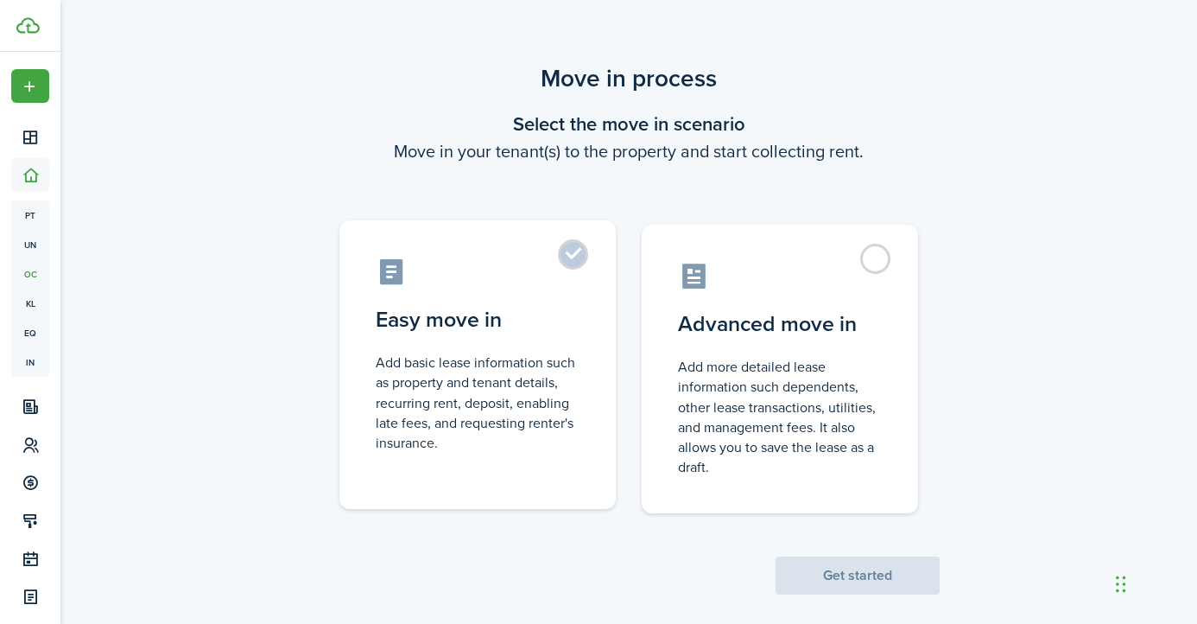
click at [417, 345] on label "Easy move in Add basic lease information such as property and tenant details, r…" at bounding box center [478, 364] width 276 height 289
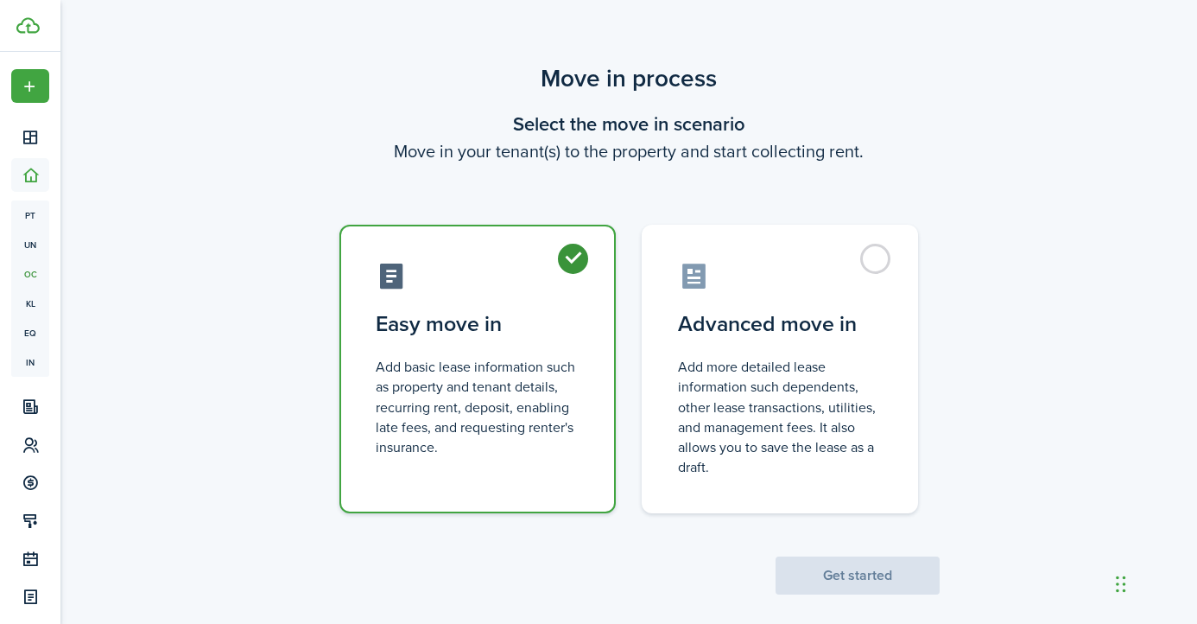
radio input "true"
click at [873, 575] on button "Get started" at bounding box center [858, 575] width 164 height 38
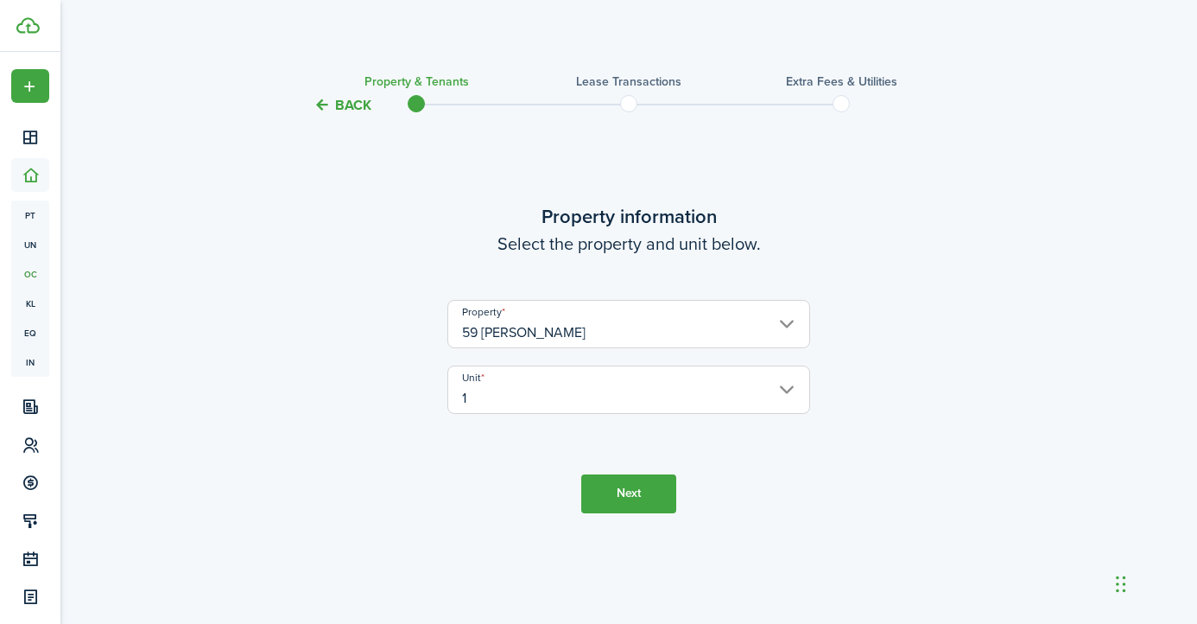
click at [618, 321] on input "59 [PERSON_NAME]" at bounding box center [629, 324] width 363 height 48
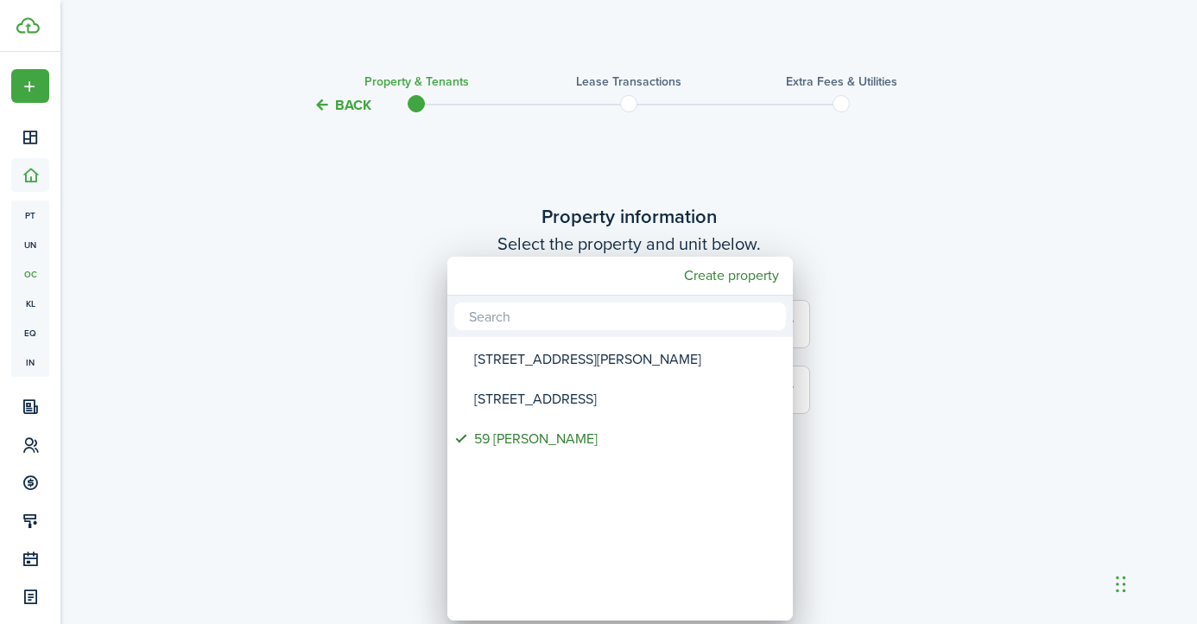
click at [599, 190] on div at bounding box center [599, 312] width 1474 height 900
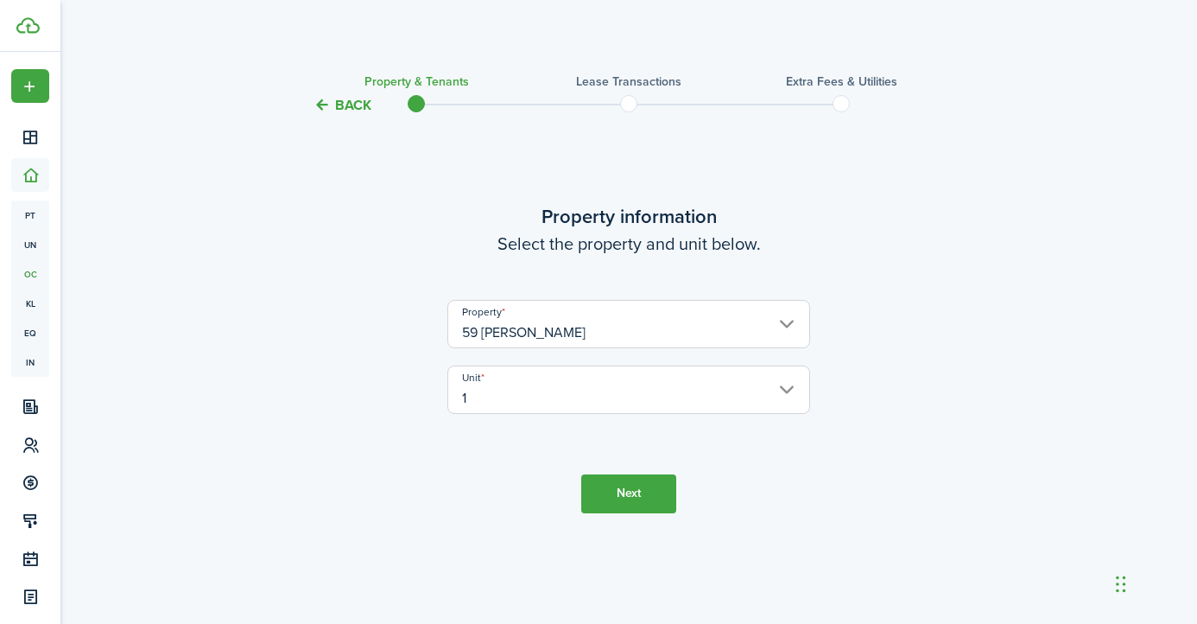
click at [627, 481] on button "Next" at bounding box center [628, 493] width 95 height 39
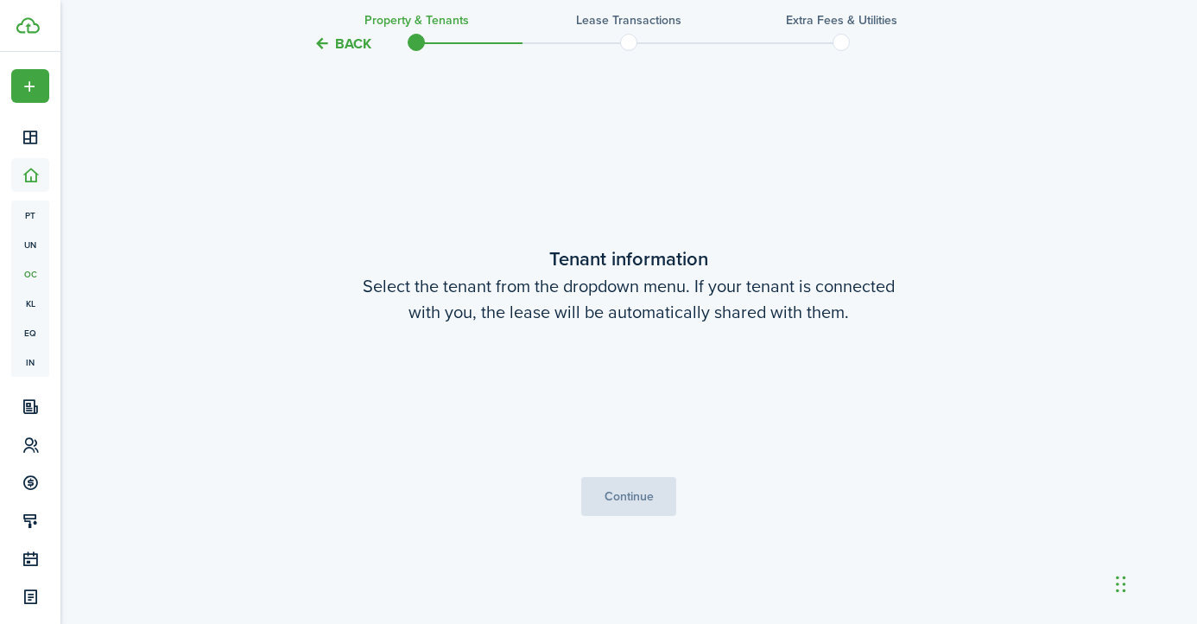
scroll to position [507, 0]
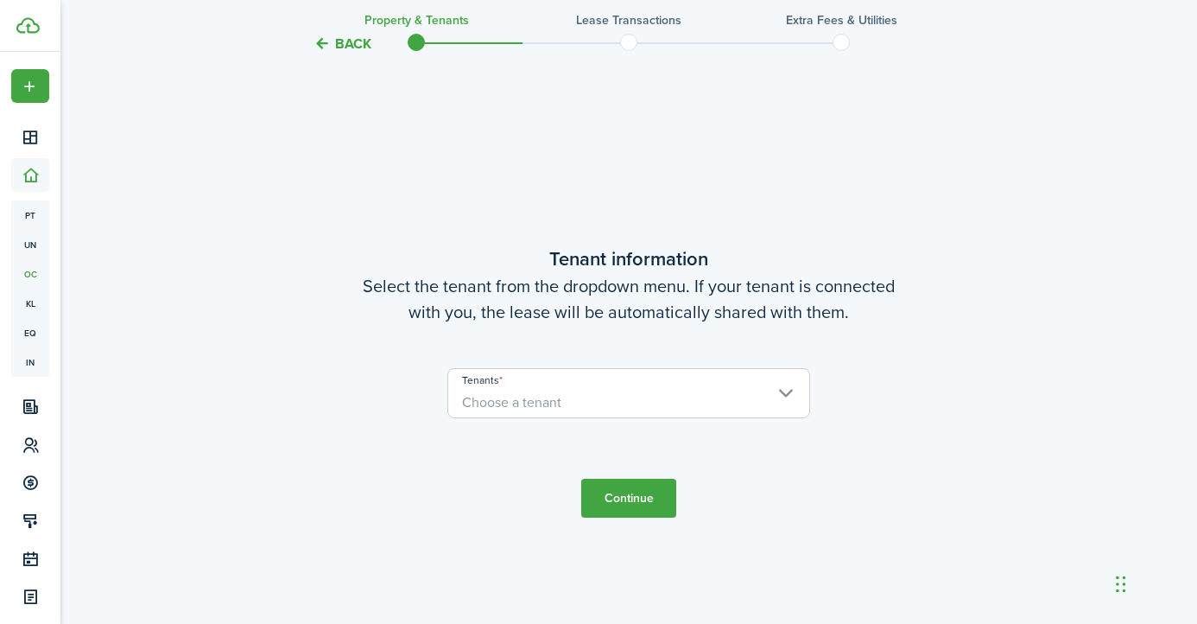
click at [598, 398] on span "Choose a tenant" at bounding box center [628, 402] width 361 height 29
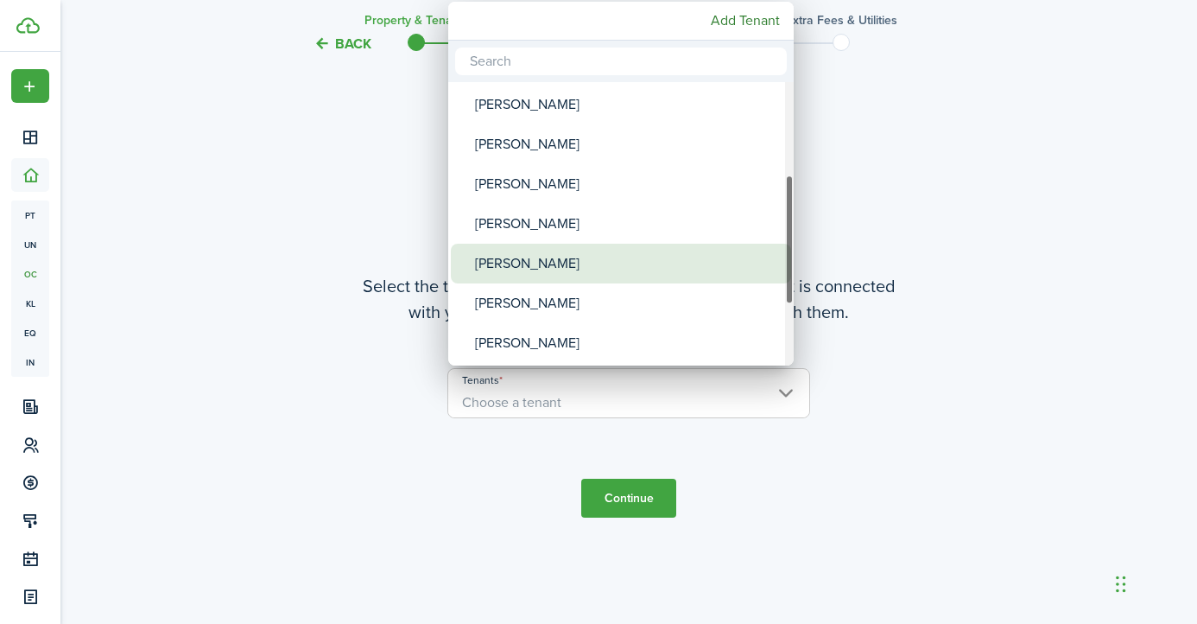
click at [586, 269] on div "[PERSON_NAME]" at bounding box center [628, 264] width 306 height 40
type input "[PERSON_NAME]"
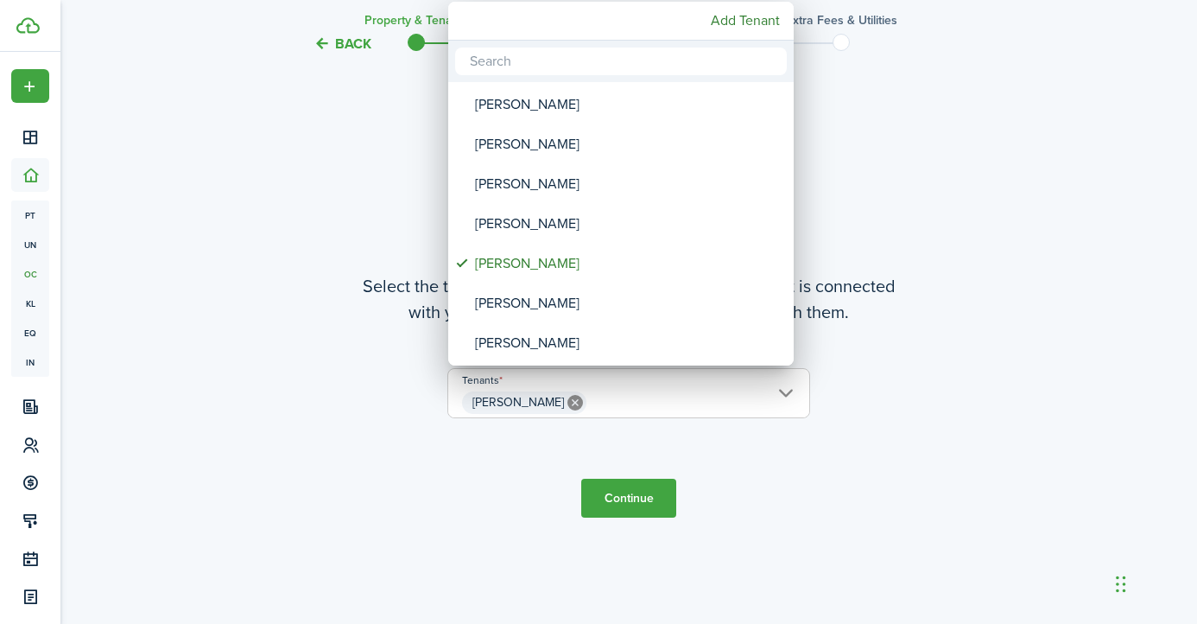
click at [634, 496] on div at bounding box center [599, 312] width 1474 height 900
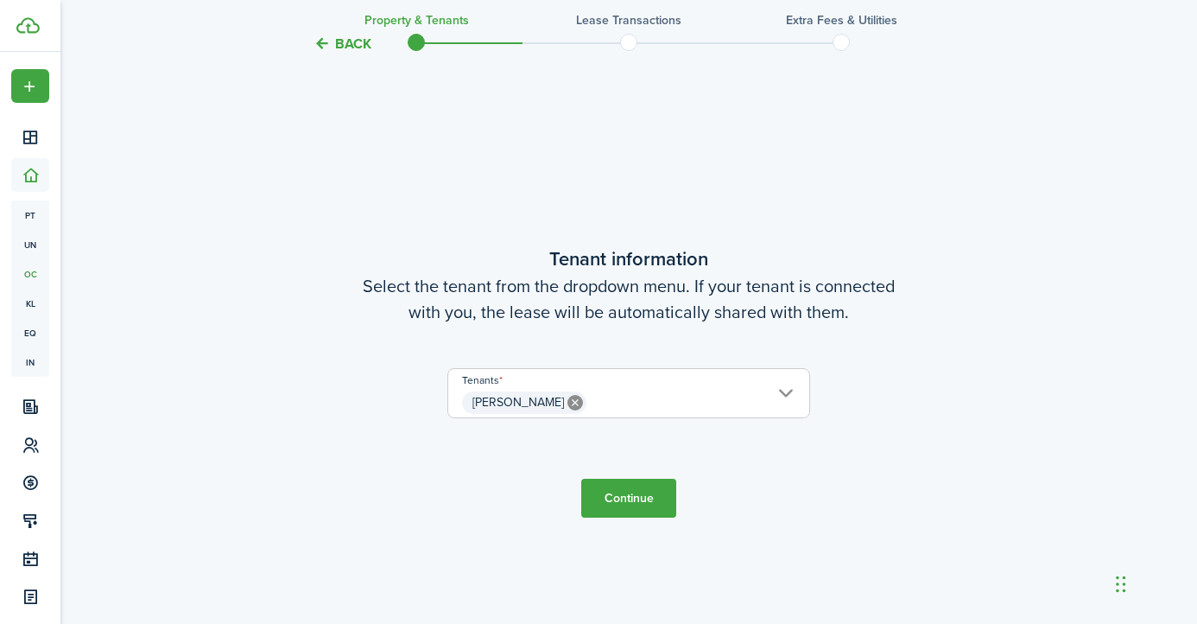
click at [635, 501] on button "Continue" at bounding box center [628, 498] width 95 height 39
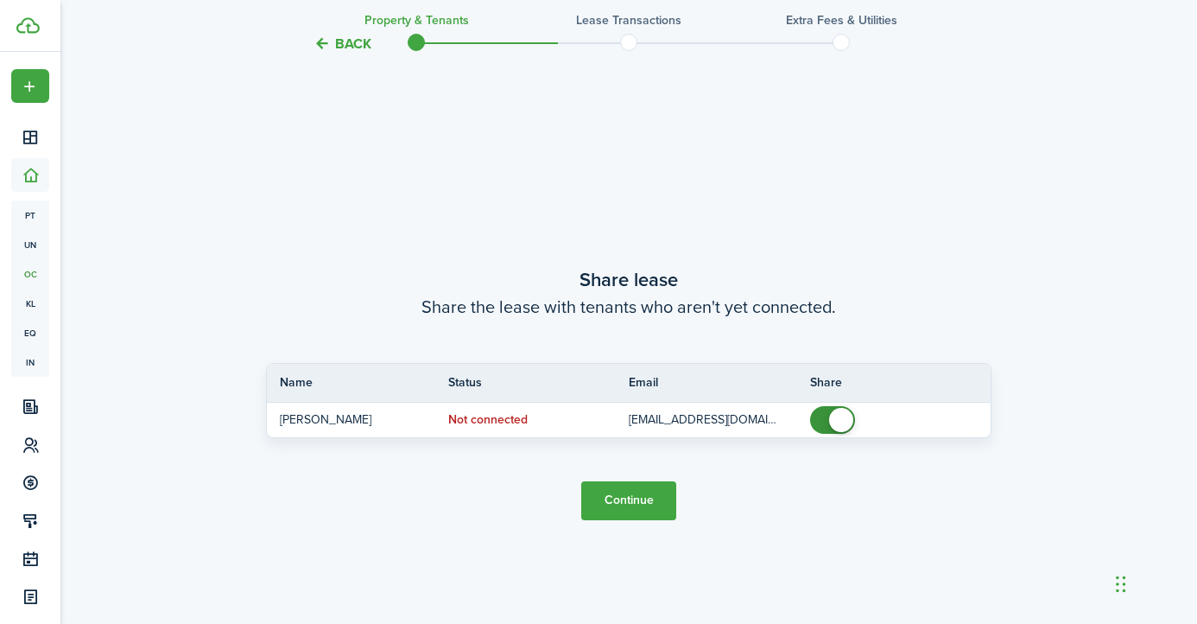
scroll to position [1131, 0]
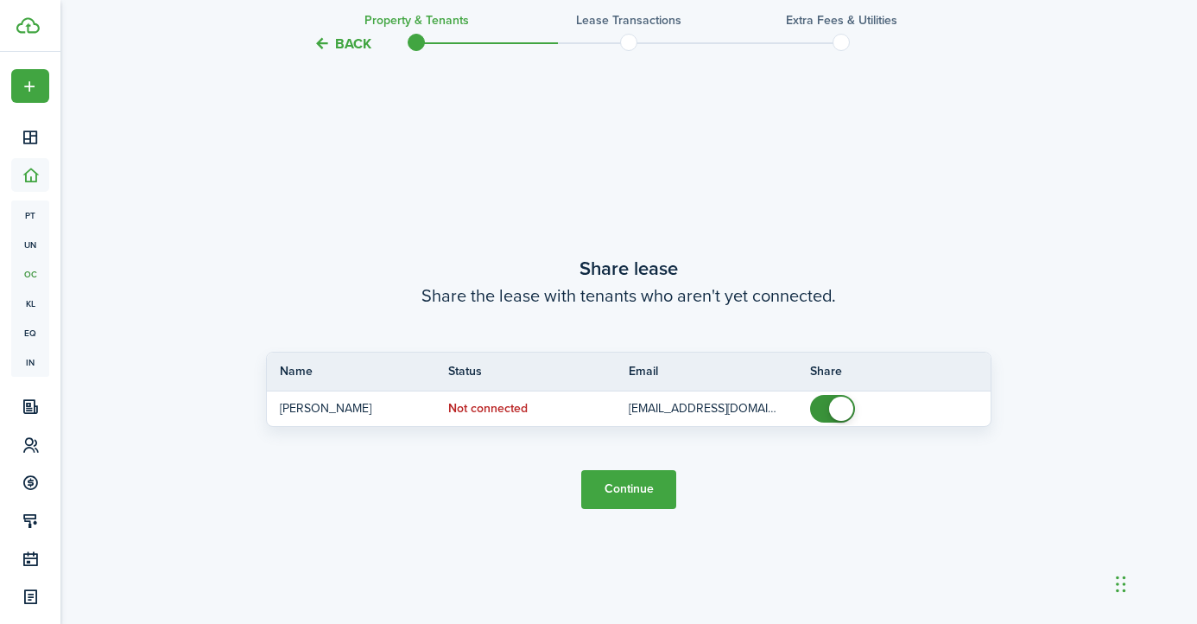
click at [635, 498] on button "Continue" at bounding box center [628, 489] width 95 height 39
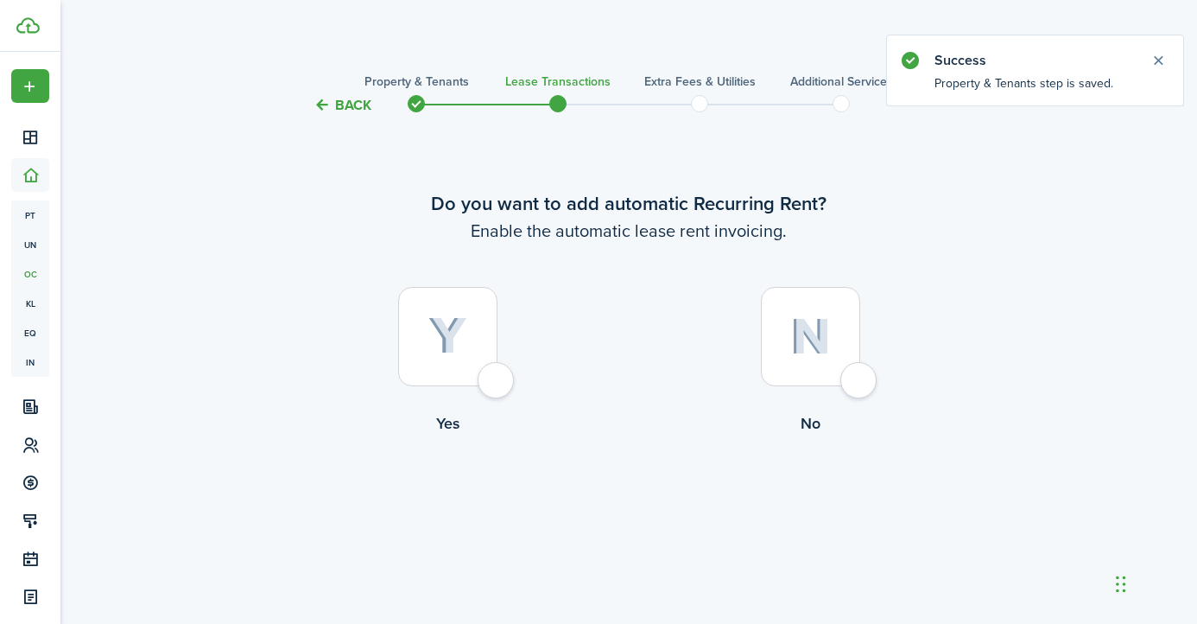
click at [454, 325] on img at bounding box center [448, 336] width 39 height 38
radio input "true"
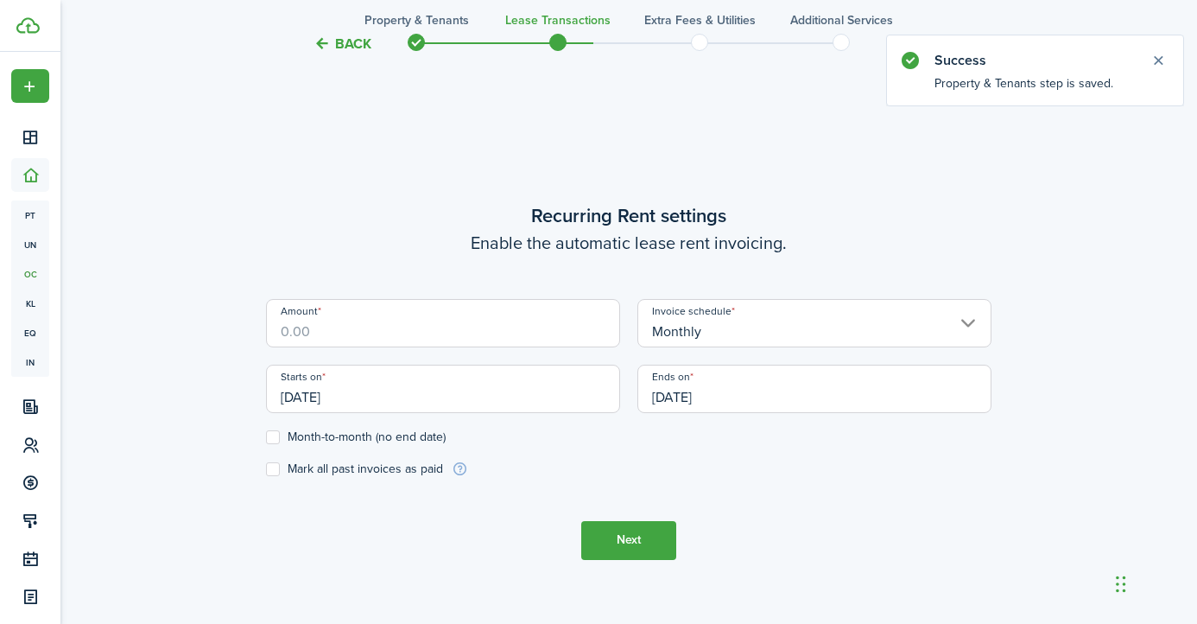
scroll to position [507, 0]
click at [454, 325] on input "Amount" at bounding box center [443, 324] width 354 height 48
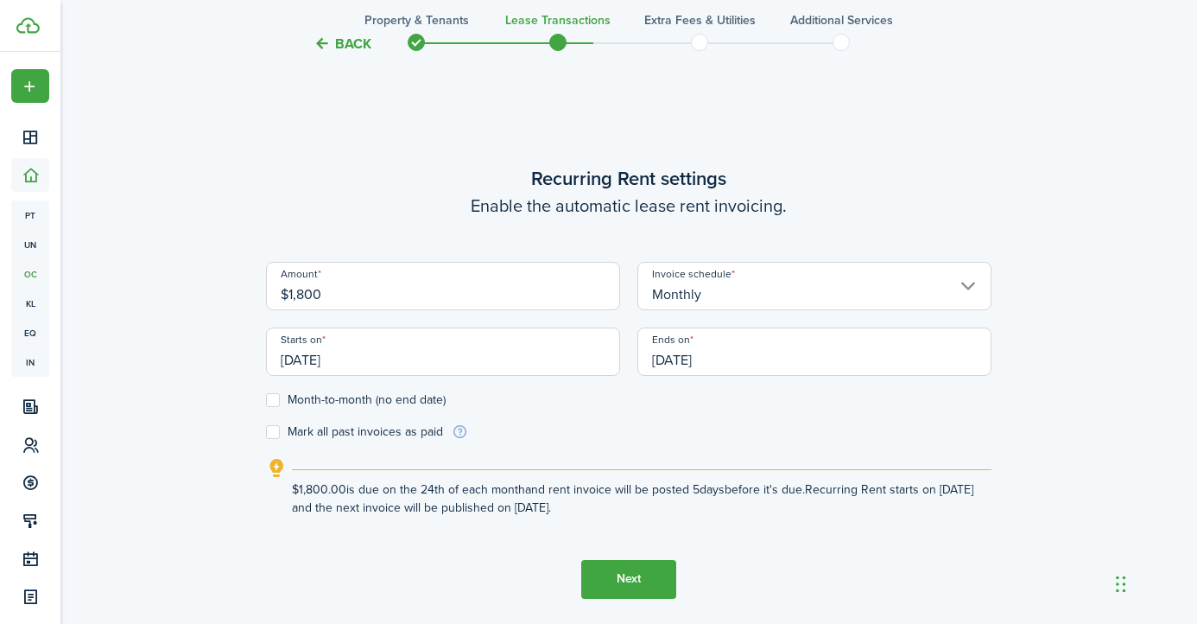
type input "$1,800.00"
click at [455, 149] on tc-wizard-step "Recurring Rent settings Enable the automatic lease rent invoicing. Amount $1,80…" at bounding box center [629, 381] width 726 height 624
click at [473, 349] on input "[DATE]" at bounding box center [443, 351] width 354 height 48
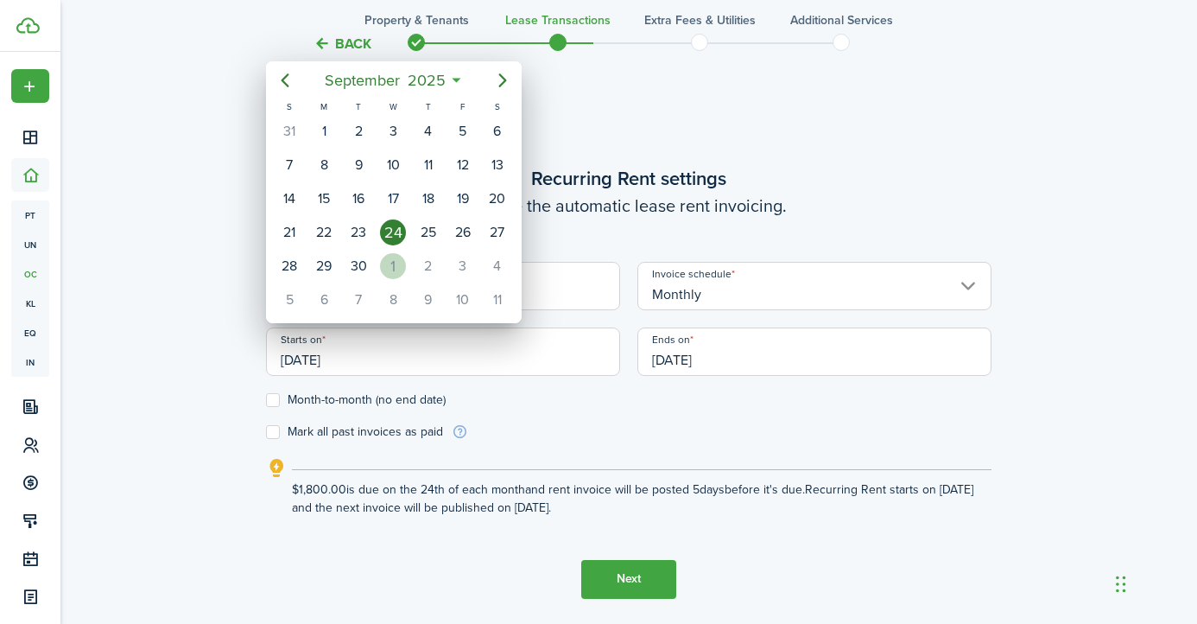
click at [397, 270] on div "1" at bounding box center [393, 266] width 26 height 26
type input "[DATE]"
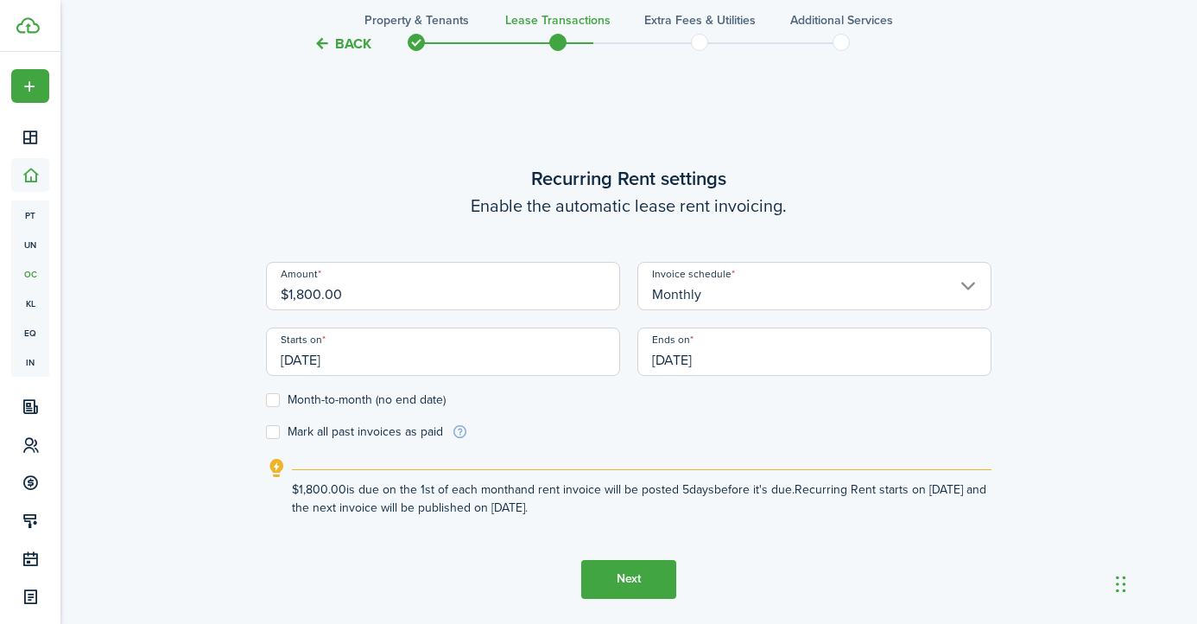
scroll to position [0, 0]
click at [720, 365] on input "[DATE]" at bounding box center [815, 351] width 354 height 48
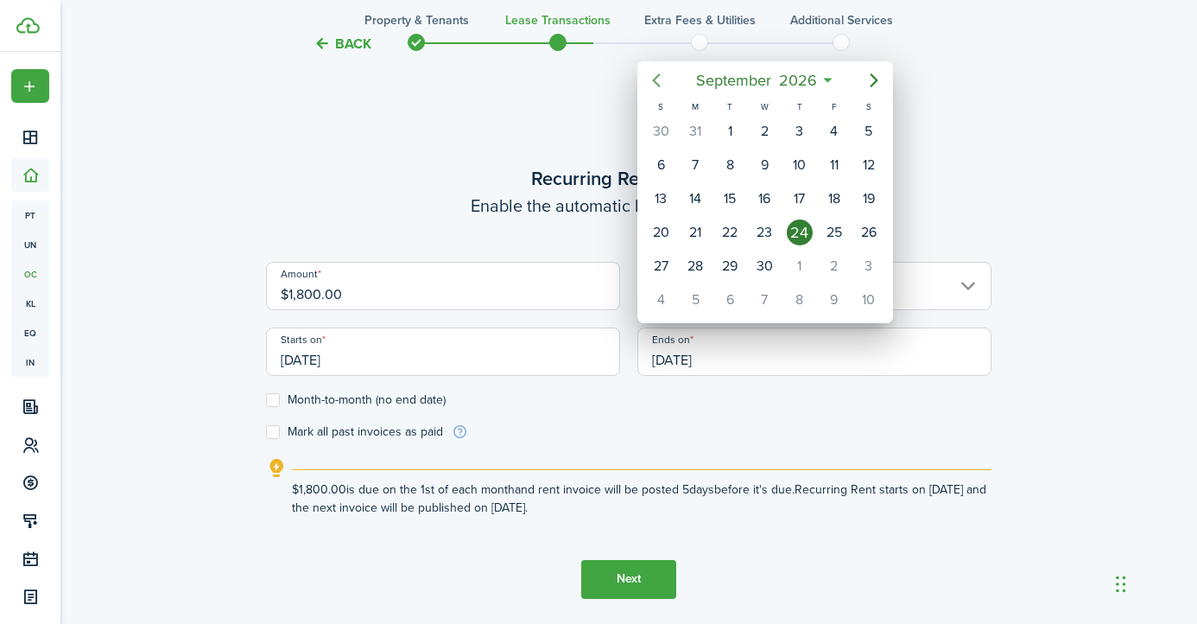
click at [662, 81] on icon "Previous page" at bounding box center [656, 80] width 21 height 21
click at [805, 262] on div "28" at bounding box center [800, 266] width 26 height 26
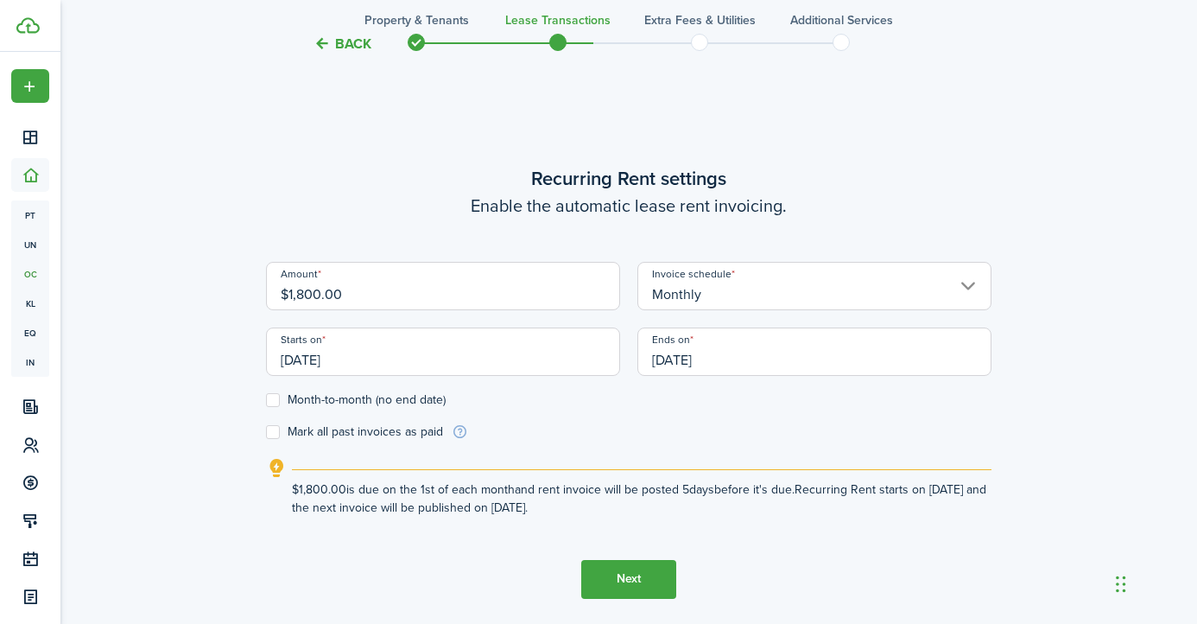
click at [792, 416] on form "Amount $1,800.00 Invoice schedule Monthly Starts on [DATE] Ends on [DATE] Month…" at bounding box center [629, 351] width 726 height 179
click at [727, 374] on input "[DATE]" at bounding box center [815, 351] width 354 height 48
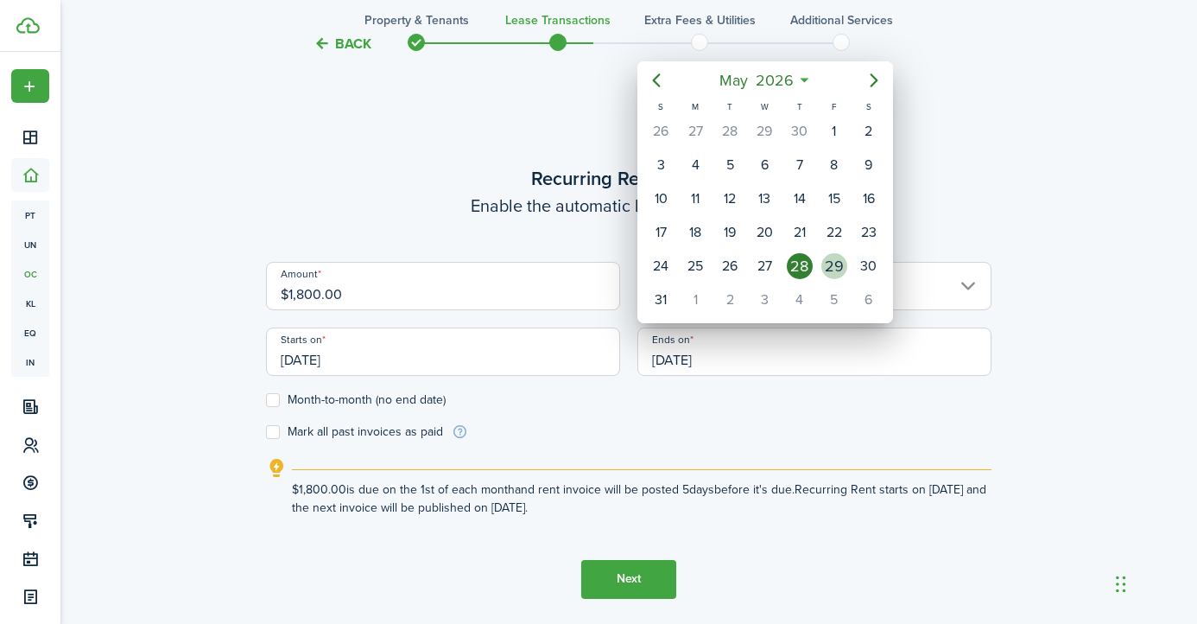
click at [824, 276] on div "29" at bounding box center [834, 266] width 35 height 33
type input "[DATE]"
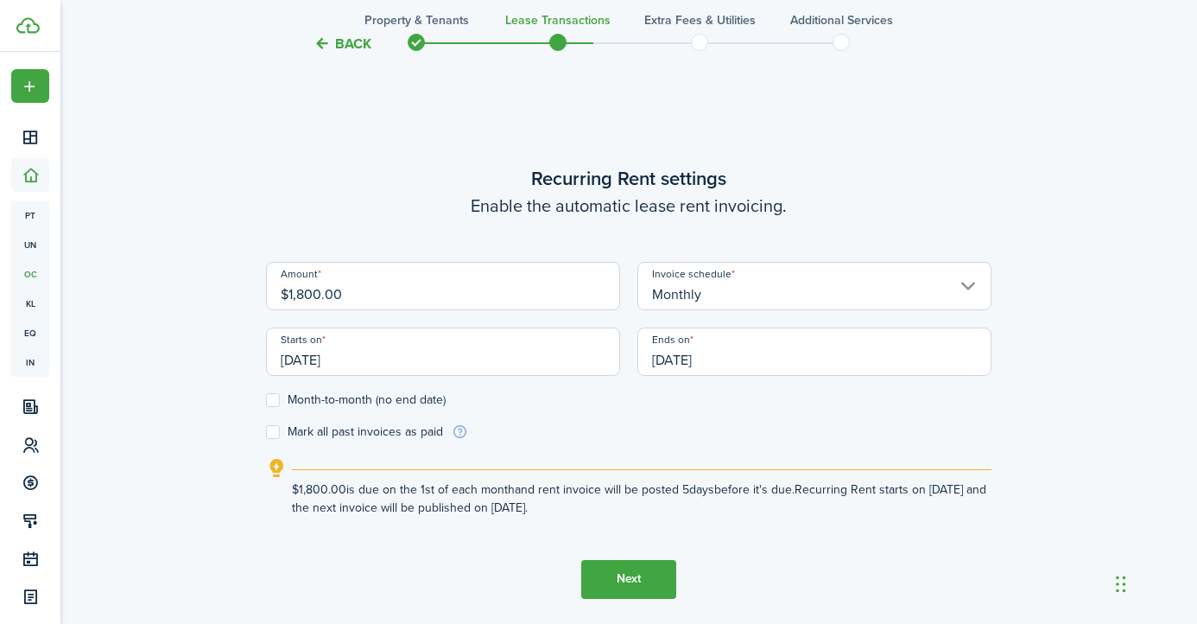
click at [695, 481] on explanation-description "$1,800.00 is due on the 1st of each month and rent invoice will be posted 5 day…" at bounding box center [642, 498] width 700 height 36
click at [627, 575] on button "Next" at bounding box center [628, 579] width 95 height 39
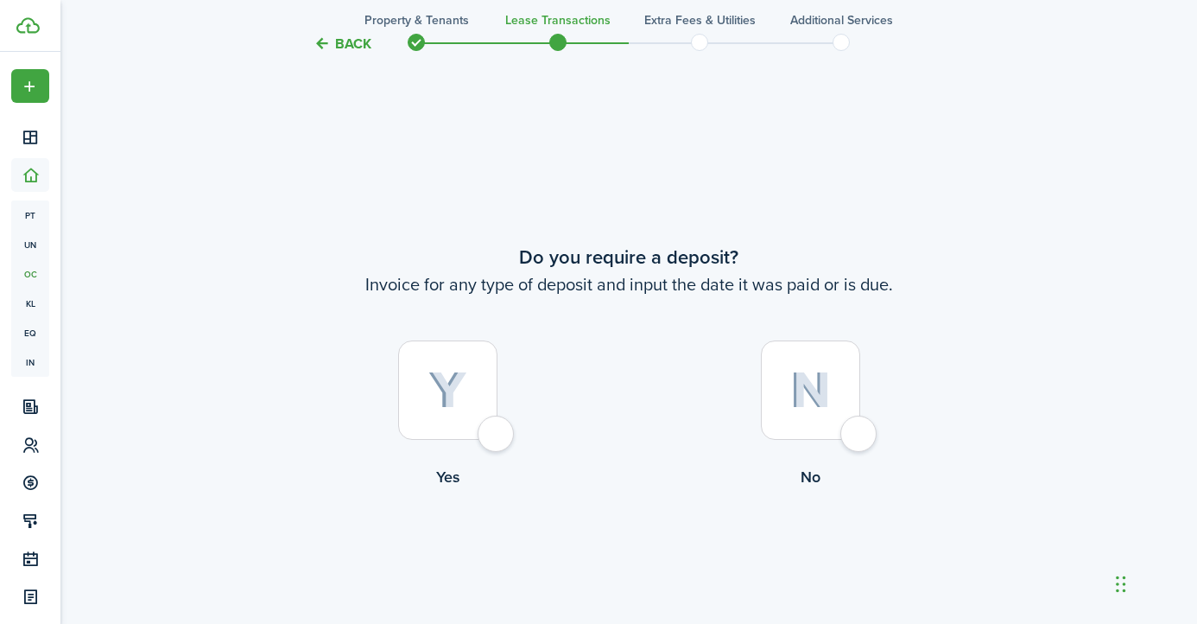
scroll to position [1131, 0]
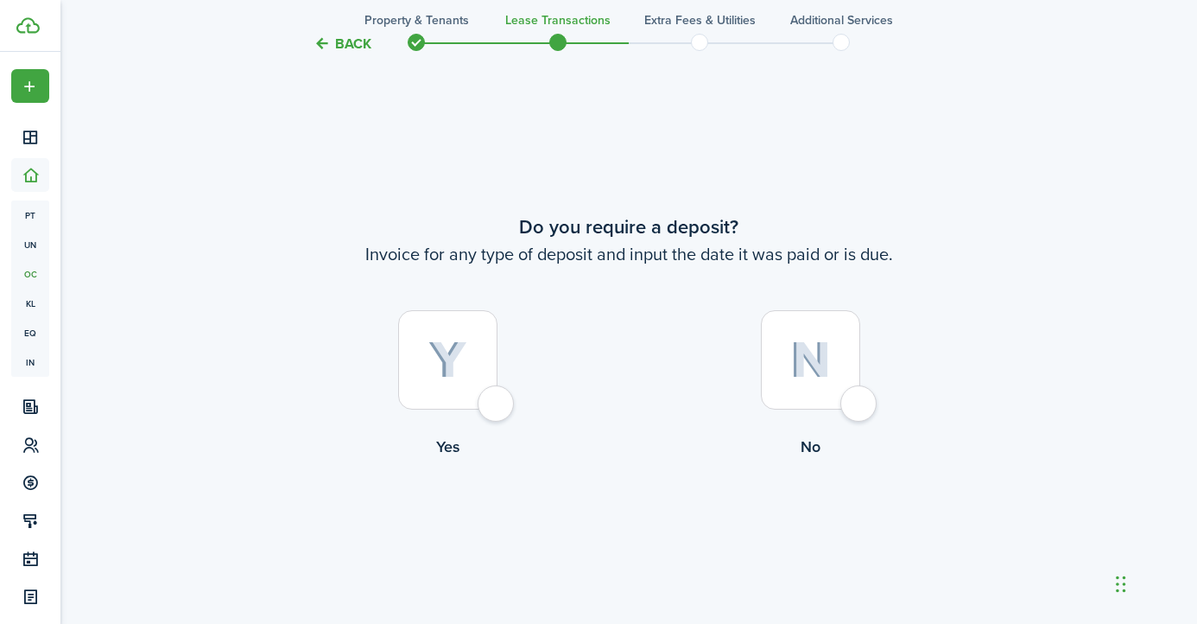
click at [768, 365] on div at bounding box center [810, 359] width 99 height 99
radio input "true"
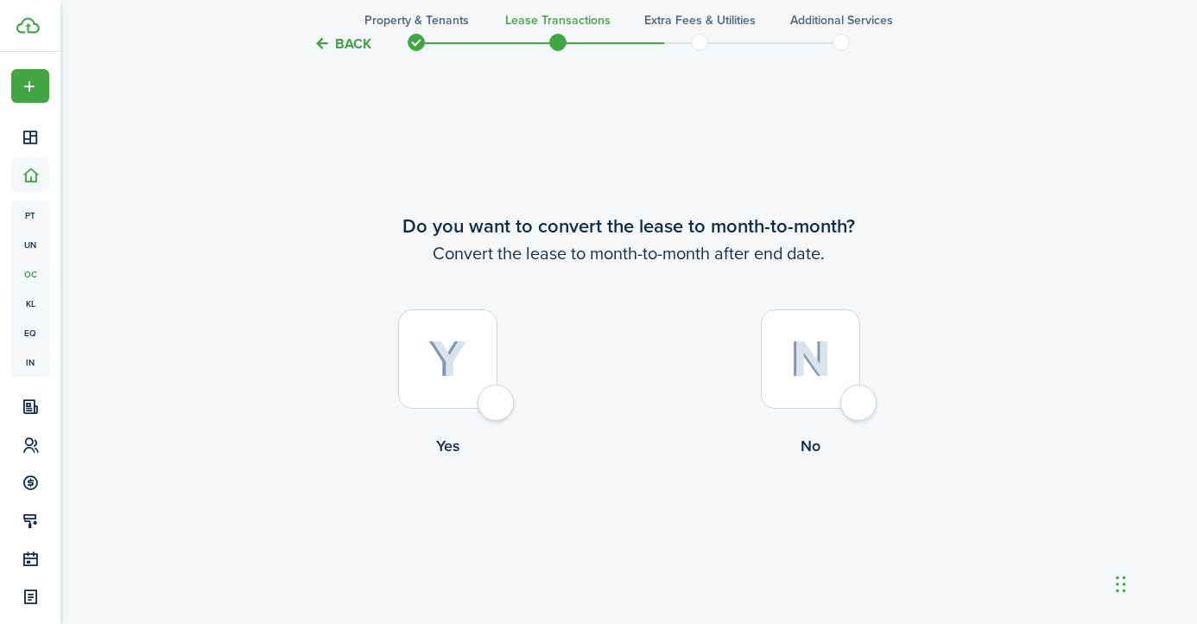
scroll to position [1755, 0]
click at [803, 359] on img at bounding box center [811, 359] width 41 height 37
radio input "true"
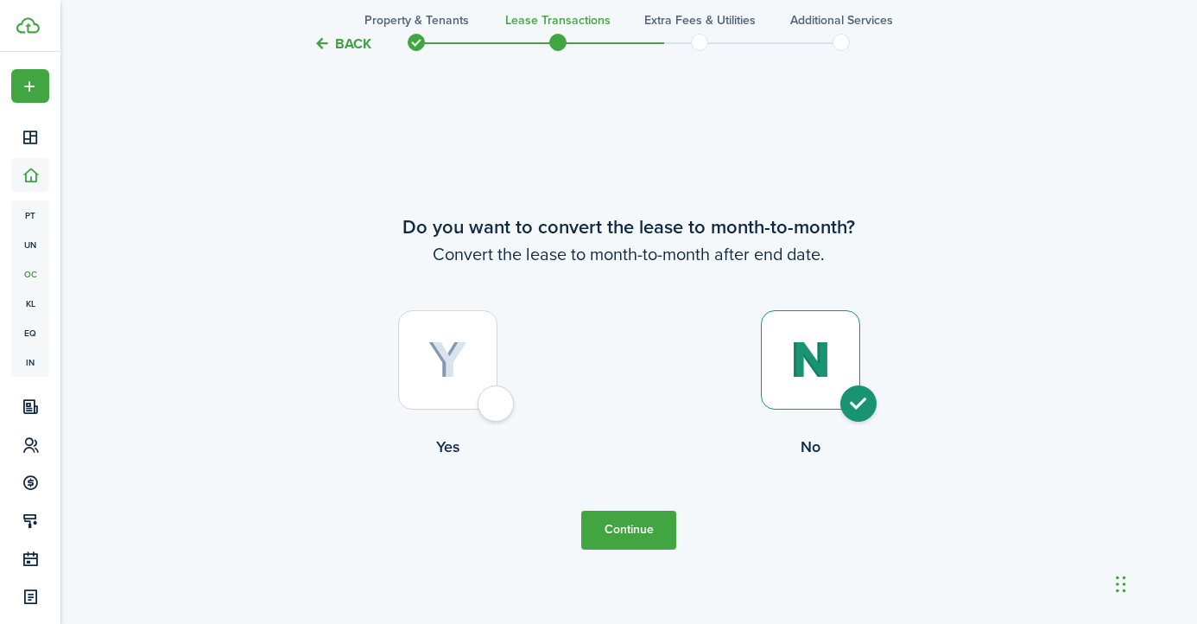
click at [632, 526] on button "Continue" at bounding box center [628, 530] width 95 height 39
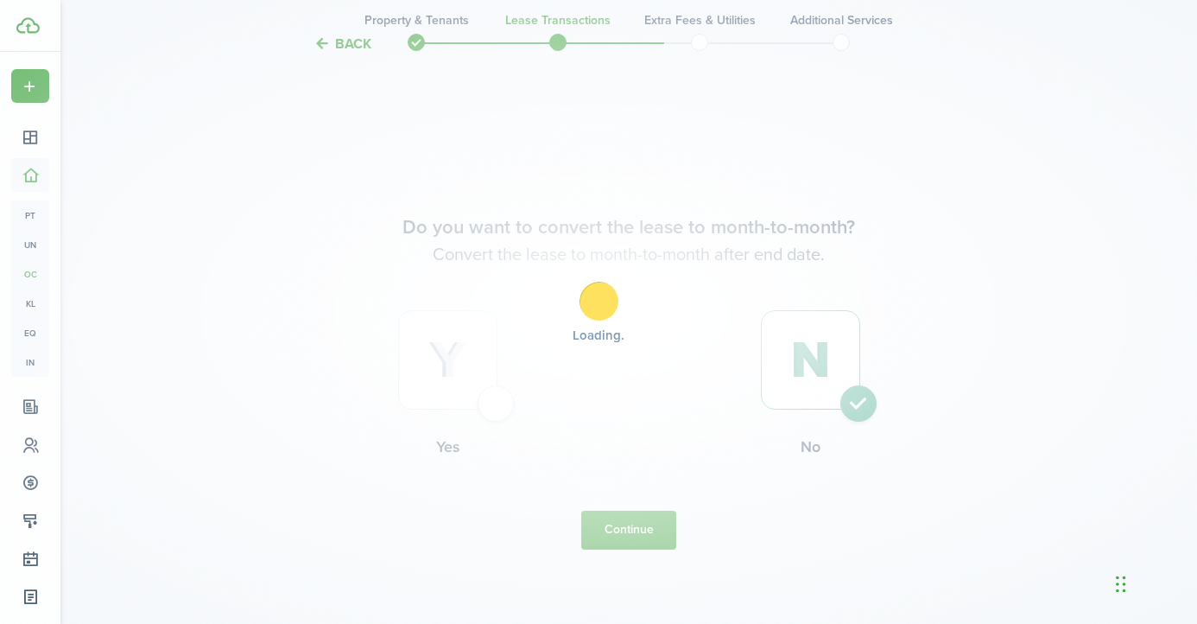
scroll to position [0, 0]
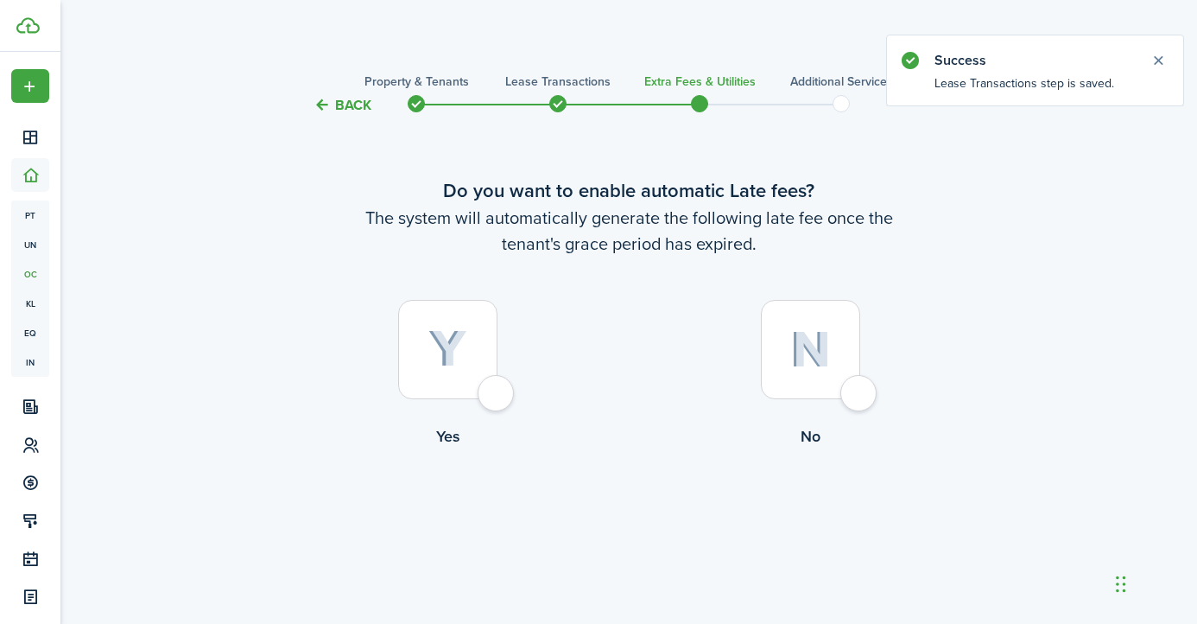
click at [429, 354] on img at bounding box center [448, 349] width 39 height 38
radio input "true"
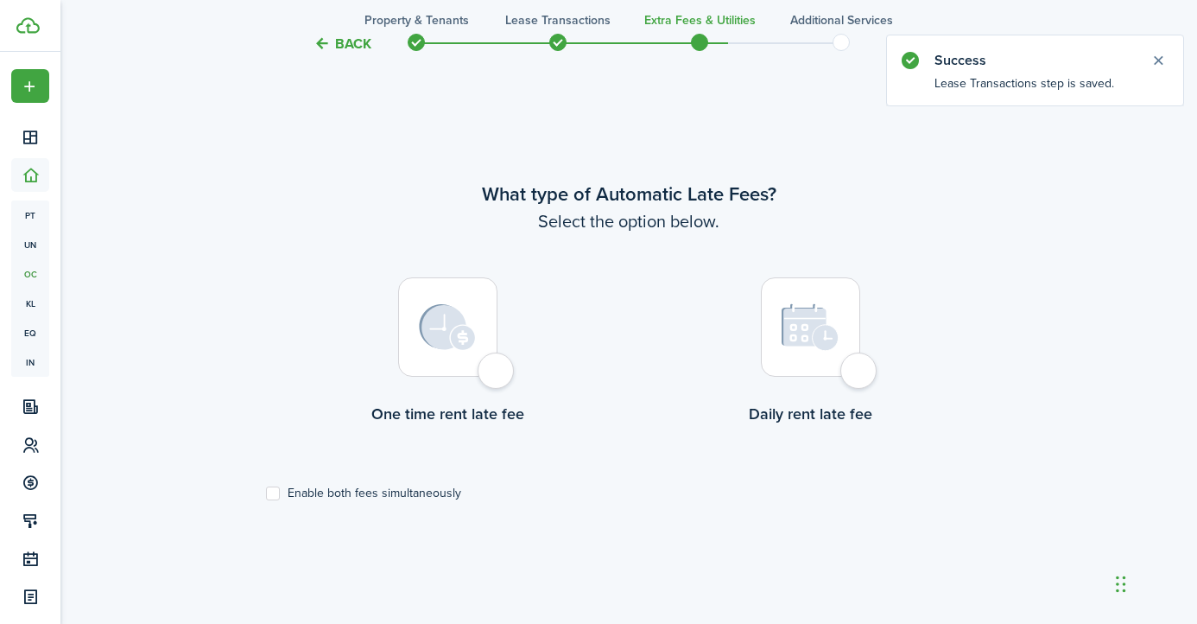
click at [457, 327] on img at bounding box center [447, 327] width 57 height 47
radio input "true"
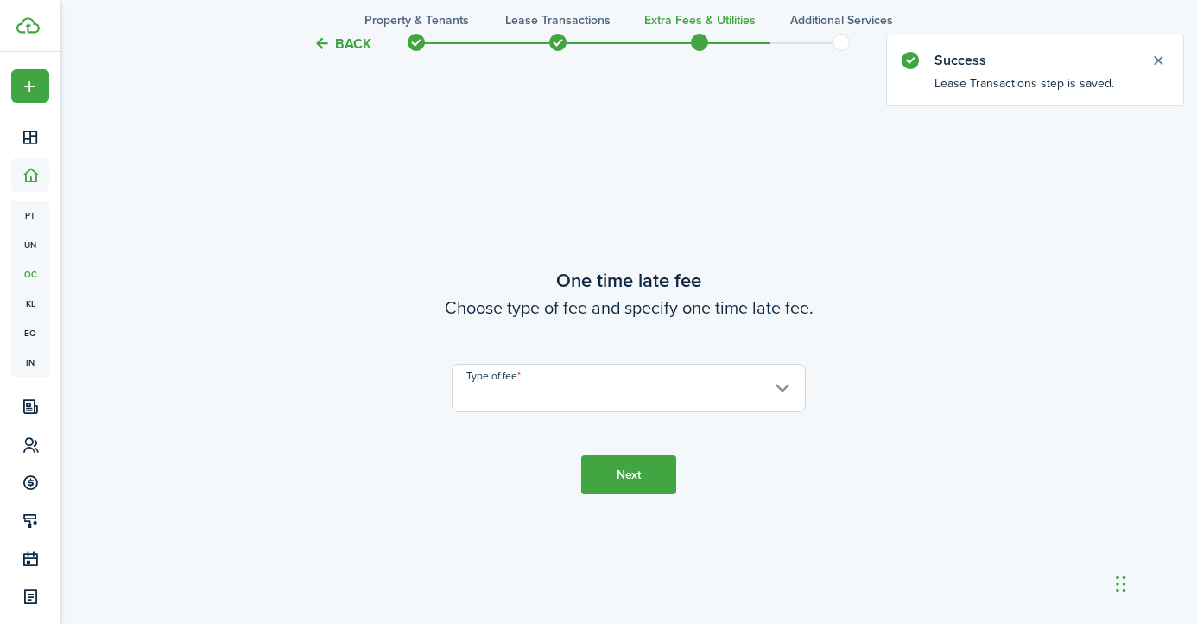
scroll to position [1131, 0]
click at [657, 378] on input "Type of fee" at bounding box center [629, 389] width 354 height 48
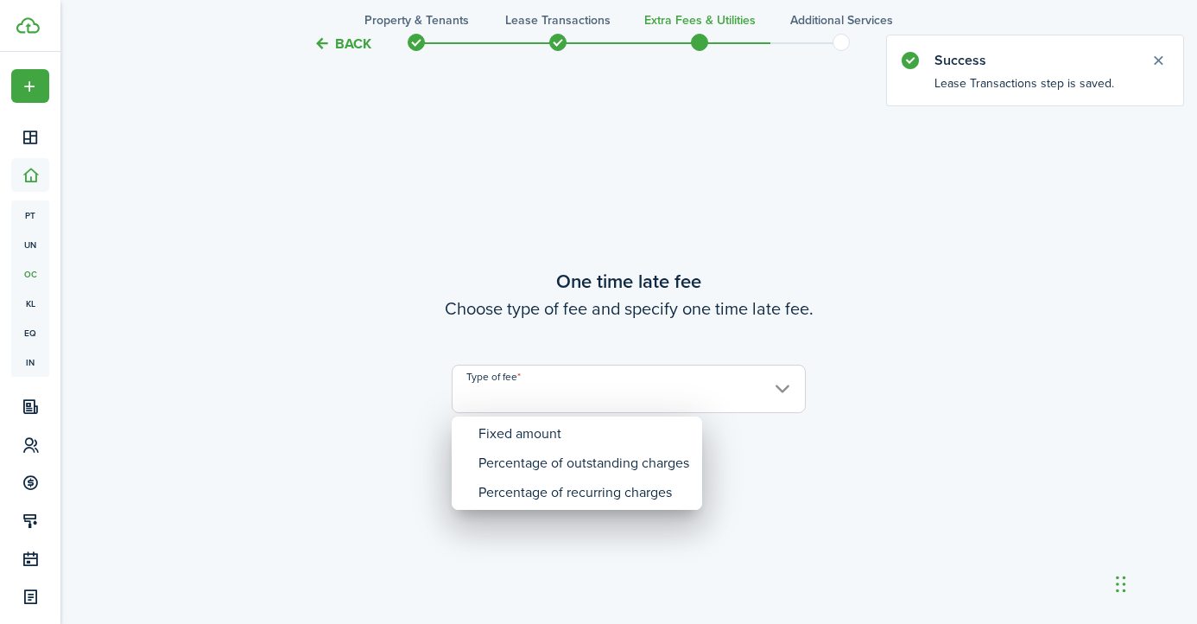
click at [595, 418] on mbsc-scrollview-base "Fixed amount Percentage of outstanding charges Percentage of recurring charges" at bounding box center [577, 463] width 251 height 90
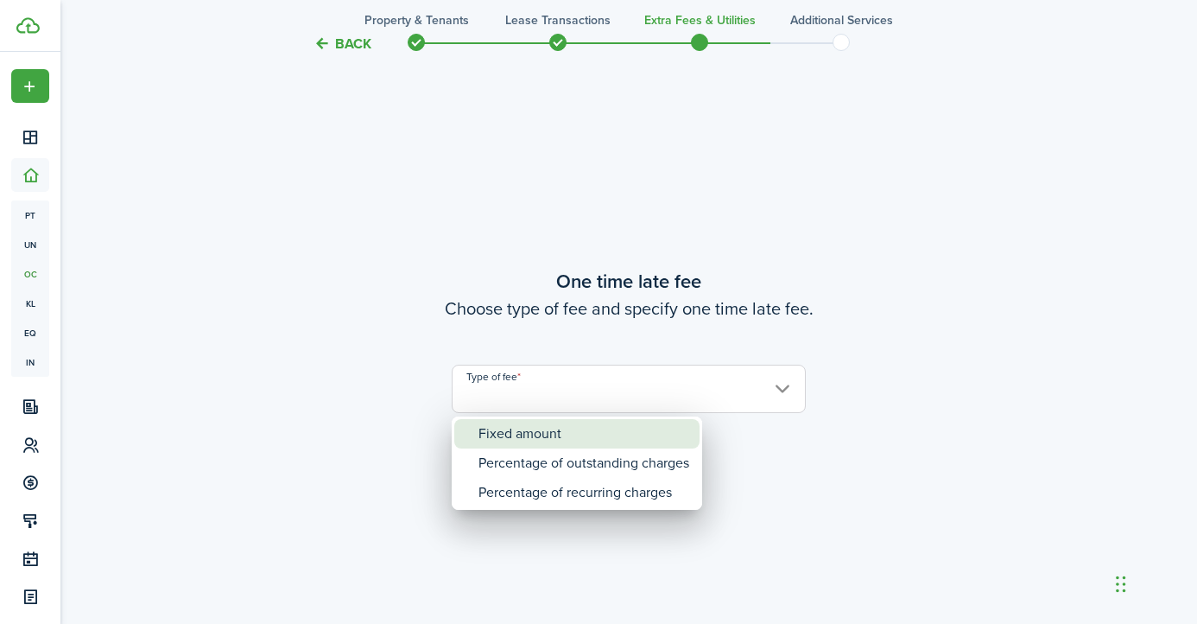
click at [592, 427] on div "Fixed amount" at bounding box center [584, 433] width 211 height 29
type input "Fixed amount"
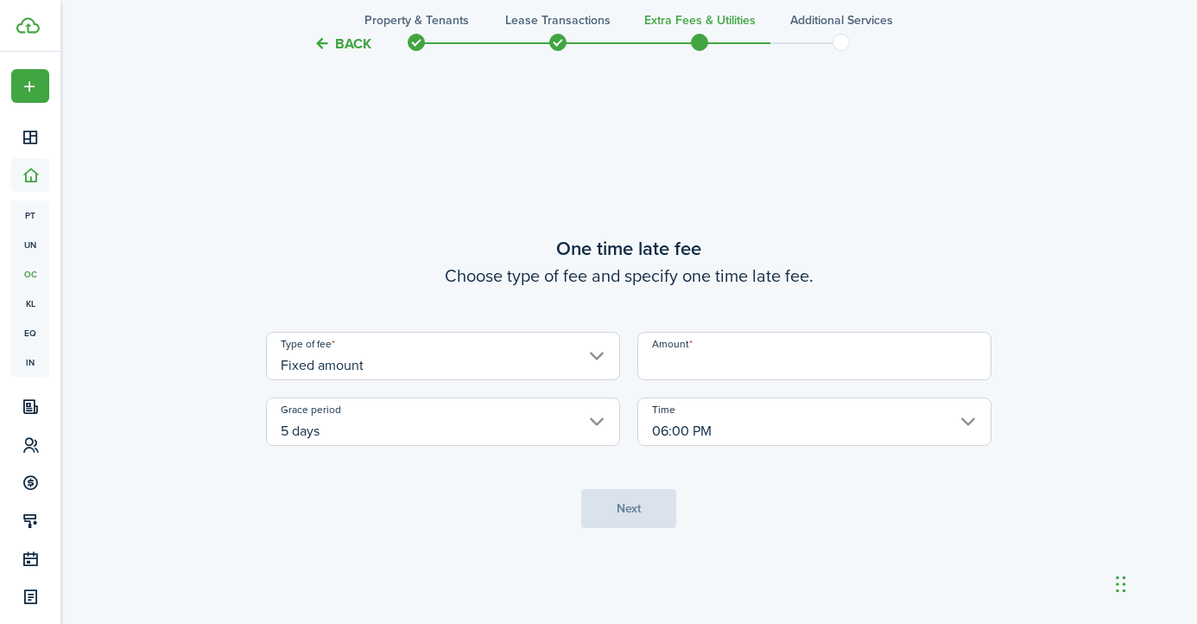
click at [685, 351] on input "Amount" at bounding box center [815, 356] width 354 height 48
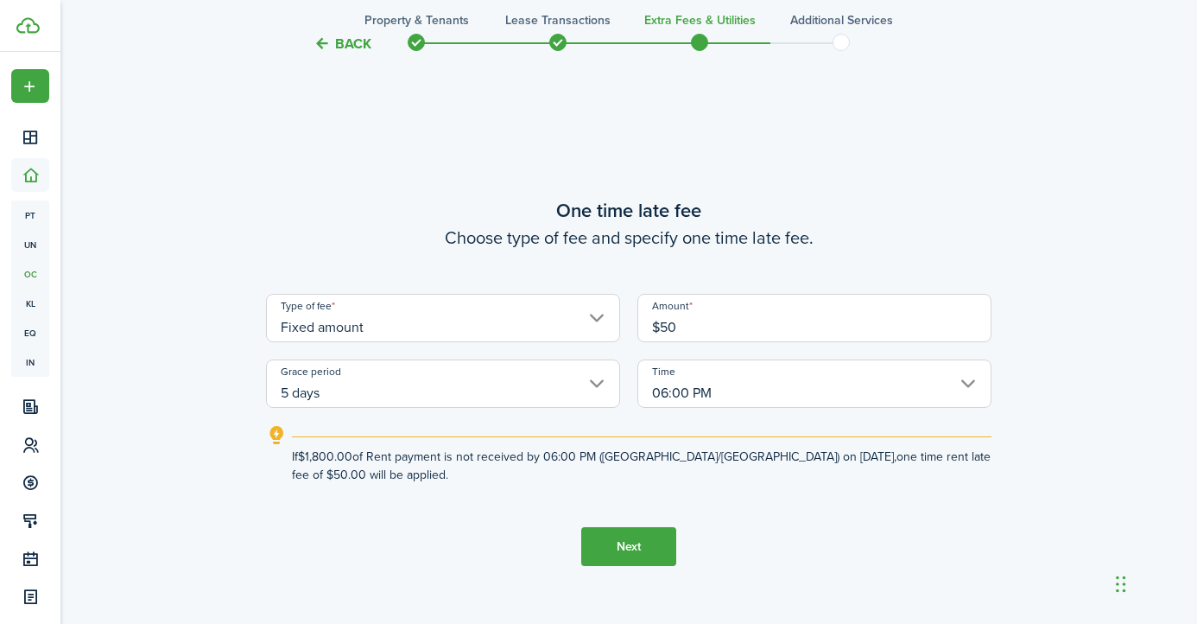
type input "$50.00"
click at [642, 548] on button "Next" at bounding box center [628, 546] width 95 height 39
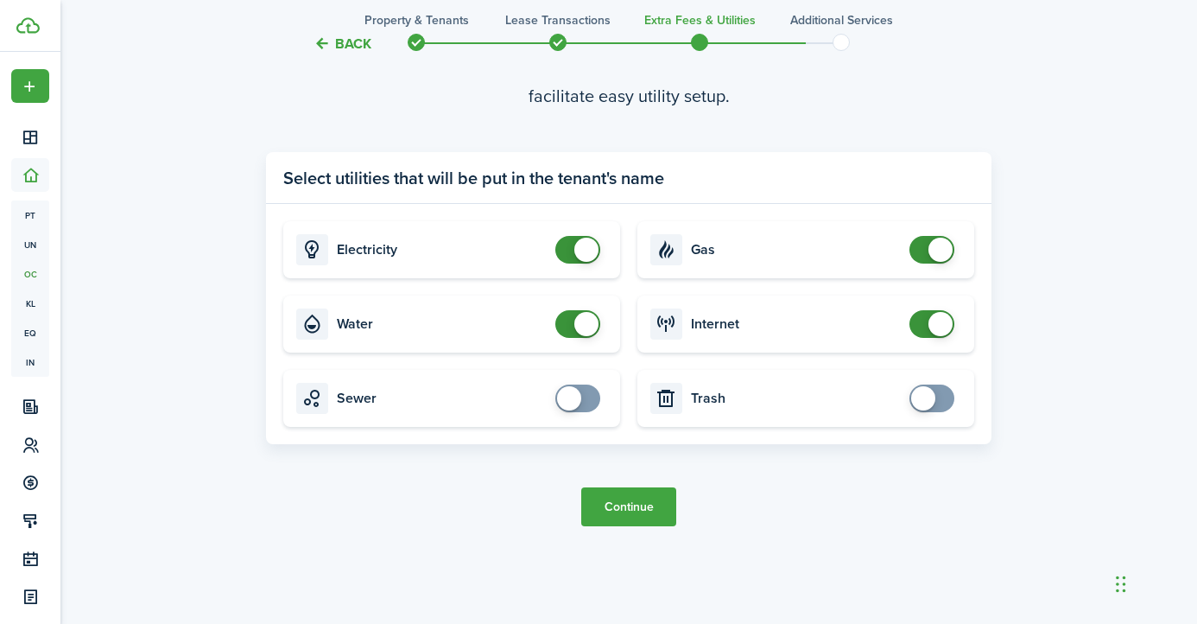
scroll to position [1871, 0]
click at [645, 495] on button "Continue" at bounding box center [628, 506] width 95 height 39
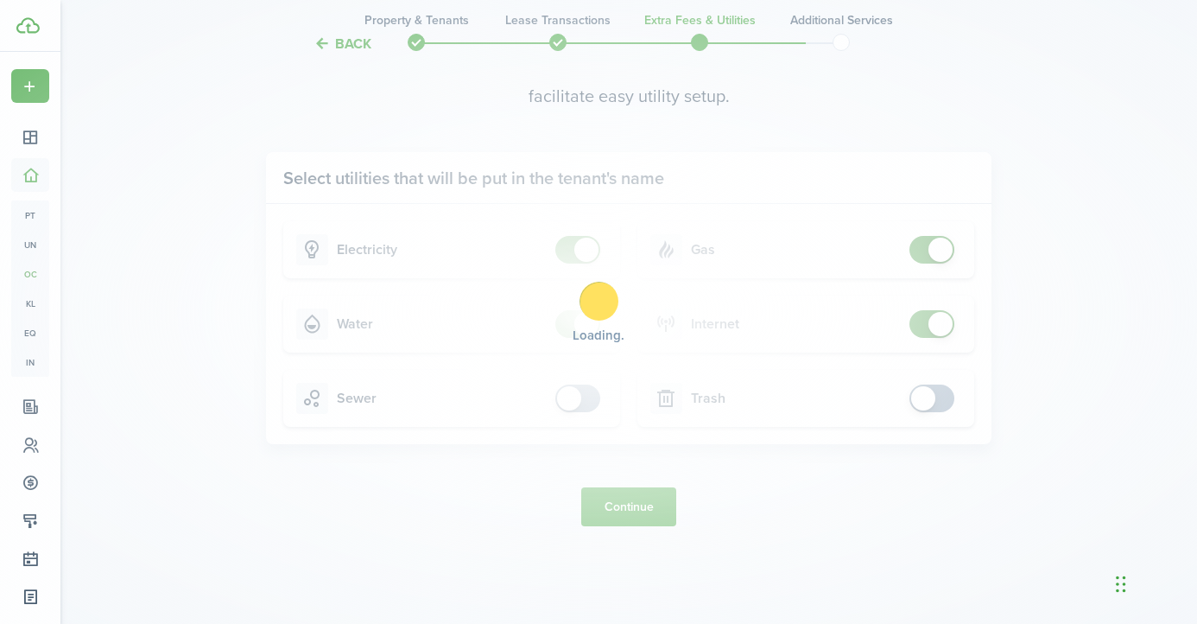
scroll to position [0, 0]
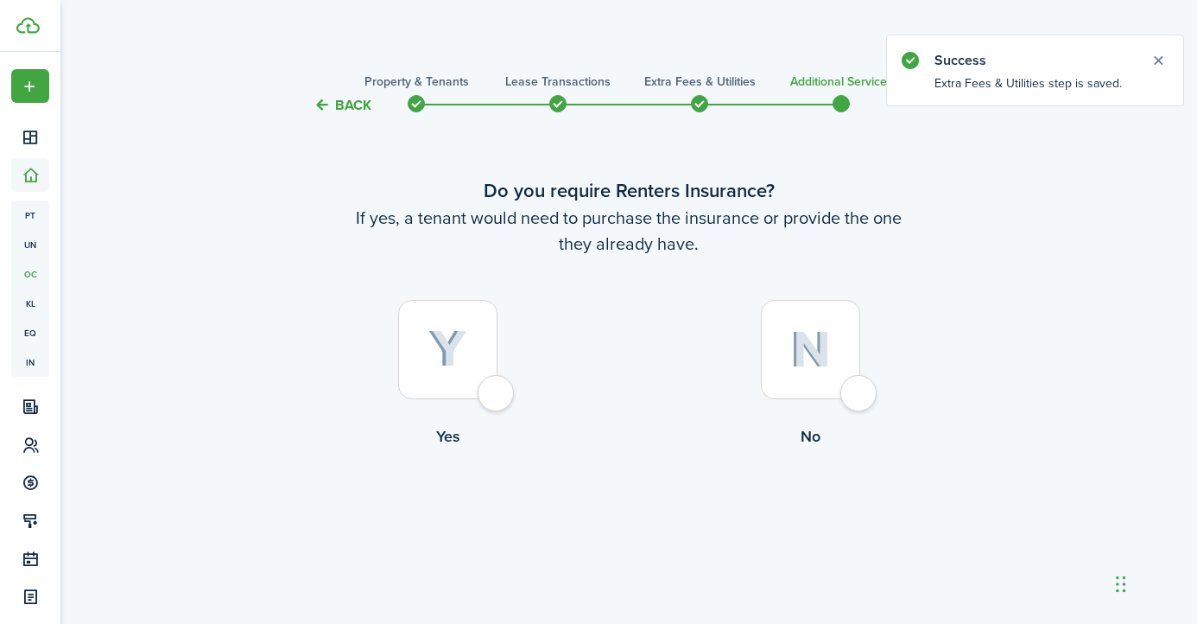
click at [818, 340] on img at bounding box center [811, 349] width 41 height 37
radio input "true"
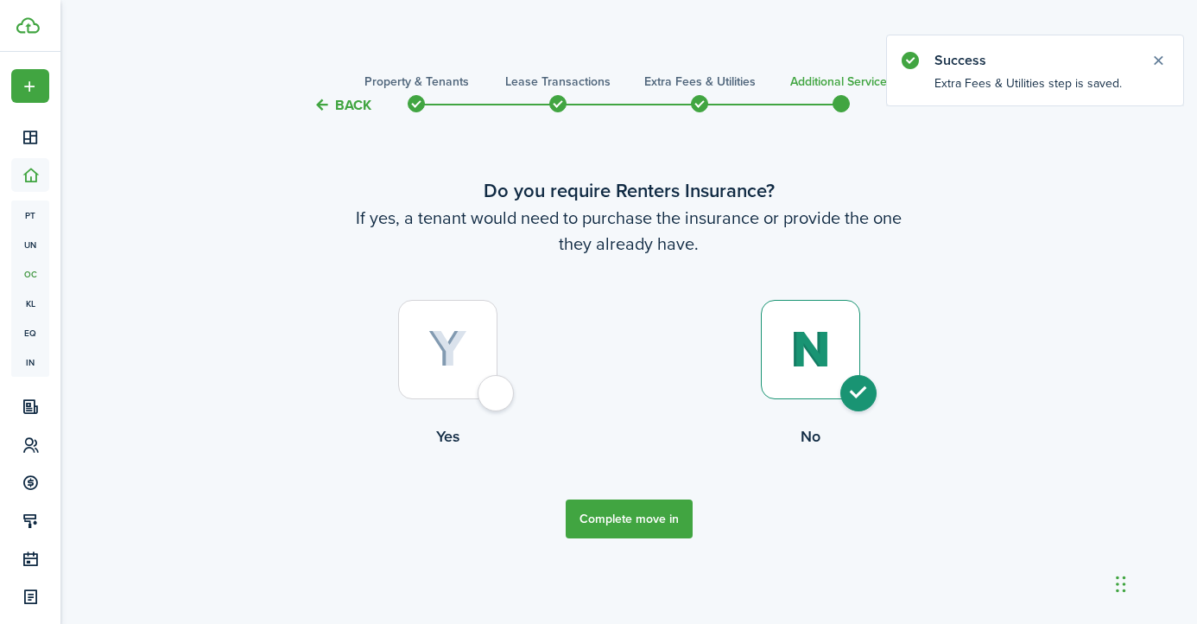
click at [629, 521] on button "Complete move in" at bounding box center [629, 518] width 127 height 39
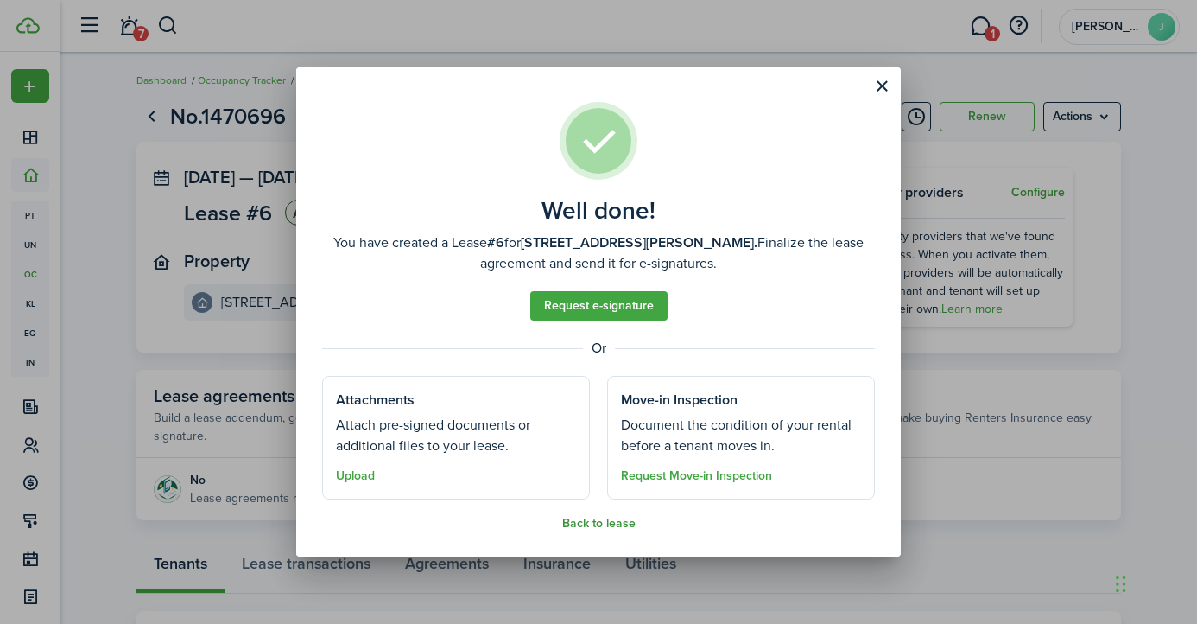
click at [605, 524] on button "Back to lease" at bounding box center [598, 524] width 73 height 14
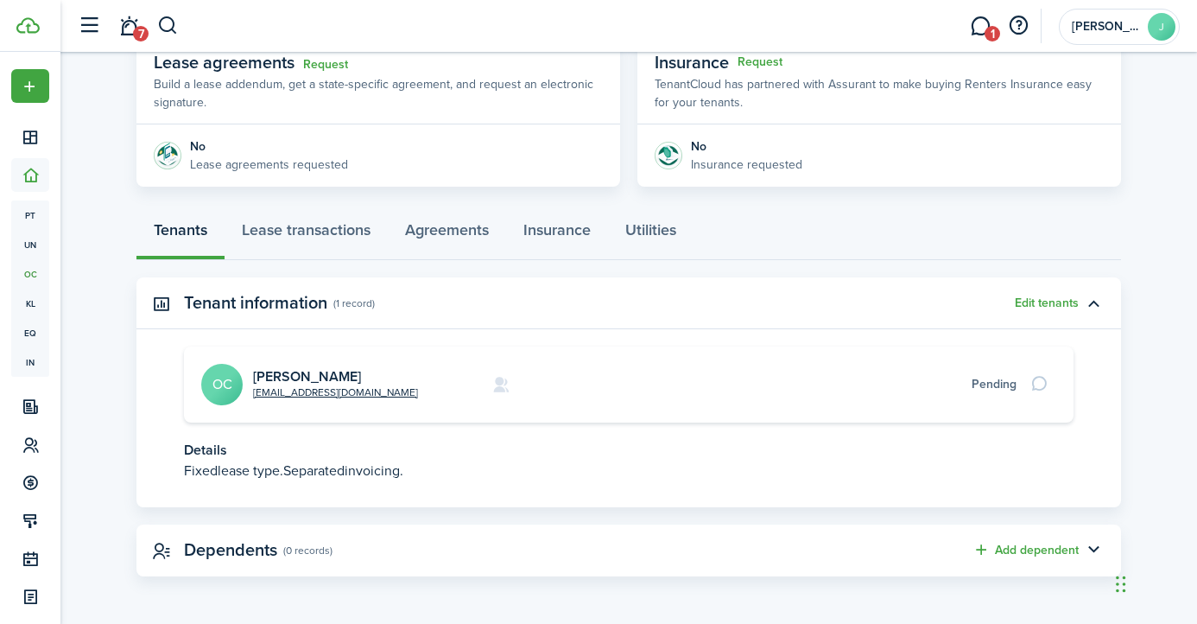
scroll to position [333, 0]
click at [999, 384] on div "Pending" at bounding box center [994, 385] width 45 height 18
click at [1061, 300] on button "Edit tenants" at bounding box center [1047, 304] width 64 height 14
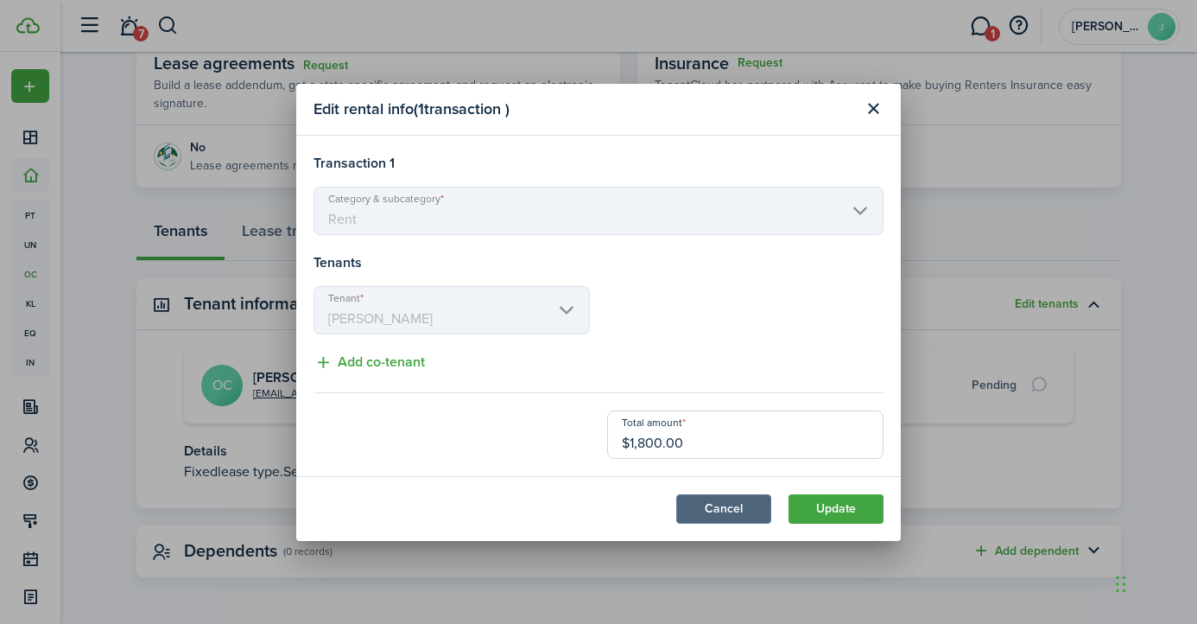
click at [725, 501] on button "Cancel" at bounding box center [723, 508] width 95 height 29
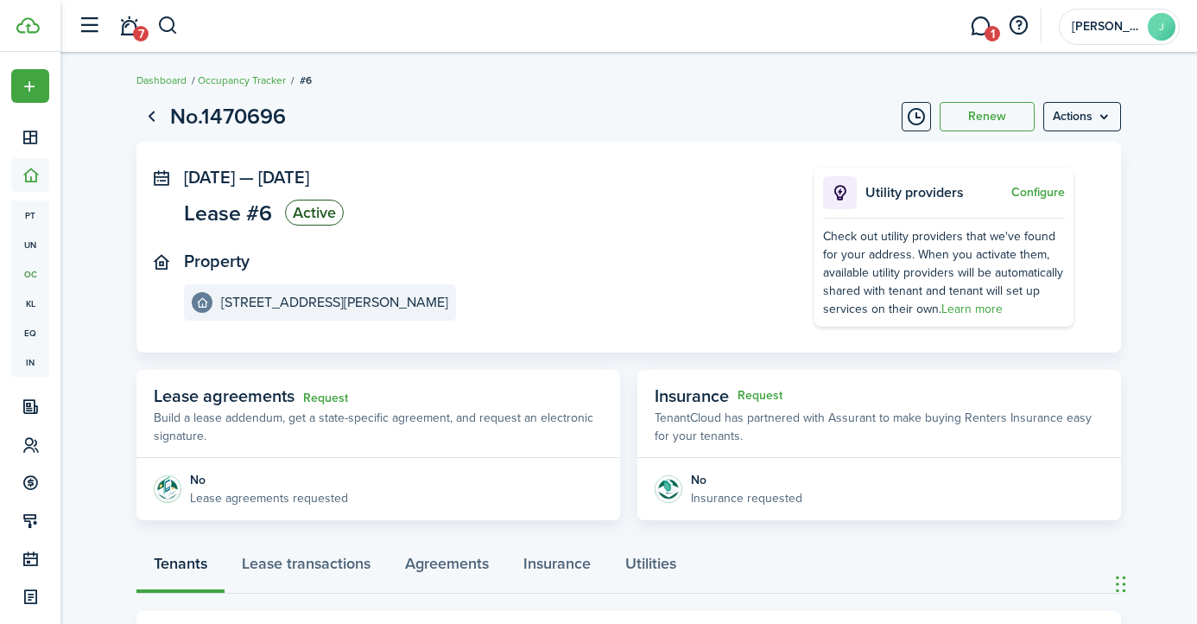
scroll to position [0, 0]
click at [119, 260] on lease-view "No.1470696 Renew Actions [DATE] — [DATE] Lease #6 Active Property 59 [PERSON_NA…" at bounding box center [628, 505] width 1137 height 827
